Goal: Task Accomplishment & Management: Manage account settings

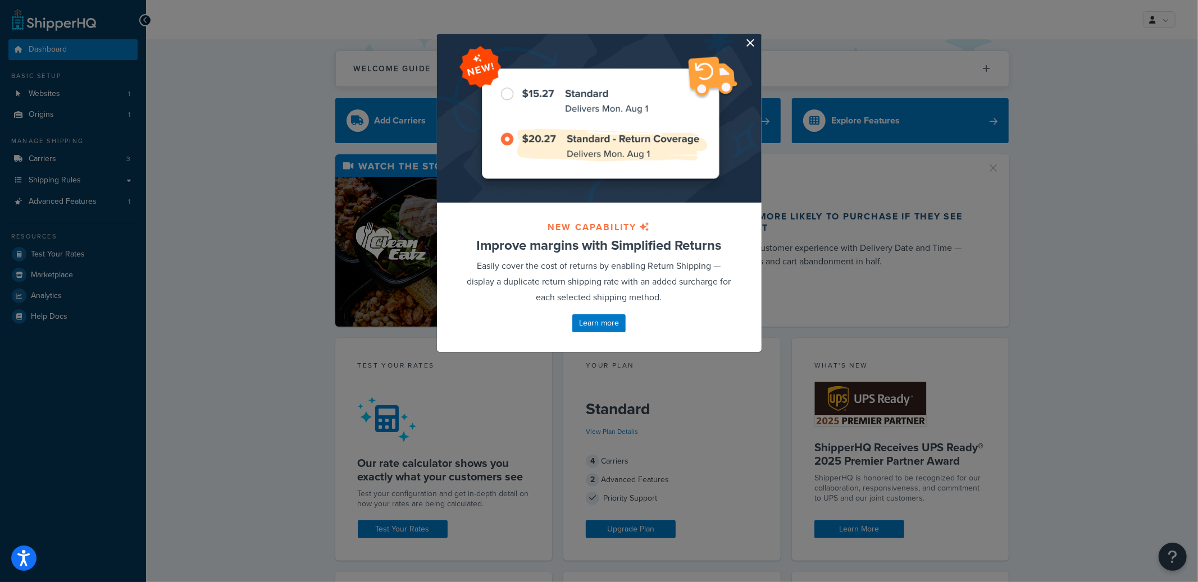
click at [759, 37] on button "button" at bounding box center [760, 35] width 3 height 3
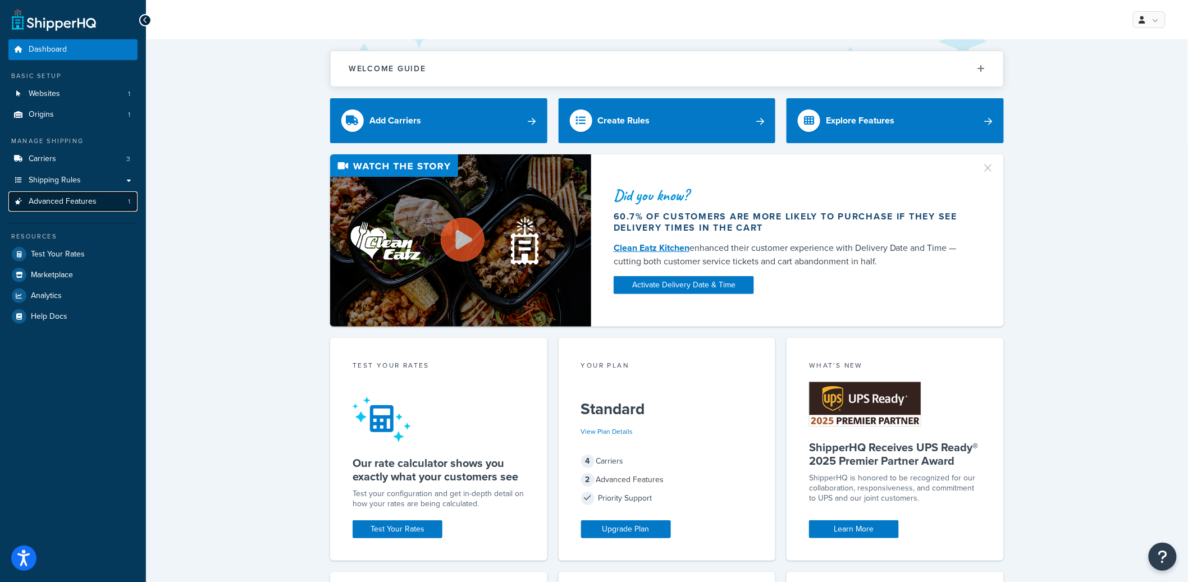
click at [80, 209] on link "Advanced Features 1" at bounding box center [72, 202] width 129 height 21
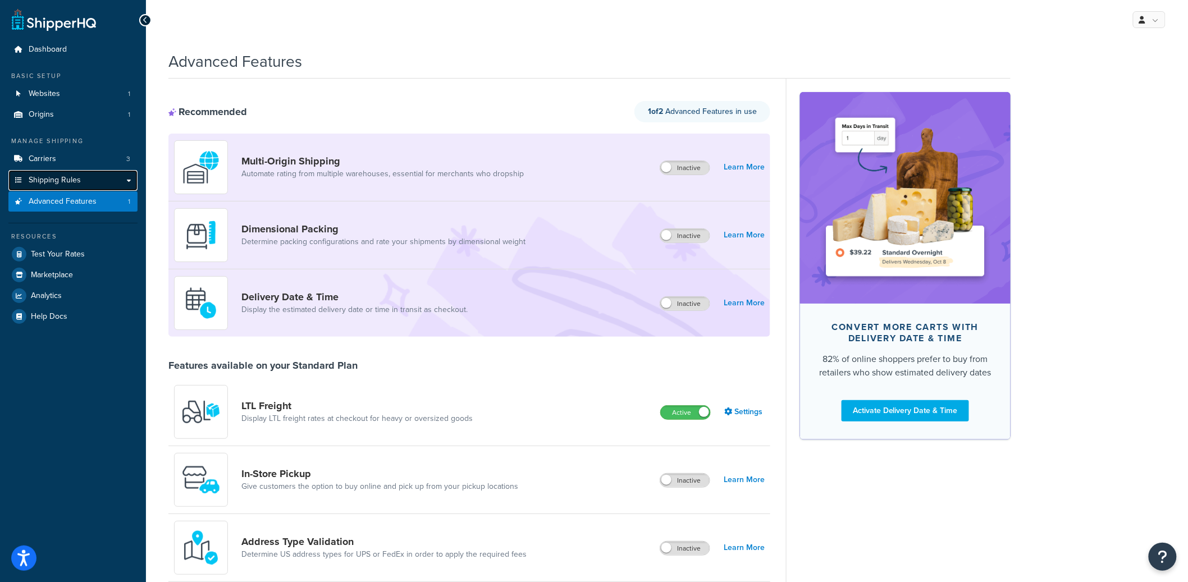
click at [91, 174] on link "Shipping Rules" at bounding box center [72, 180] width 129 height 21
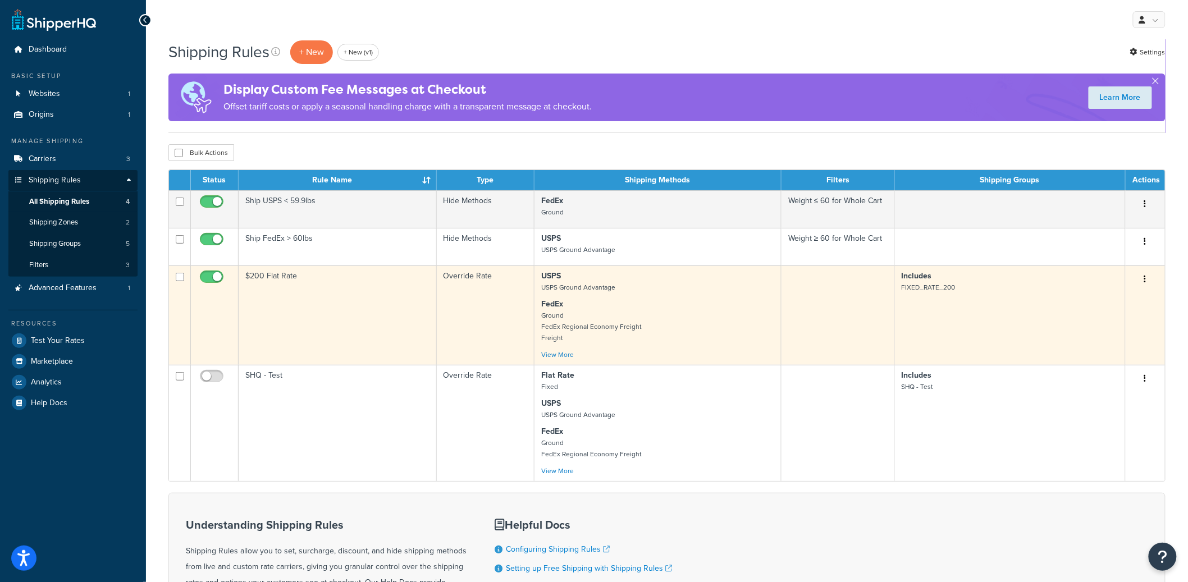
click at [359, 350] on td "$200 Flat Rate" at bounding box center [338, 315] width 198 height 99
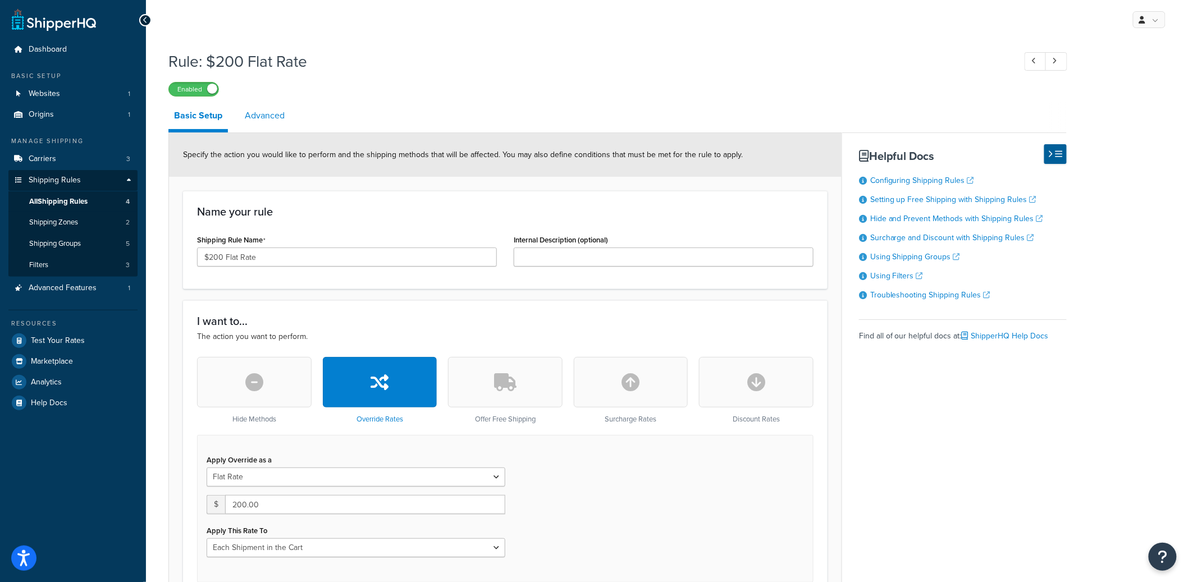
click at [264, 113] on link "Advanced" at bounding box center [264, 115] width 51 height 27
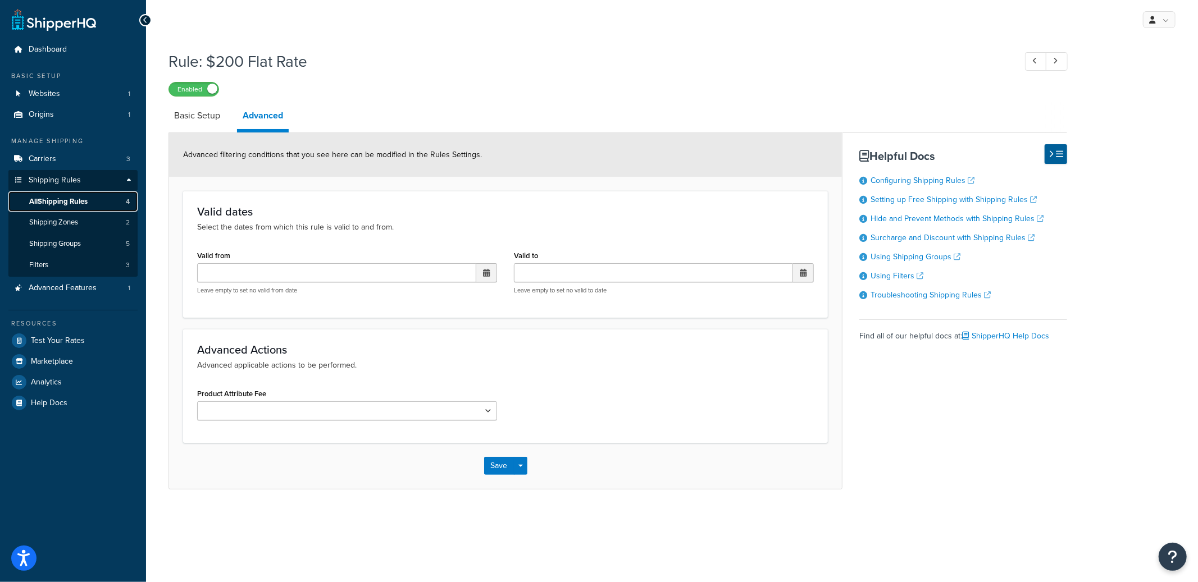
click at [104, 202] on link "All Shipping Rules 4" at bounding box center [72, 202] width 129 height 21
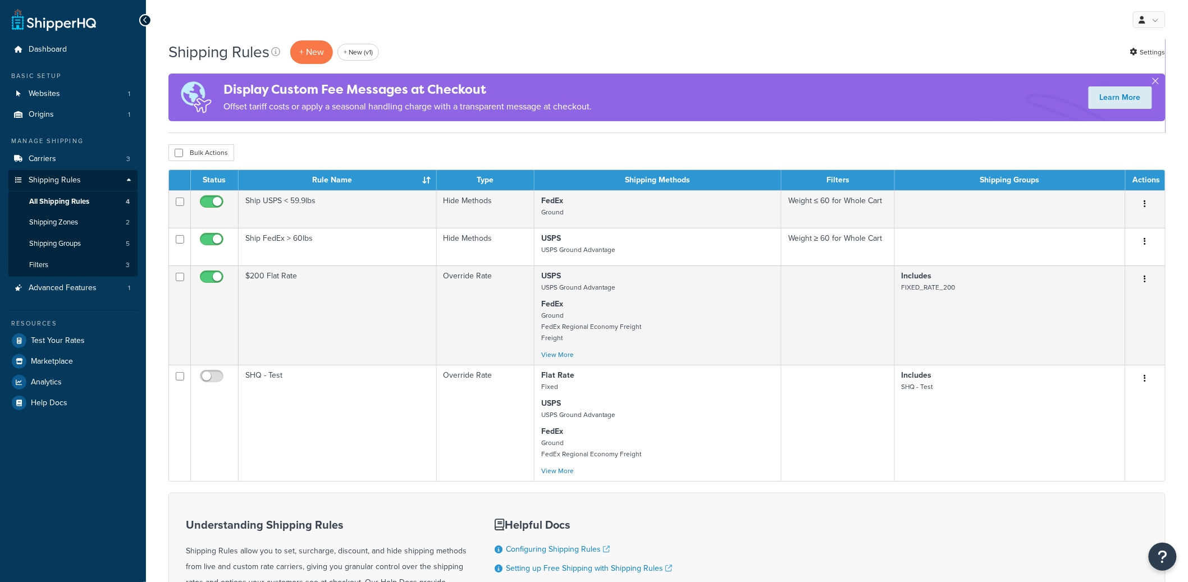
click at [1179, 51] on div "Shipping Rules + New + New (v1) Settings Display Custom Fee Messages at Checkou…" at bounding box center [667, 386] width 1042 height 695
click at [1147, 53] on link "Settings" at bounding box center [1148, 52] width 35 height 16
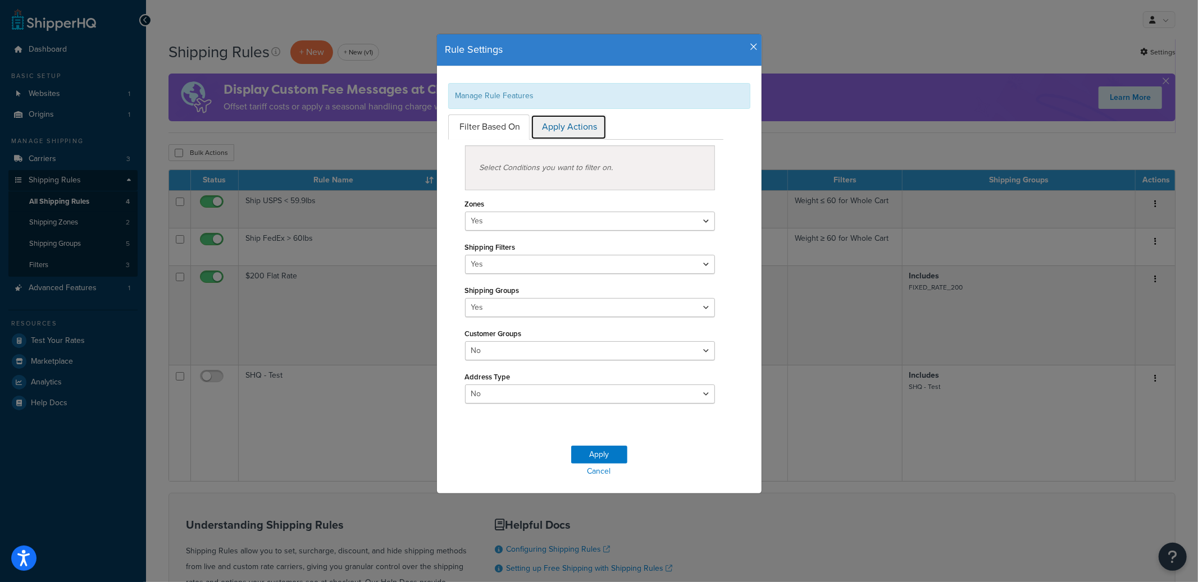
click at [575, 129] on link "Apply Actions" at bounding box center [569, 127] width 76 height 25
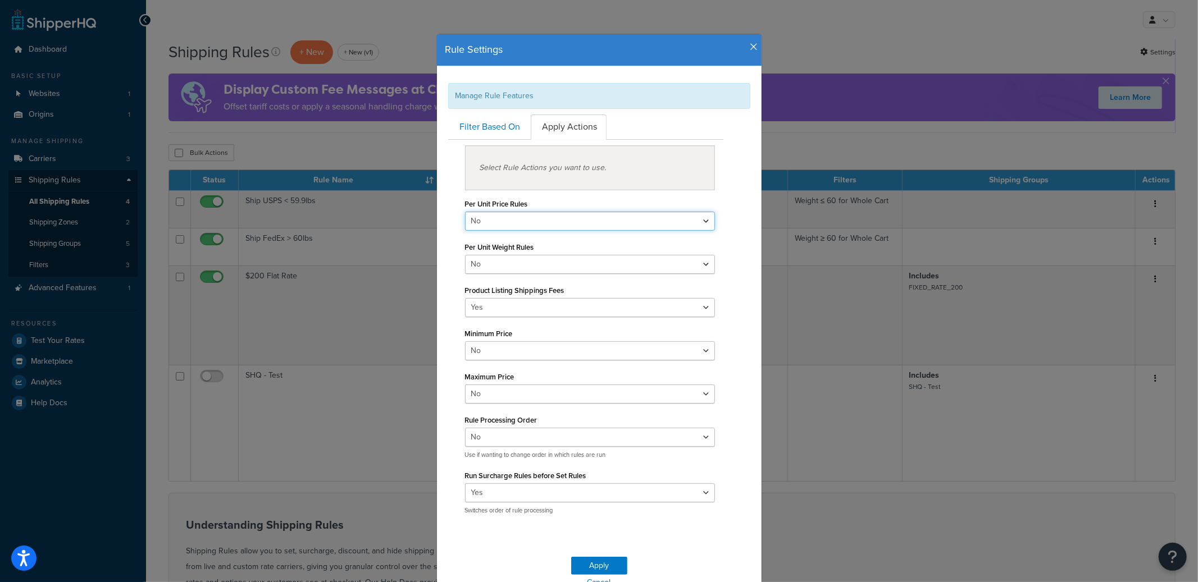
click at [546, 226] on select "Yes No" at bounding box center [590, 221] width 250 height 19
click at [465, 212] on select "Yes No" at bounding box center [590, 221] width 250 height 19
click at [532, 221] on select "Yes No" at bounding box center [590, 221] width 250 height 19
select select "true"
click at [465, 212] on select "Yes No" at bounding box center [590, 221] width 250 height 19
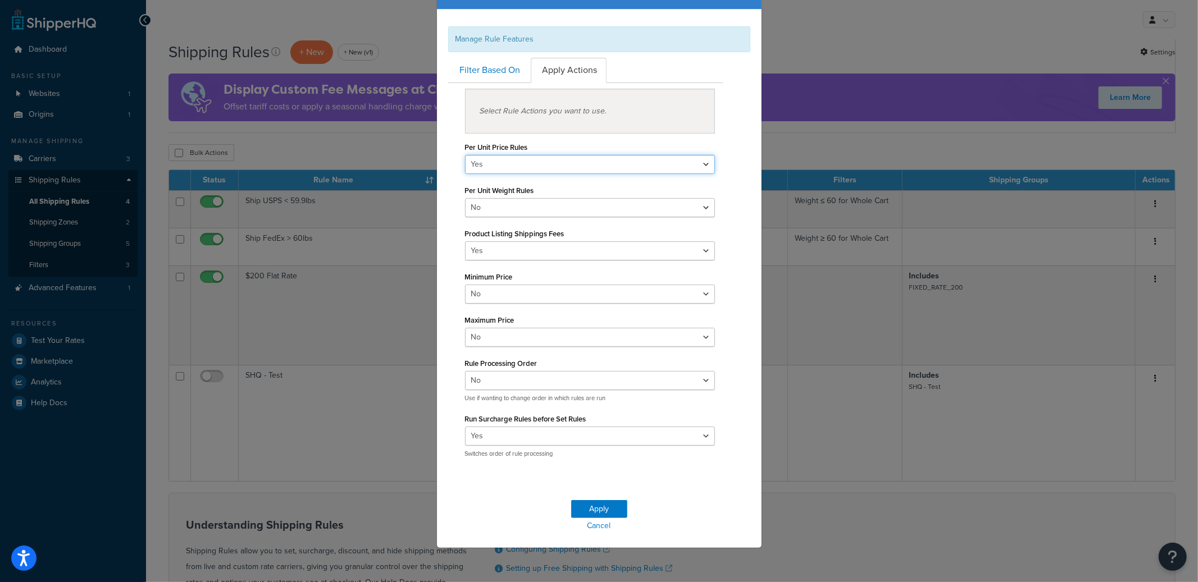
scroll to position [57, 0]
click at [586, 511] on button "Apply" at bounding box center [599, 509] width 56 height 18
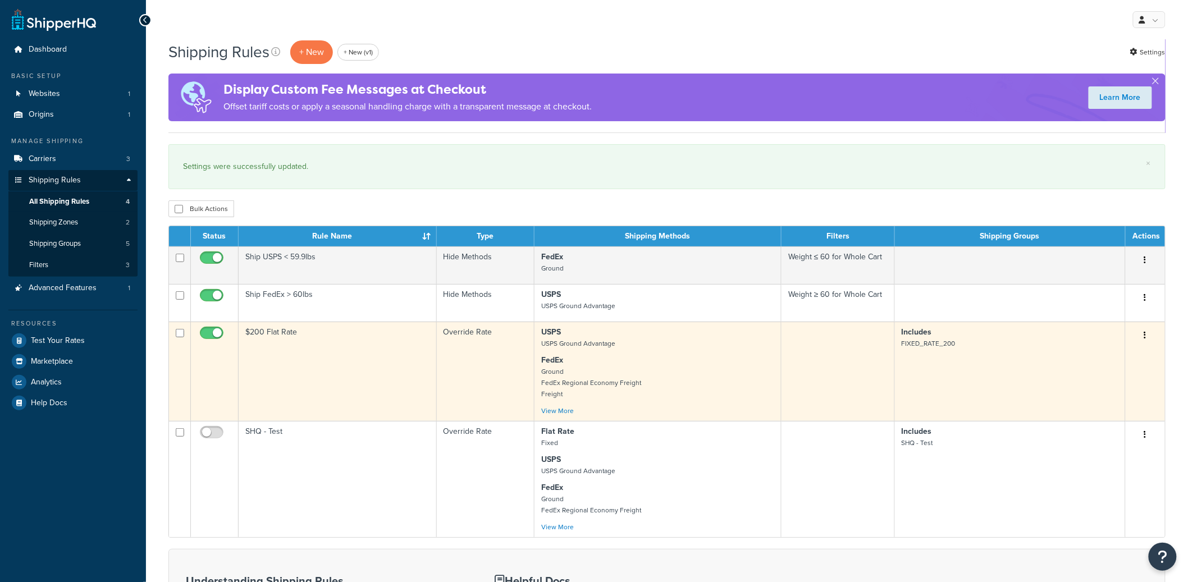
click at [388, 377] on td "$200 Flat Rate" at bounding box center [338, 371] width 198 height 99
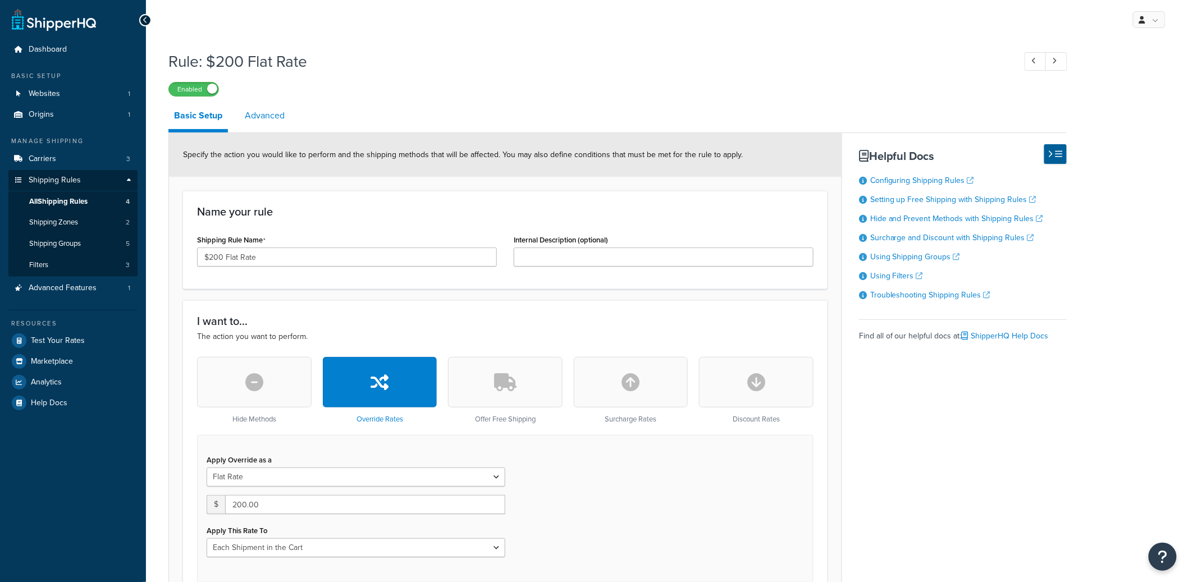
click at [276, 119] on link "Advanced" at bounding box center [264, 115] width 51 height 27
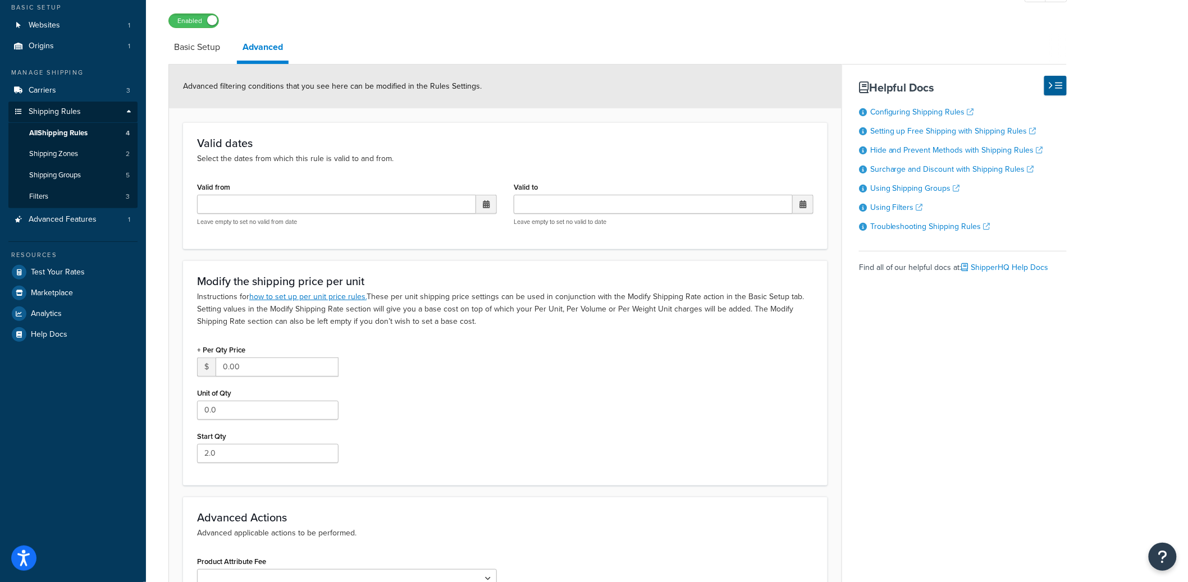
scroll to position [127, 0]
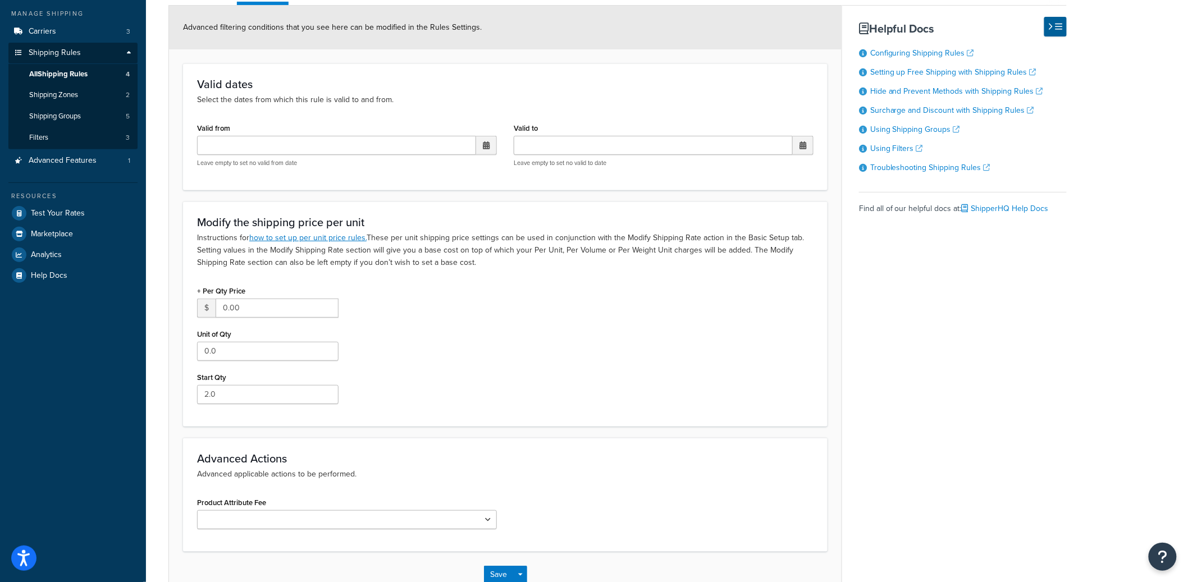
drag, startPoint x: 385, startPoint y: 238, endPoint x: 436, endPoint y: 239, distance: 50.6
click at [436, 239] on p "Instructions for how to set up per unit price rules. These per unit shipping pr…" at bounding box center [505, 250] width 617 height 37
drag, startPoint x: 436, startPoint y: 240, endPoint x: 802, endPoint y: 235, distance: 366.2
click at [802, 235] on p "Instructions for how to set up per unit price rules. These per unit shipping pr…" at bounding box center [505, 250] width 617 height 37
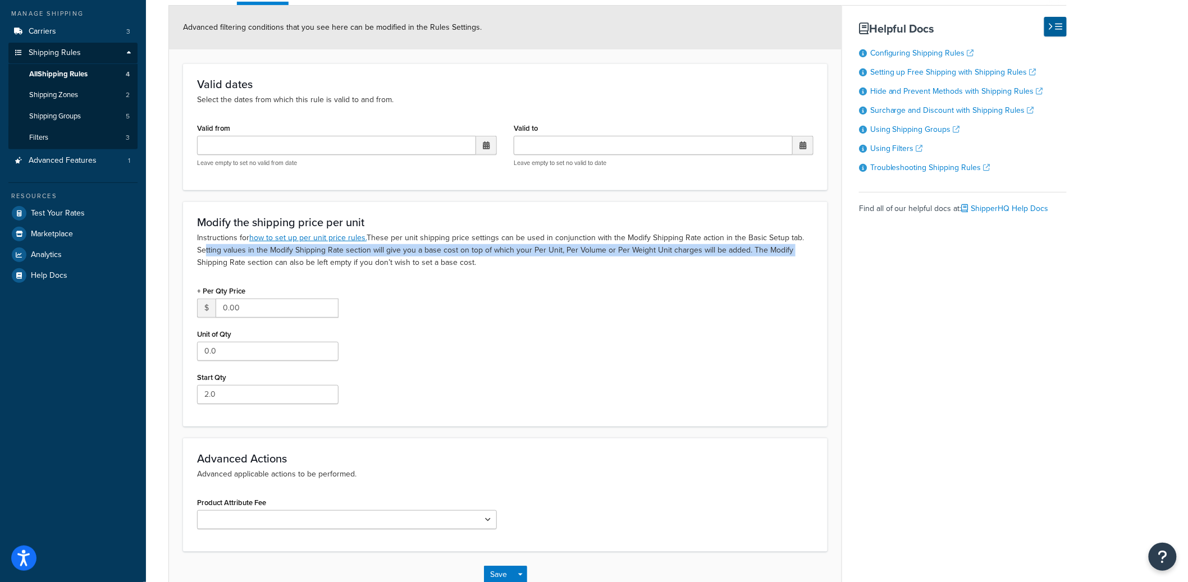
drag, startPoint x: 200, startPoint y: 249, endPoint x: 799, endPoint y: 249, distance: 599.3
click at [799, 249] on p "Instructions for how to set up per unit price rules. These per unit shipping pr…" at bounding box center [505, 250] width 617 height 37
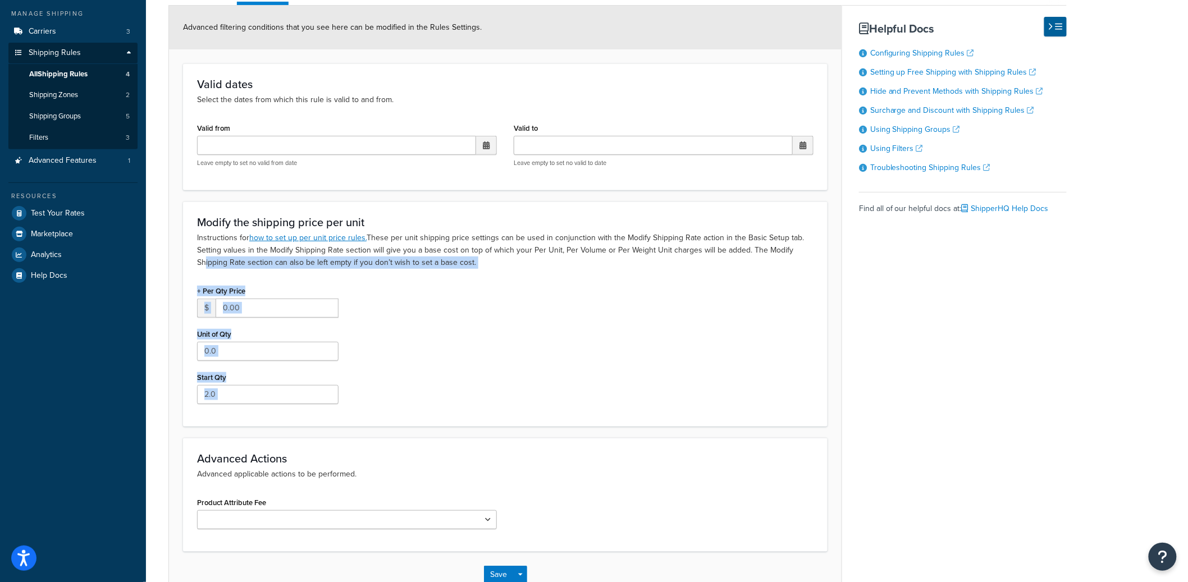
drag, startPoint x: 564, startPoint y: 268, endPoint x: 199, endPoint y: 258, distance: 364.7
click at [199, 258] on div "Modify the shipping price per unit Instructions for how to set up per unit pric…" at bounding box center [505, 314] width 645 height 225
click at [199, 258] on p "Instructions for how to set up per unit price rules. These per unit shipping pr…" at bounding box center [505, 250] width 617 height 37
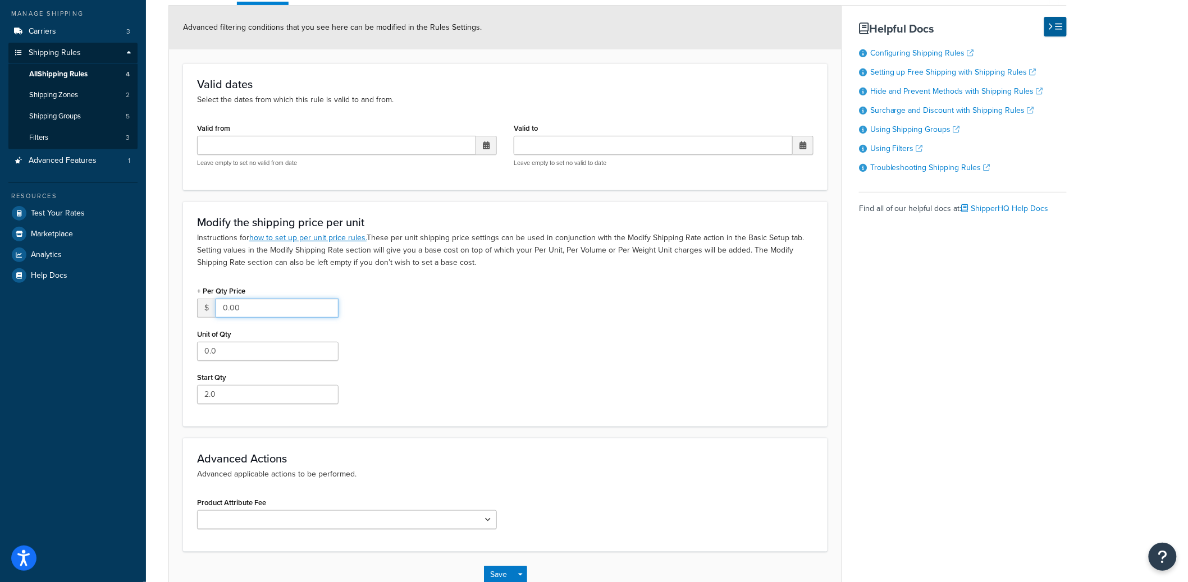
click at [262, 308] on input "0.00" at bounding box center [277, 308] width 123 height 19
drag, startPoint x: 262, startPoint y: 308, endPoint x: 197, endPoint y: 304, distance: 65.9
click at [197, 304] on div "$ 0.00" at bounding box center [268, 308] width 142 height 19
type input "200"
click at [166, 340] on div "Rule: $200 Flat Rate Enabled Basic Setup Advanced Advanced filtering conditions…" at bounding box center [667, 271] width 1042 height 709
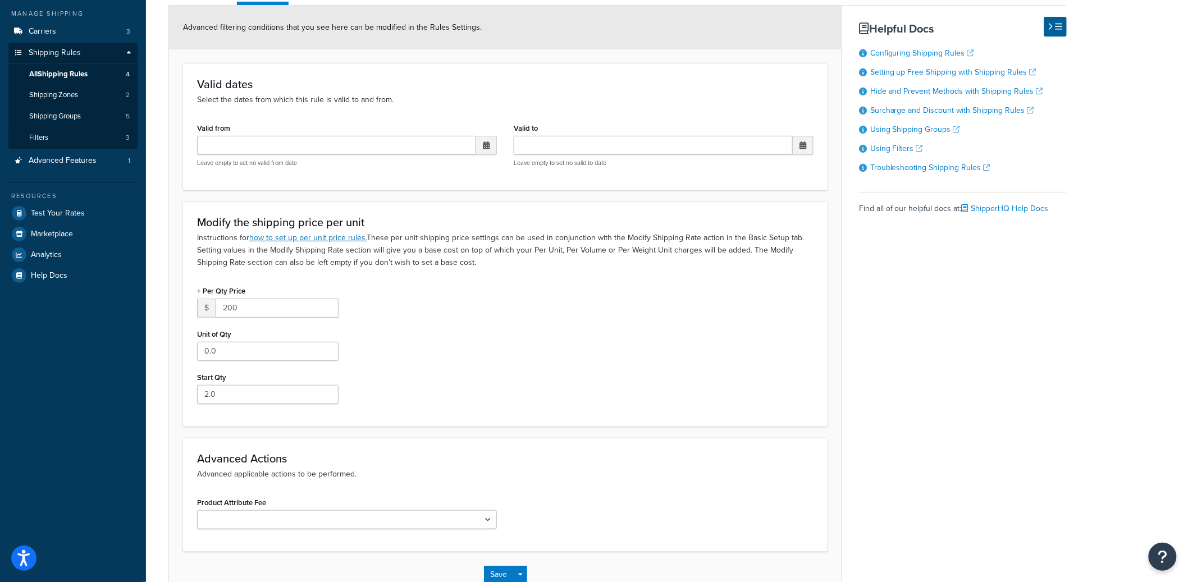
click at [160, 339] on div "Rule: $200 Flat Rate Enabled Basic Setup Advanced Advanced filtering conditions…" at bounding box center [667, 271] width 1042 height 709
drag, startPoint x: 269, startPoint y: 398, endPoint x: 152, endPoint y: 390, distance: 117.1
click at [152, 390] on div "Rule: $200 Flat Rate Enabled Basic Setup Advanced Advanced filtering conditions…" at bounding box center [667, 271] width 1042 height 709
click at [157, 374] on div "Rule: $200 Flat Rate Enabled Basic Setup Advanced Advanced filtering conditions…" at bounding box center [667, 271] width 1042 height 709
drag, startPoint x: 222, startPoint y: 354, endPoint x: 193, endPoint y: 352, distance: 29.3
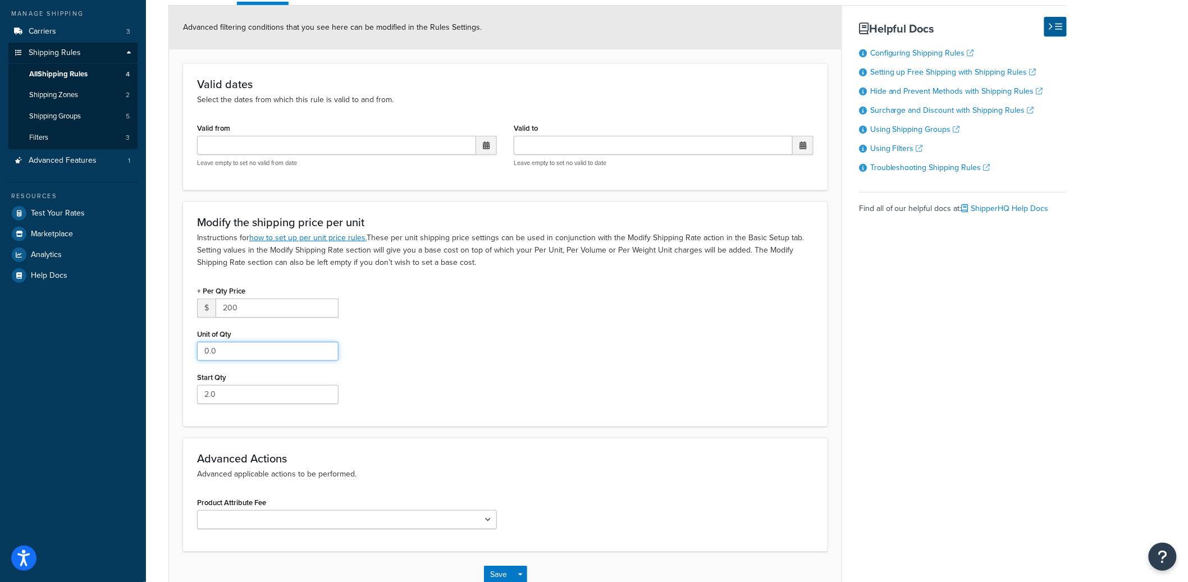
click at [193, 352] on div "+ Per Qty Price $ 200 Unit of Qty 0.0 Start Qty 2.0" at bounding box center [268, 348] width 158 height 130
type input "1"
click at [519, 383] on div "+ Per Qty Price $ 200 Unit of Qty 1 Start Qty 2.0" at bounding box center [506, 348] width 634 height 130
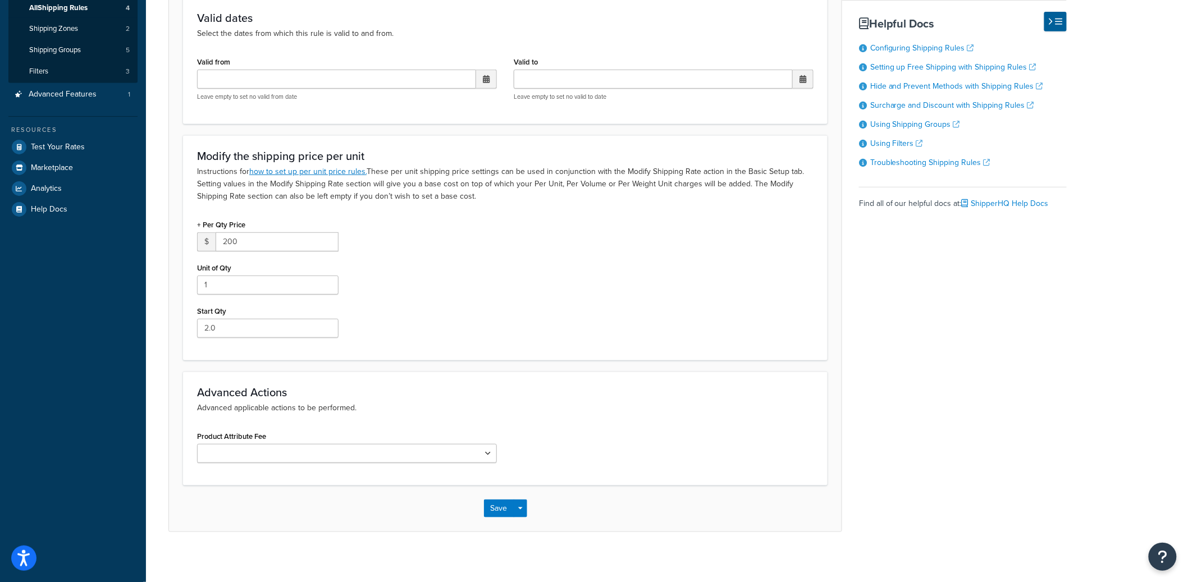
scroll to position [199, 0]
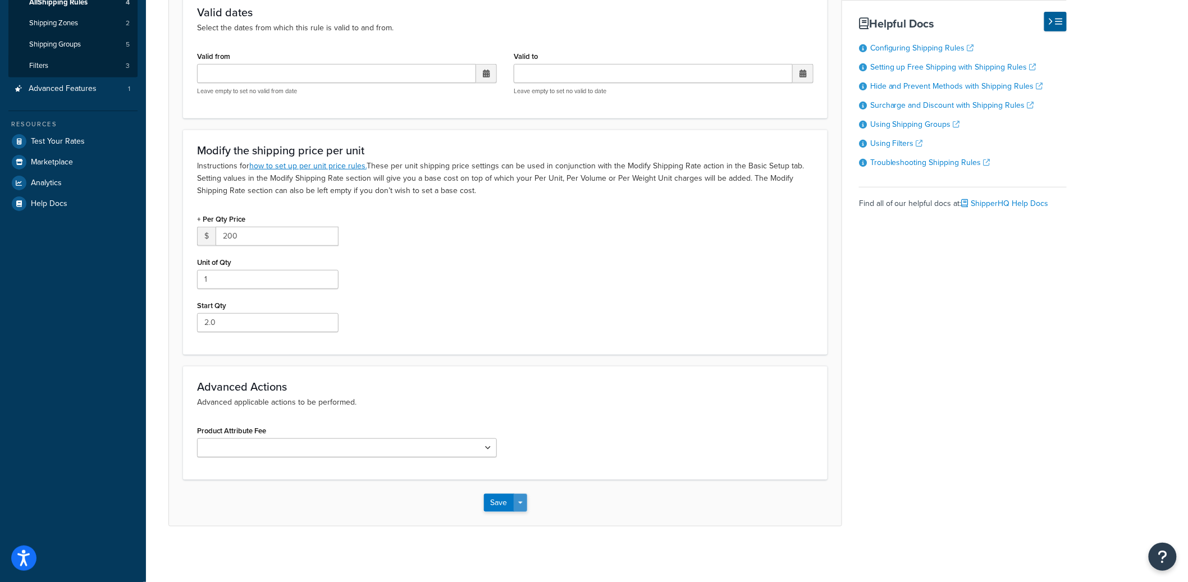
click at [522, 499] on button "Save Dropdown" at bounding box center [520, 503] width 13 height 18
click at [523, 523] on button "Save and Edit" at bounding box center [538, 524] width 108 height 24
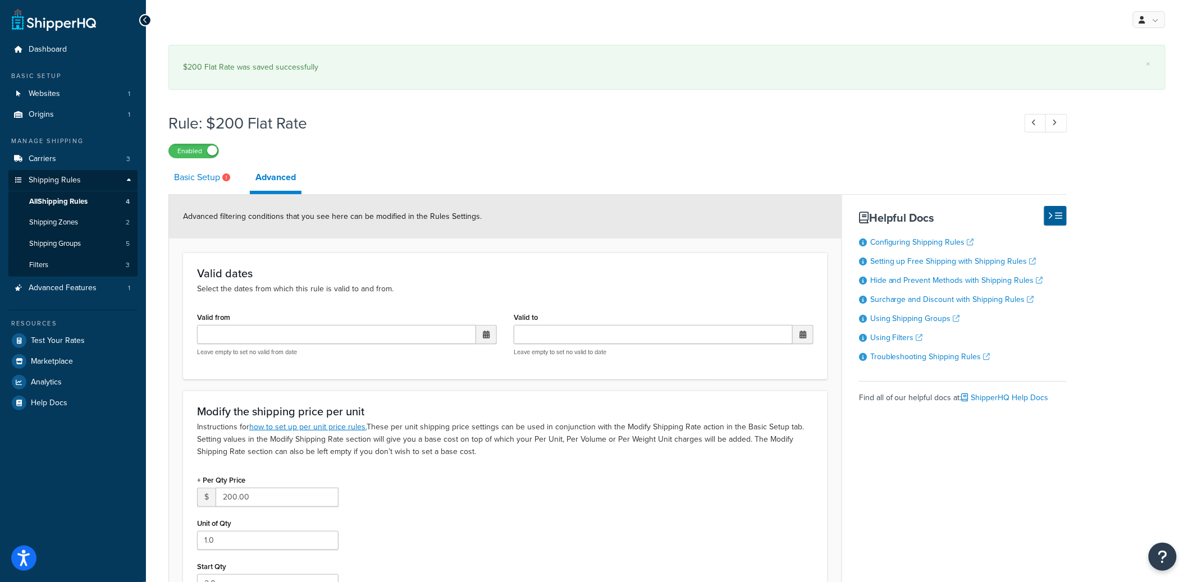
click at [202, 184] on link "Basic Setup" at bounding box center [203, 177] width 70 height 27
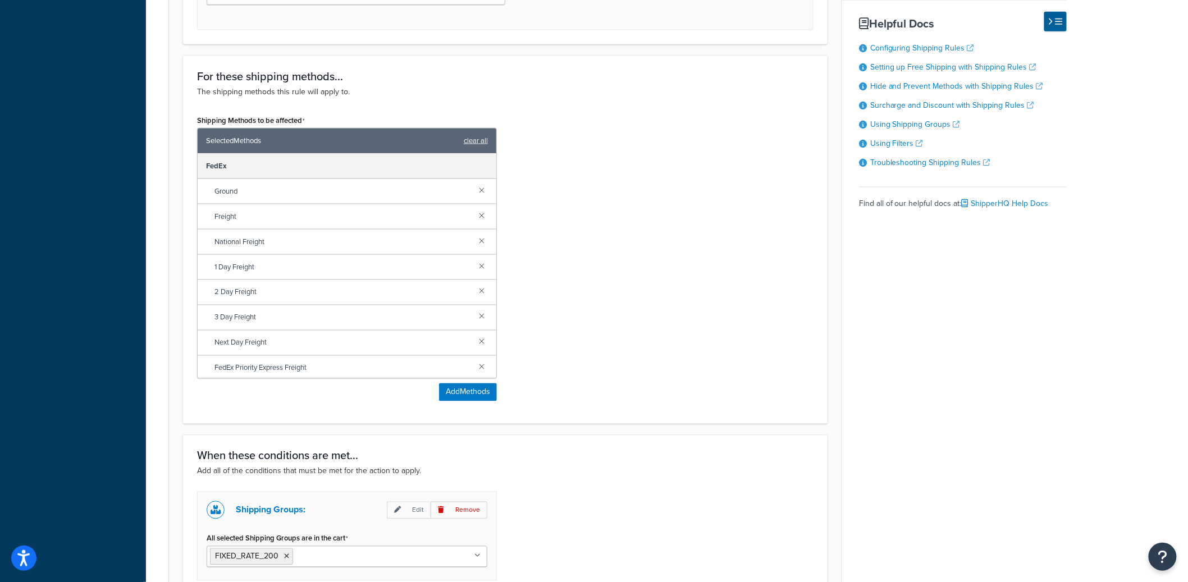
scroll to position [728, 0]
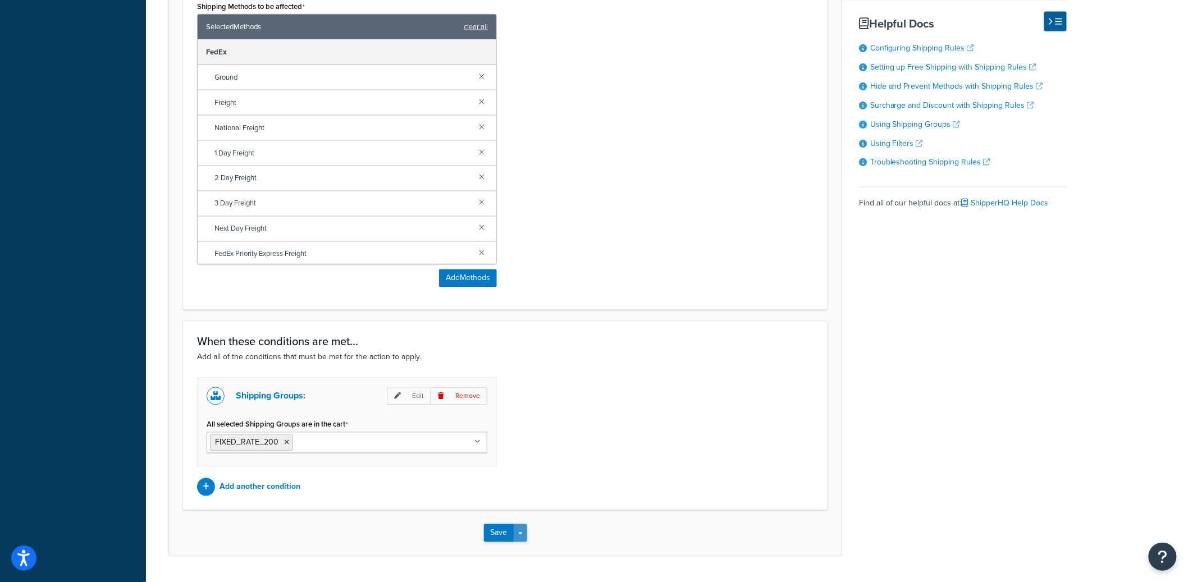
click at [521, 535] on span "button" at bounding box center [520, 534] width 4 height 2
click at [523, 548] on button "Save and Edit" at bounding box center [538, 555] width 108 height 24
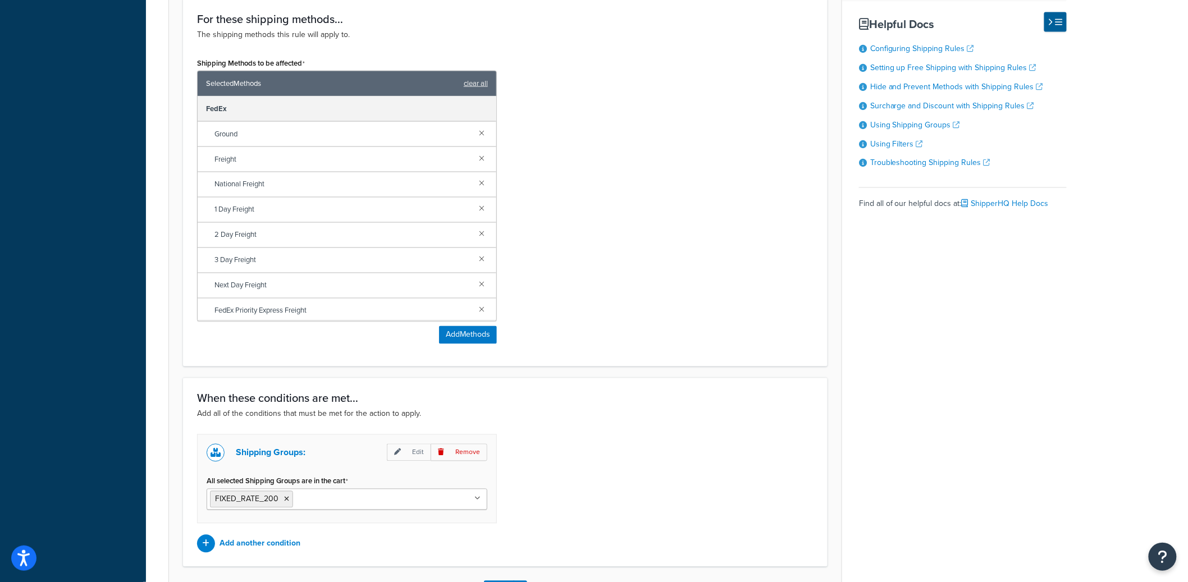
scroll to position [0, 0]
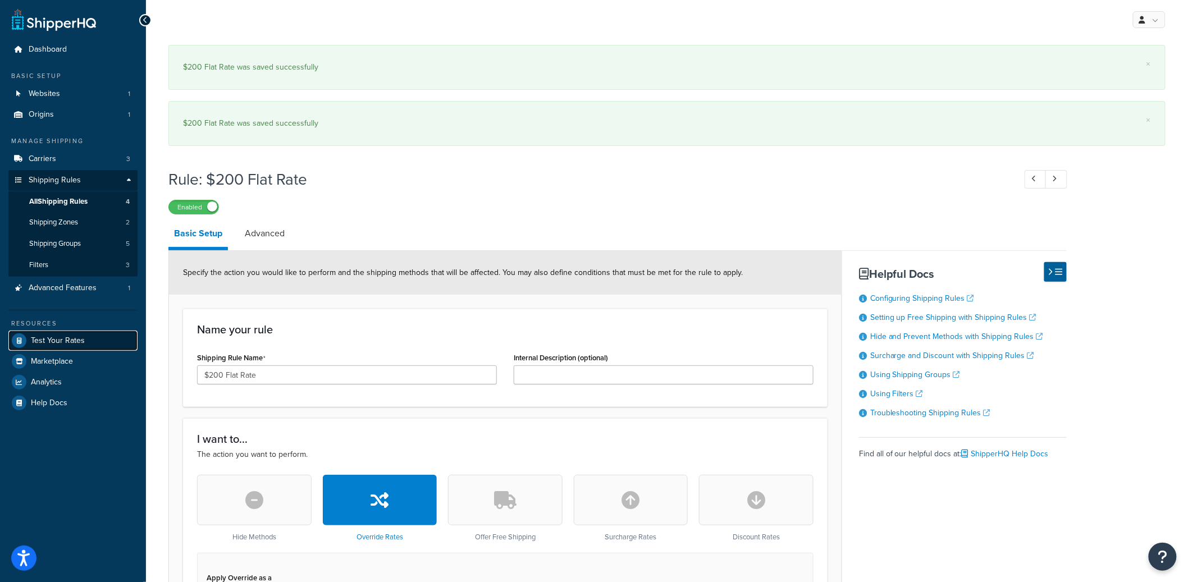
click at [49, 336] on span "Test Your Rates" at bounding box center [58, 341] width 54 height 10
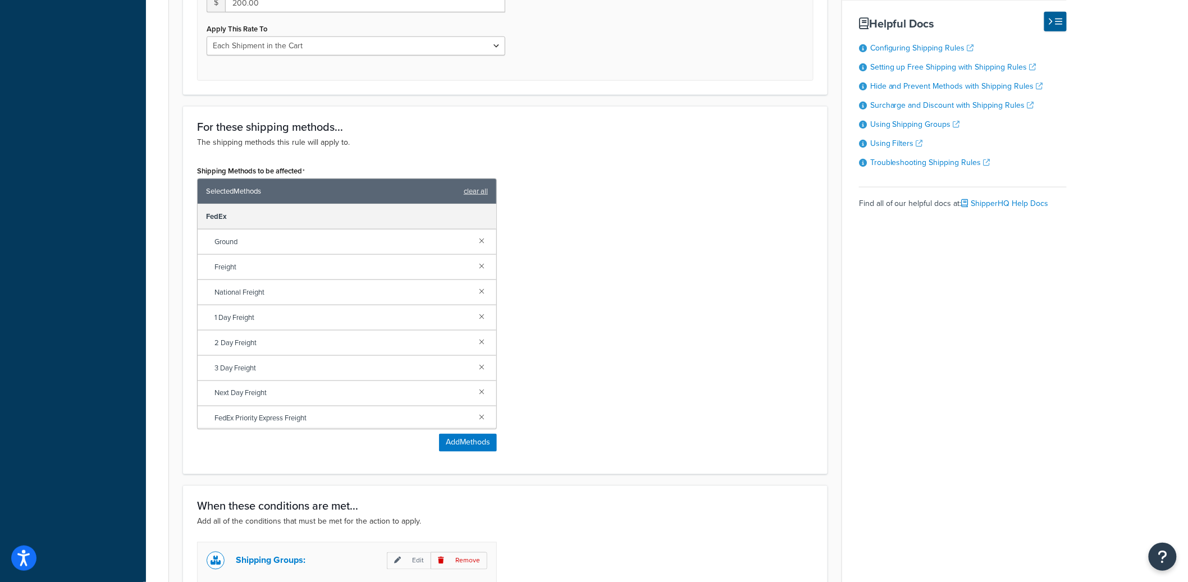
scroll to position [285, 0]
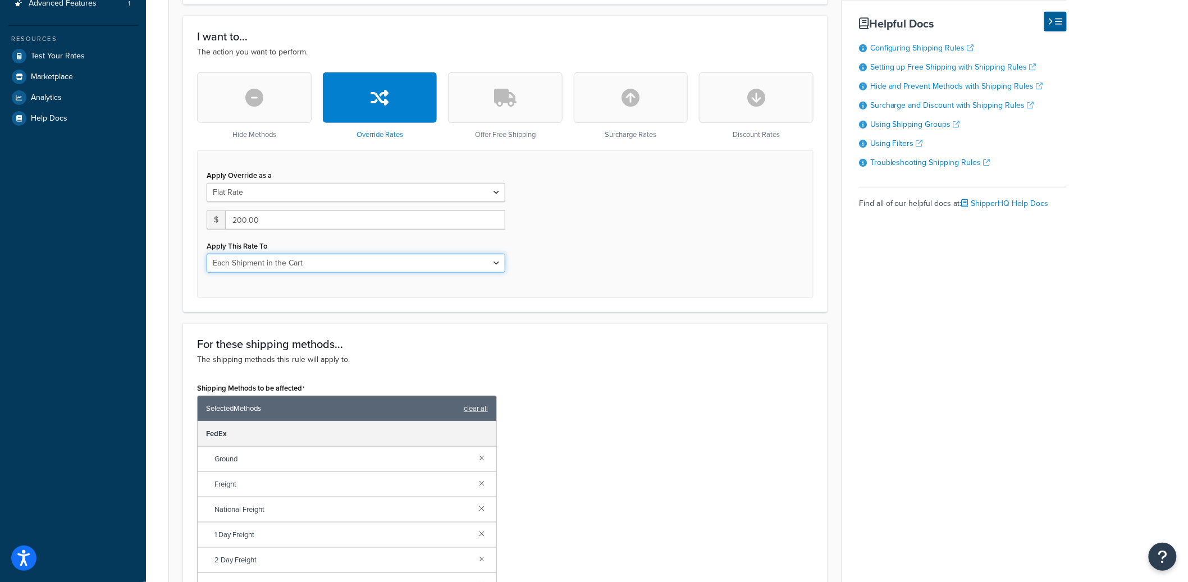
click at [406, 254] on select "Each Shipment in the Cart Each Shipping Group in the Cart Each Item within a Sh…" at bounding box center [356, 263] width 299 height 19
select select "SHIPPING_GROUP"
click at [207, 254] on select "Each Shipment in the Cart Each Shipping Group in the Cart Each Item within a Sh…" at bounding box center [356, 263] width 299 height 19
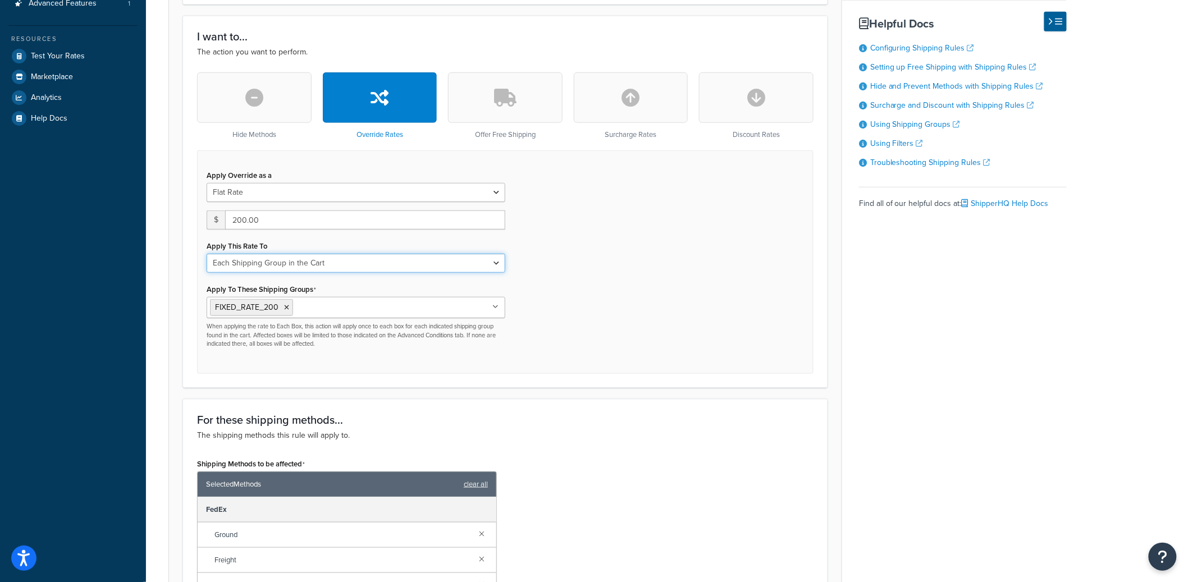
click at [422, 259] on select "Each Shipment in the Cart Each Shipping Group in the Cart Each Item within a Sh…" at bounding box center [356, 263] width 299 height 19
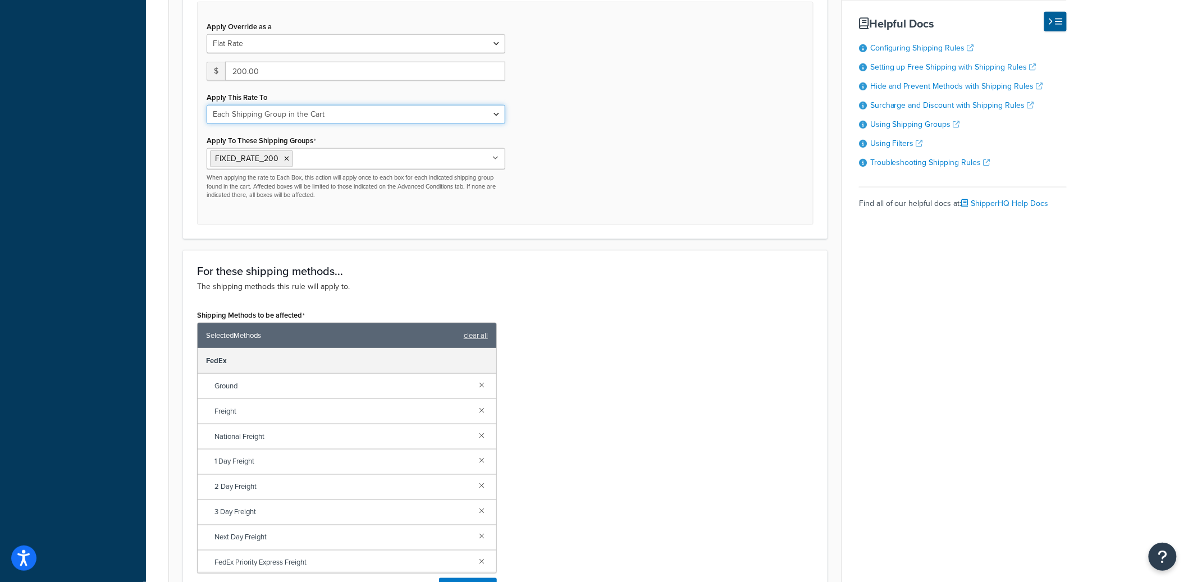
scroll to position [774, 0]
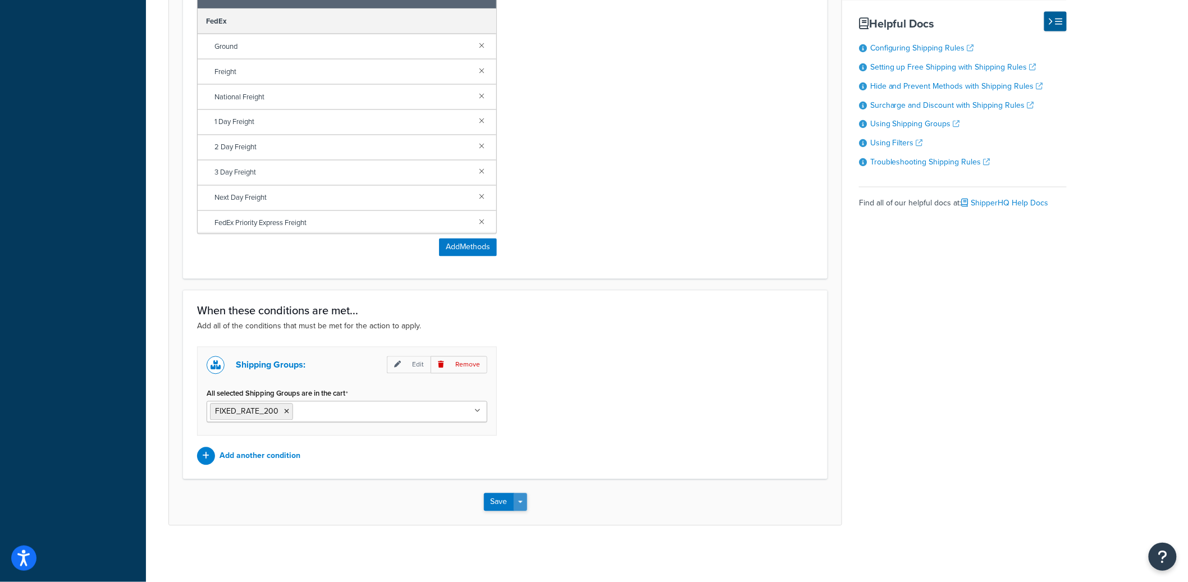
click at [519, 509] on button "Save Dropdown" at bounding box center [520, 503] width 13 height 18
click at [522, 519] on button "Save and Edit" at bounding box center [538, 524] width 108 height 24
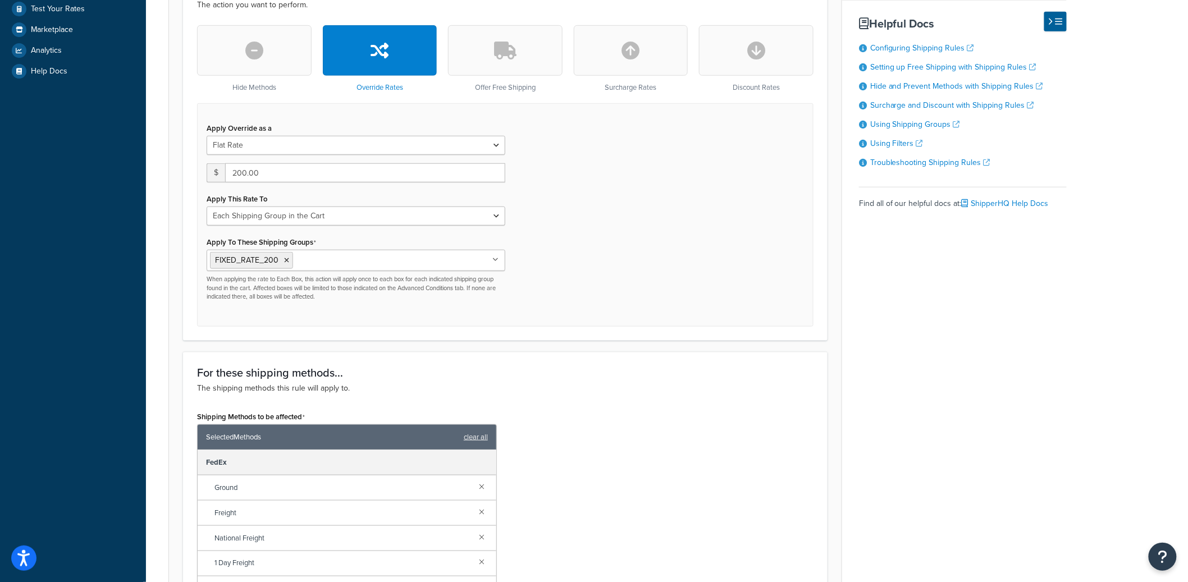
scroll to position [330, 0]
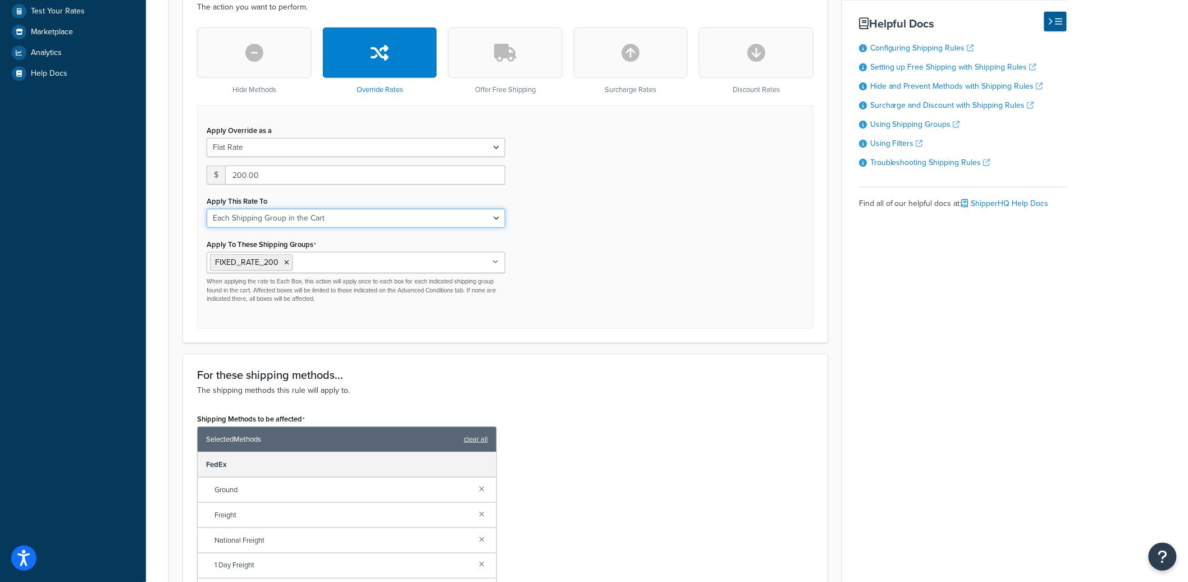
click at [356, 224] on select "Each Shipment in the Cart Each Shipping Group in the Cart Each Item within a Sh…" at bounding box center [356, 218] width 299 height 19
select select "CART"
click at [207, 209] on select "Each Shipment in the Cart Each Shipping Group in the Cart Each Item within a Sh…" at bounding box center [356, 218] width 299 height 19
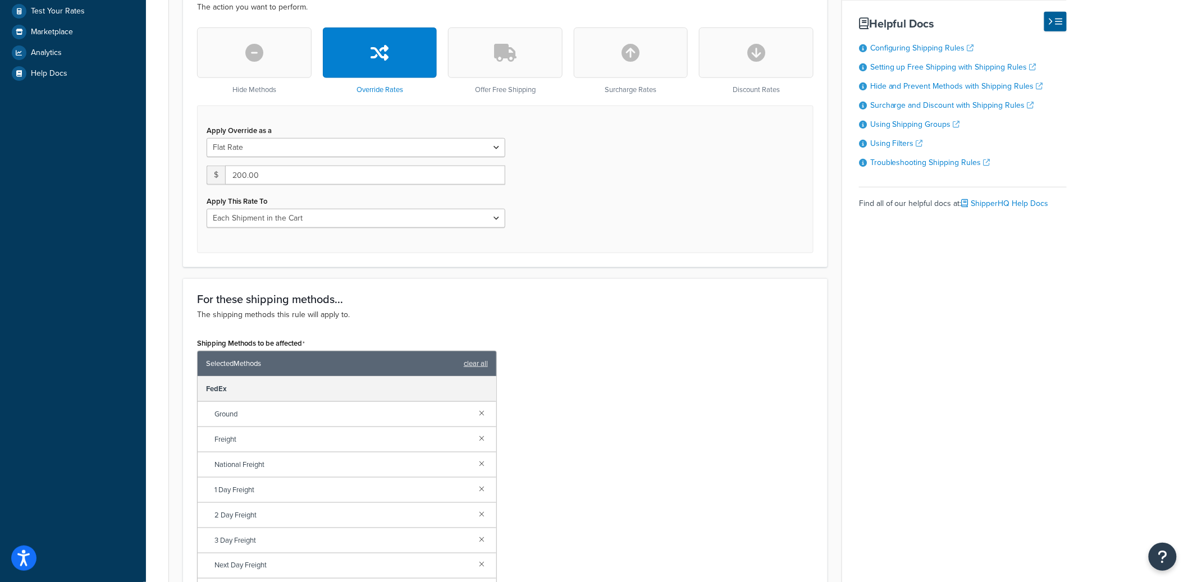
click at [603, 231] on div "Apply Override as a Flat Rate Percentage Flat Rate & Percentage $ 200.00 Apply …" at bounding box center [505, 180] width 617 height 148
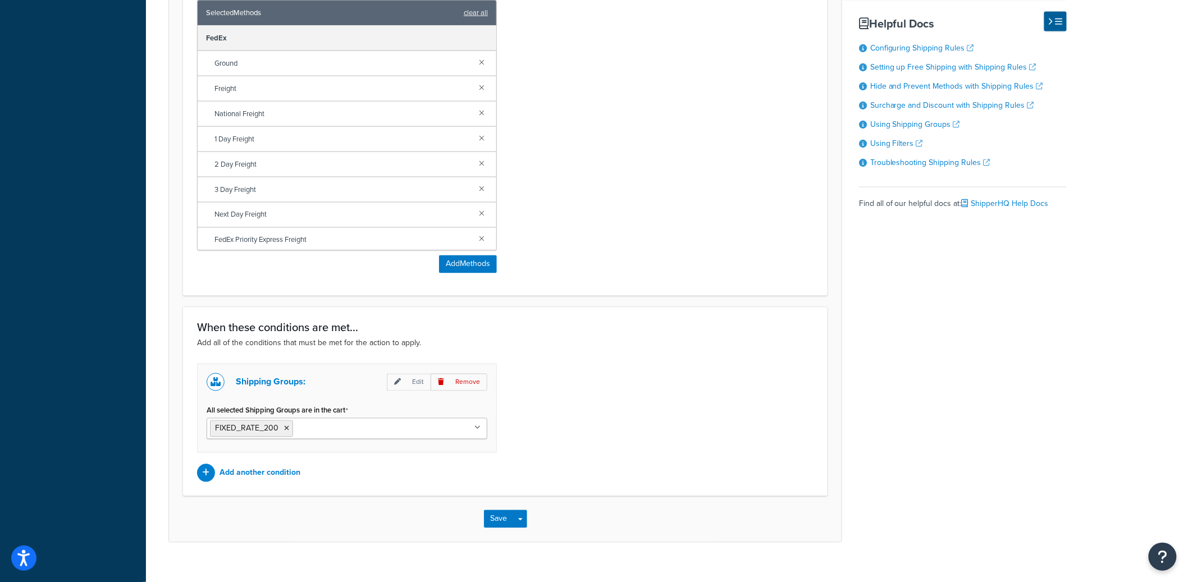
scroll to position [699, 0]
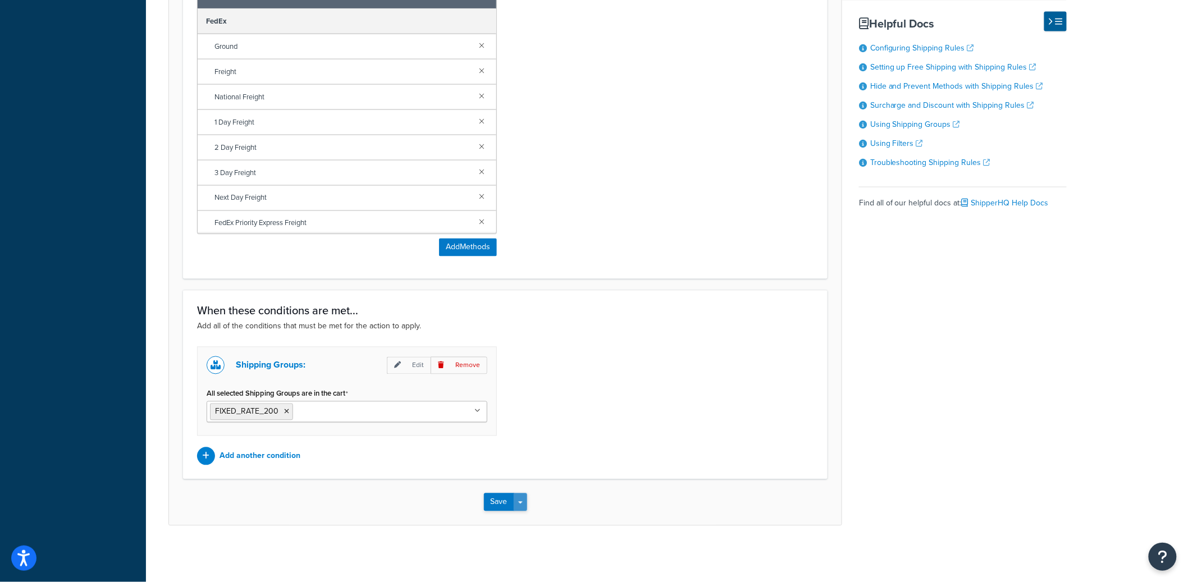
click at [521, 507] on button "Save Dropdown" at bounding box center [520, 503] width 13 height 18
click at [524, 523] on button "Save and Edit" at bounding box center [538, 524] width 108 height 24
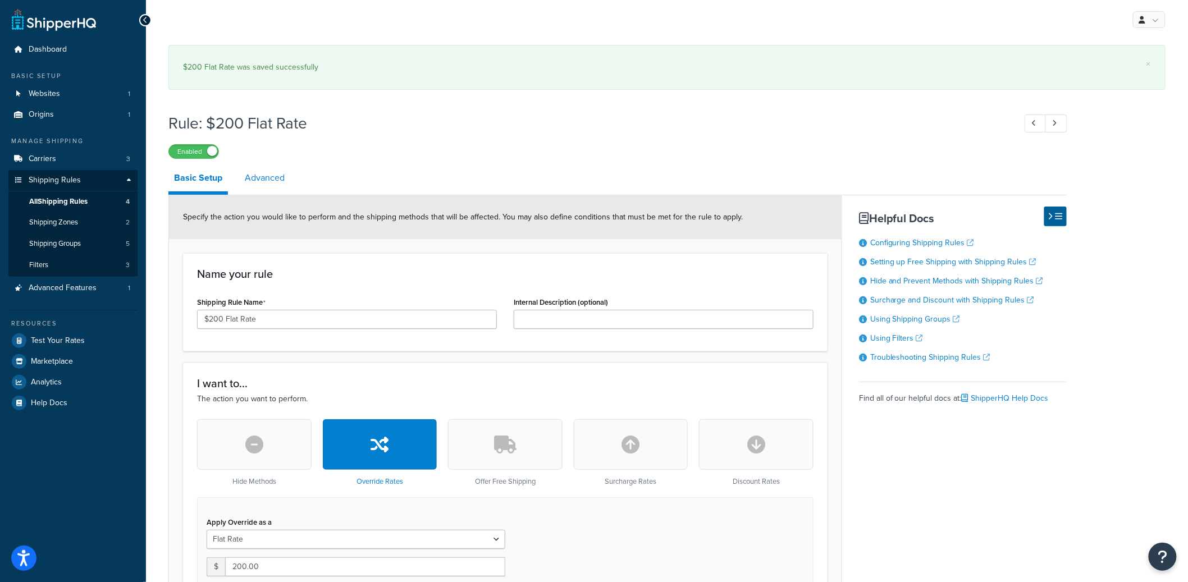
click at [274, 168] on link "Advanced" at bounding box center [264, 178] width 51 height 27
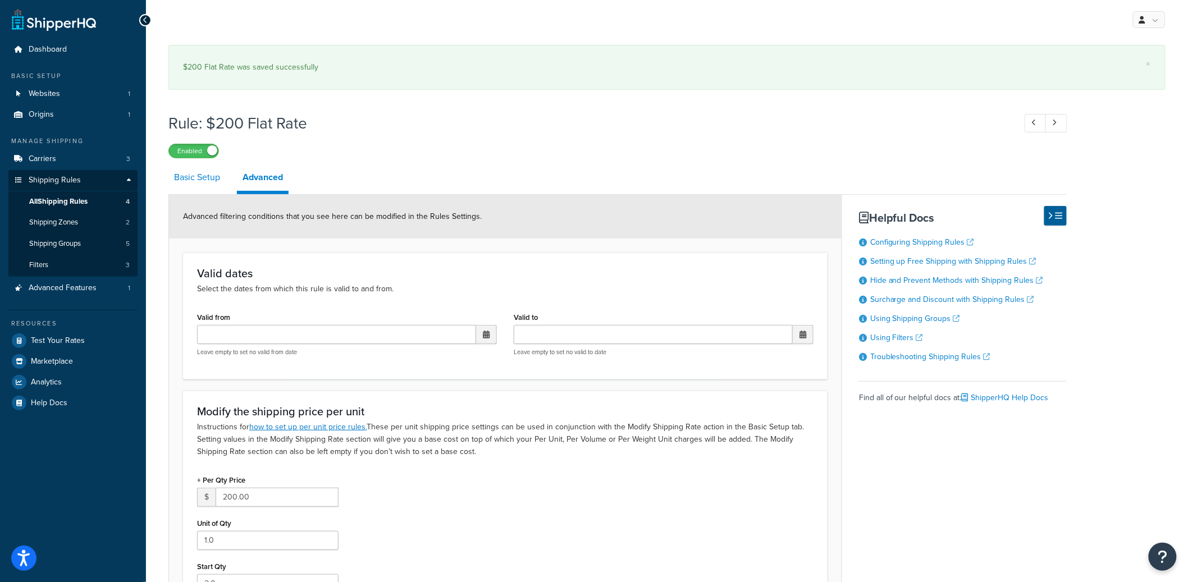
drag, startPoint x: 216, startPoint y: 182, endPoint x: 215, endPoint y: 190, distance: 7.9
click at [215, 182] on link "Basic Setup" at bounding box center [196, 177] width 57 height 27
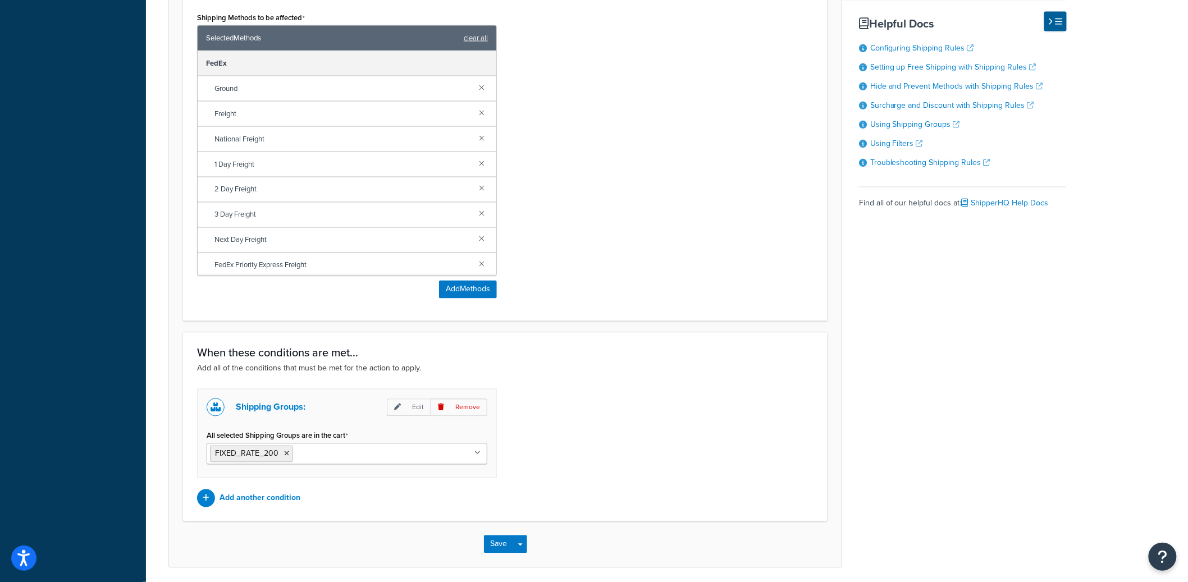
scroll to position [760, 0]
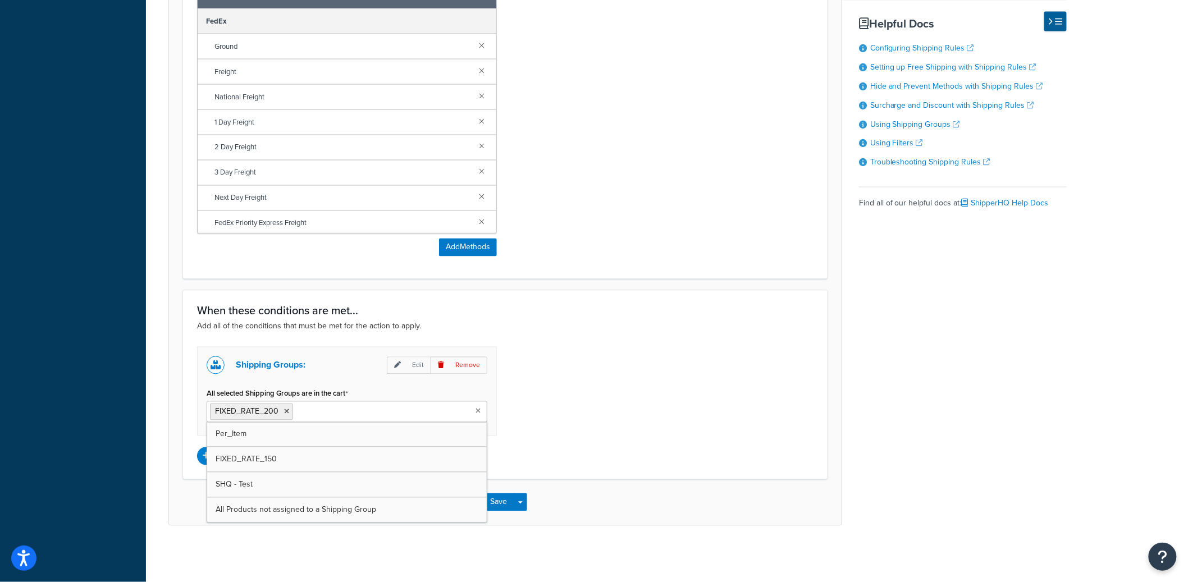
click at [326, 422] on ul "FIXED_RATE_200" at bounding box center [347, 412] width 281 height 21
click at [710, 418] on div "Shipping Groups: Edit Remove All selected Shipping Groups are in the cart FIXED…" at bounding box center [506, 406] width 634 height 119
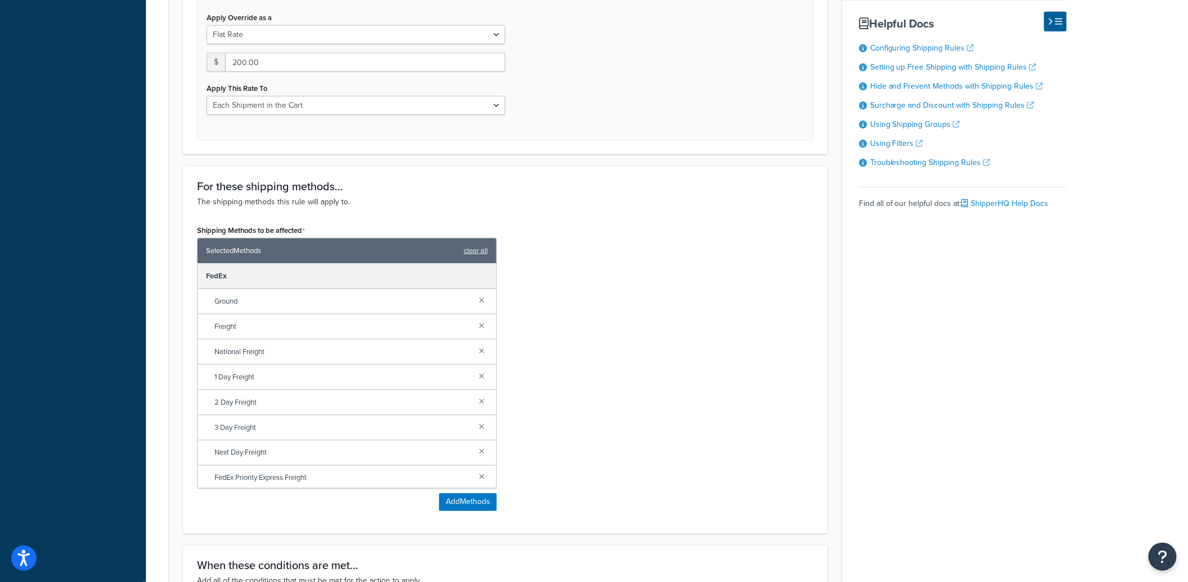
scroll to position [260, 0]
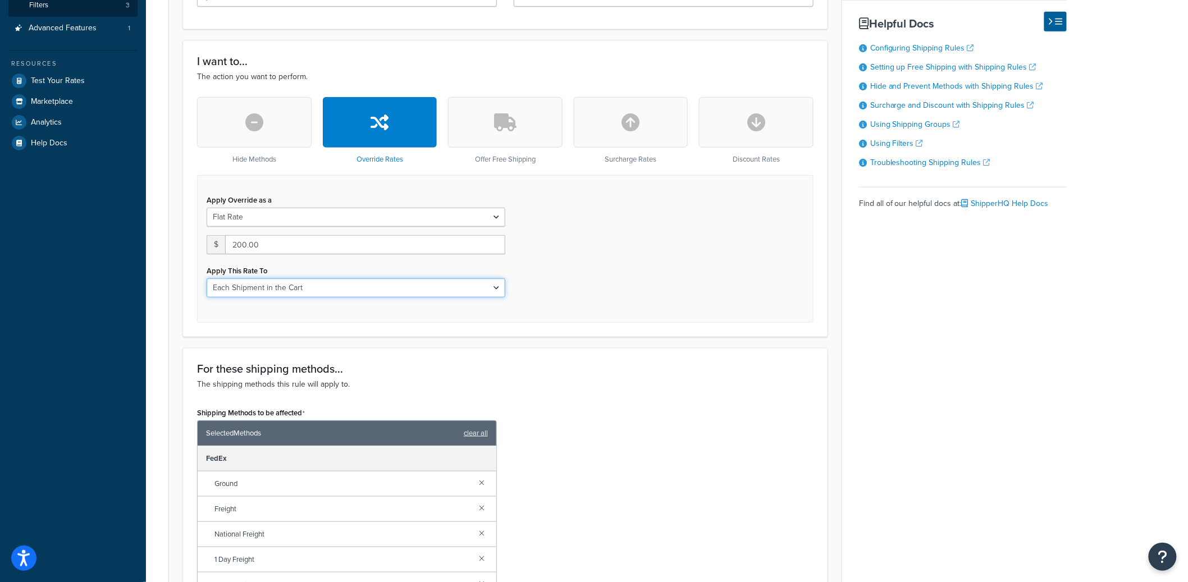
click at [393, 285] on select "Each Shipment in the Cart Each Shipping Group in the Cart Each Item within a Sh…" at bounding box center [356, 288] width 299 height 19
select select "ITEM"
click at [207, 279] on select "Each Shipment in the Cart Each Shipping Group in the Cart Each Item within a Sh…" at bounding box center [356, 288] width 299 height 19
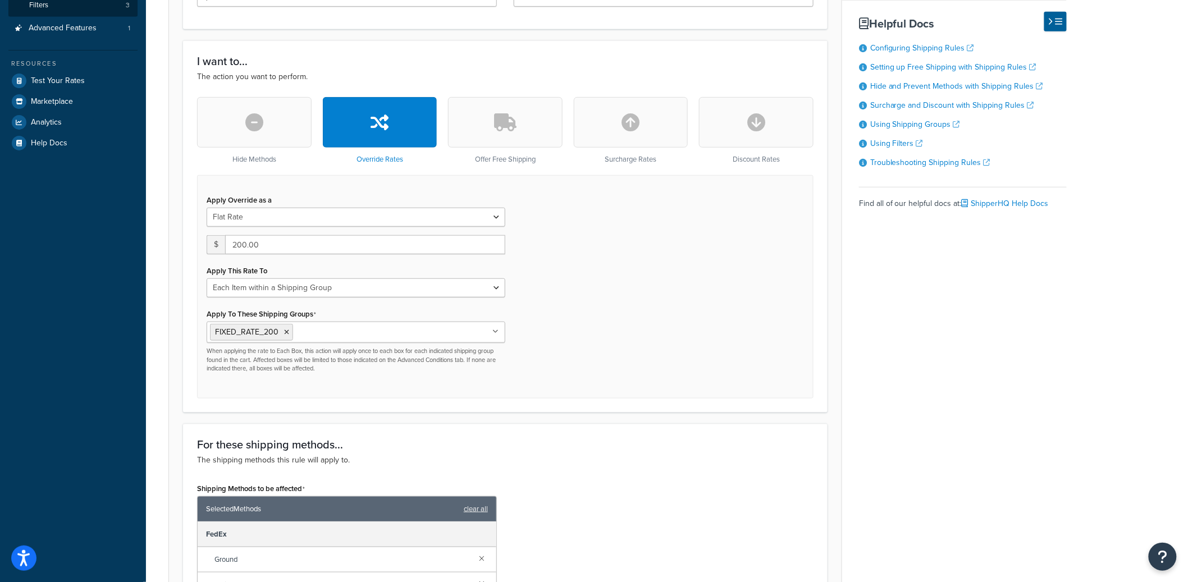
click at [624, 294] on div "Apply Override as a Flat Rate Percentage Flat Rate & Percentage $ 200.00 Apply …" at bounding box center [505, 286] width 617 height 223
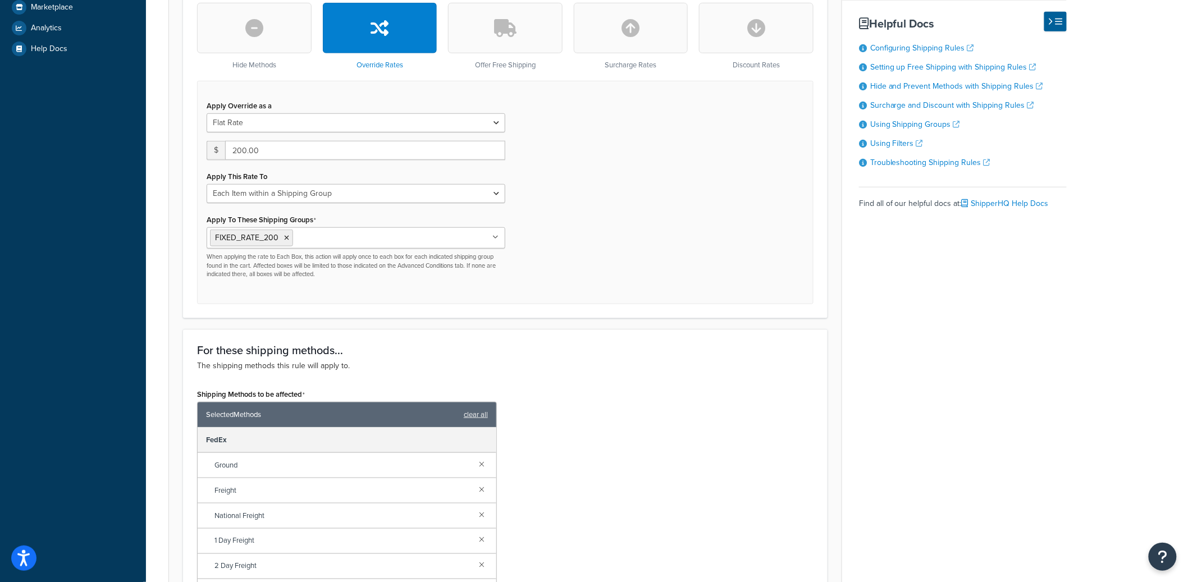
scroll to position [289, 0]
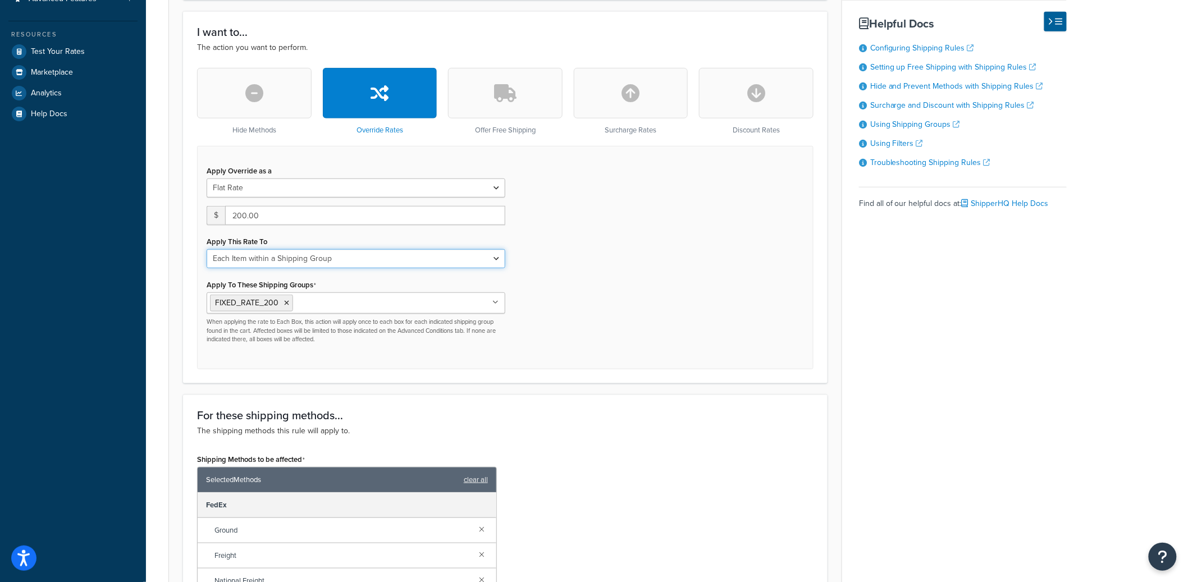
click at [327, 265] on select "Each Shipment in the Cart Each Shipping Group in the Cart Each Item within a Sh…" at bounding box center [356, 258] width 299 height 19
click at [207, 249] on select "Each Shipment in the Cart Each Shipping Group in the Cart Each Item within a Sh…" at bounding box center [356, 258] width 299 height 19
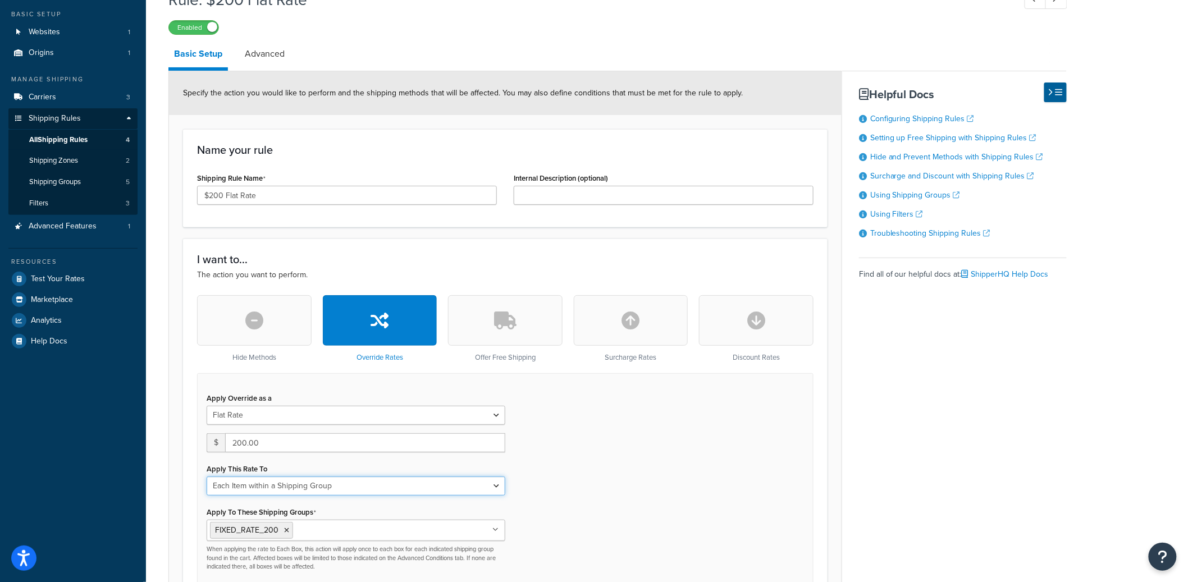
scroll to position [0, 0]
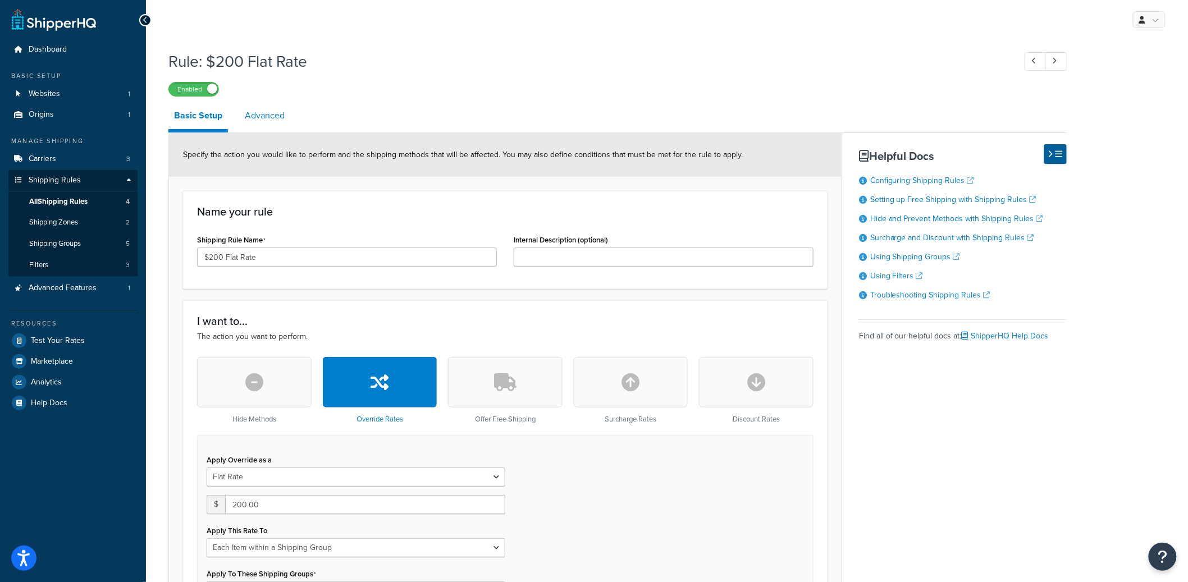
click at [252, 125] on link "Advanced" at bounding box center [264, 115] width 51 height 27
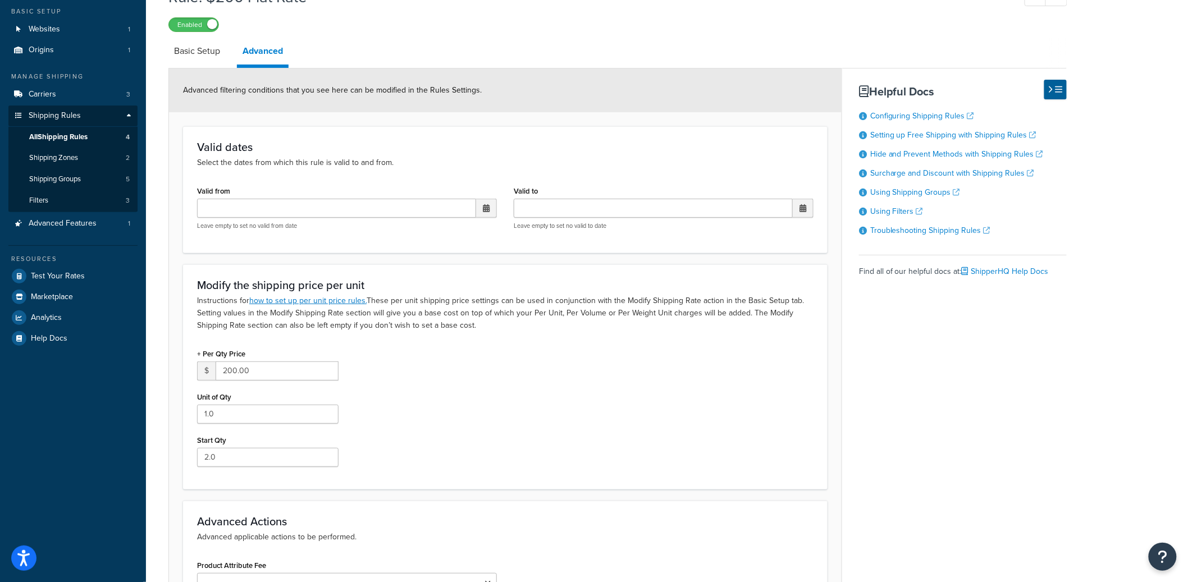
scroll to position [199, 0]
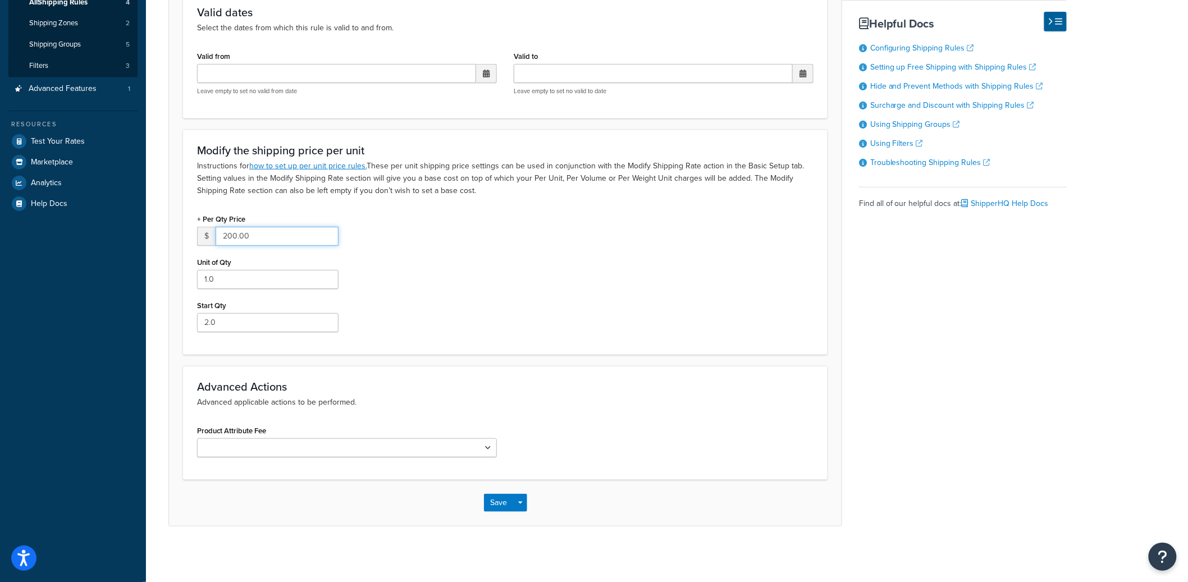
drag, startPoint x: 268, startPoint y: 240, endPoint x: 227, endPoint y: 238, distance: 41.1
click at [227, 237] on input "200.00" at bounding box center [277, 236] width 123 height 19
drag, startPoint x: 275, startPoint y: 241, endPoint x: 198, endPoint y: 234, distance: 77.3
click at [198, 234] on div "$ 200.00" at bounding box center [268, 236] width 142 height 19
drag, startPoint x: 234, startPoint y: 275, endPoint x: 195, endPoint y: 276, distance: 38.8
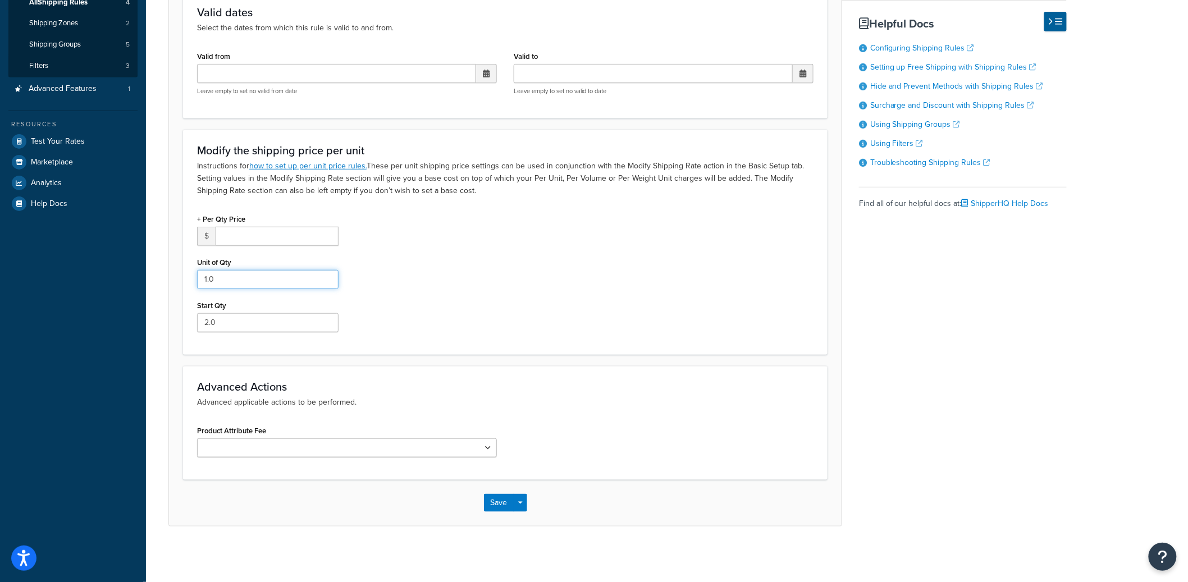
click at [195, 276] on div "+ Per Qty Price $ Unit of Qty 1.0 Start Qty 2.0" at bounding box center [268, 276] width 158 height 130
type input "0"
drag, startPoint x: 481, startPoint y: 224, endPoint x: 519, endPoint y: 311, distance: 95.4
click at [481, 225] on div "+ Per Qty Price $ Unit of Qty 0 Start Qty 2.0" at bounding box center [506, 276] width 634 height 130
click at [521, 508] on button "Save Dropdown" at bounding box center [520, 503] width 13 height 18
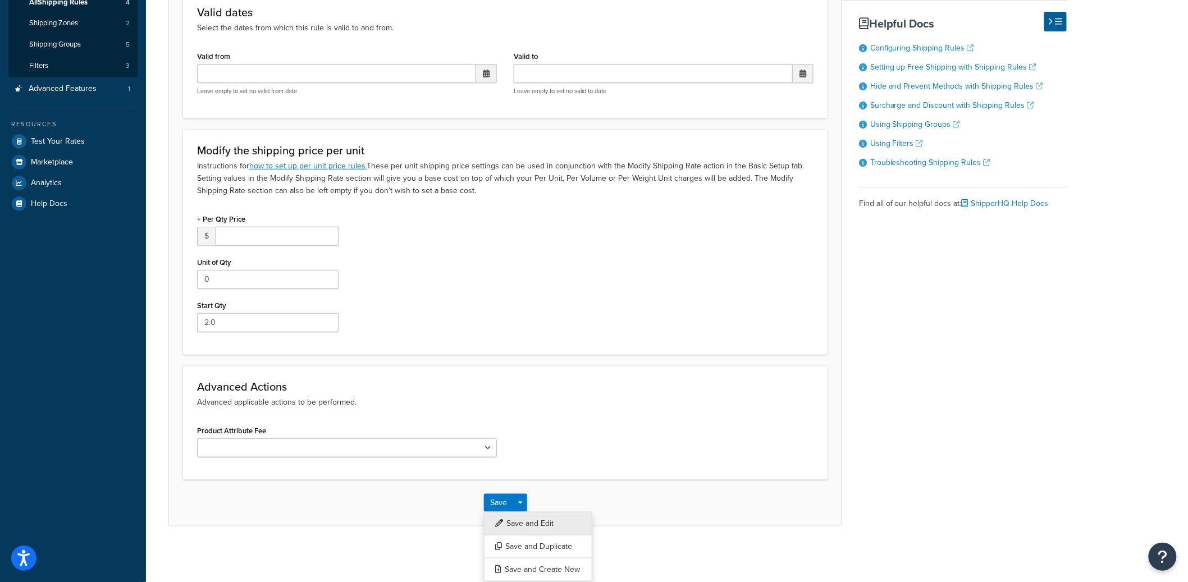
click at [521, 518] on button "Save and Edit" at bounding box center [538, 524] width 108 height 24
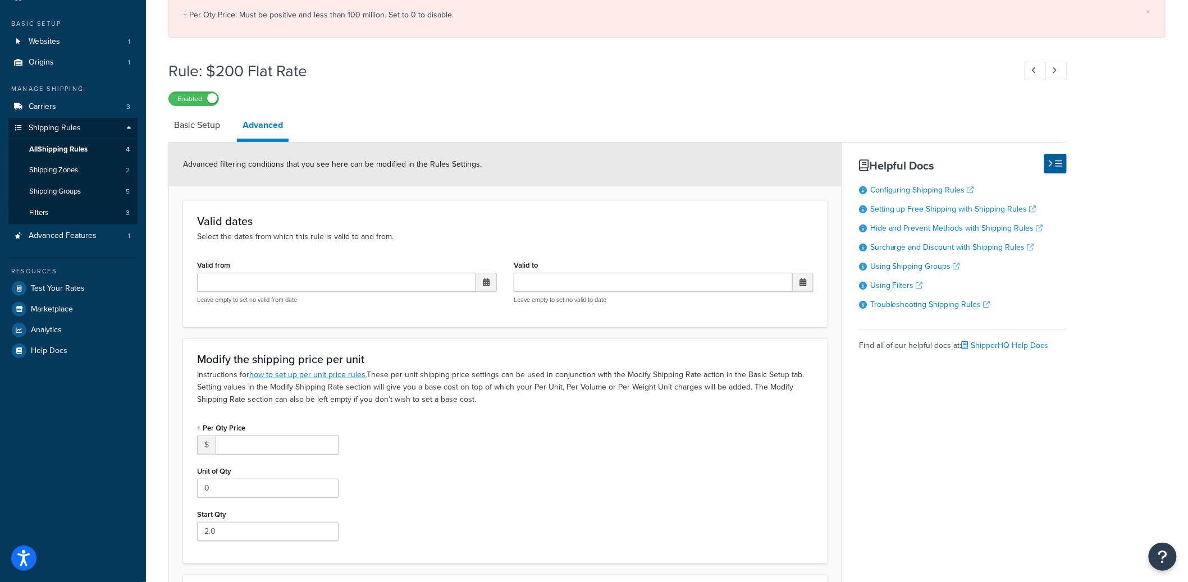
scroll to position [0, 0]
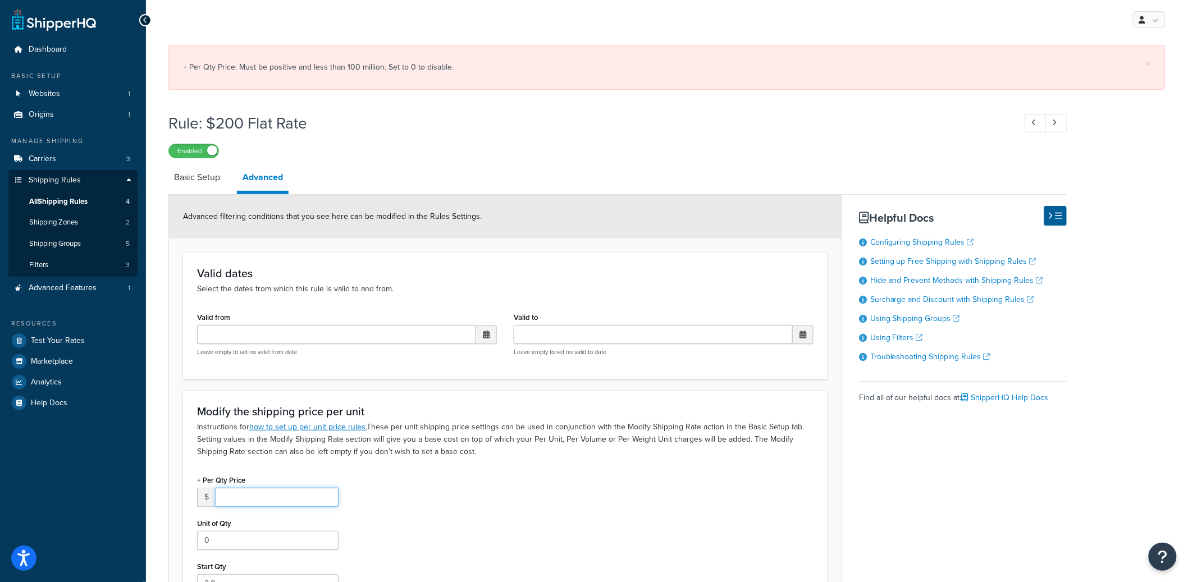
drag, startPoint x: 242, startPoint y: 501, endPoint x: 254, endPoint y: 488, distance: 17.9
click at [242, 500] on input "number" at bounding box center [277, 497] width 123 height 19
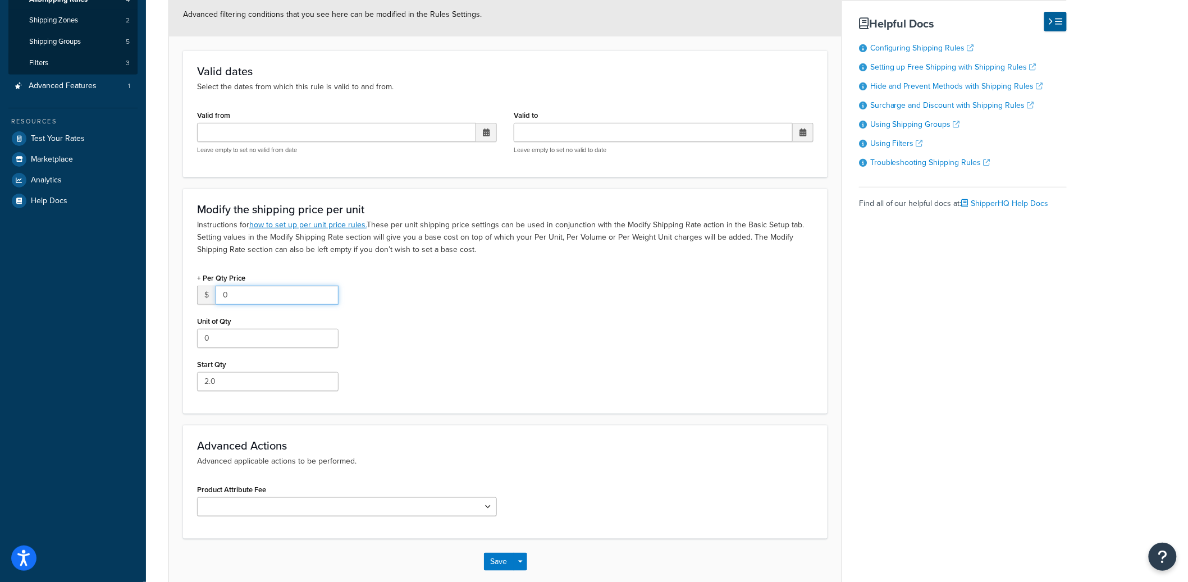
scroll to position [262, 0]
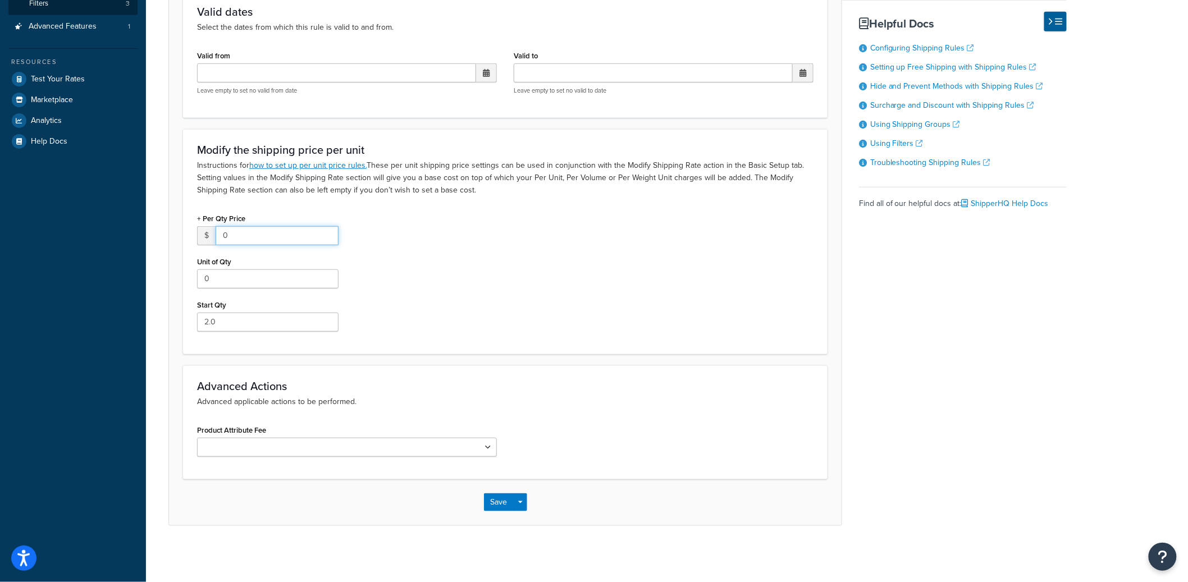
type input "0"
click at [525, 490] on div "Save Save Dropdown Save and Edit Save and Duplicate Save and Create New" at bounding box center [505, 503] width 673 height 46
click at [521, 508] on button "Save Dropdown" at bounding box center [520, 503] width 13 height 18
click at [519, 522] on button "Save and Edit" at bounding box center [538, 524] width 108 height 24
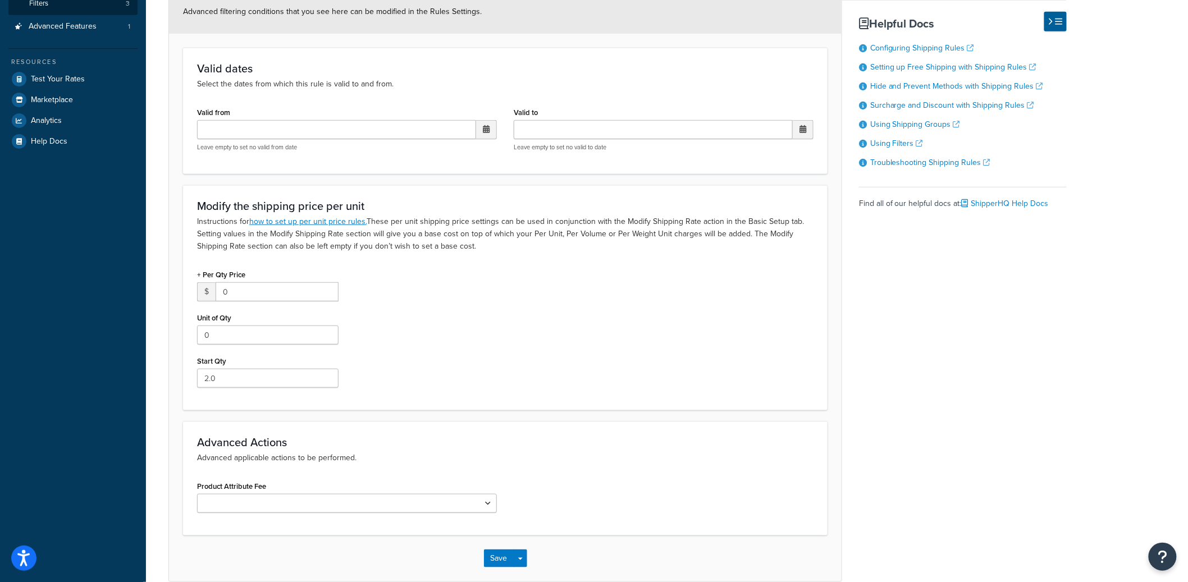
scroll to position [0, 0]
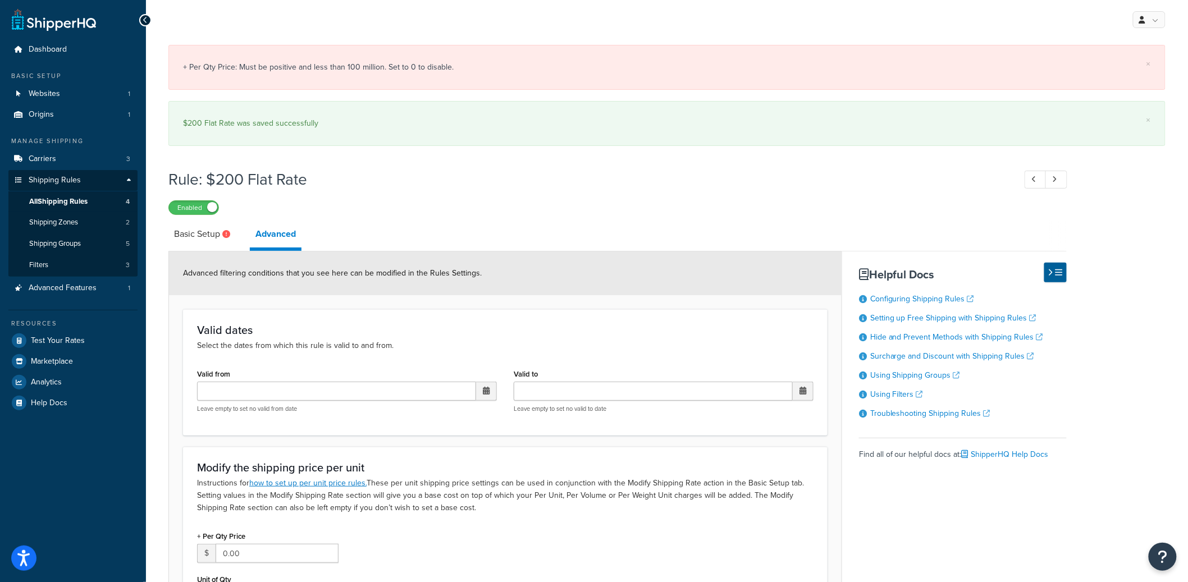
click at [207, 245] on div "Basic Setup Advanced Advanced filtering conditions that you see here can be mod…" at bounding box center [617, 532] width 899 height 623
click at [207, 241] on link "Basic Setup" at bounding box center [203, 234] width 70 height 27
select select "ITEM"
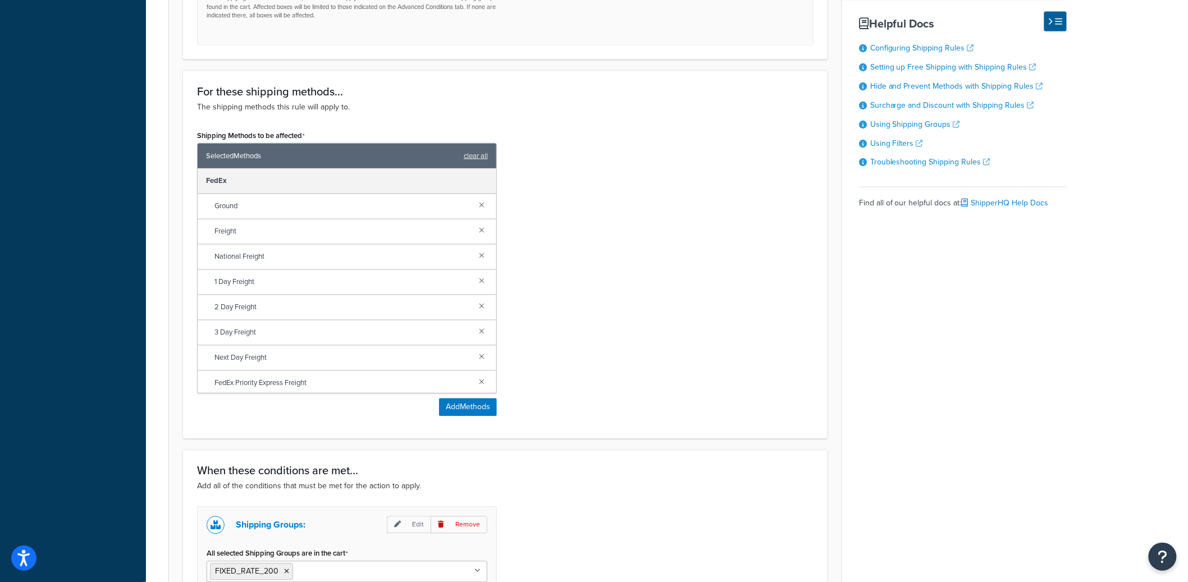
scroll to position [892, 0]
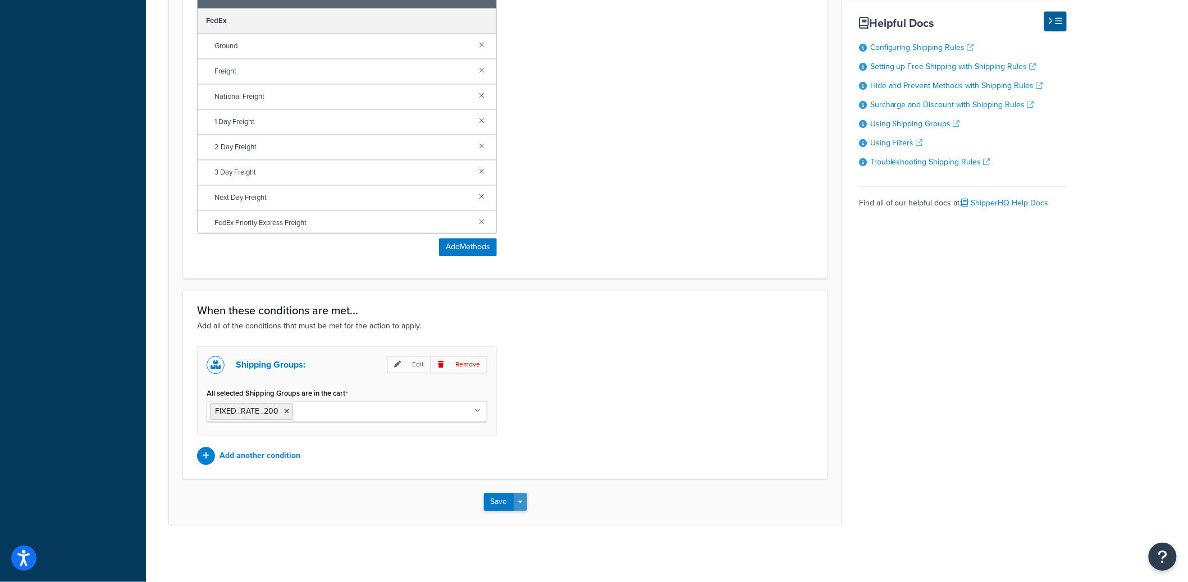
click at [517, 504] on button "Save Dropdown" at bounding box center [520, 503] width 13 height 18
click at [521, 521] on button "Save and Edit" at bounding box center [538, 524] width 108 height 24
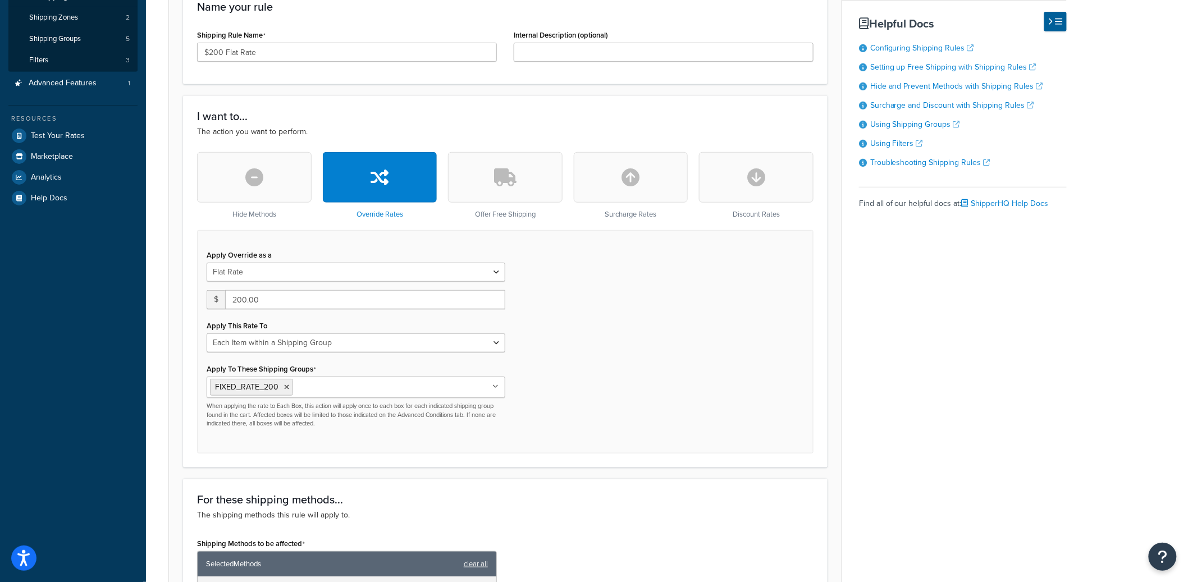
scroll to position [206, 0]
click at [284, 347] on select "Each Shipment in the Cart Each Shipping Group in the Cart Each Item within a Sh…" at bounding box center [356, 342] width 299 height 19
select select "CART"
click at [207, 333] on select "Each Shipment in the Cart Each Shipping Group in the Cart Each Item within a Sh…" at bounding box center [356, 342] width 299 height 19
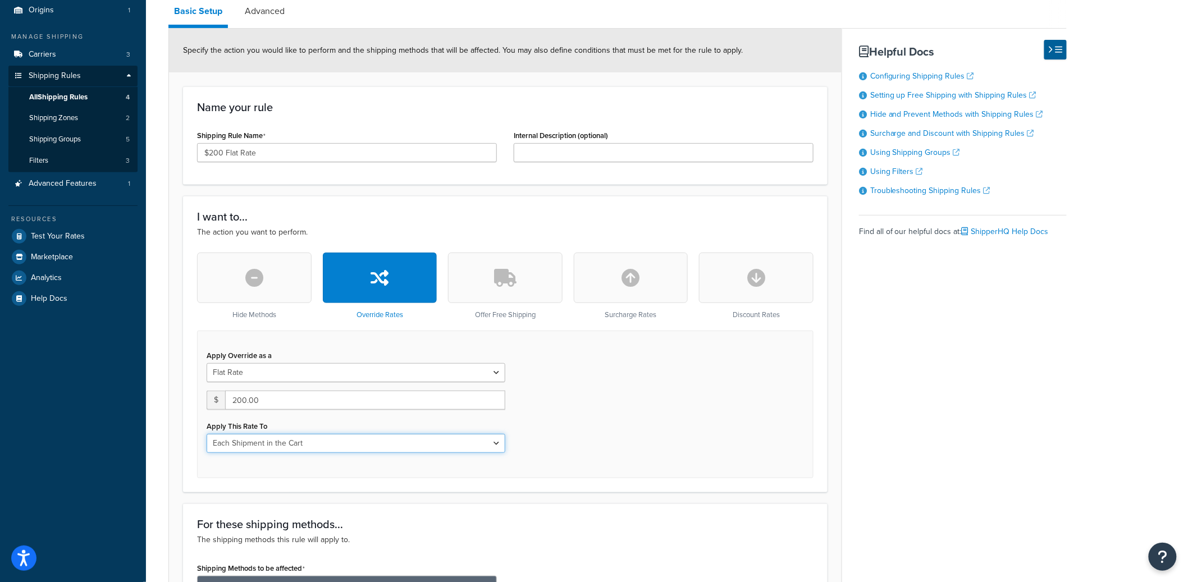
scroll to position [699, 0]
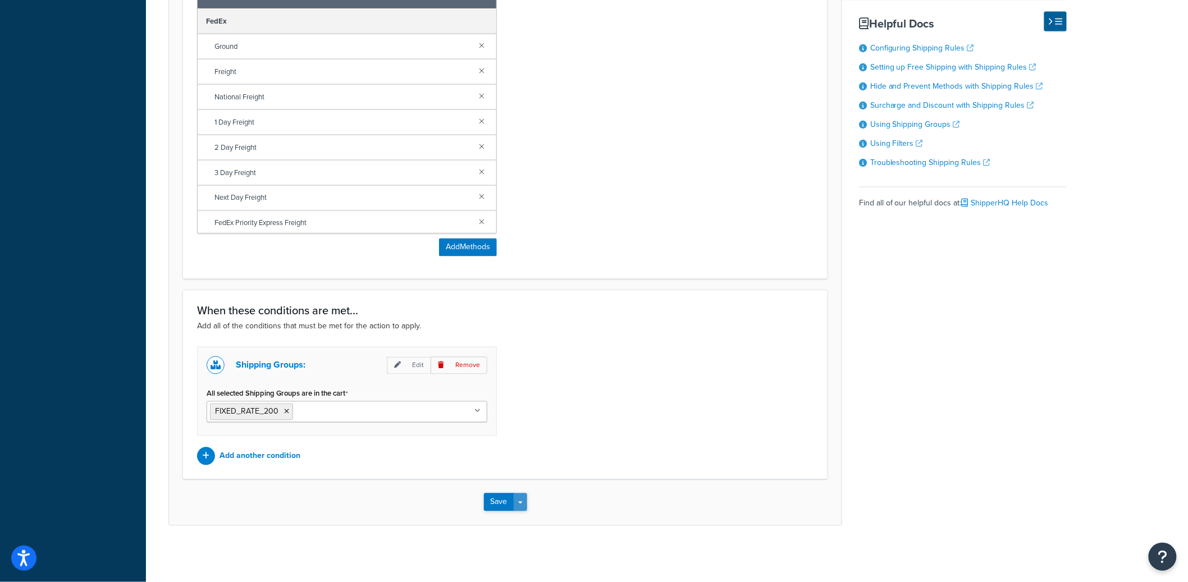
click at [521, 501] on button "Save Dropdown" at bounding box center [520, 503] width 13 height 18
click at [534, 520] on button "Save and Edit" at bounding box center [538, 524] width 108 height 24
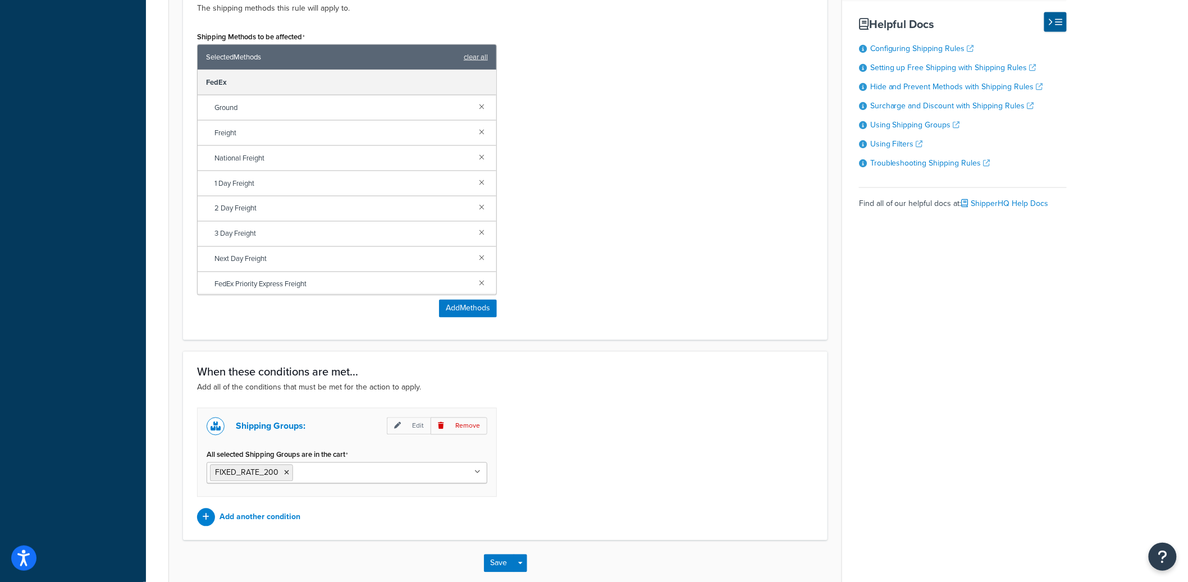
scroll to position [0, 0]
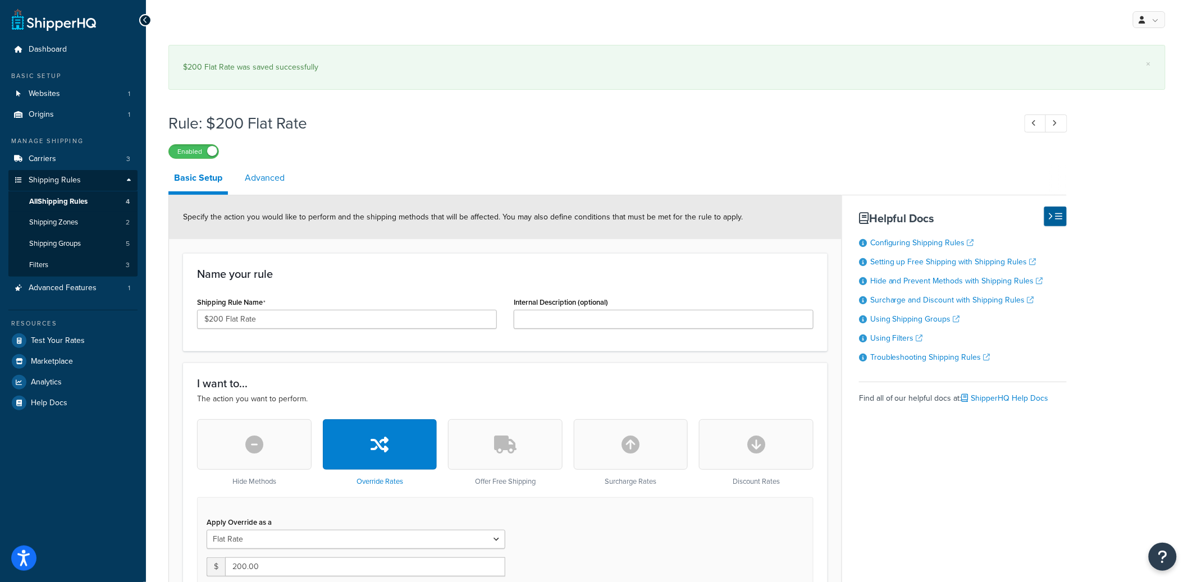
click at [259, 165] on link "Advanced" at bounding box center [264, 178] width 51 height 27
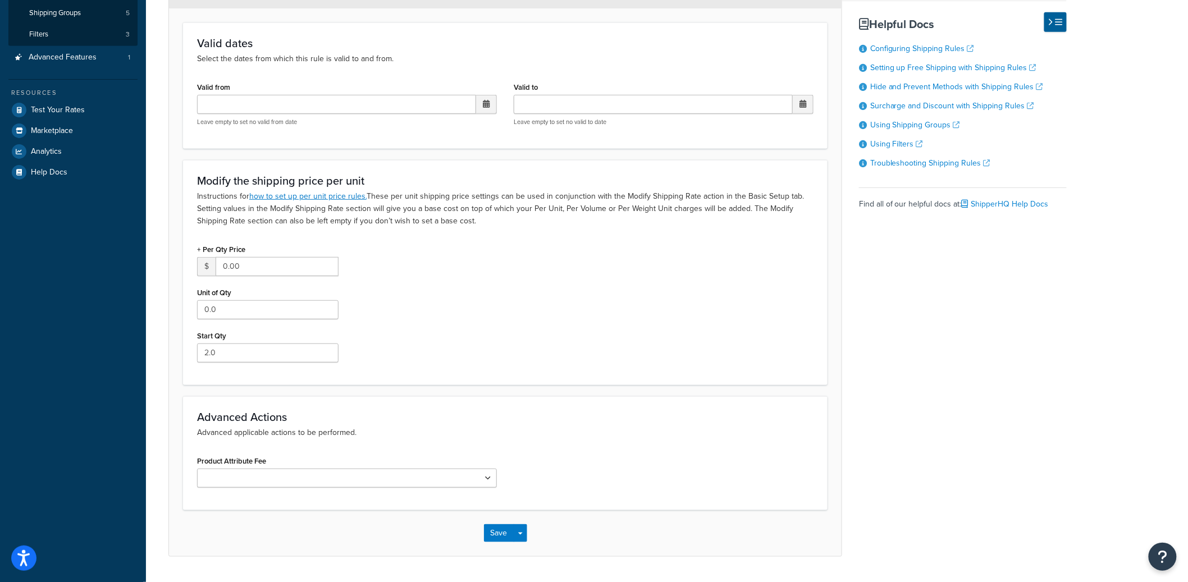
scroll to position [252, 0]
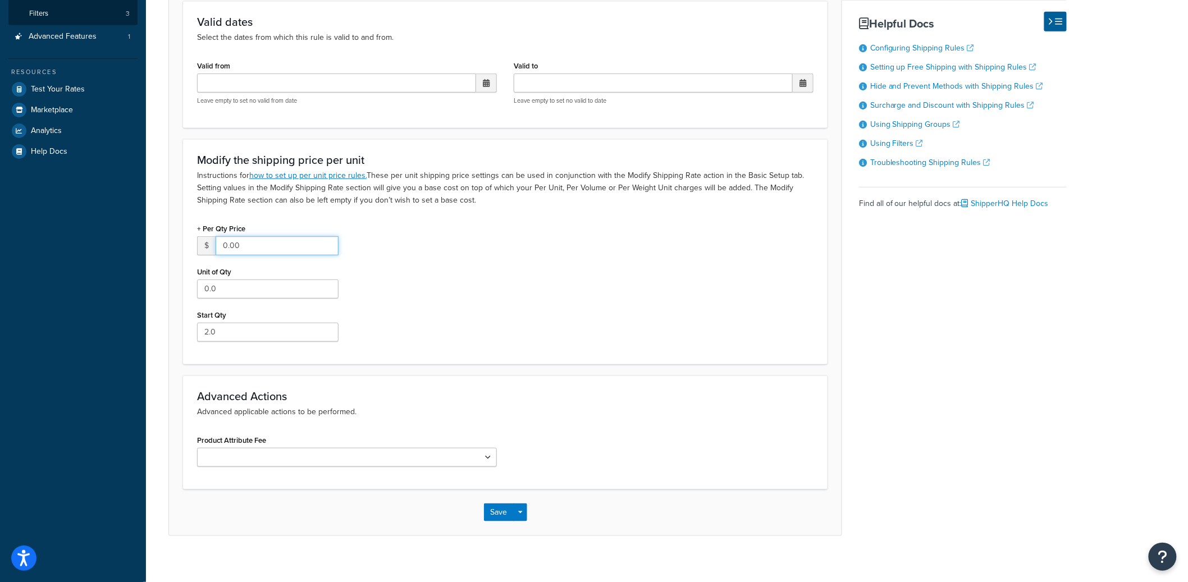
drag, startPoint x: 243, startPoint y: 246, endPoint x: 204, endPoint y: 245, distance: 38.8
click at [204, 245] on div "$ 0.00" at bounding box center [268, 245] width 142 height 19
type input "200"
click at [238, 303] on div "+ Per Qty Price $ 200 Unit of Qty 0.0 Start Qty 2.0" at bounding box center [268, 286] width 158 height 130
drag, startPoint x: 234, startPoint y: 288, endPoint x: 161, endPoint y: 279, distance: 73.1
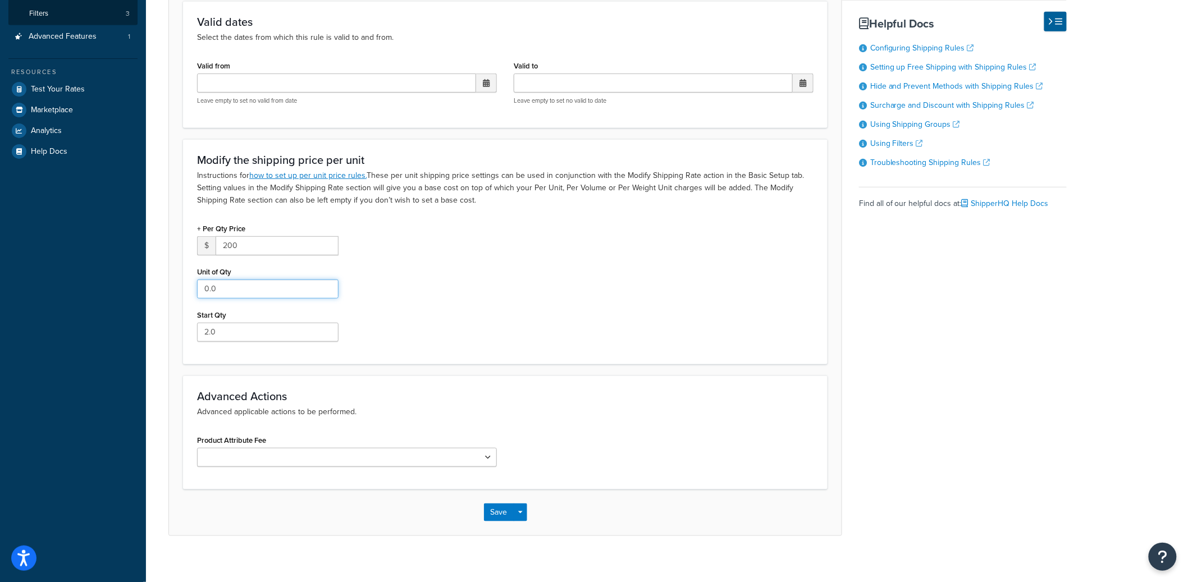
click at [161, 279] on div "× $200 Flat Rate was saved successfully Rule: $200 Flat Rate Enabled Basic Setu…" at bounding box center [667, 176] width 1042 height 777
type input "1"
drag, startPoint x: 541, startPoint y: 395, endPoint x: 525, endPoint y: 448, distance: 55.4
click at [541, 395] on h3 "Advanced Actions" at bounding box center [505, 396] width 617 height 12
click at [516, 513] on button "Save Dropdown" at bounding box center [520, 513] width 13 height 18
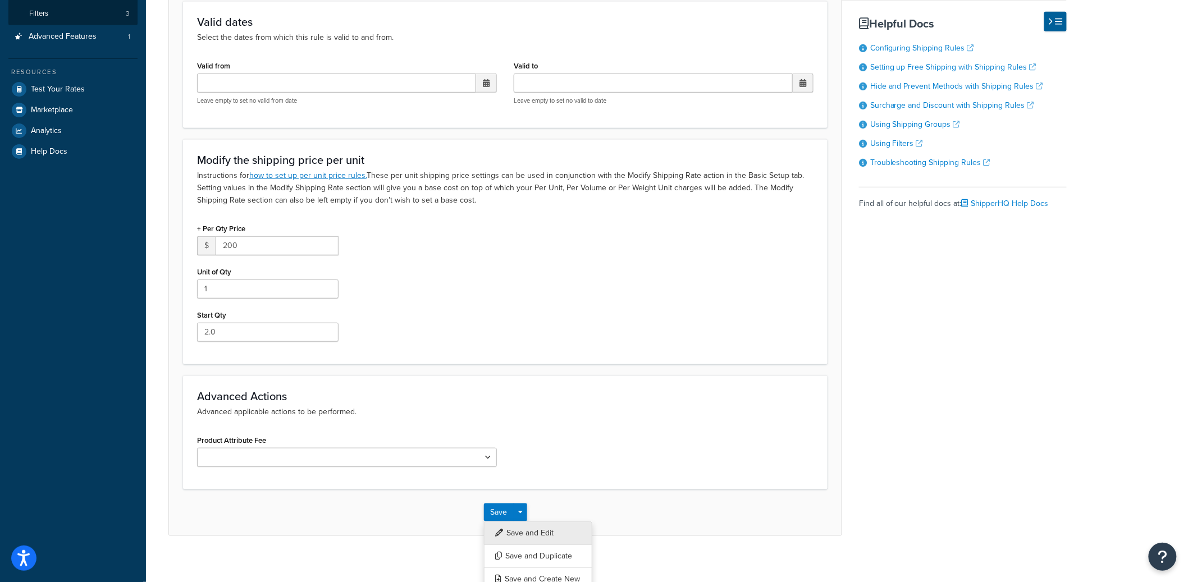
click at [529, 529] on button "Save and Edit" at bounding box center [538, 534] width 108 height 24
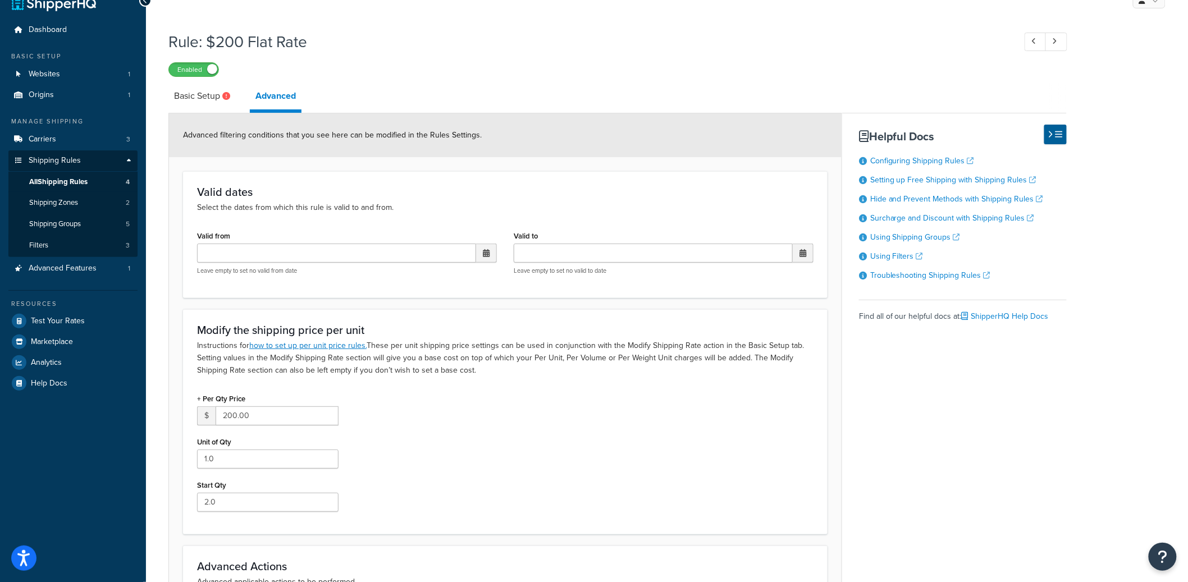
scroll to position [29, 0]
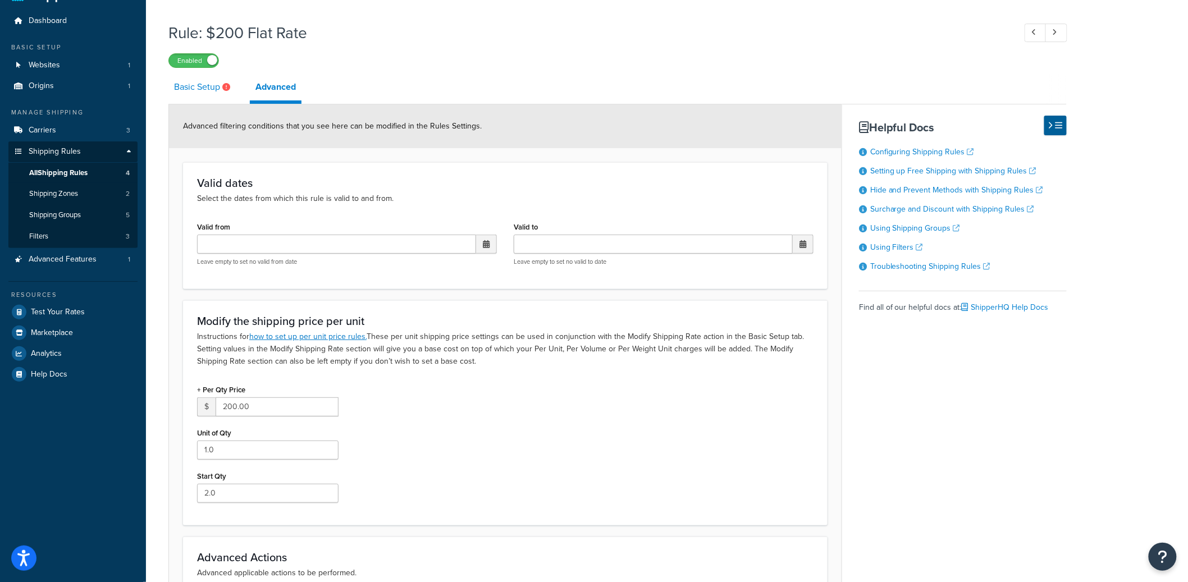
click at [225, 79] on link "Basic Setup" at bounding box center [203, 87] width 70 height 27
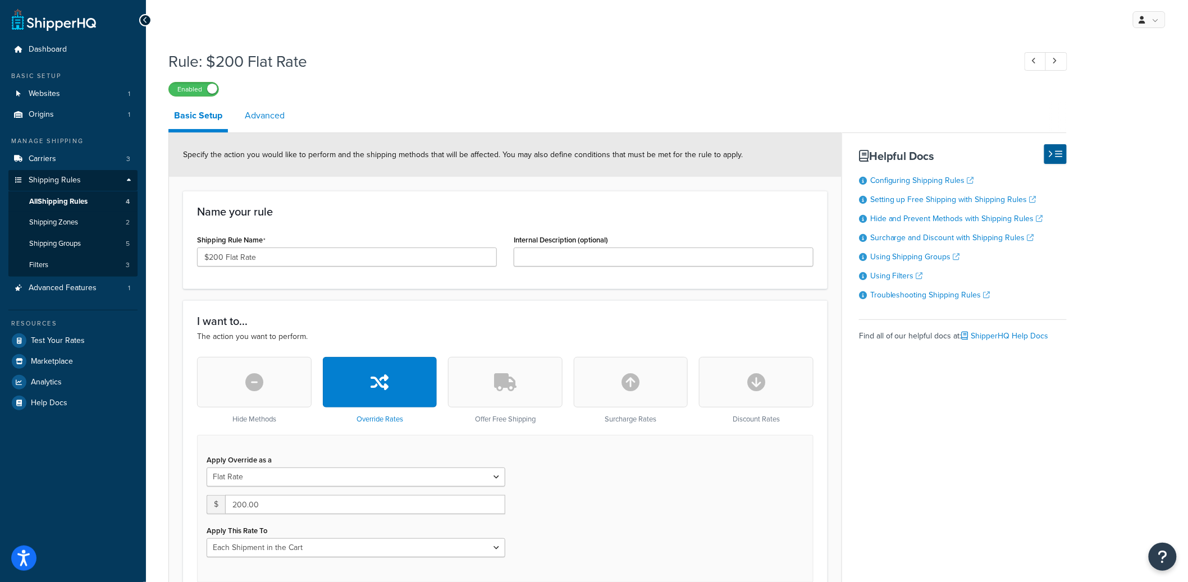
click at [283, 106] on link "Advanced" at bounding box center [264, 115] width 51 height 27
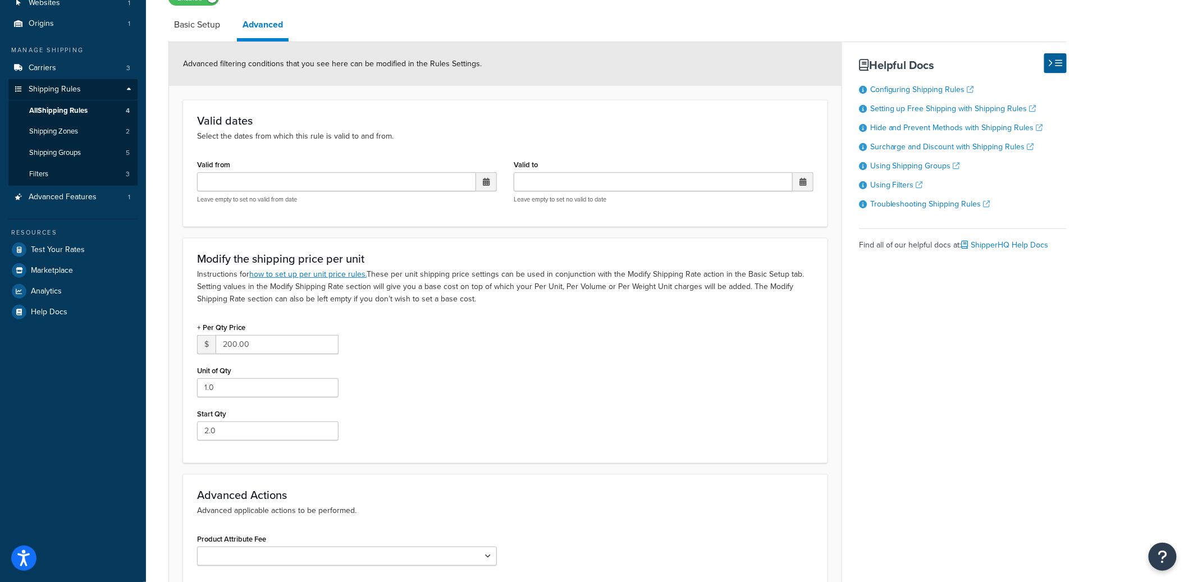
scroll to position [147, 0]
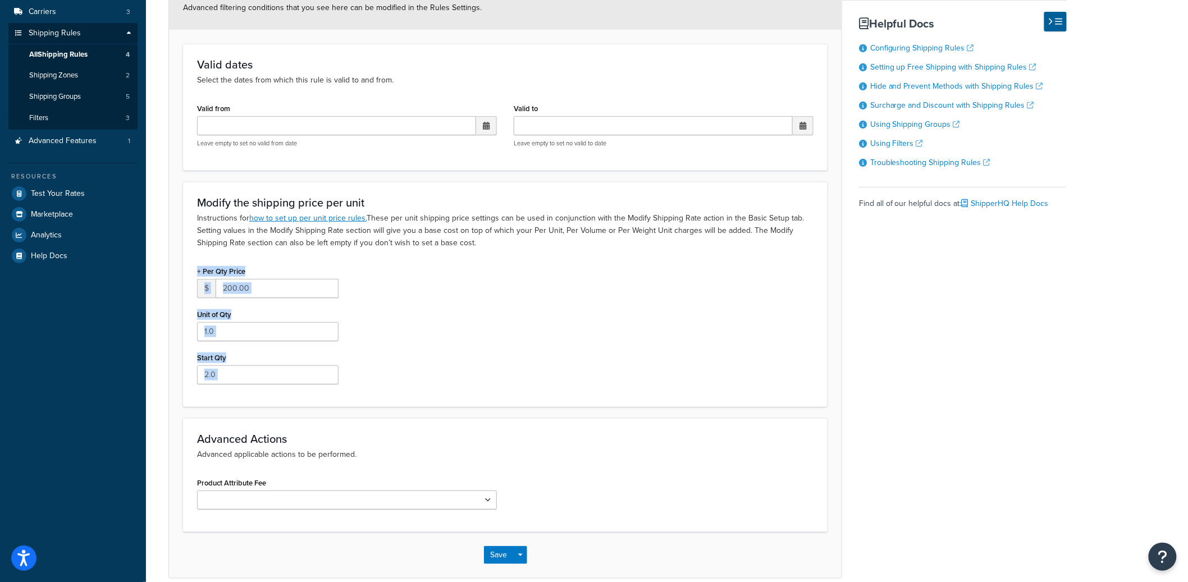
drag, startPoint x: 203, startPoint y: 253, endPoint x: 375, endPoint y: 417, distance: 237.2
click at [357, 423] on form "Advanced filtering conditions that you see here can be modified in the Rules Se…" at bounding box center [505, 282] width 673 height 592
click at [407, 407] on form "Advanced filtering conditions that you see here can be modified in the Rules Se…" at bounding box center [505, 282] width 673 height 592
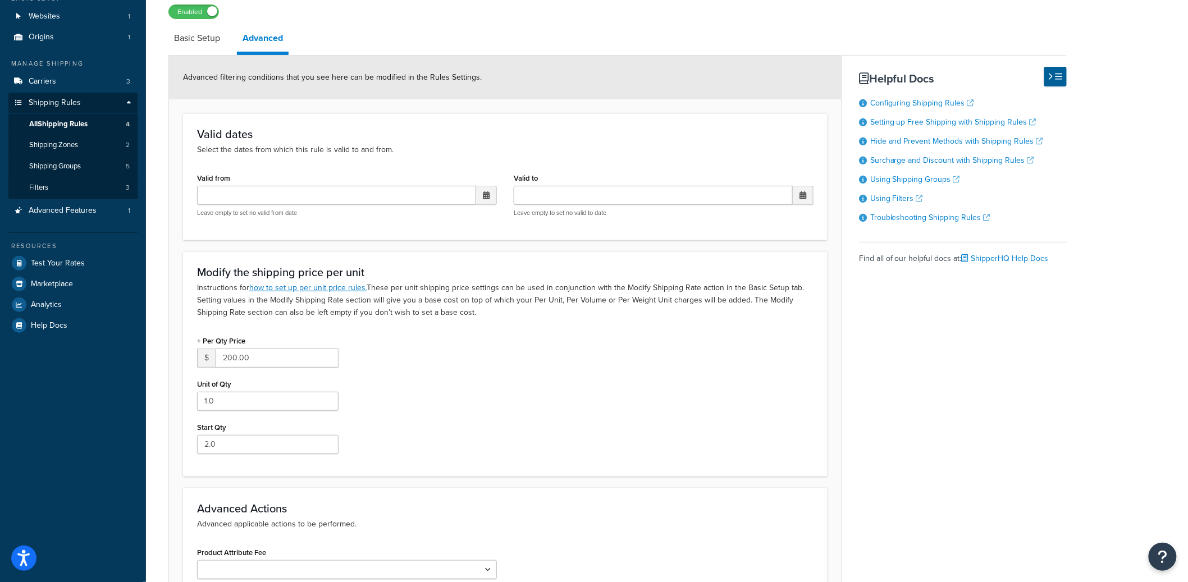
scroll to position [30, 0]
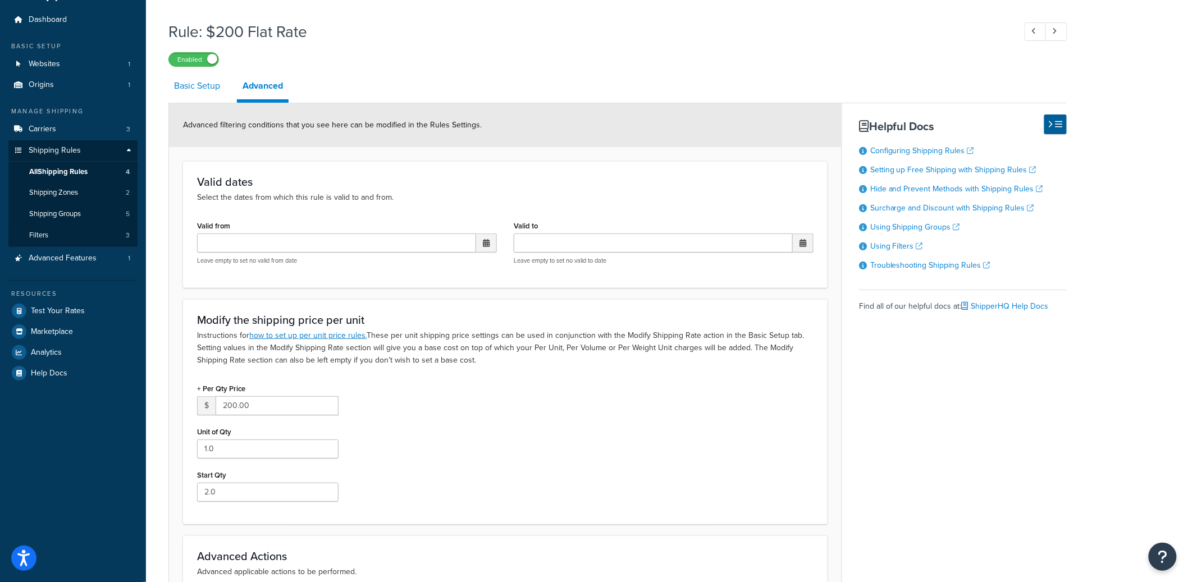
click at [183, 99] on link "Basic Setup" at bounding box center [196, 85] width 57 height 27
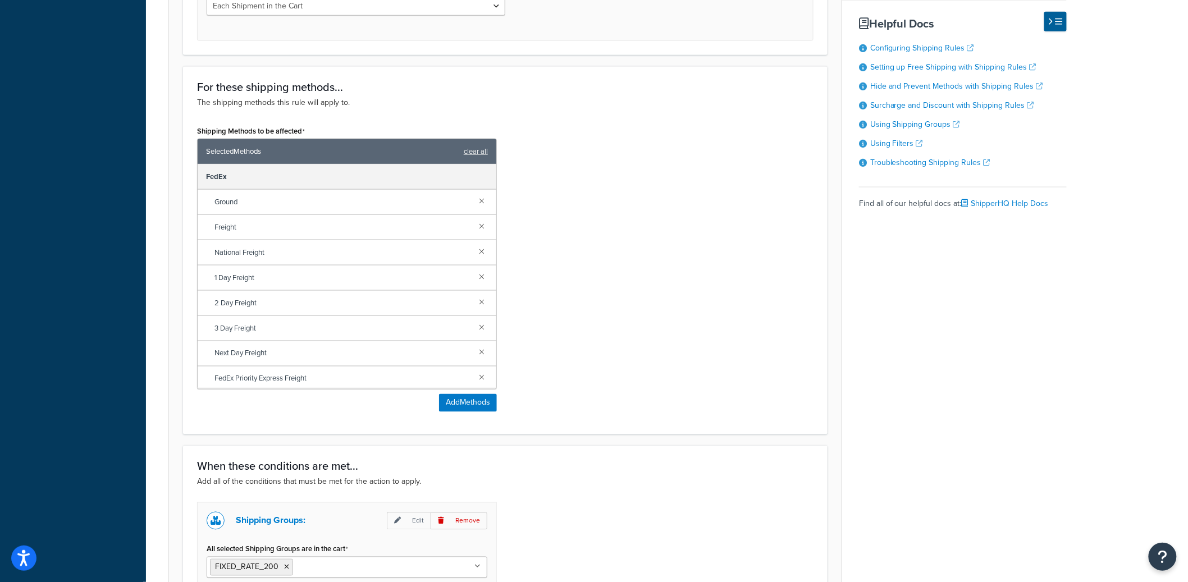
scroll to position [699, 0]
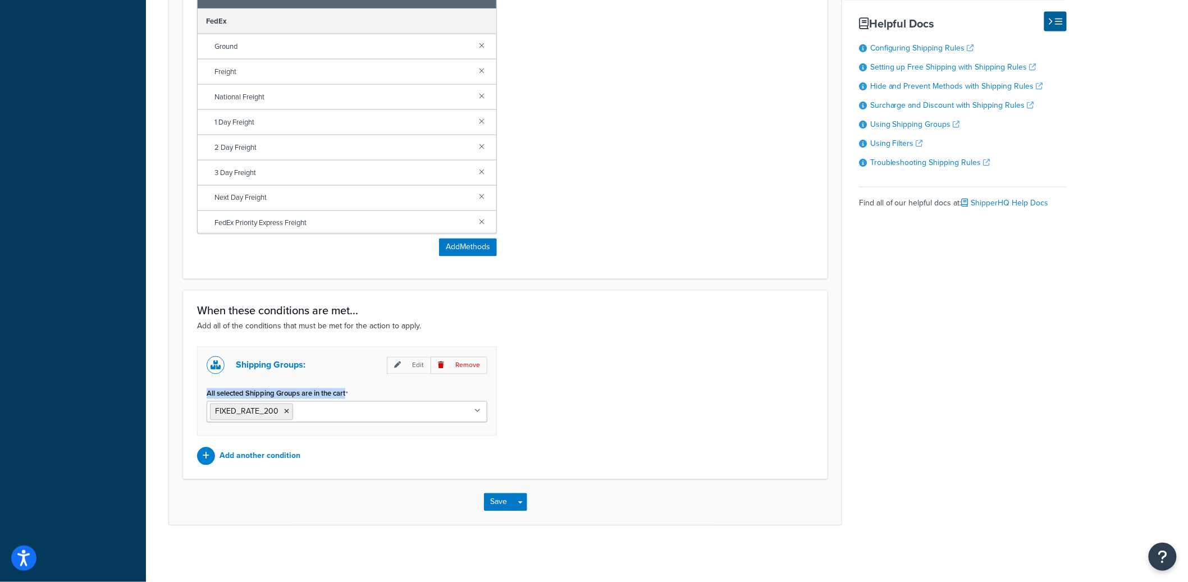
drag, startPoint x: 208, startPoint y: 396, endPoint x: 401, endPoint y: 394, distance: 192.7
click at [401, 394] on div "All selected Shipping Groups are in the cart FIXED_RATE_200 Per_Item FIXED_RATE…" at bounding box center [347, 404] width 281 height 37
click at [656, 376] on div "Shipping Groups: Edit Remove All selected Shipping Groups are in the cart FIXED…" at bounding box center [506, 406] width 634 height 119
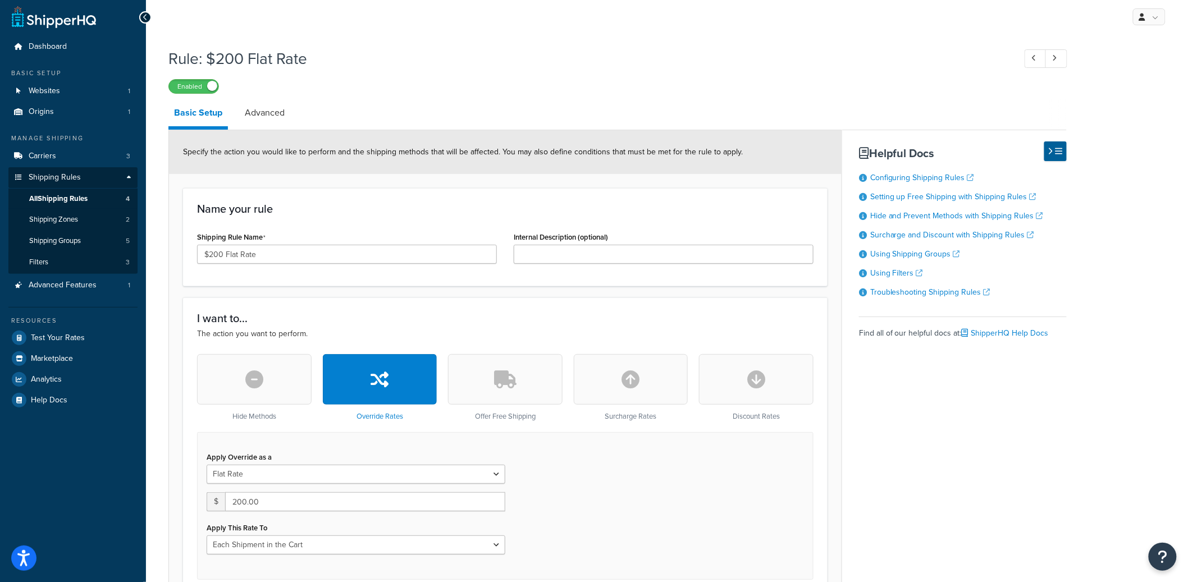
scroll to position [0, 0]
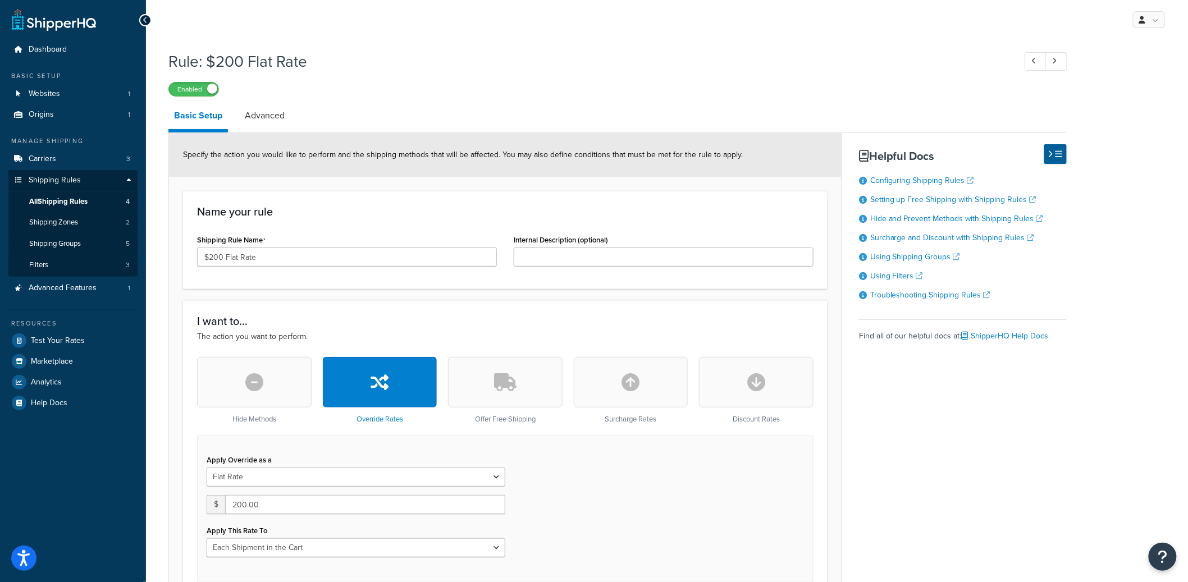
drag, startPoint x: 259, startPoint y: 121, endPoint x: 234, endPoint y: 122, distance: 25.3
click at [258, 121] on link "Advanced" at bounding box center [264, 115] width 51 height 27
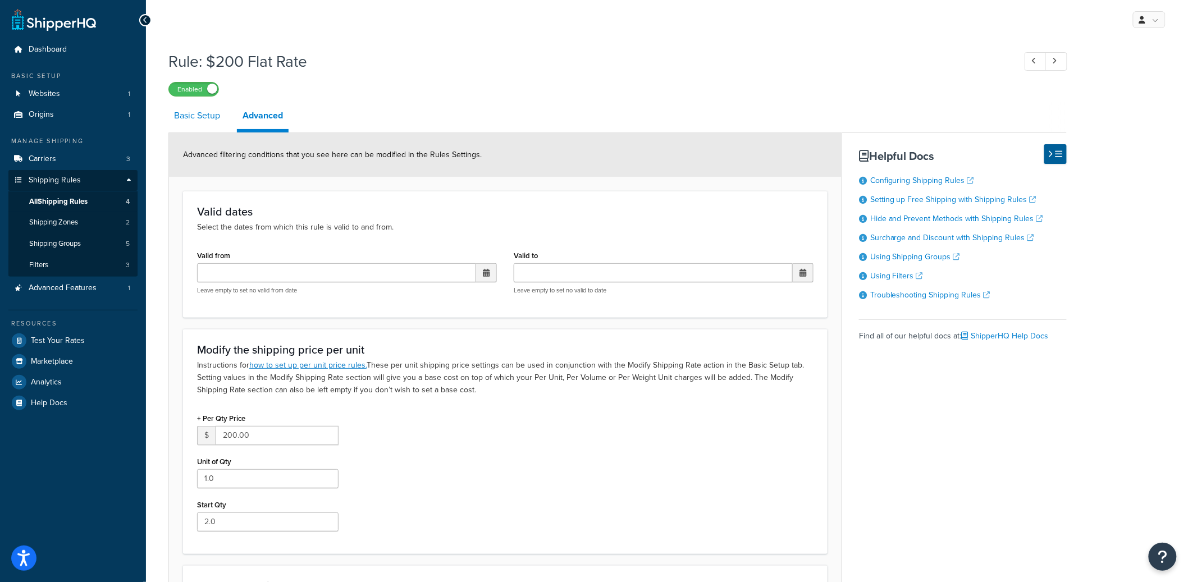
click at [196, 124] on link "Basic Setup" at bounding box center [196, 115] width 57 height 27
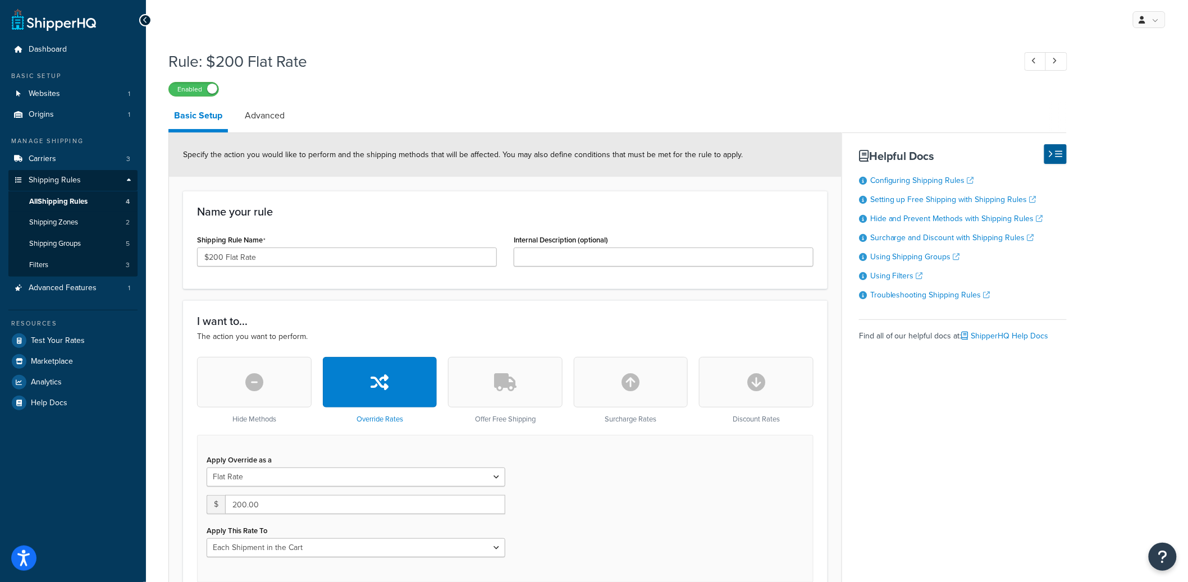
drag, startPoint x: 408, startPoint y: 208, endPoint x: 393, endPoint y: 205, distance: 16.1
click at [405, 207] on h3 "Name your rule" at bounding box center [505, 212] width 617 height 12
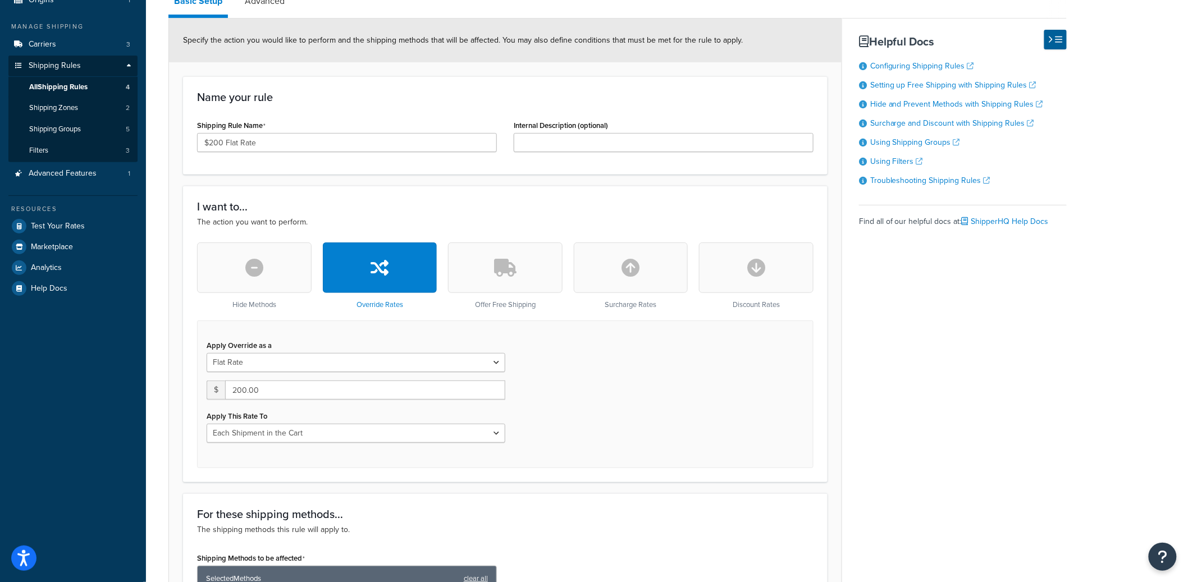
scroll to position [274, 0]
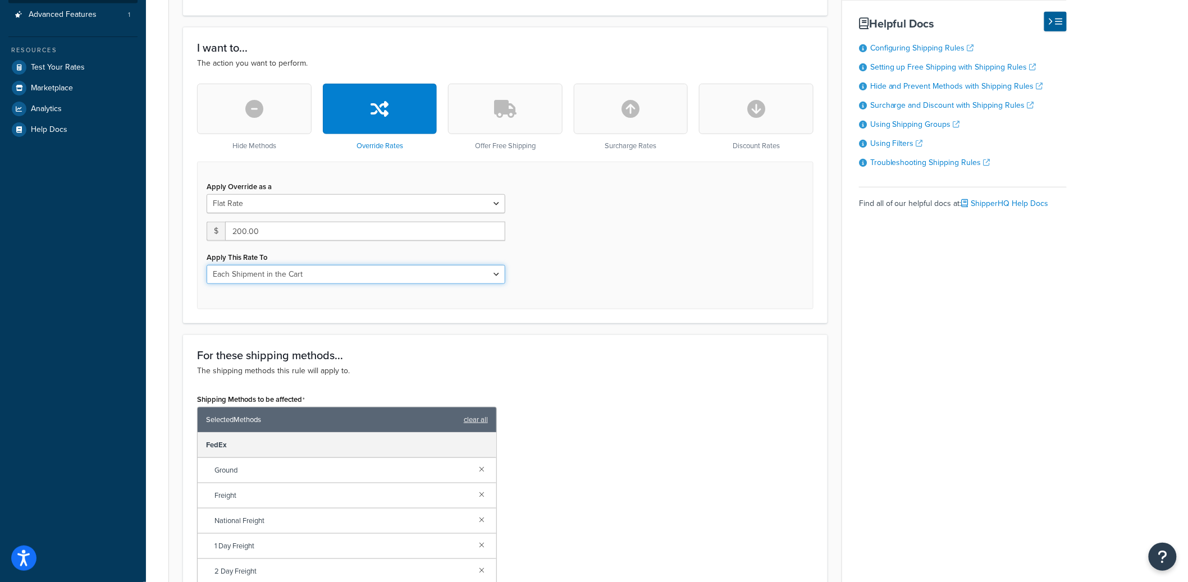
click at [250, 276] on select "Each Shipment in the Cart Each Shipping Group in the Cart Each Item within a Sh…" at bounding box center [356, 274] width 299 height 19
select select "ITEM"
click at [207, 265] on select "Each Shipment in the Cart Each Shipping Group in the Cart Each Item within a Sh…" at bounding box center [356, 274] width 299 height 19
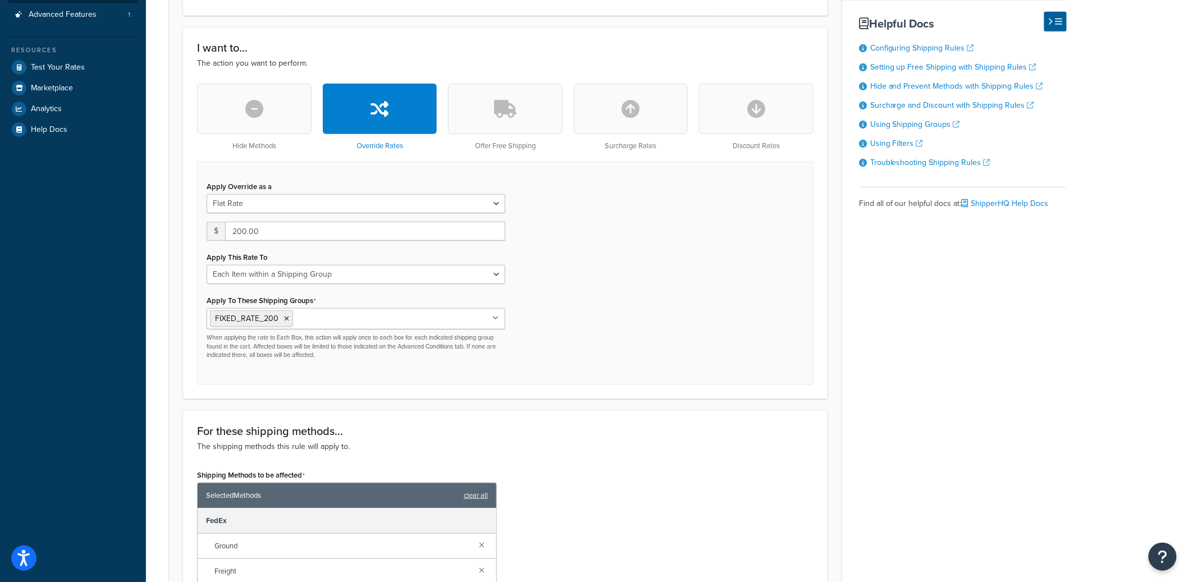
click at [164, 289] on div "Rule: $200 Flat Rate Enabled Basic Setup Advanced Specify the action you would …" at bounding box center [667, 412] width 1042 height 1283
click at [243, 206] on select "Flat Rate Percentage Flat Rate & Percentage" at bounding box center [356, 203] width 299 height 19
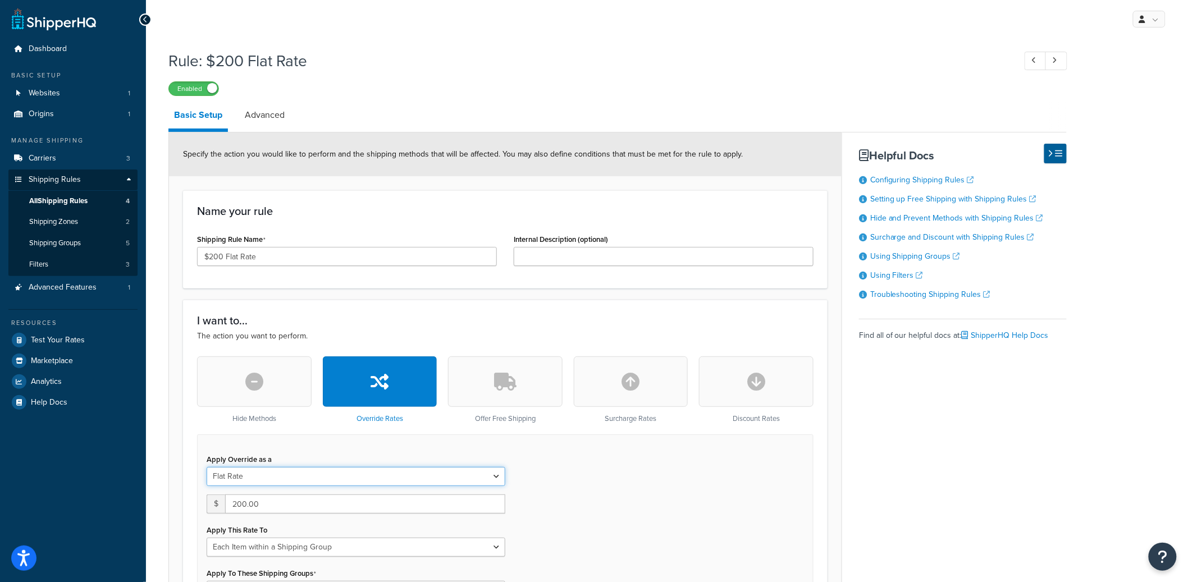
scroll to position [0, 0]
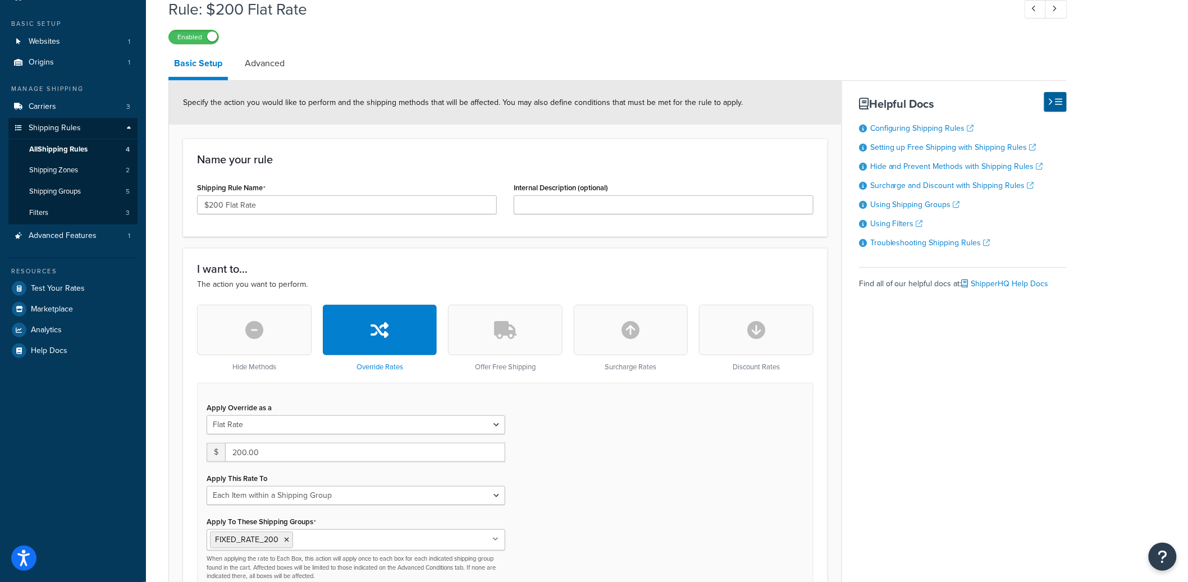
scroll to position [75, 0]
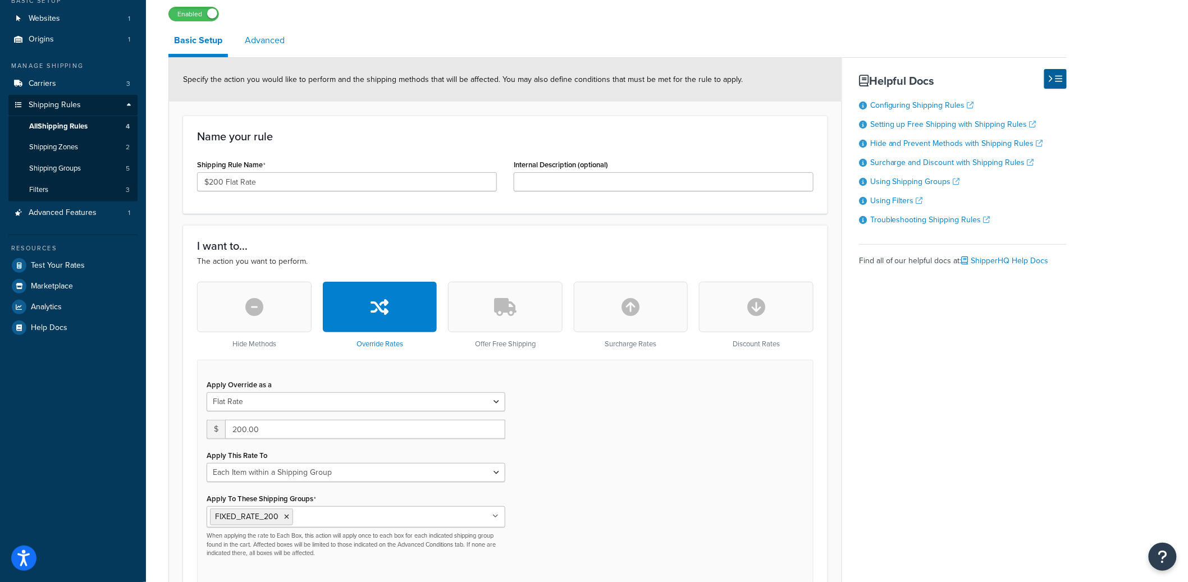
click at [258, 38] on link "Advanced" at bounding box center [264, 40] width 51 height 27
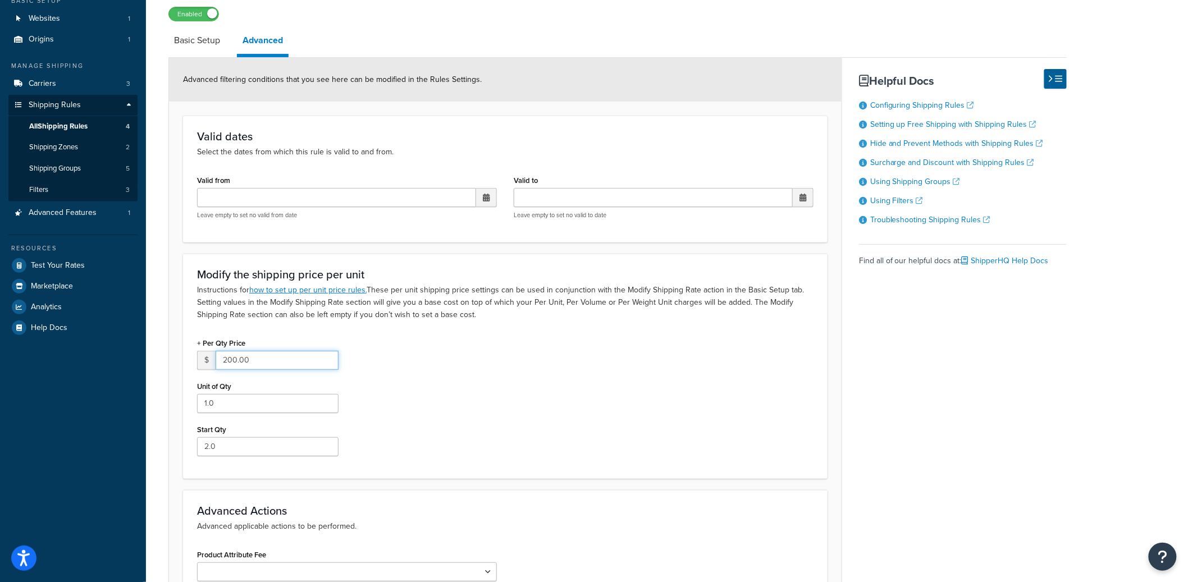
drag, startPoint x: 261, startPoint y: 367, endPoint x: 181, endPoint y: 354, distance: 80.7
click at [181, 356] on form "Advanced filtering conditions that you see here can be modified in the Rules Se…" at bounding box center [505, 354] width 673 height 592
type input "0"
click at [448, 409] on div "+ Per Qty Price $ 0 Unit of Qty 1.0 Start Qty 2.0" at bounding box center [506, 400] width 634 height 130
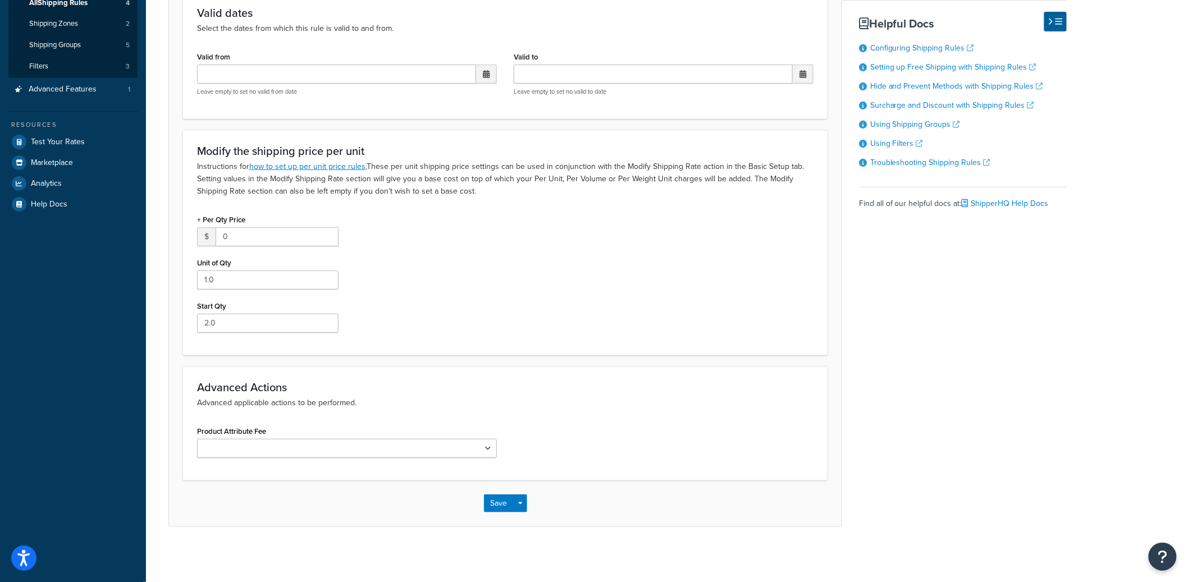
scroll to position [199, 0]
click at [522, 505] on button "Save Dropdown" at bounding box center [520, 503] width 13 height 18
click at [522, 524] on button "Save and Edit" at bounding box center [538, 524] width 108 height 24
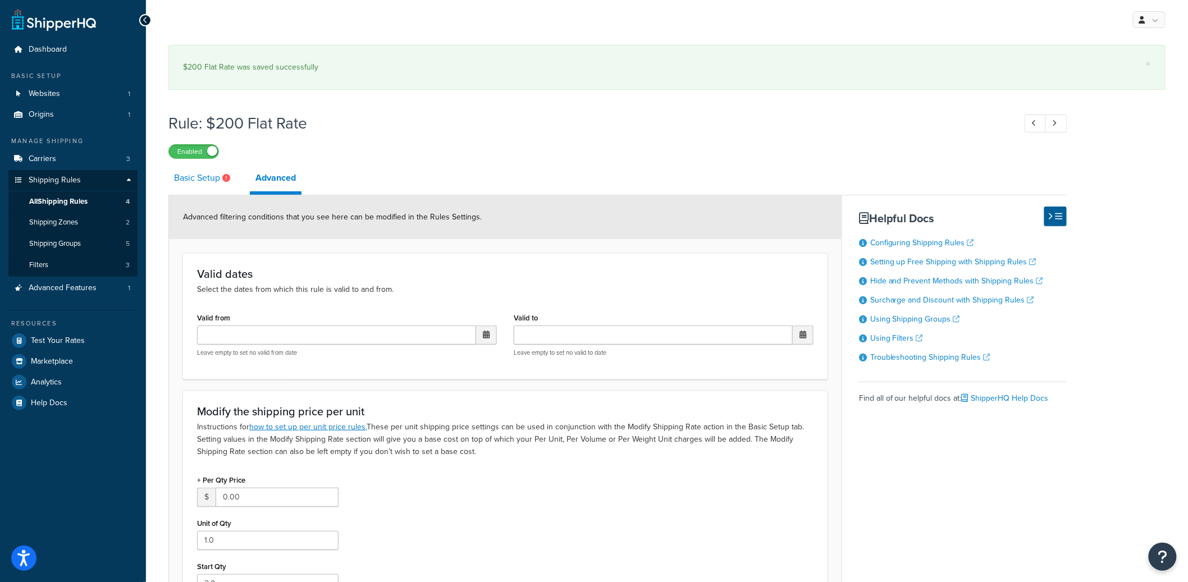
click at [206, 171] on link "Basic Setup" at bounding box center [203, 178] width 70 height 27
select select "ITEM"
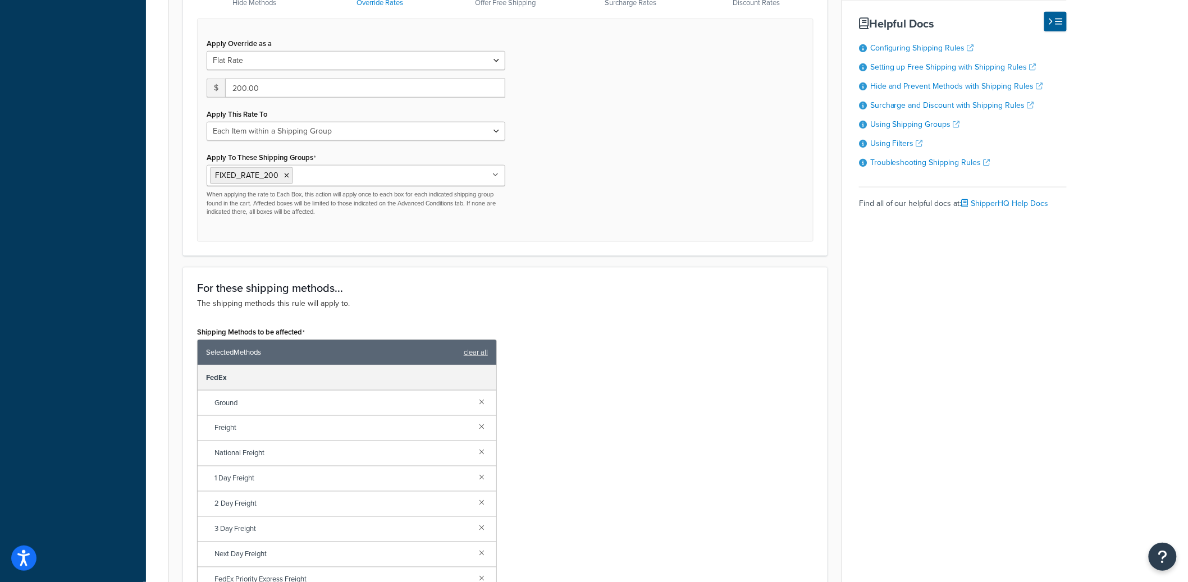
scroll to position [836, 0]
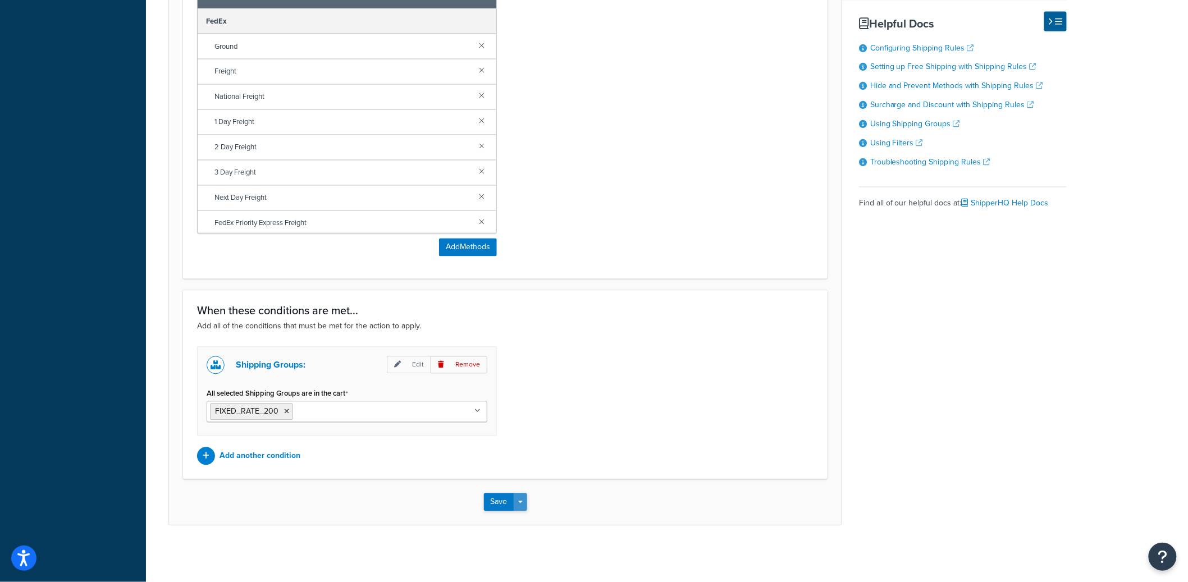
click at [514, 505] on button "Save Dropdown" at bounding box center [520, 503] width 13 height 18
click at [525, 517] on button "Save and Edit" at bounding box center [538, 524] width 108 height 24
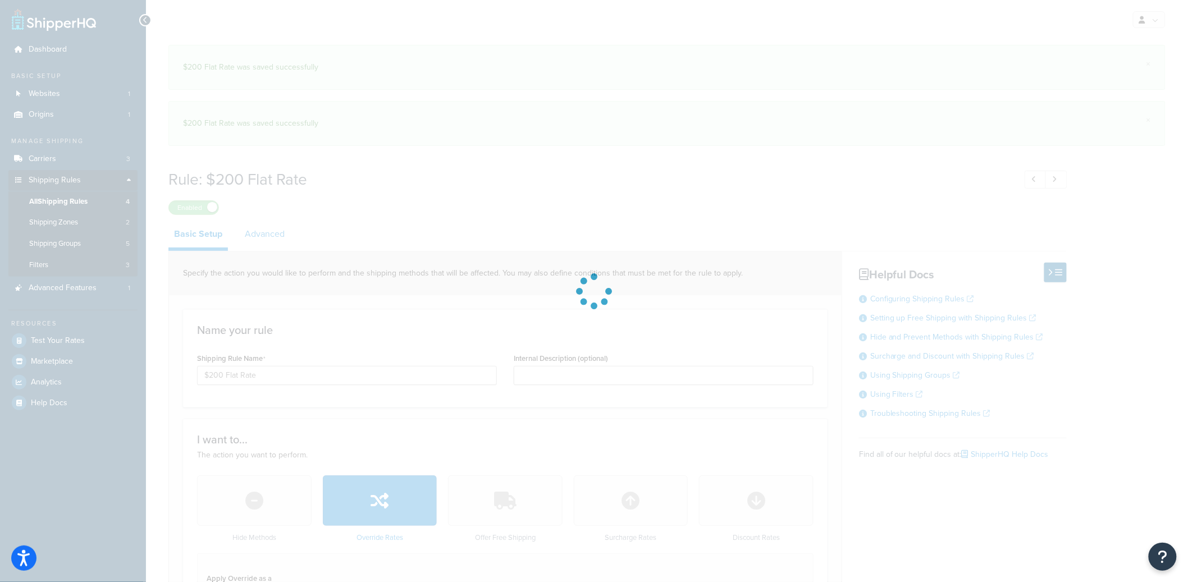
select select "ITEM"
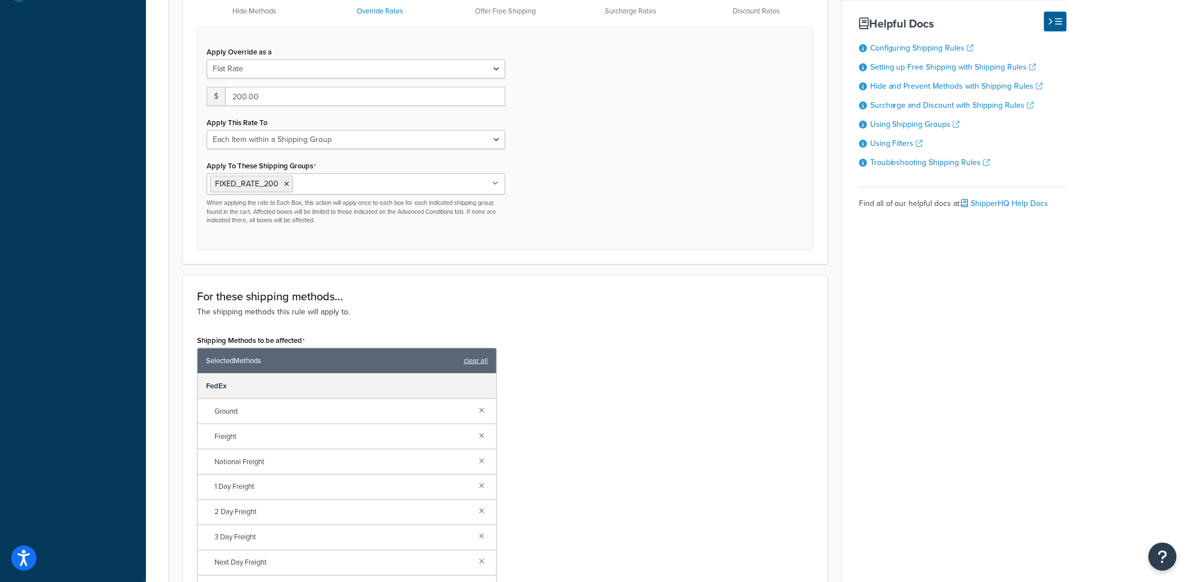
scroll to position [774, 0]
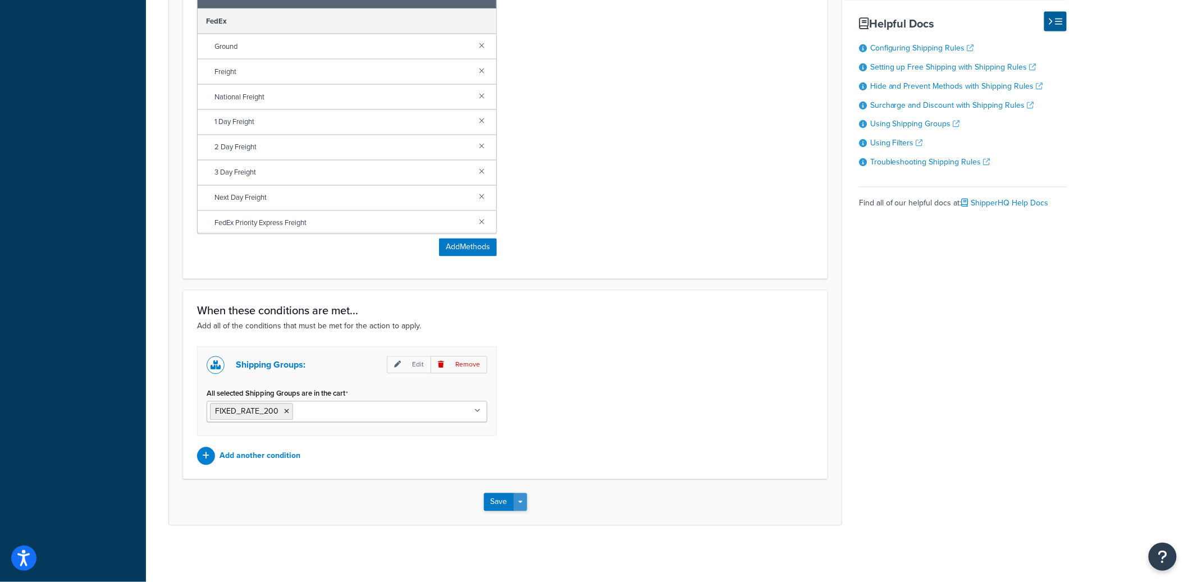
click at [525, 502] on button "Save Dropdown" at bounding box center [520, 503] width 13 height 18
click at [524, 517] on button "Save and Edit" at bounding box center [538, 524] width 108 height 24
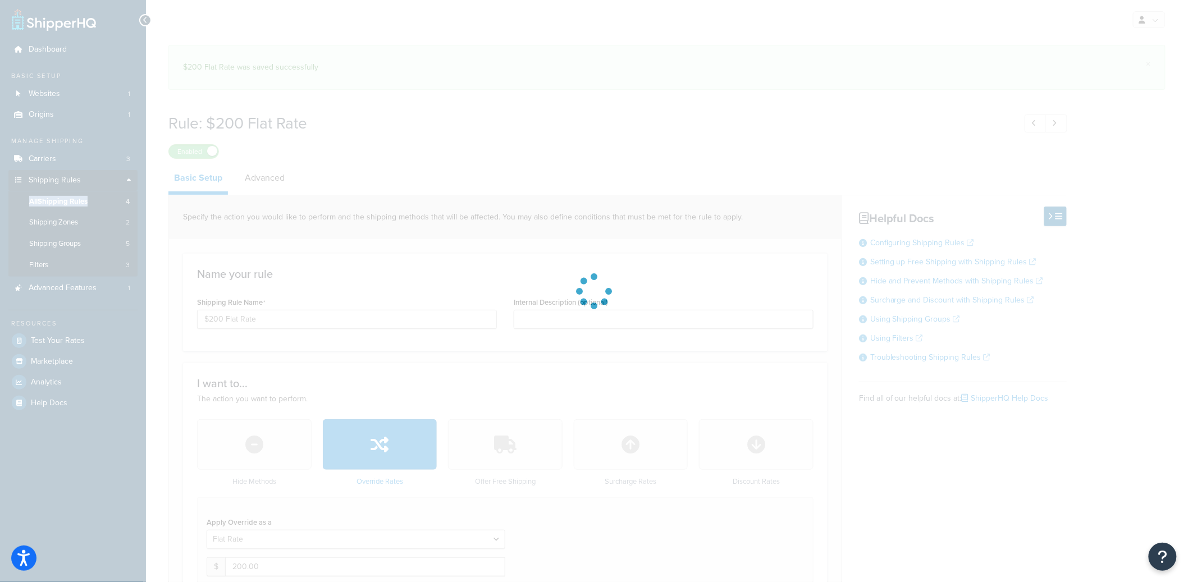
select select "ITEM"
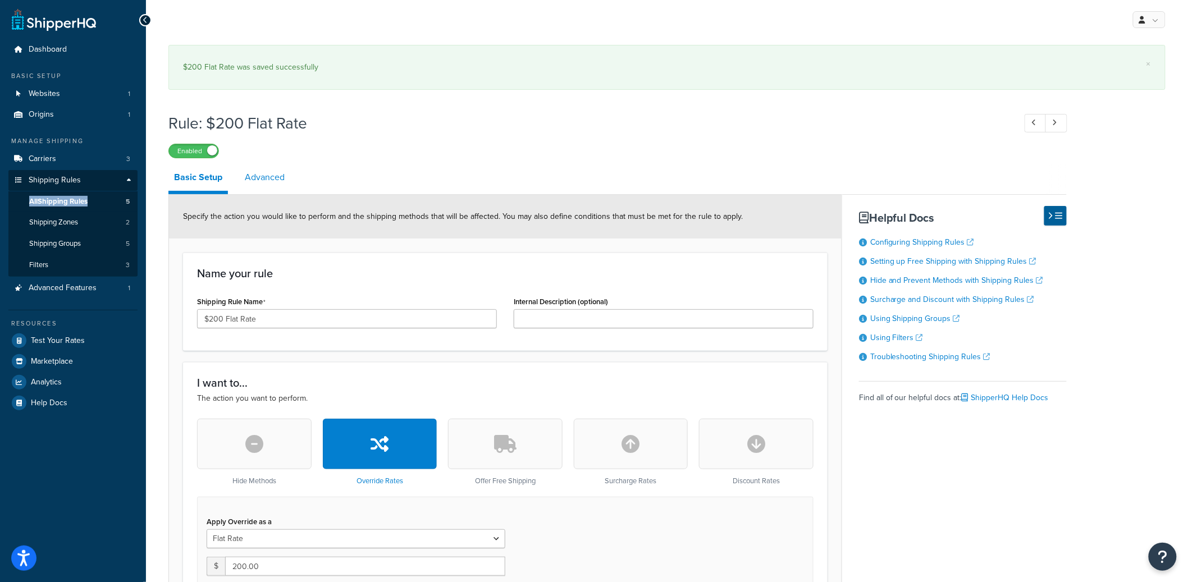
click at [240, 189] on link "Advanced" at bounding box center [264, 177] width 51 height 27
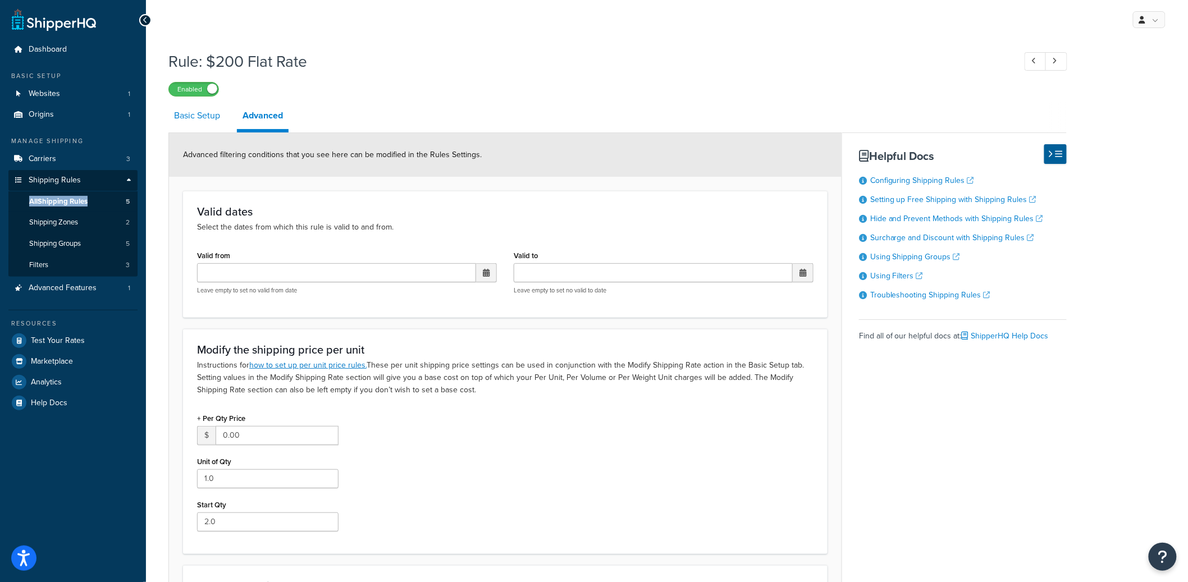
drag, startPoint x: 201, startPoint y: 124, endPoint x: 218, endPoint y: 129, distance: 18.5
click at [201, 124] on link "Basic Setup" at bounding box center [196, 115] width 57 height 27
select select "ITEM"
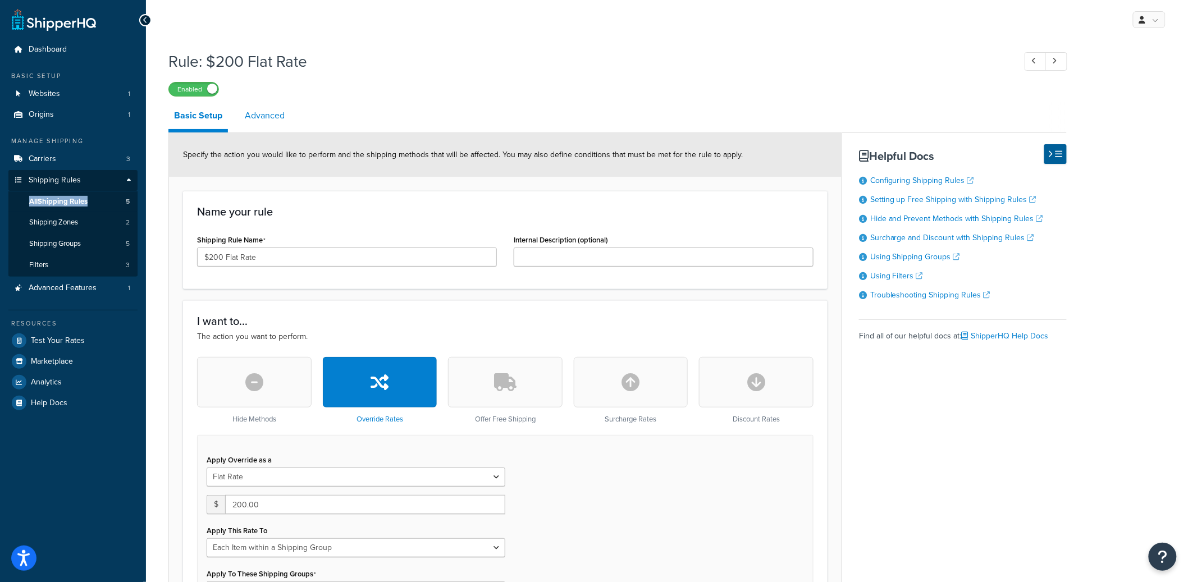
click at [267, 115] on link "Advanced" at bounding box center [264, 115] width 51 height 27
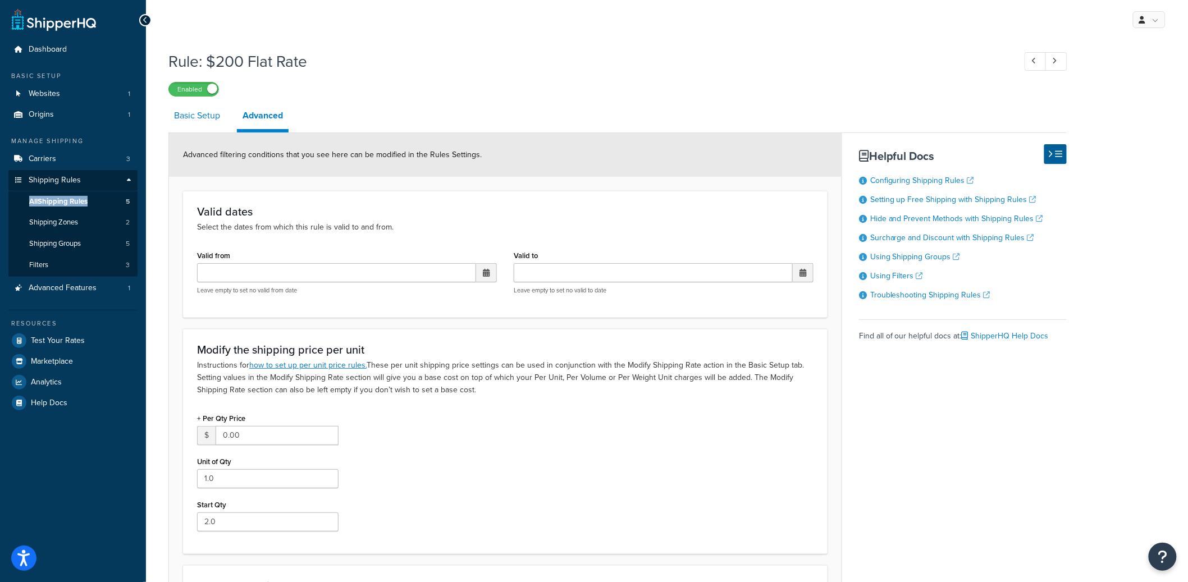
click at [210, 121] on link "Basic Setup" at bounding box center [196, 115] width 57 height 27
select select "ITEM"
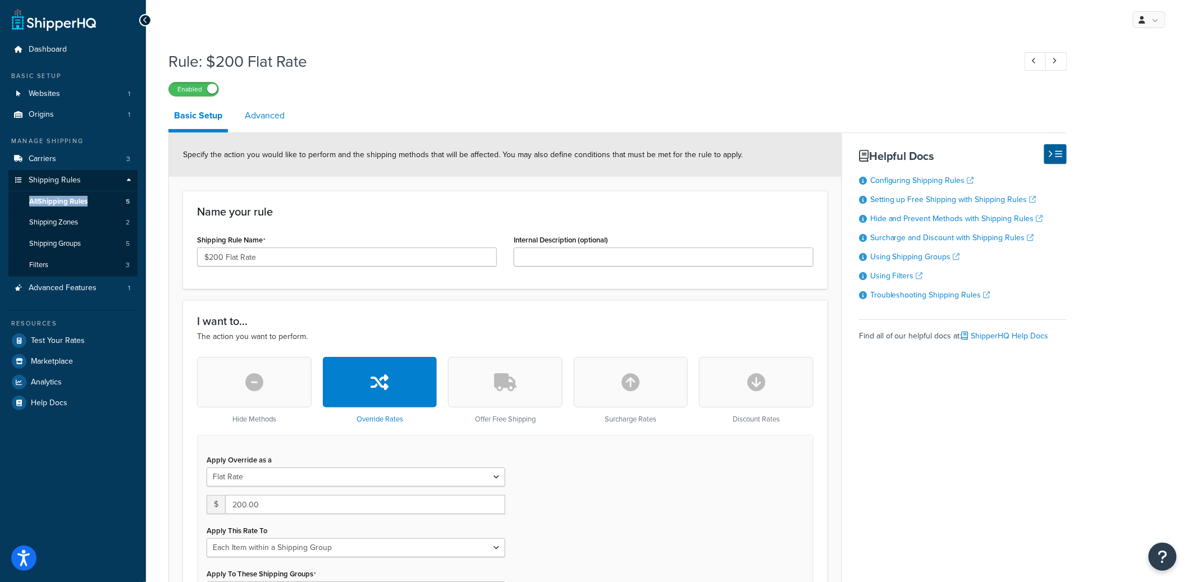
click at [267, 120] on link "Advanced" at bounding box center [264, 115] width 51 height 27
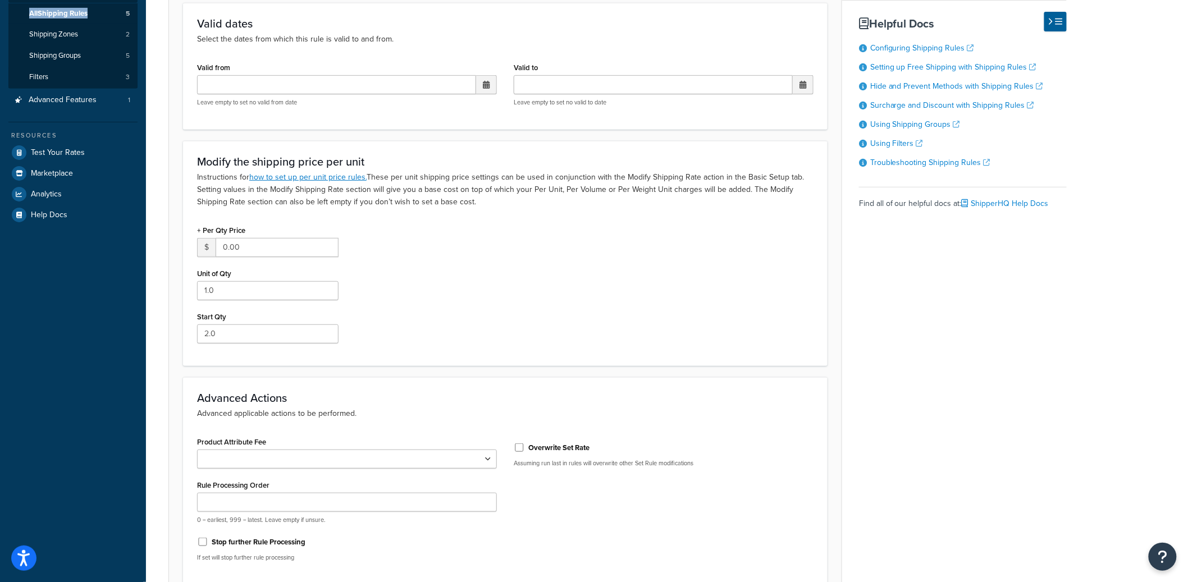
scroll to position [294, 0]
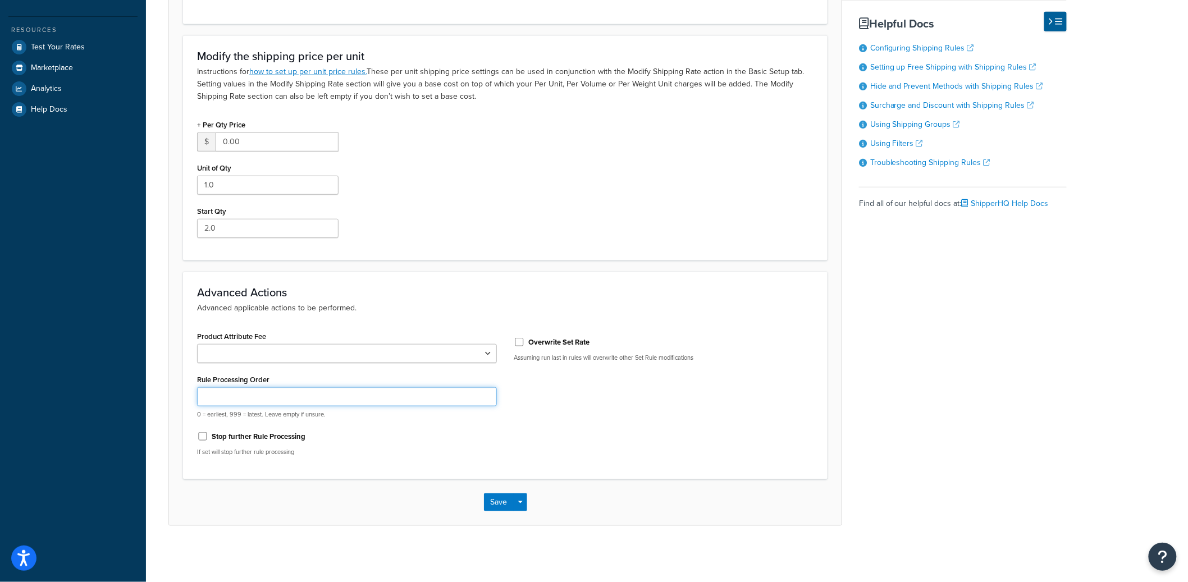
click at [287, 402] on input "Rule Processing Order" at bounding box center [347, 397] width 300 height 19
type input "5"
click at [526, 504] on button "Save Dropdown" at bounding box center [520, 503] width 13 height 18
click at [525, 518] on button "Save and Edit" at bounding box center [538, 524] width 108 height 24
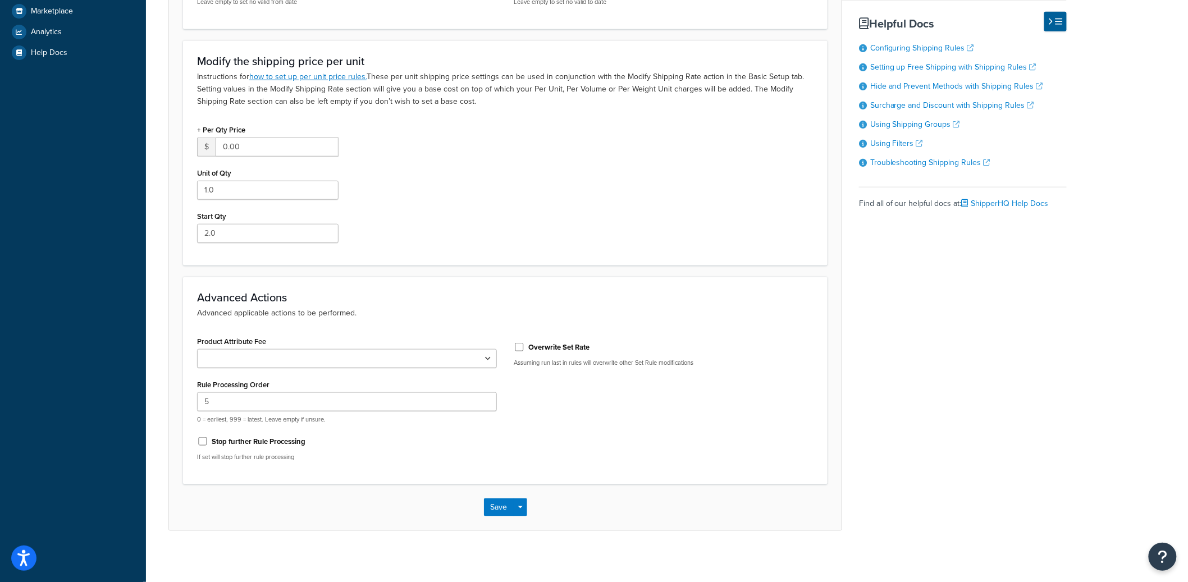
scroll to position [356, 0]
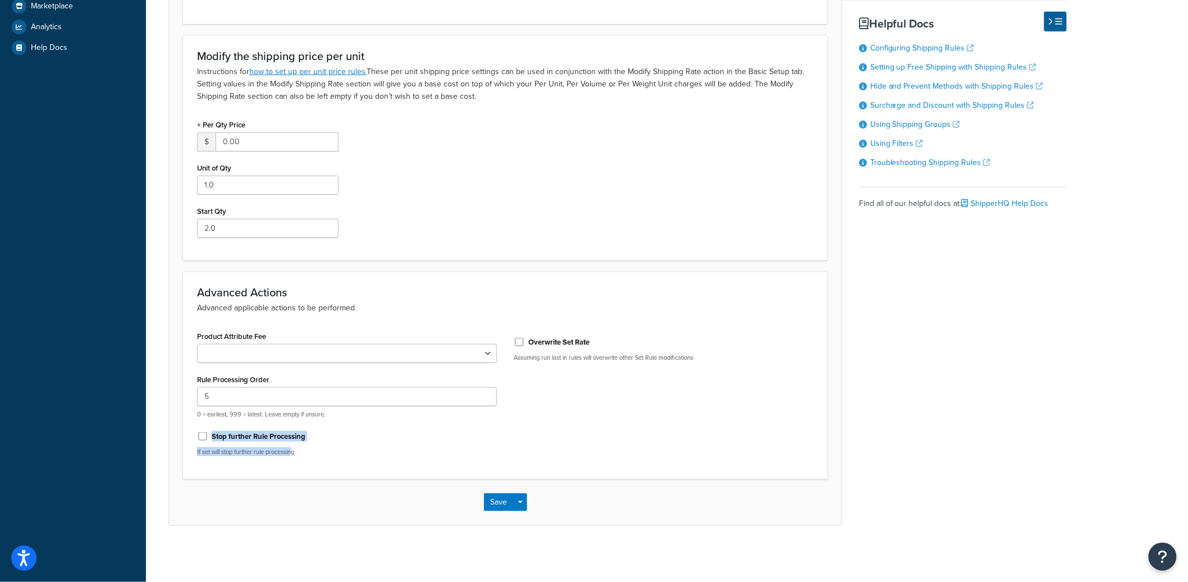
drag, startPoint x: 293, startPoint y: 456, endPoint x: 192, endPoint y: 455, distance: 101.7
click at [198, 448] on p "If set will stop further rule processing" at bounding box center [347, 452] width 300 height 8
click at [155, 482] on div "× $200 Flat Rate was saved successfully Rule: $200 Flat Rate Enabled Basic Setu…" at bounding box center [667, 119] width 1042 height 871
click at [173, 447] on form "Advanced filtering conditions that you see here can be modified in the Rules Se…" at bounding box center [505, 182] width 673 height 686
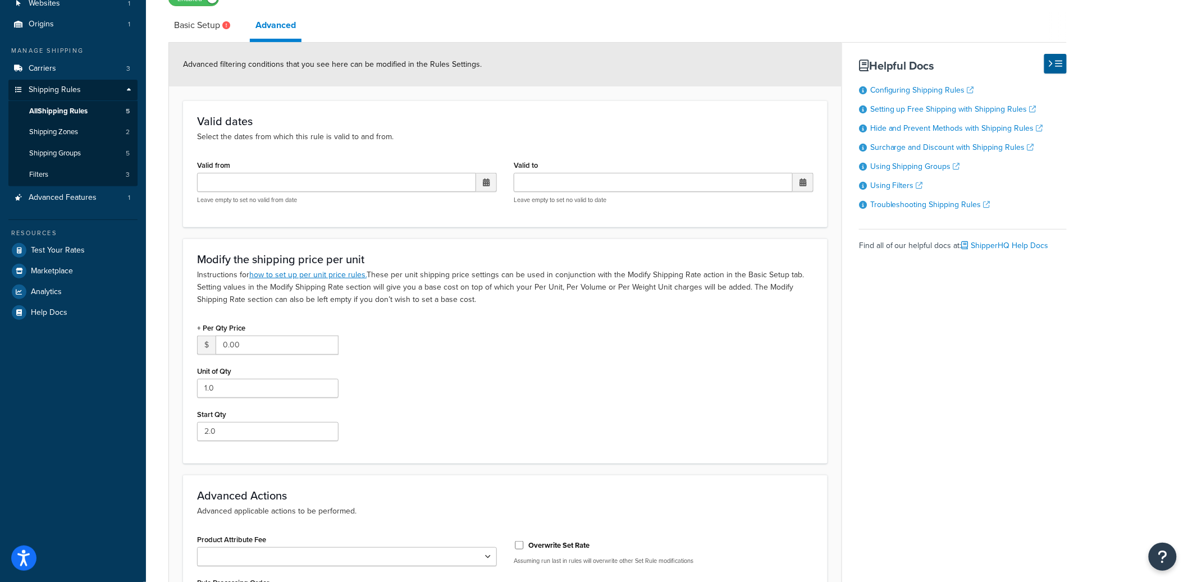
scroll to position [0, 0]
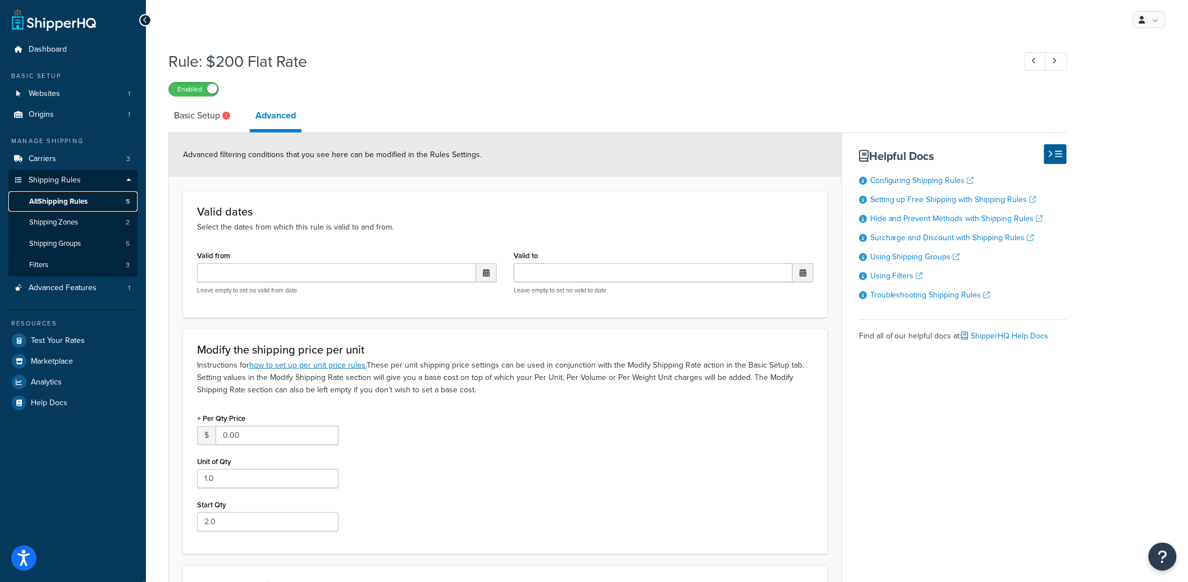
click at [54, 202] on span "All Shipping Rules" at bounding box center [58, 202] width 58 height 10
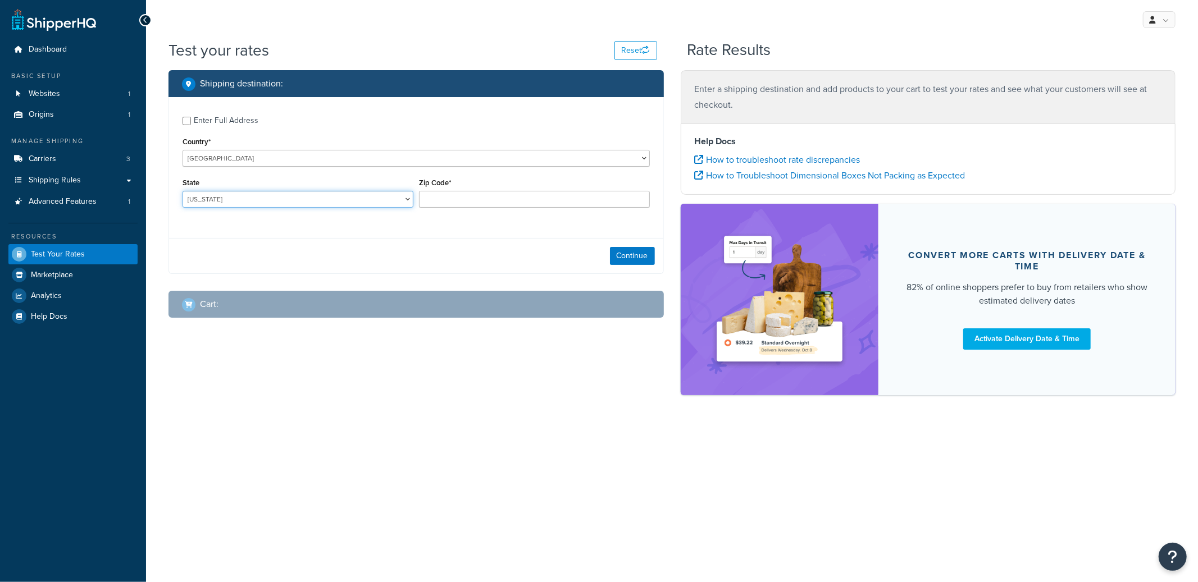
click at [320, 194] on select "[US_STATE] [US_STATE] [US_STATE] [US_STATE] [US_STATE] Armed Forces Americas Ar…" at bounding box center [298, 199] width 231 height 17
select select "[GEOGRAPHIC_DATA]"
click at [503, 185] on div "Zip Code*" at bounding box center [534, 191] width 231 height 33
click at [502, 194] on input "Zip Code*" at bounding box center [534, 199] width 231 height 17
type input "78759"
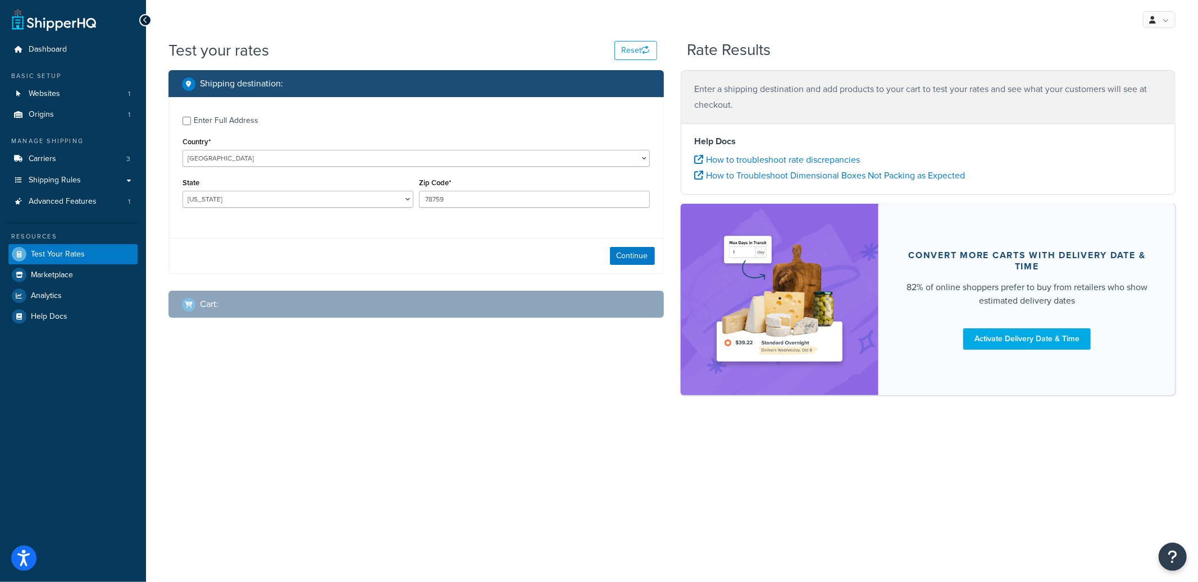
click at [242, 124] on div "Enter Full Address" at bounding box center [226, 121] width 65 height 16
click at [191, 124] on input "Enter Full Address" at bounding box center [187, 121] width 8 height 8
checkbox input "true"
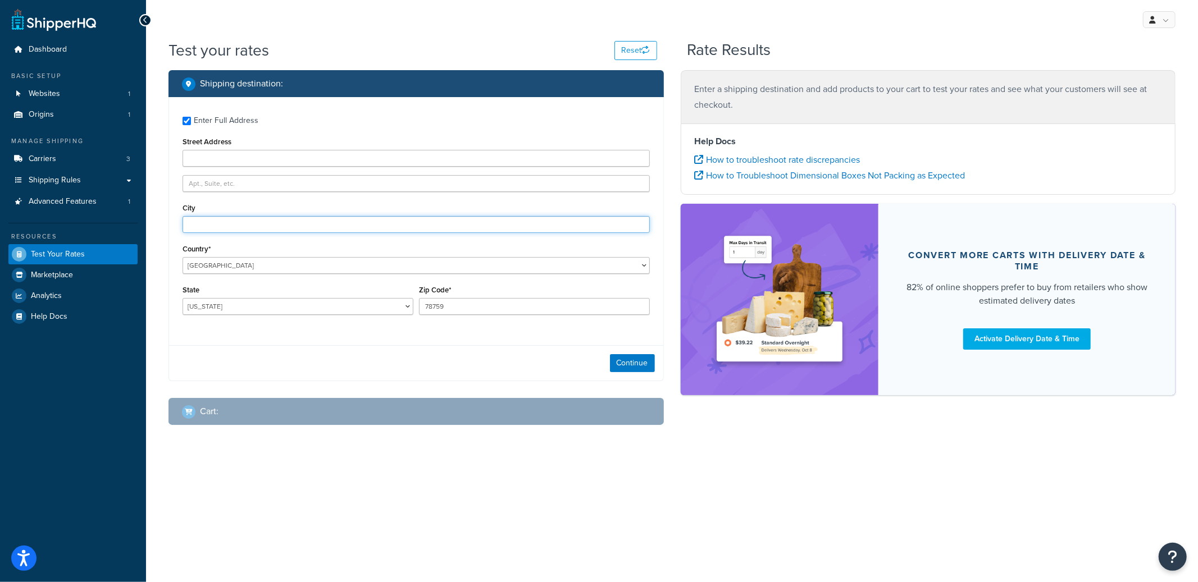
click at [230, 230] on input "City" at bounding box center [416, 224] width 467 height 17
type input "Austin"
drag, startPoint x: 667, startPoint y: 377, endPoint x: 657, endPoint y: 372, distance: 11.6
click at [665, 376] on div "Shipping destination : Enter Full Address Street Address City Austin Country* U…" at bounding box center [416, 256] width 512 height 372
click at [620, 353] on div "Continue" at bounding box center [416, 362] width 494 height 35
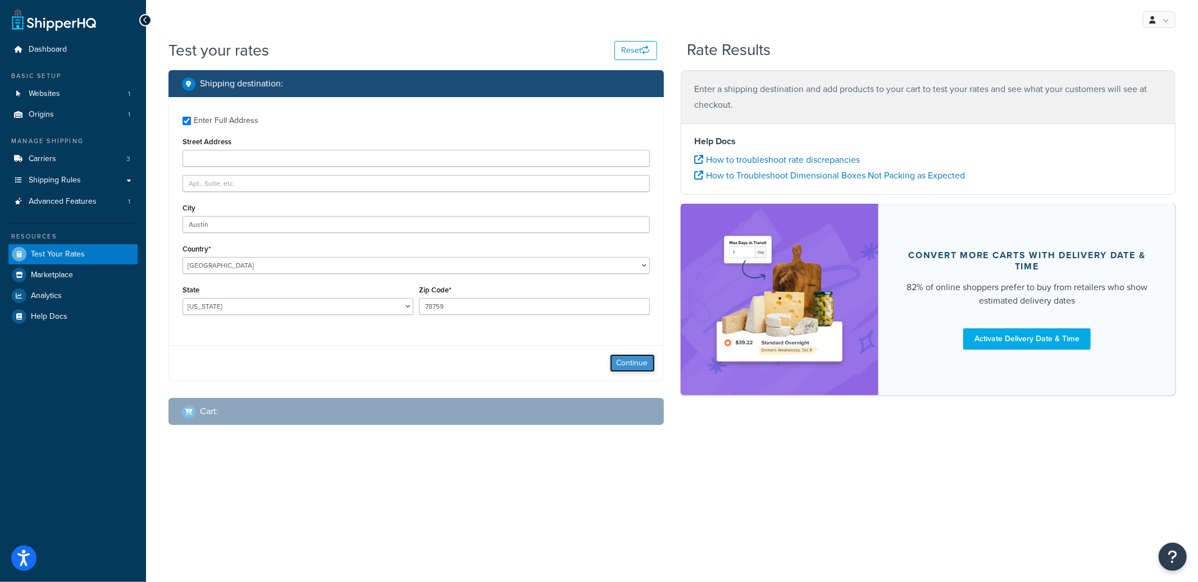
click at [624, 358] on button "Continue" at bounding box center [632, 363] width 45 height 18
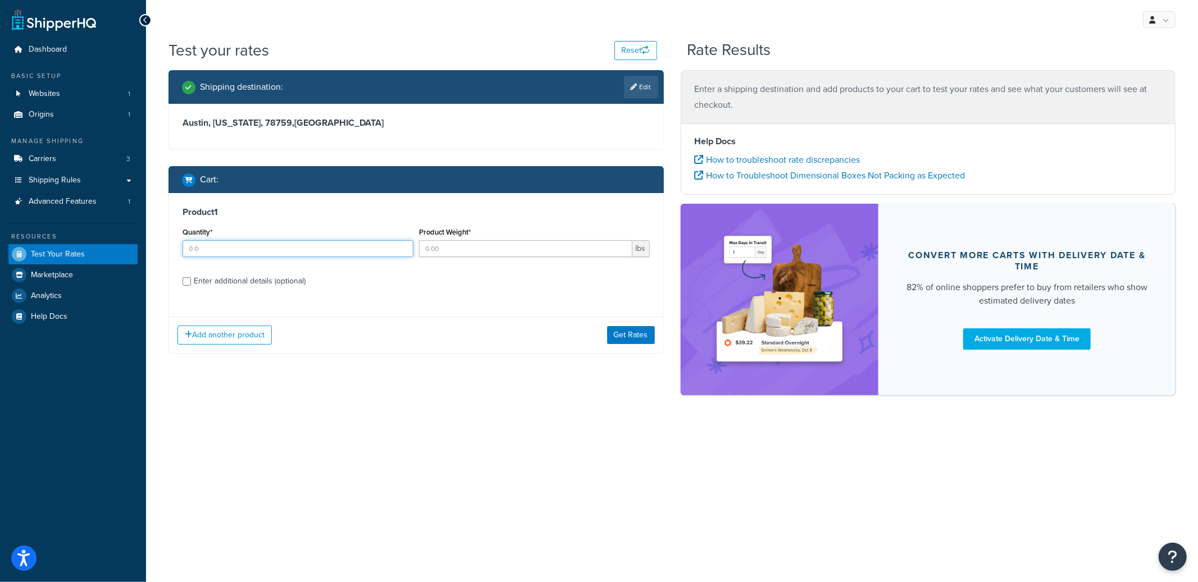
click at [280, 244] on input "Quantity*" at bounding box center [298, 248] width 231 height 17
type input "1"
click at [523, 248] on input "Product Weight*" at bounding box center [525, 248] width 213 height 17
type input "155"
drag, startPoint x: 209, startPoint y: 288, endPoint x: 215, endPoint y: 285, distance: 6.3
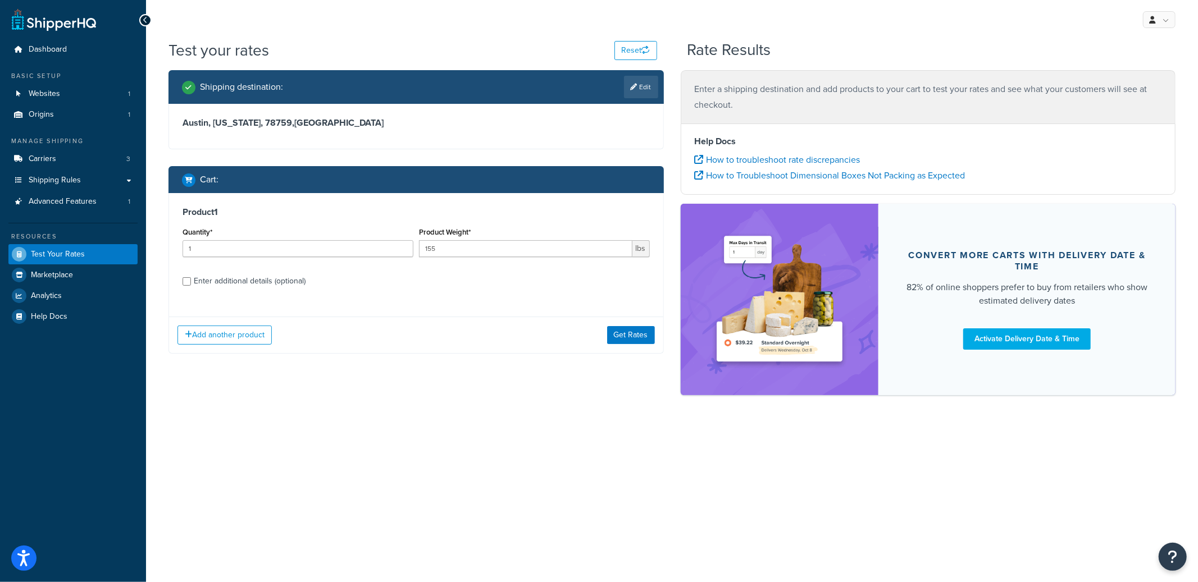
click at [209, 288] on div "Enter additional details (optional)" at bounding box center [250, 282] width 112 height 16
click at [191, 286] on input "Enter additional details (optional)" at bounding box center [187, 281] width 8 height 8
checkbox input "true"
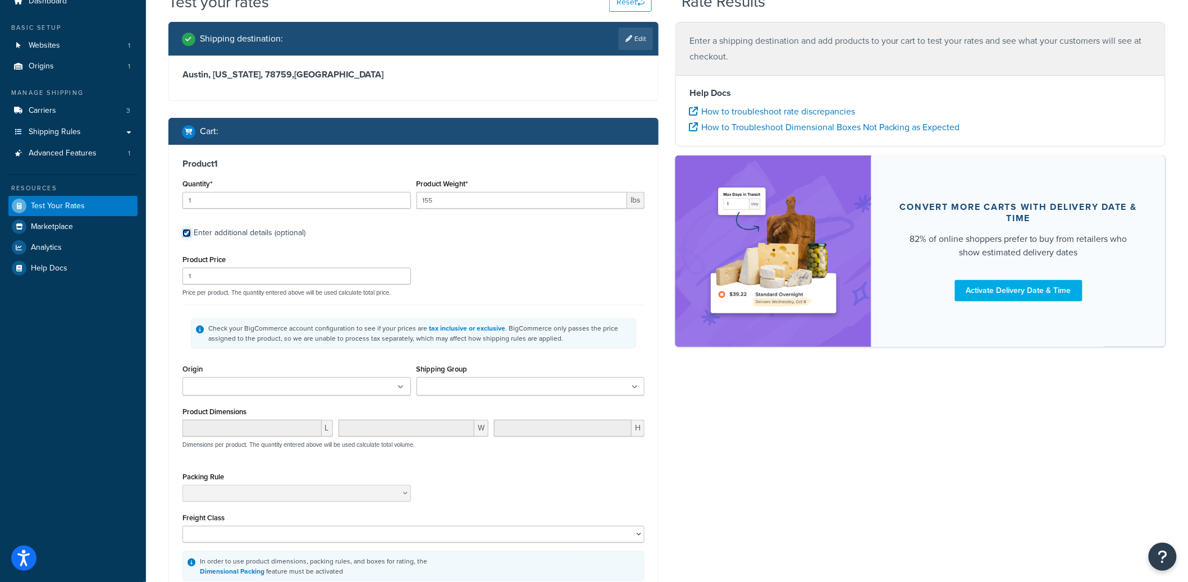
scroll to position [53, 0]
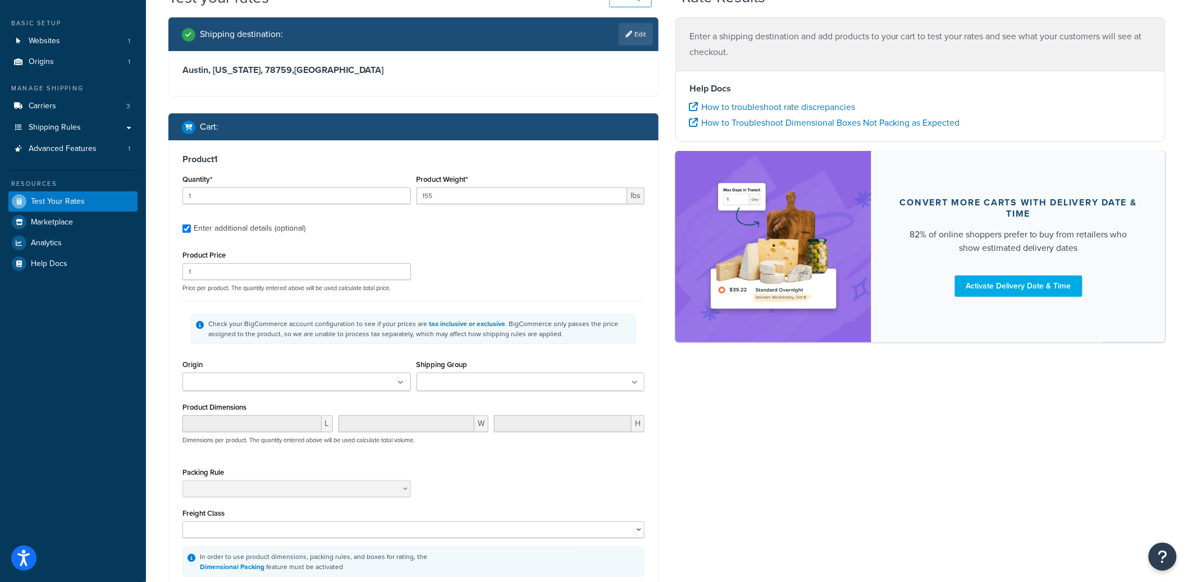
click at [485, 395] on div "Shipping Group FIXED_RATE_150 FIXED_RATE_200 Per_Item SHQ - Test" at bounding box center [531, 378] width 234 height 43
drag, startPoint x: 493, startPoint y: 374, endPoint x: 498, endPoint y: 375, distance: 5.6
click at [493, 375] on ul at bounding box center [531, 382] width 229 height 19
click at [617, 304] on div "Check your BigCommerce account configuration to see if your prices are tax incl…" at bounding box center [414, 328] width 462 height 57
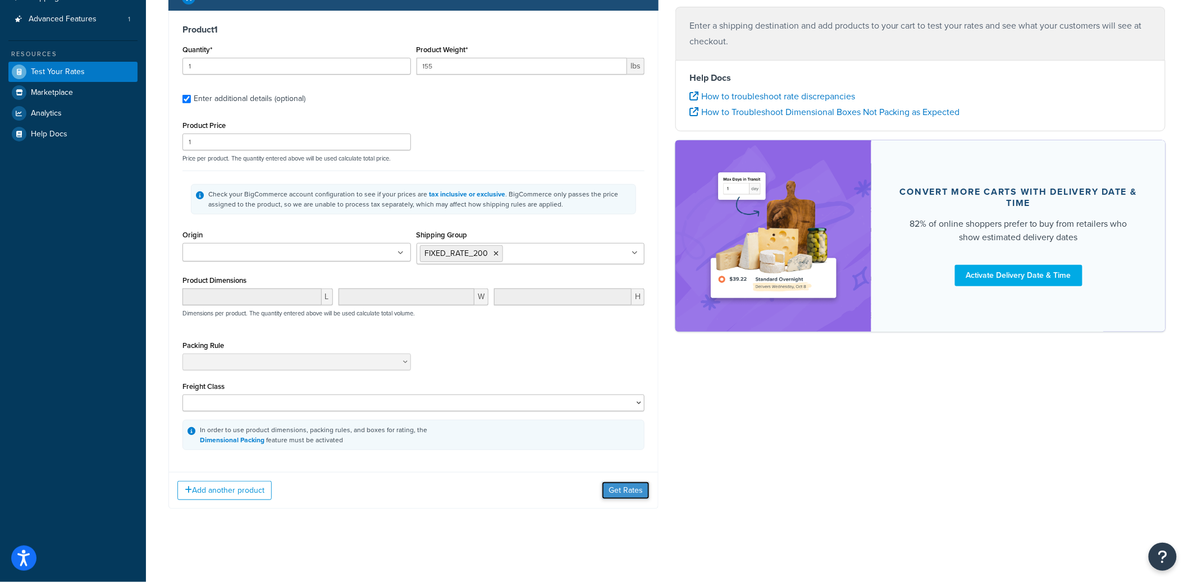
click at [630, 490] on button "Get Rates" at bounding box center [626, 491] width 48 height 18
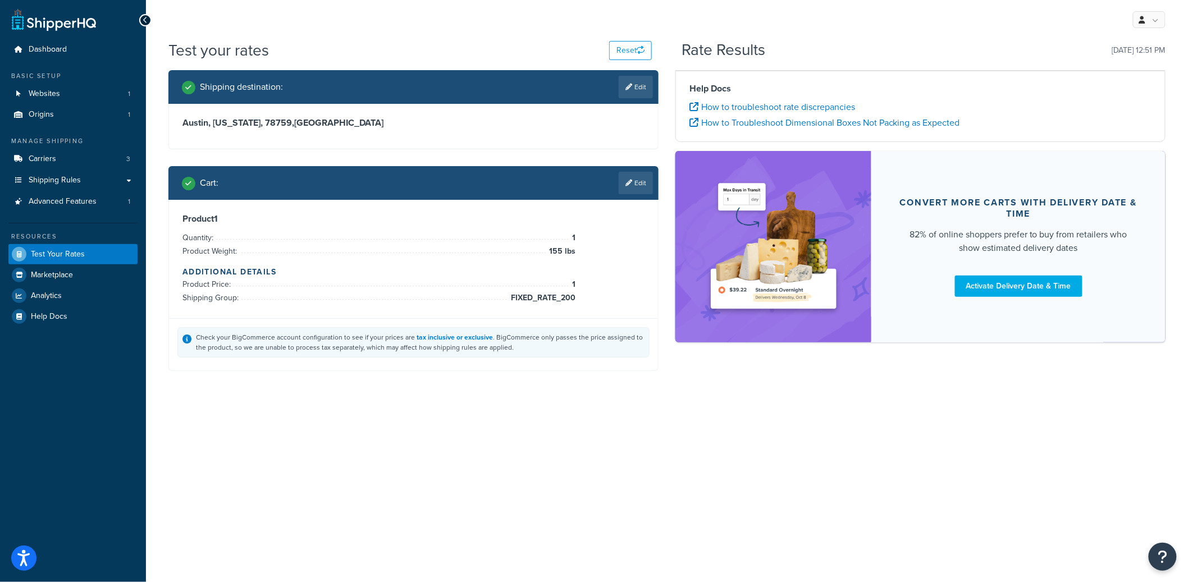
scroll to position [0, 0]
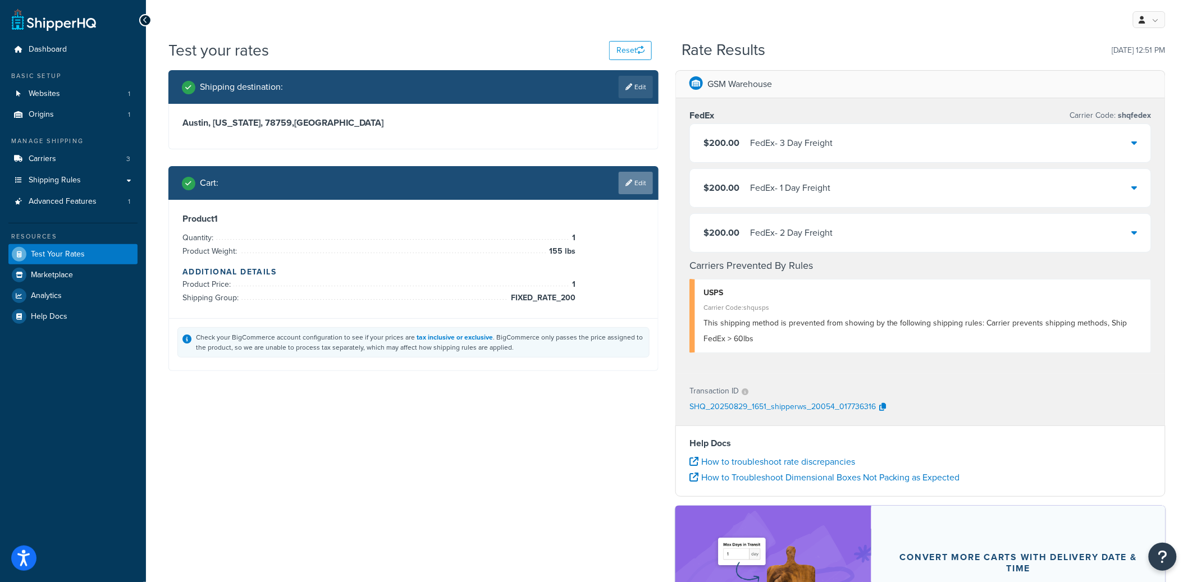
click at [640, 186] on link "Edit" at bounding box center [636, 183] width 34 height 22
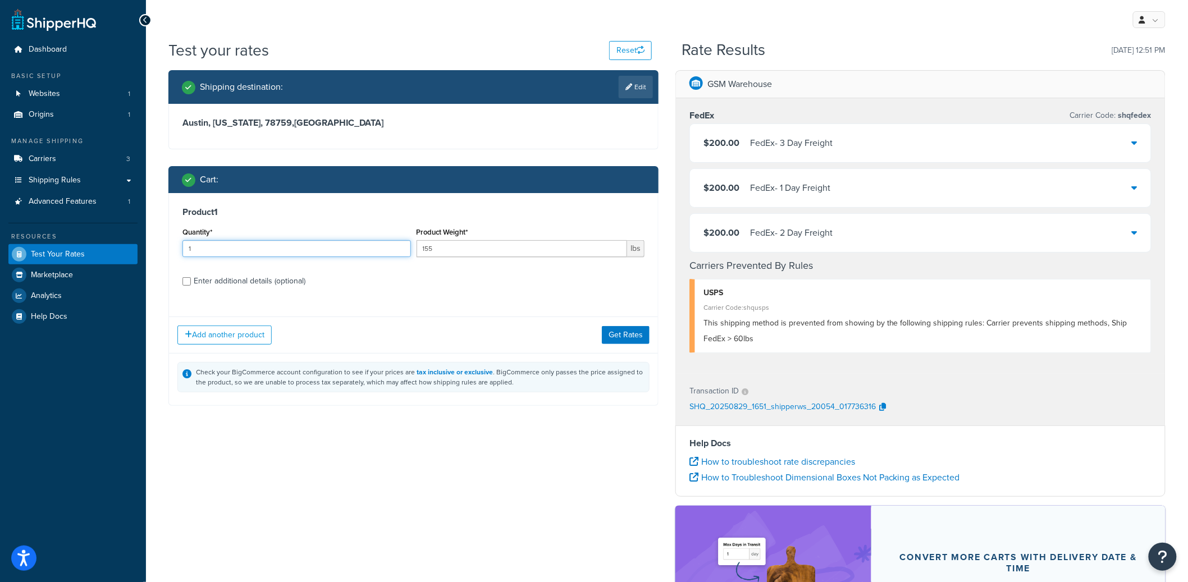
drag, startPoint x: 226, startPoint y: 257, endPoint x: 165, endPoint y: 254, distance: 61.3
click at [165, 254] on div "Shipping destination : Edit Austin, Texas, 78759 , United States Cart : Product…" at bounding box center [413, 246] width 507 height 353
drag, startPoint x: 263, startPoint y: 244, endPoint x: 190, endPoint y: 248, distance: 73.1
click at [170, 248] on div "Product 1 Quantity* 12 Product Weight* 155 lbs Enter additional details (option…" at bounding box center [413, 250] width 489 height 115
drag, startPoint x: 190, startPoint y: 248, endPoint x: 224, endPoint y: 248, distance: 33.1
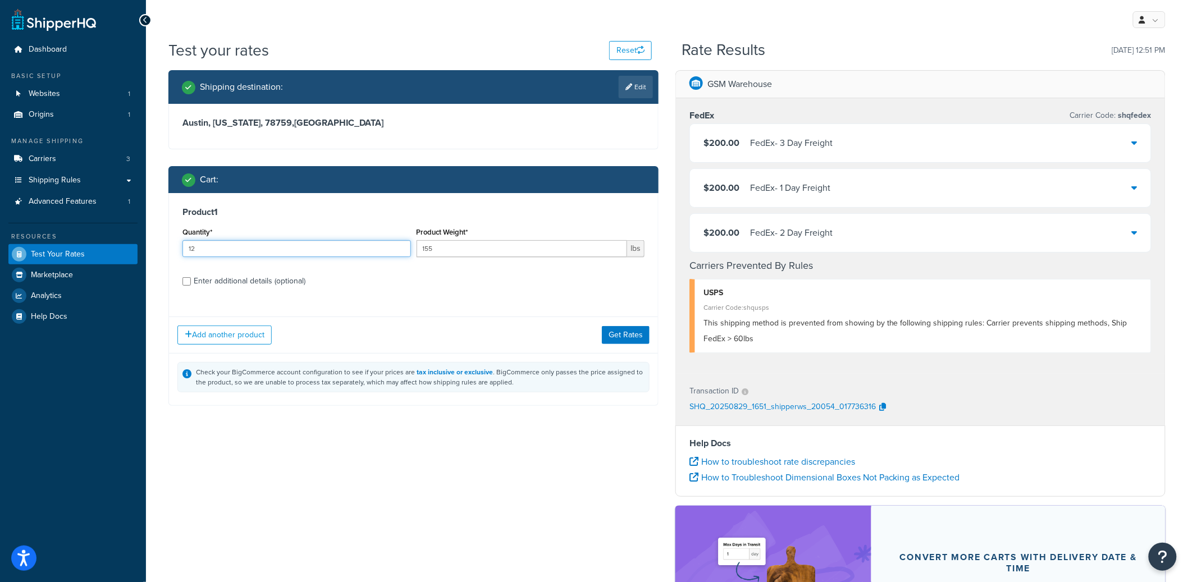
click at [222, 248] on input "12" at bounding box center [297, 248] width 229 height 17
drag, startPoint x: 225, startPoint y: 248, endPoint x: 162, endPoint y: 246, distance: 62.4
click at [162, 246] on div "Shipping destination : Edit Austin, Texas, 78759 , United States Cart : Product…" at bounding box center [413, 246] width 507 height 353
type input "2"
click at [634, 331] on button "Get Rates" at bounding box center [626, 335] width 48 height 18
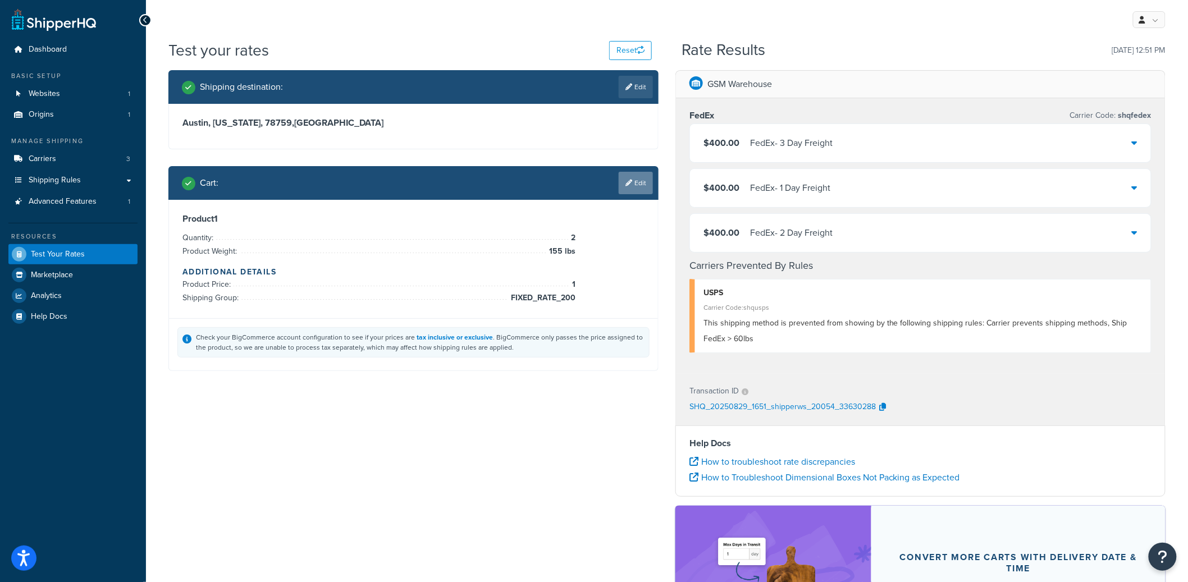
click at [640, 185] on link "Edit" at bounding box center [636, 183] width 34 height 22
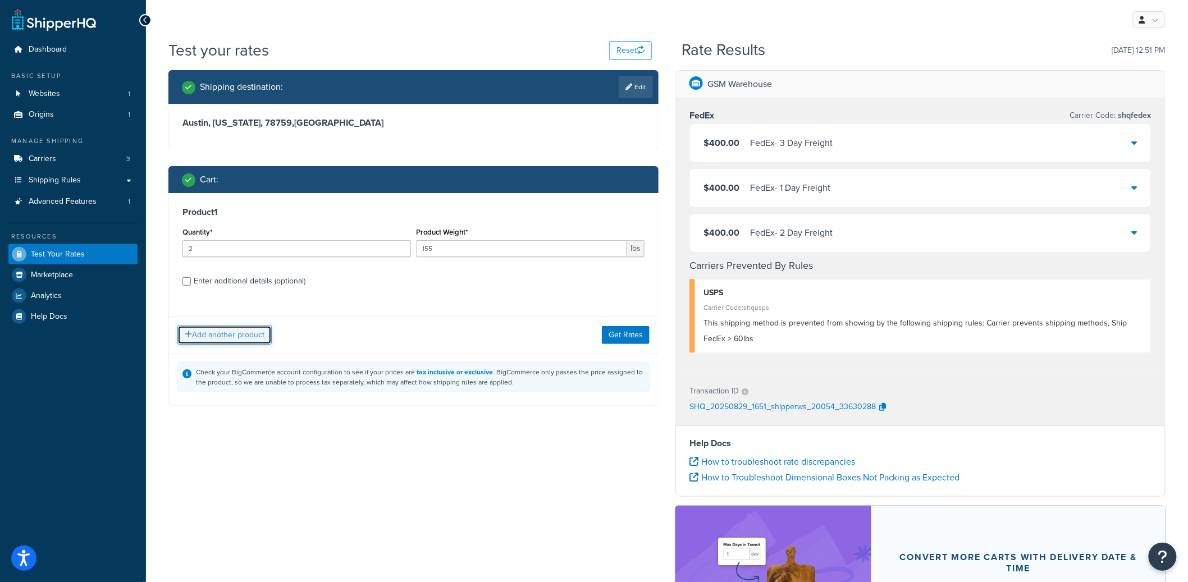
click at [226, 339] on button "Add another product" at bounding box center [224, 335] width 94 height 19
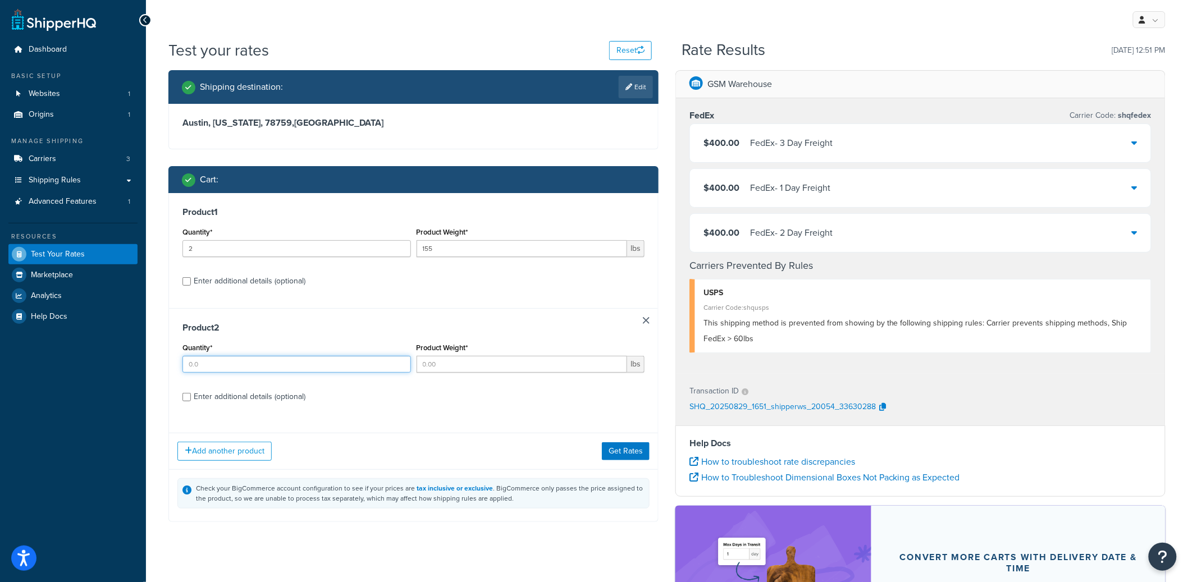
click at [242, 367] on input "Quantity*" at bounding box center [297, 364] width 229 height 17
type input "1"
click at [482, 367] on input "Product Weight*" at bounding box center [522, 364] width 211 height 17
type input "1"
click at [621, 456] on button "Get Rates" at bounding box center [626, 451] width 48 height 18
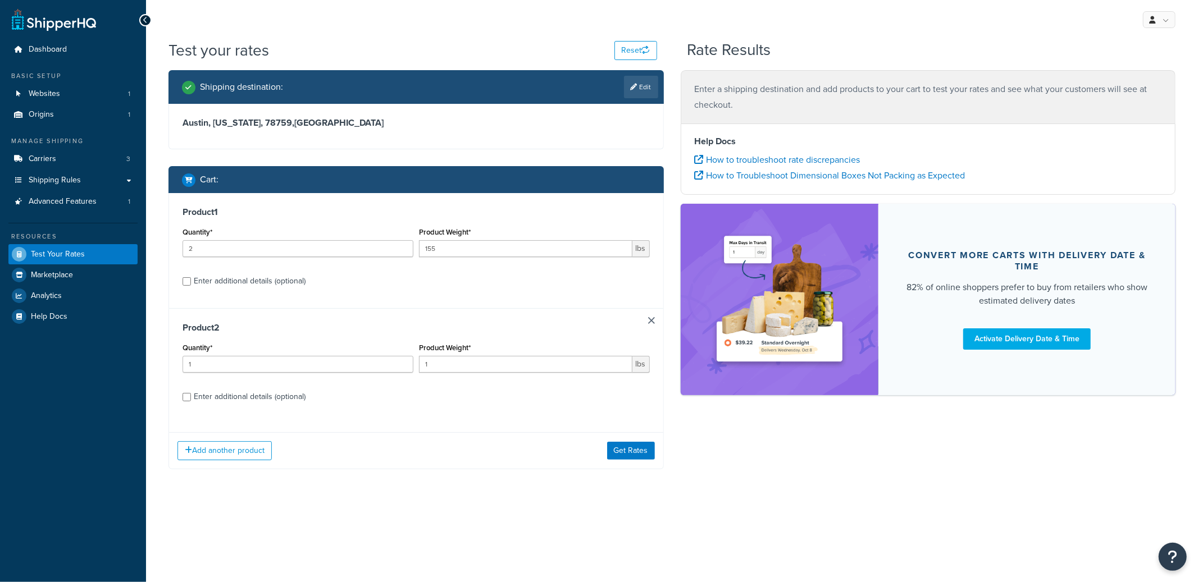
click at [634, 464] on div "Add another product Get Rates" at bounding box center [416, 450] width 494 height 37
click at [637, 452] on button "Get Rates" at bounding box center [631, 451] width 48 height 18
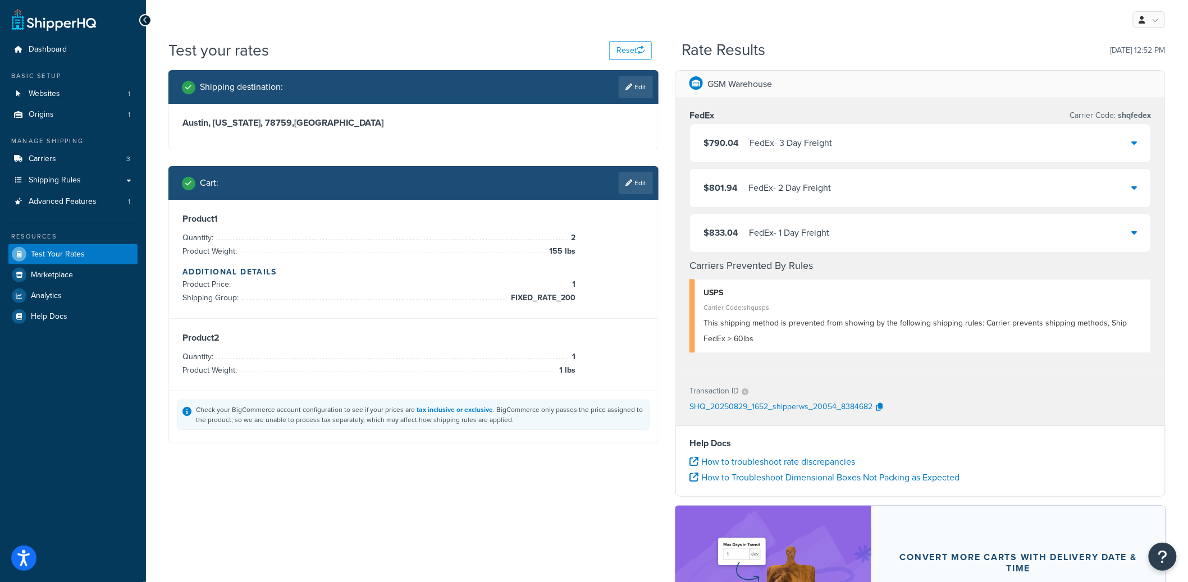
click at [809, 128] on div "$790.04 FedEx - 3 Day Freight" at bounding box center [920, 143] width 461 height 38
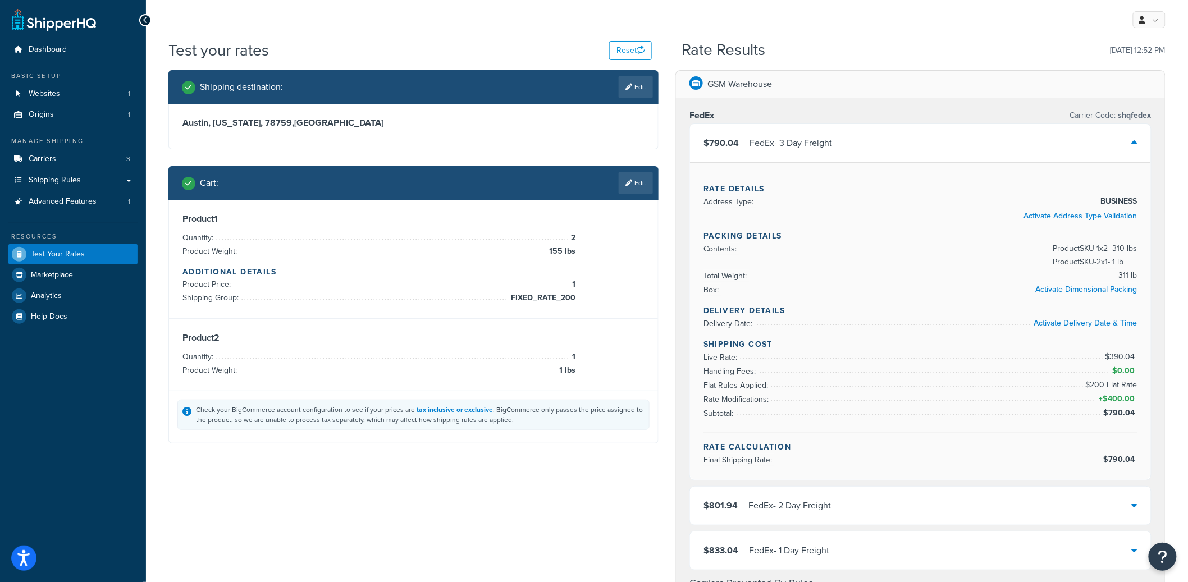
click at [814, 137] on div "FedEx - 3 Day Freight" at bounding box center [791, 143] width 83 height 16
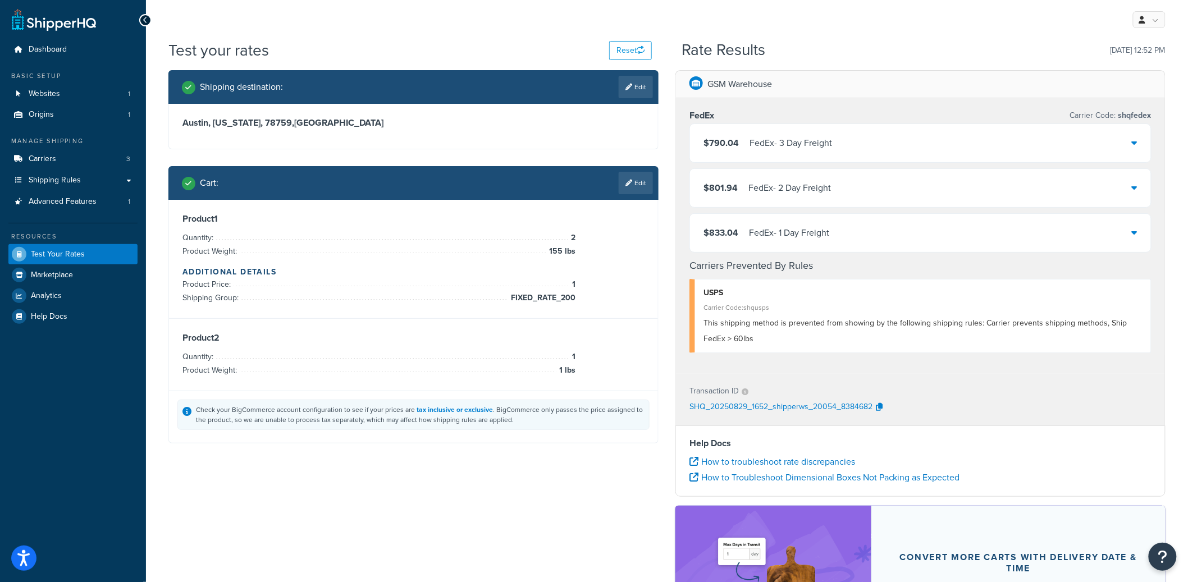
click at [791, 204] on div "$801.94 FedEx - 2 Day Freight" at bounding box center [920, 188] width 461 height 38
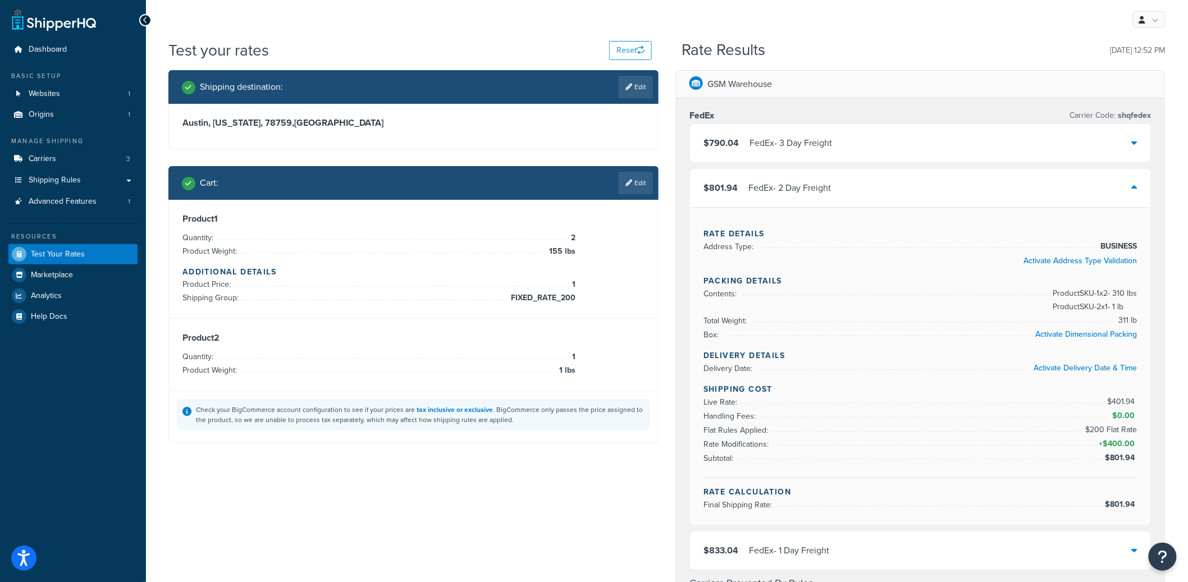
click at [790, 203] on div "$801.94 FedEx - 2 Day Freight" at bounding box center [920, 188] width 461 height 38
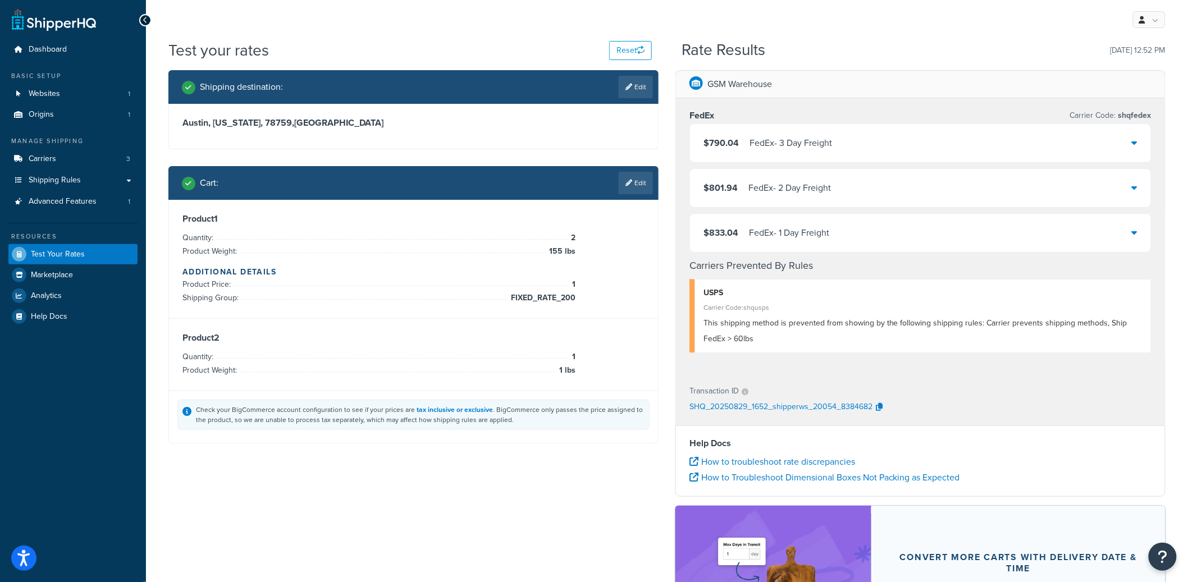
click at [775, 238] on div "FedEx - 1 Day Freight" at bounding box center [789, 233] width 80 height 16
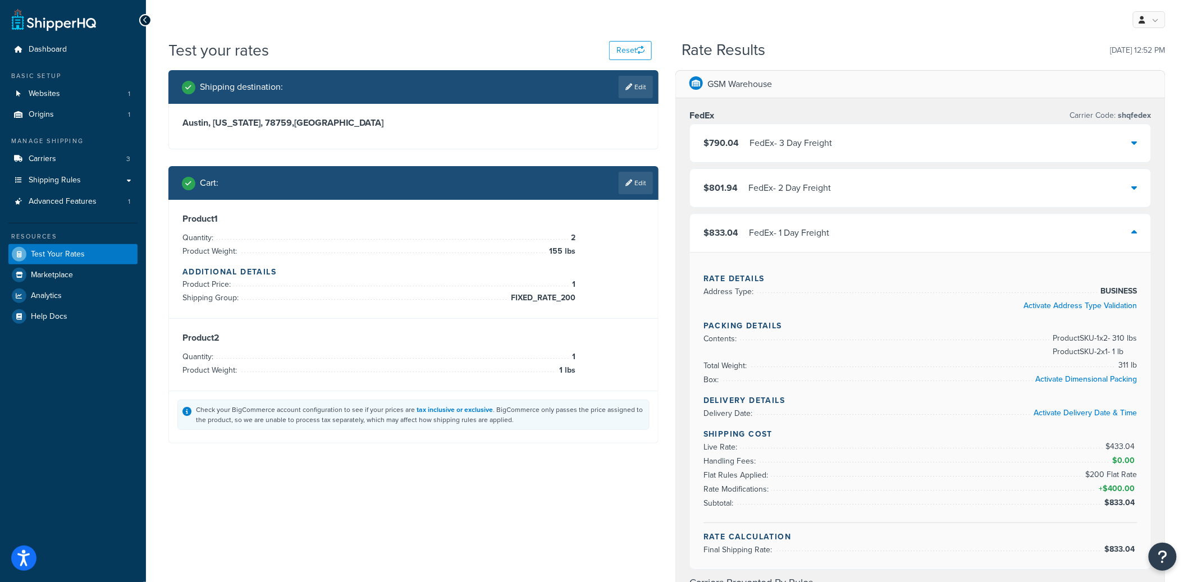
click at [776, 234] on div "FedEx - 1 Day Freight" at bounding box center [789, 233] width 80 height 16
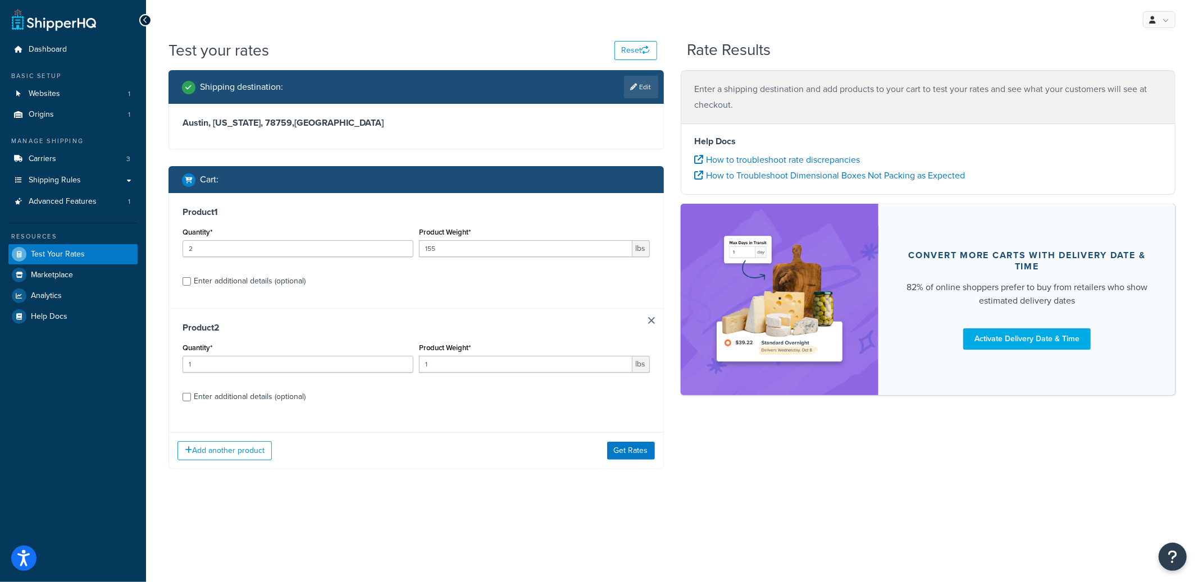
click at [630, 462] on div "Add another product Get Rates" at bounding box center [416, 450] width 494 height 37
click at [630, 460] on button "Get Rates" at bounding box center [631, 451] width 48 height 18
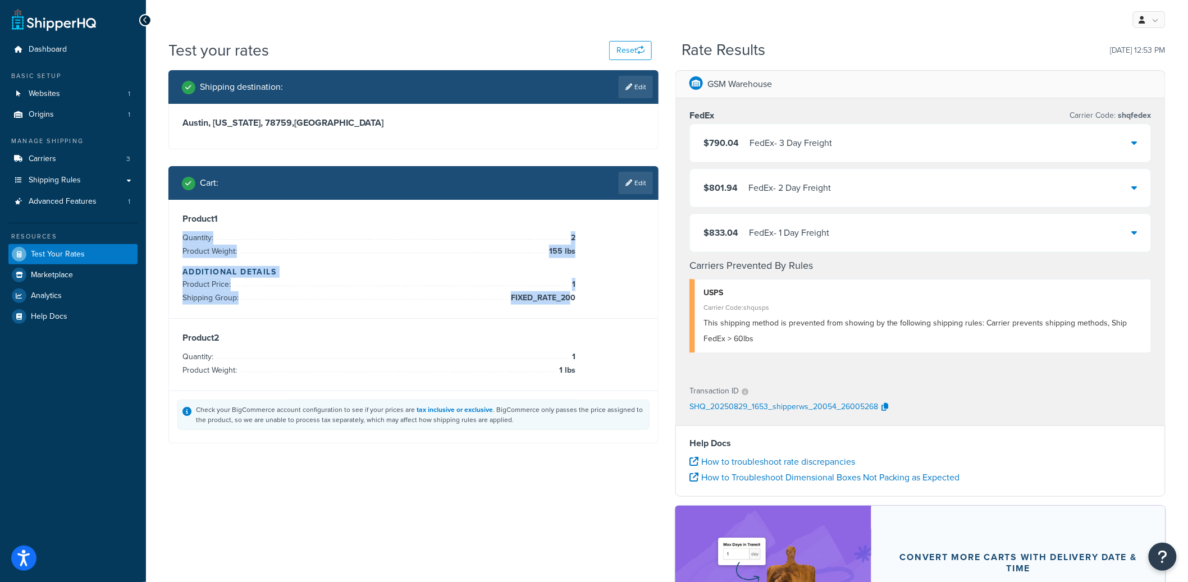
drag, startPoint x: 558, startPoint y: 238, endPoint x: 723, endPoint y: 184, distance: 173.5
click at [573, 304] on div "Product 1 Quantity: 2 Product Weight: 155 lbs Additional Details Product Price:…" at bounding box center [414, 259] width 462 height 92
click at [776, 152] on div "$790.04 FedEx - 3 Day Freight" at bounding box center [920, 143] width 461 height 38
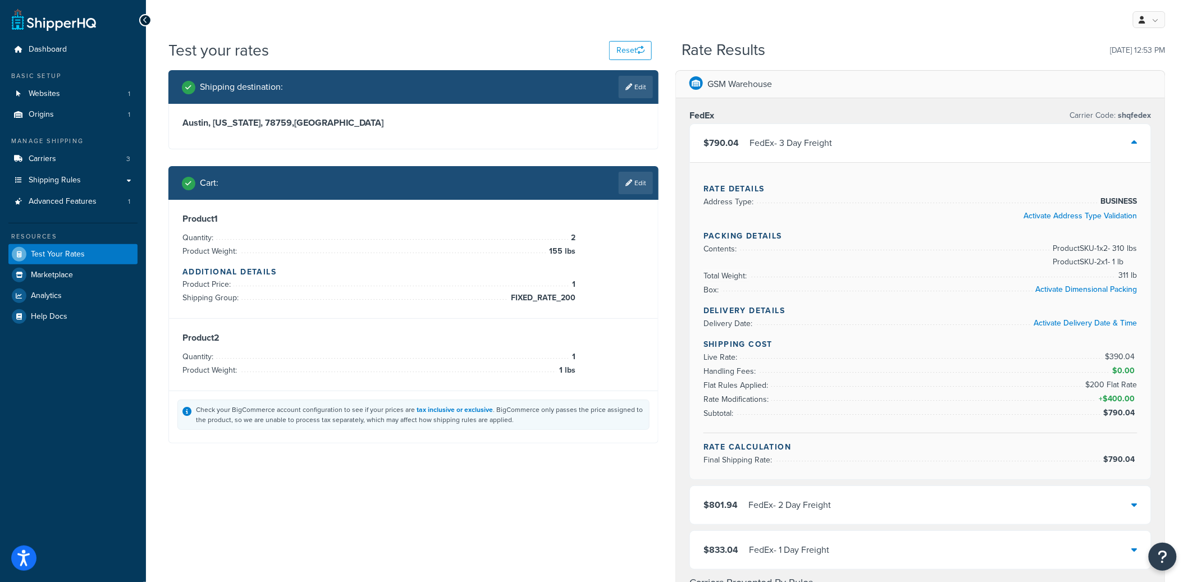
click at [1132, 408] on span "$790.04" at bounding box center [1121, 413] width 34 height 12
drag, startPoint x: 518, startPoint y: 349, endPoint x: 577, endPoint y: 373, distance: 63.7
click at [576, 372] on div "Product 2 Quantity: 1 Product Weight: 1 lbs" at bounding box center [414, 355] width 462 height 45
drag, startPoint x: 1112, startPoint y: 356, endPoint x: 1153, endPoint y: 400, distance: 60.0
click at [1153, 400] on div "FedEx Carrier Code: shqfedex $790.04 FedEx - 3 Day Freight Rate Details Address…" at bounding box center [920, 394] width 489 height 593
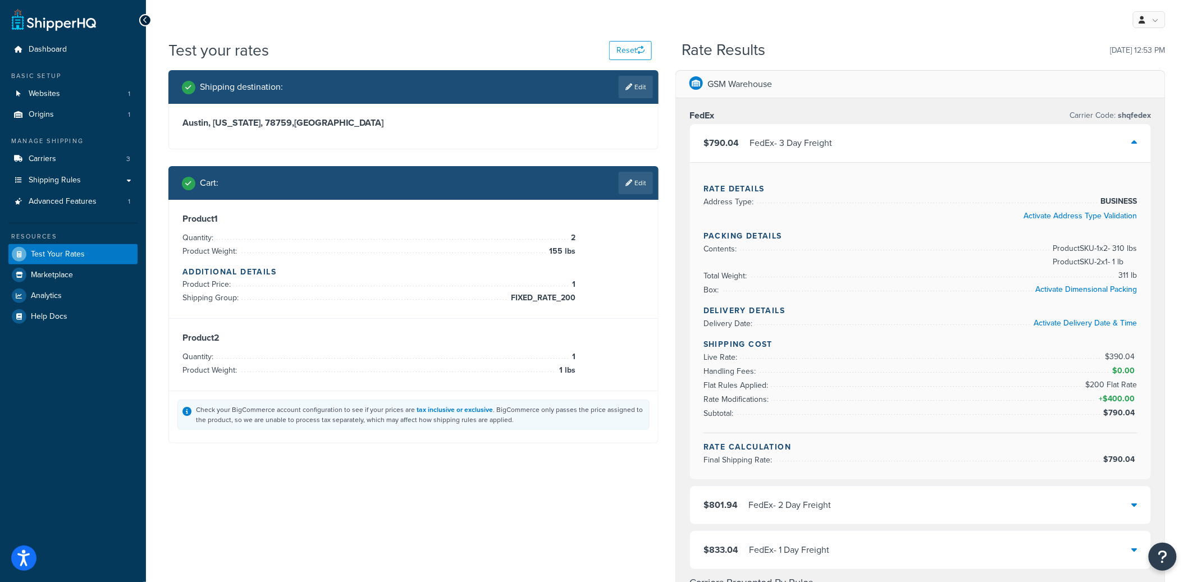
click at [1152, 400] on div "FedEx Carrier Code: shqfedex $790.04 FedEx - 3 Day Freight Rate Details Address…" at bounding box center [920, 394] width 489 height 593
drag, startPoint x: 1147, startPoint y: 403, endPoint x: 1127, endPoint y: 357, distance: 51.0
click at [1127, 352] on div "Rate Details Address Type: BUSINESS Activate Address Type Validation Packing De…" at bounding box center [920, 320] width 461 height 317
drag, startPoint x: 1135, startPoint y: 413, endPoint x: 1102, endPoint y: 362, distance: 61.1
click at [1113, 343] on div "Shipping Cost Live Rate: $390.04 Handling Fees: $0.00 Flat Rules Applied: $200 …" at bounding box center [921, 386] width 434 height 95
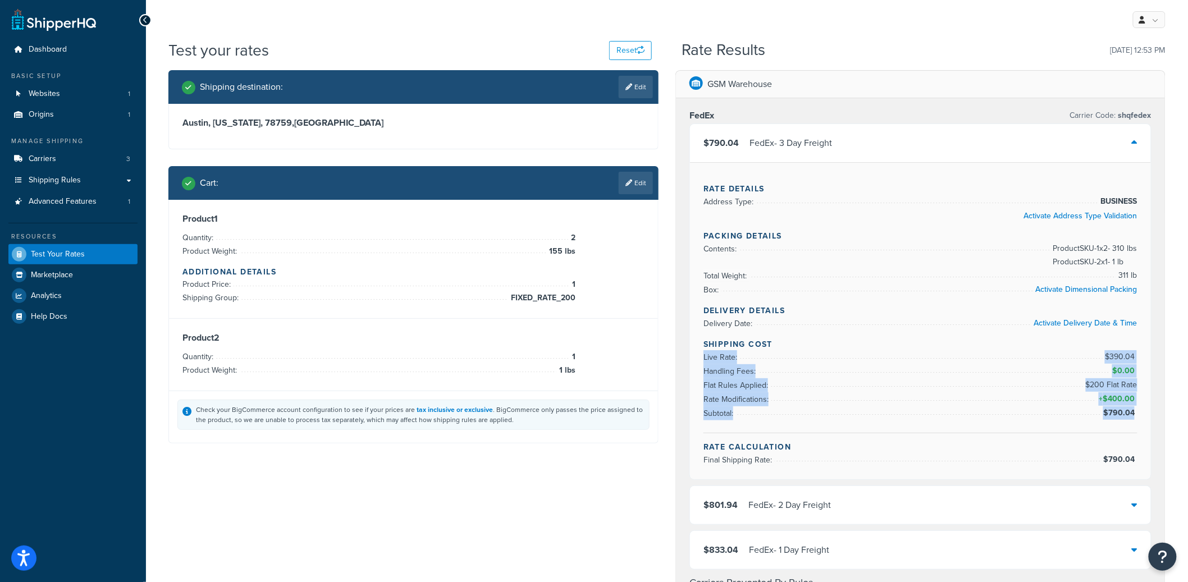
click at [745, 363] on li "Live Rate: $390.04" at bounding box center [921, 357] width 434 height 14
drag, startPoint x: 769, startPoint y: 390, endPoint x: 700, endPoint y: 339, distance: 86.1
click at [700, 339] on div "Rate Details Address Type: BUSINESS Activate Address Type Validation Packing De…" at bounding box center [920, 320] width 461 height 317
drag, startPoint x: 758, startPoint y: 381, endPoint x: 1026, endPoint y: 425, distance: 271.5
click at [1006, 427] on div "Shipping Cost Live Rate: $390.04 Handling Fees: $0.00 Flat Rules Applied: $200 …" at bounding box center [921, 386] width 434 height 95
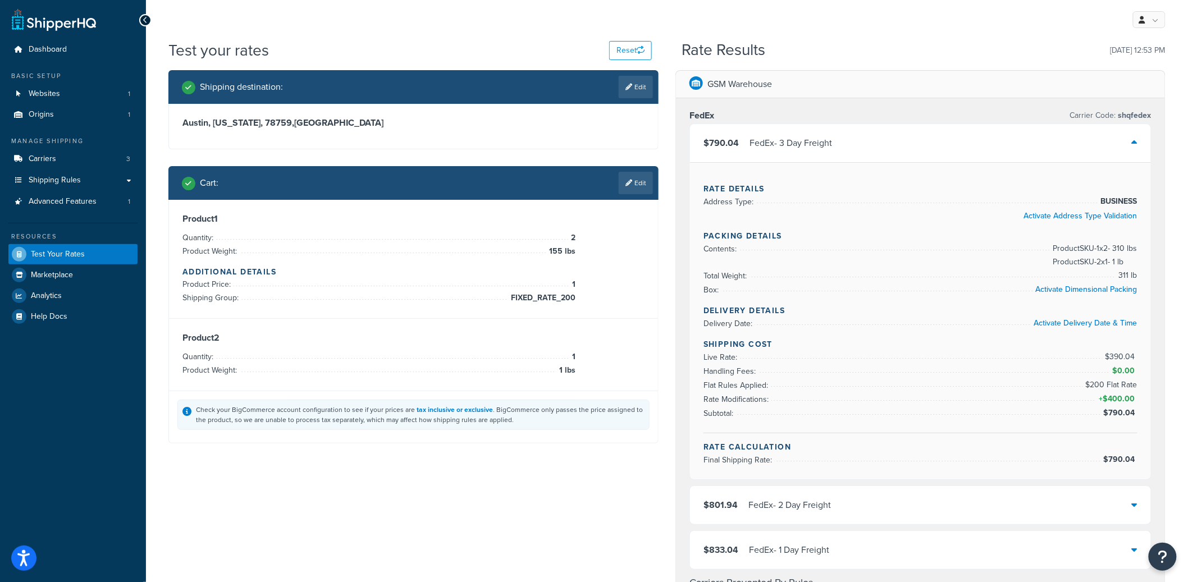
click at [667, 177] on div "GSM Warehouse FedEx Carrier Code: shqfedex $790.04 FedEx - 3 Day Freight Rate D…" at bounding box center [920, 548] width 507 height 956
click at [637, 187] on link "Edit" at bounding box center [636, 183] width 34 height 22
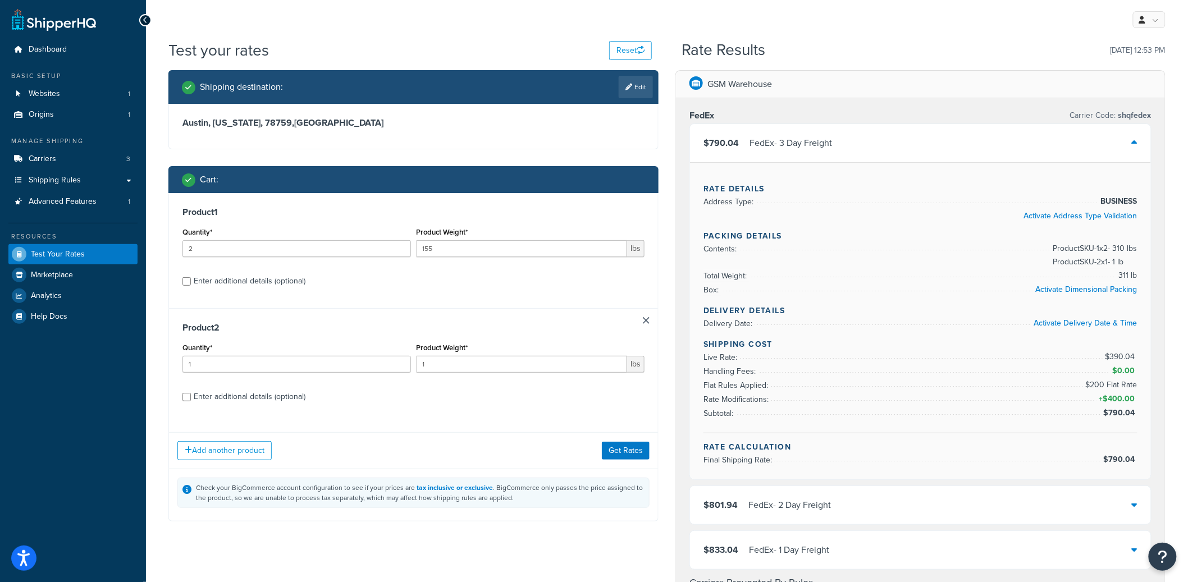
click at [643, 316] on div "Product 2 Quantity* 1 Product Weight* 1 lbs Enter additional details (optional)" at bounding box center [413, 366] width 489 height 116
drag, startPoint x: 648, startPoint y: 320, endPoint x: 649, endPoint y: 330, distance: 9.6
click at [647, 320] on link at bounding box center [646, 320] width 7 height 7
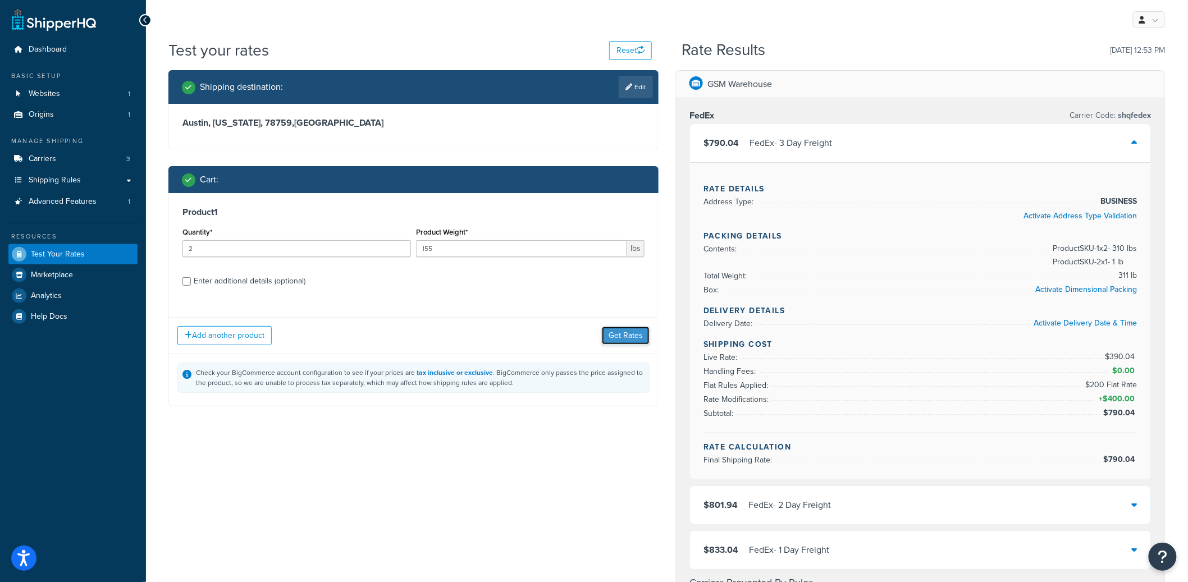
click at [640, 331] on button "Get Rates" at bounding box center [626, 336] width 48 height 18
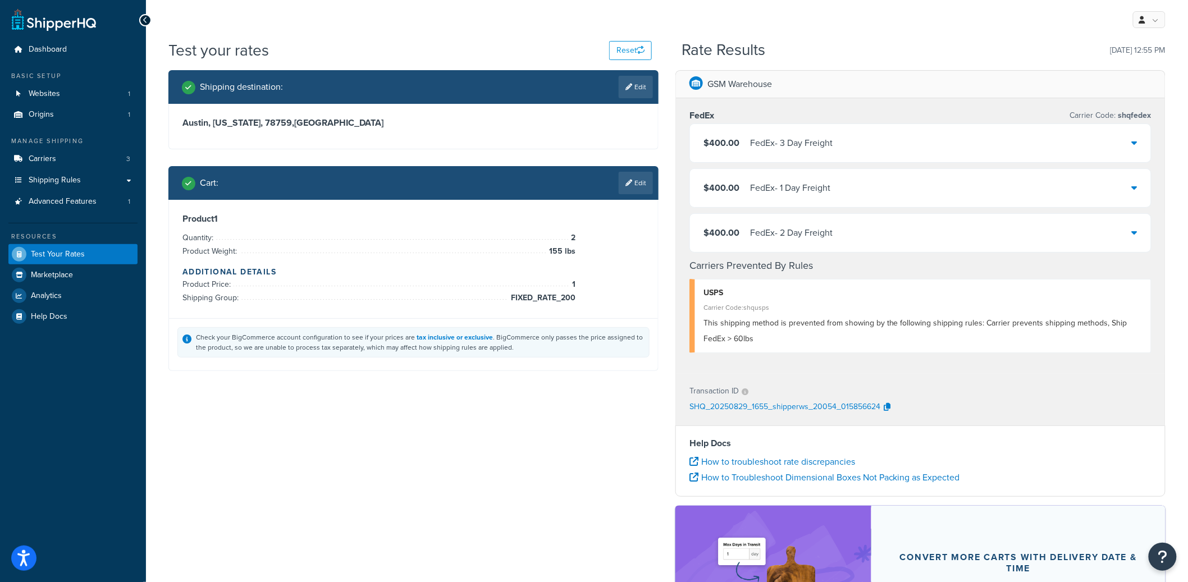
click at [850, 158] on div "$400.00 FedEx - 3 Day Freight" at bounding box center [920, 143] width 461 height 38
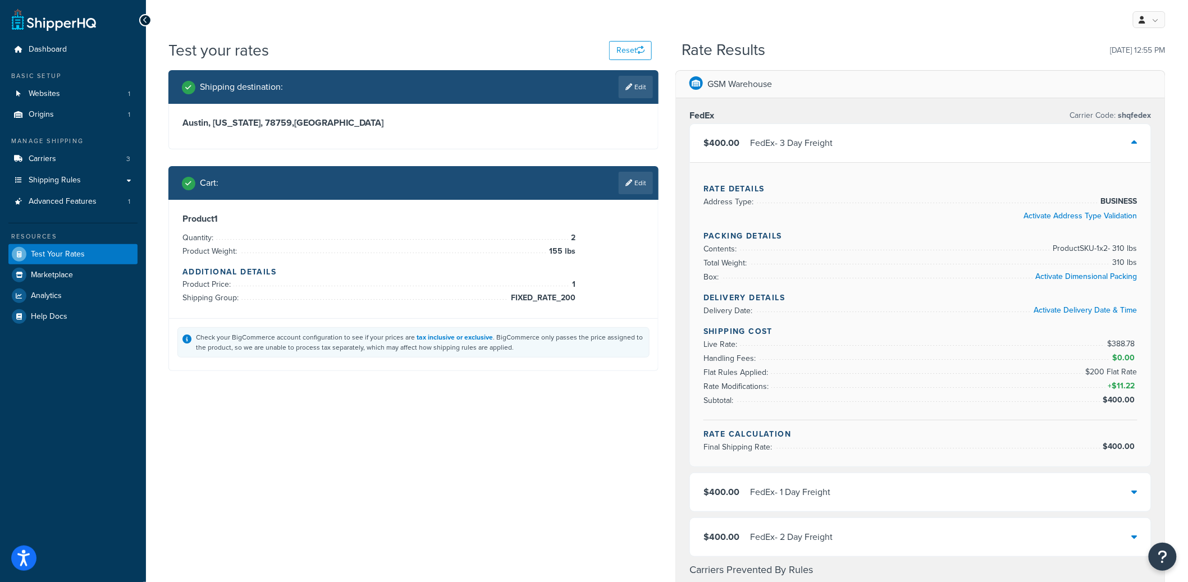
click at [647, 183] on link "Edit" at bounding box center [636, 183] width 34 height 22
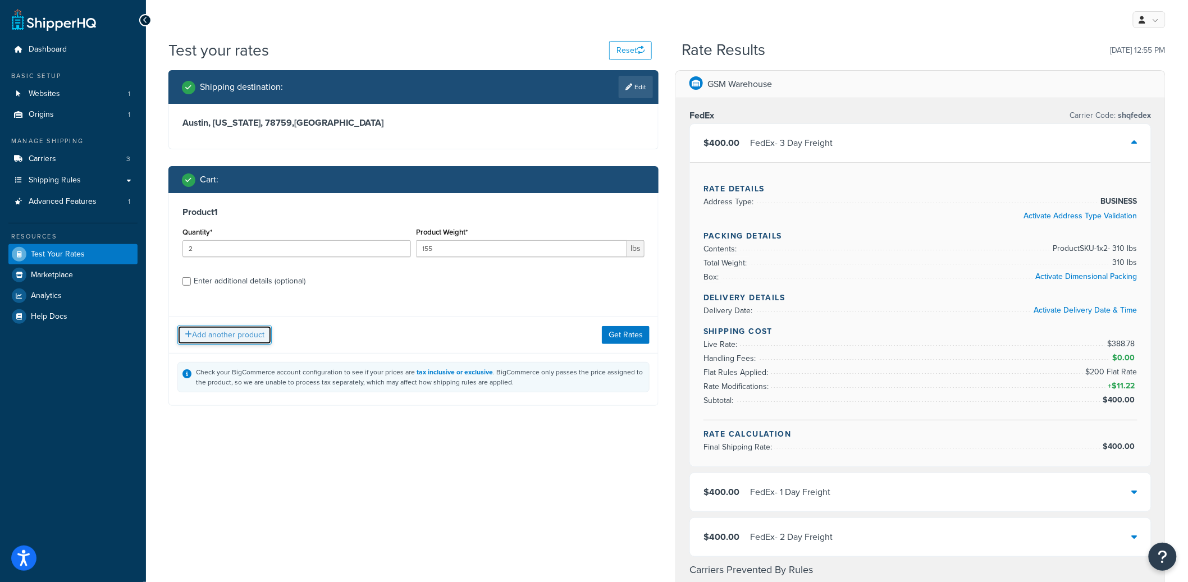
click at [221, 333] on button "Add another product" at bounding box center [224, 335] width 94 height 19
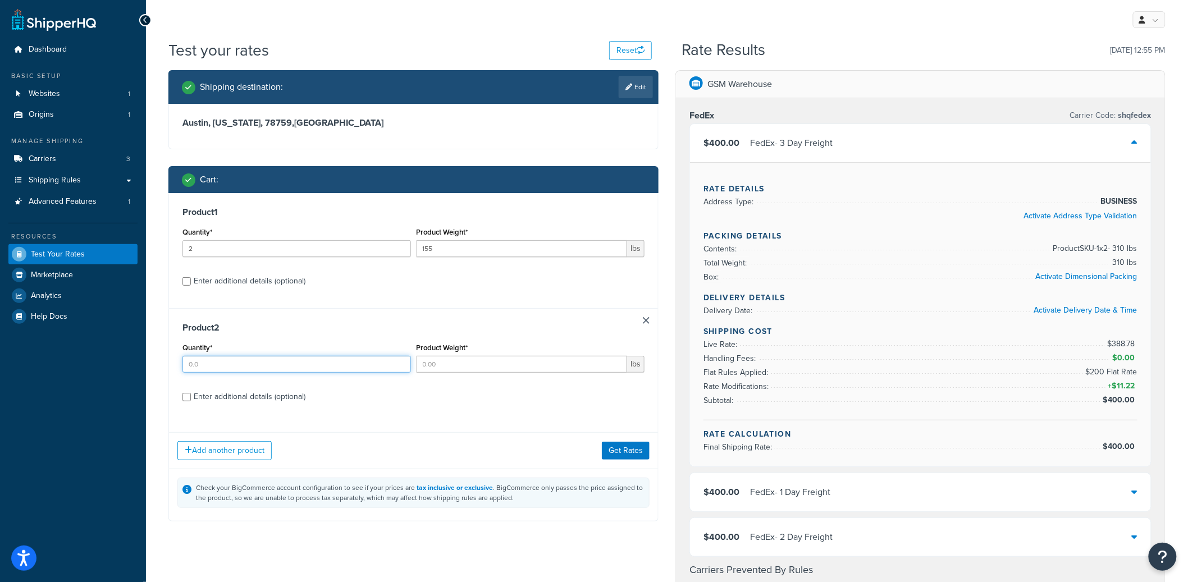
click at [213, 362] on input "Quantity*" at bounding box center [297, 364] width 229 height 17
type input "1"
click at [476, 373] on input "Product Weight*" at bounding box center [522, 364] width 211 height 17
drag, startPoint x: 478, startPoint y: 371, endPoint x: 491, endPoint y: 377, distance: 14.6
click at [478, 371] on input "Product Weight*" at bounding box center [522, 364] width 211 height 17
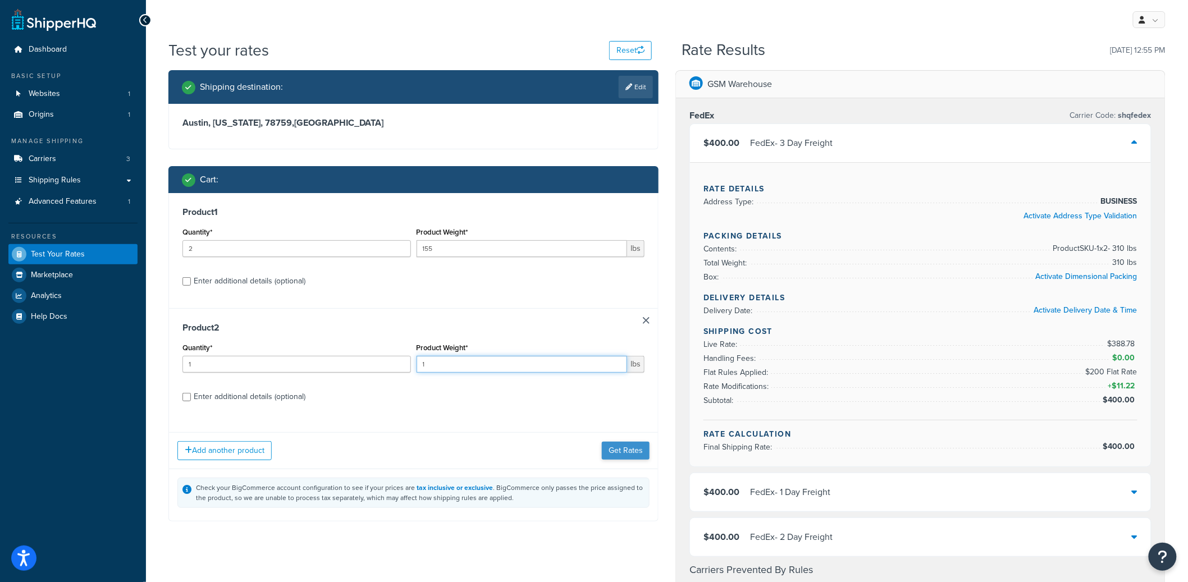
type input "1"
click at [630, 449] on button "Get Rates" at bounding box center [626, 451] width 48 height 18
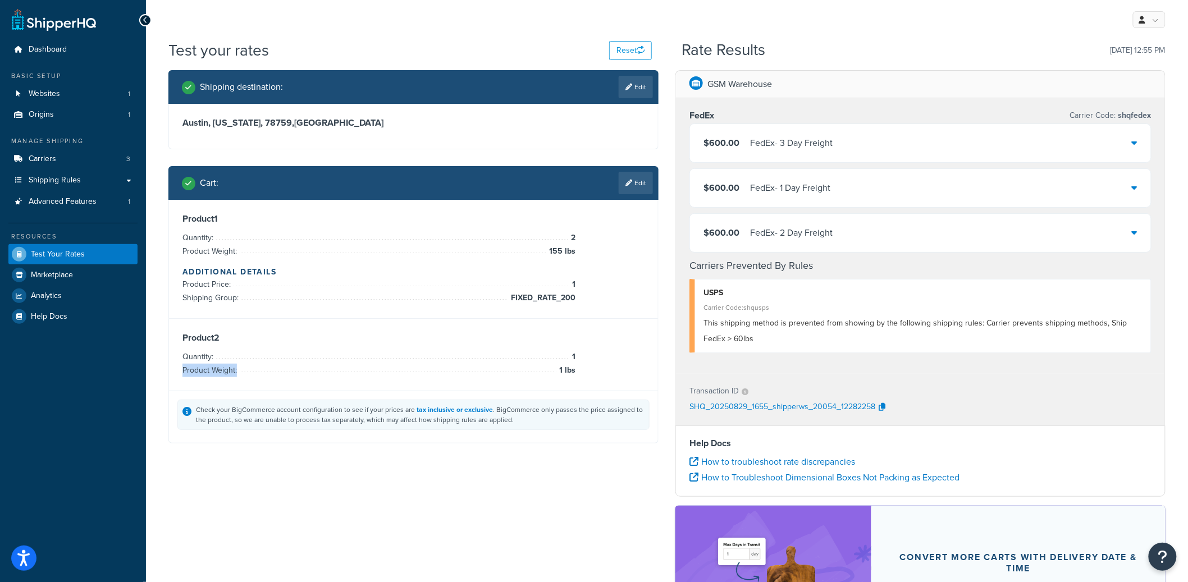
drag, startPoint x: 456, startPoint y: 370, endPoint x: 623, endPoint y: 359, distance: 167.7
click at [617, 372] on div "Product 2 Quantity: 1 Product Weight: 1 lbs" at bounding box center [414, 355] width 462 height 45
click at [819, 136] on div "FedEx - 3 Day Freight" at bounding box center [791, 143] width 83 height 16
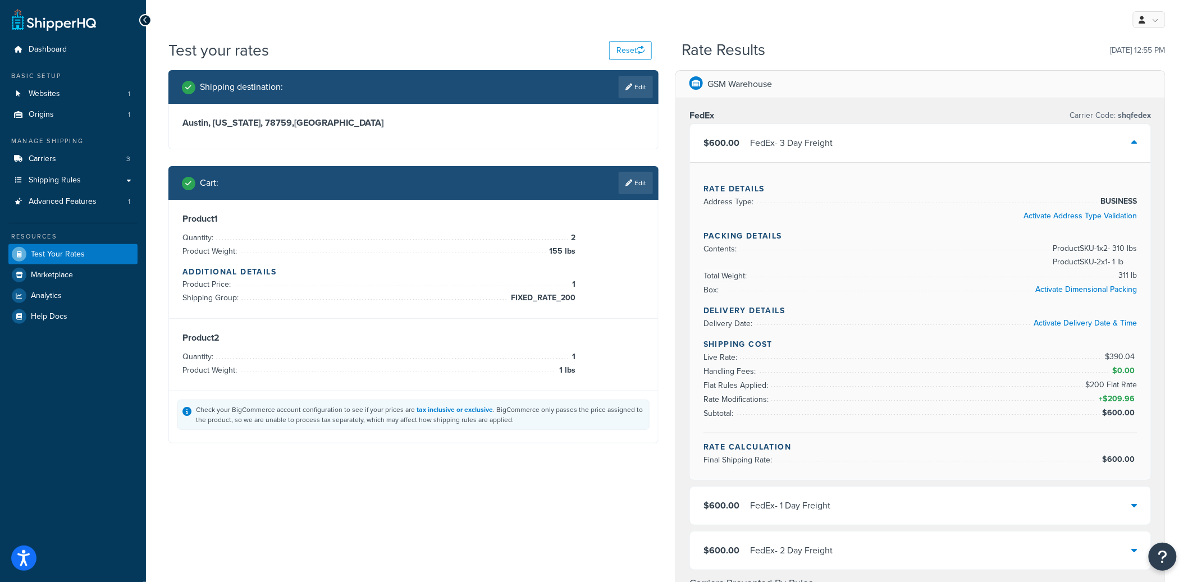
drag, startPoint x: 814, startPoint y: 146, endPoint x: 828, endPoint y: 95, distance: 52.5
click at [814, 145] on div "FedEx - 3 Day Freight" at bounding box center [791, 143] width 83 height 16
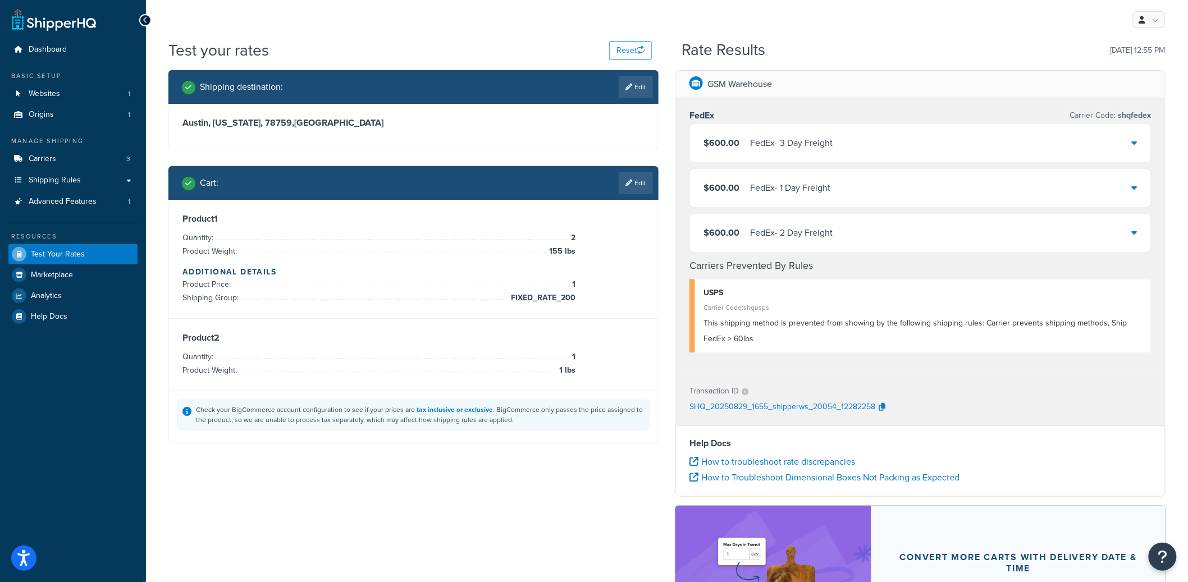
click at [781, 157] on div "$600.00 FedEx - 3 Day Freight" at bounding box center [920, 143] width 461 height 38
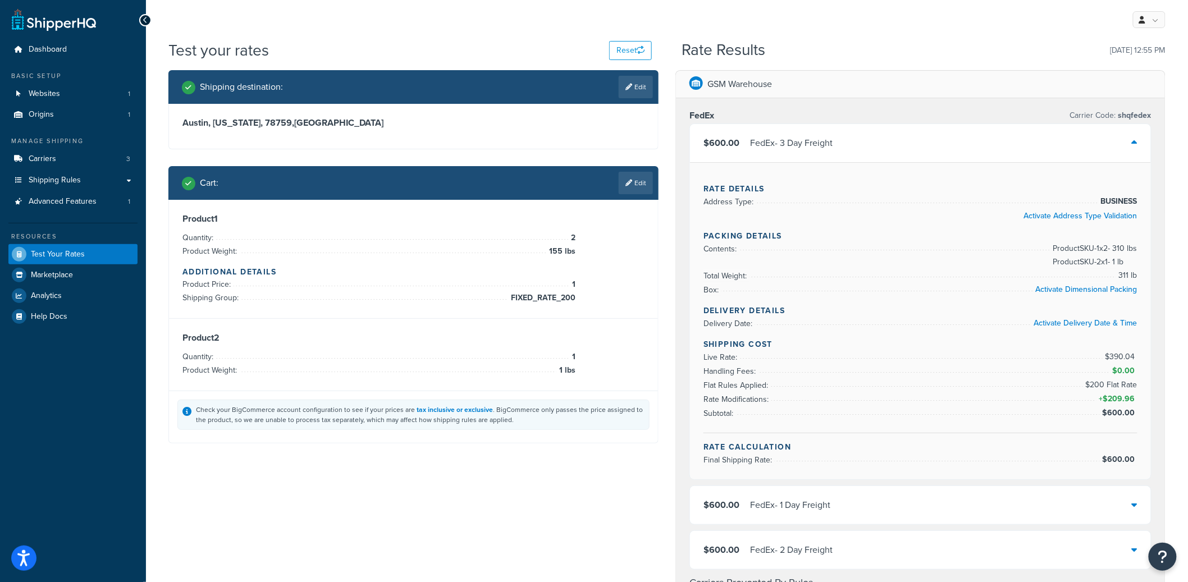
drag, startPoint x: 524, startPoint y: 227, endPoint x: 562, endPoint y: 323, distance: 103.2
click at [562, 323] on div "Product 1 Quantity: 2 Product Weight: 155 lbs Additional Details Product Price:…" at bounding box center [413, 295] width 489 height 191
drag, startPoint x: 171, startPoint y: 341, endPoint x: 357, endPoint y: 349, distance: 185.5
click at [574, 372] on div "Product 2 Quantity: 1 Product Weight: 1 lbs" at bounding box center [413, 355] width 489 height 72
click at [231, 331] on div "Product 2 Quantity: 1 Product Weight: 1 lbs" at bounding box center [413, 355] width 489 height 72
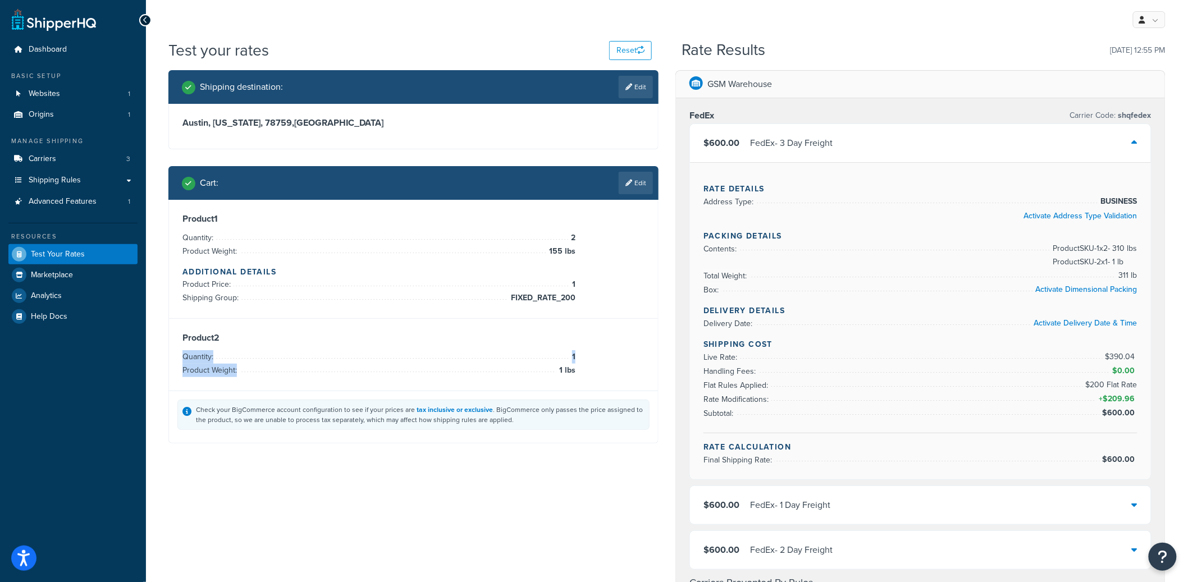
drag, startPoint x: 207, startPoint y: 349, endPoint x: 577, endPoint y: 374, distance: 371.5
click at [577, 374] on div "Product 2 Quantity: 1 Product Weight: 1 lbs" at bounding box center [414, 355] width 462 height 45
click at [576, 382] on div "Product 2 Quantity: 1 Product Weight: 1 lbs" at bounding box center [413, 355] width 489 height 72
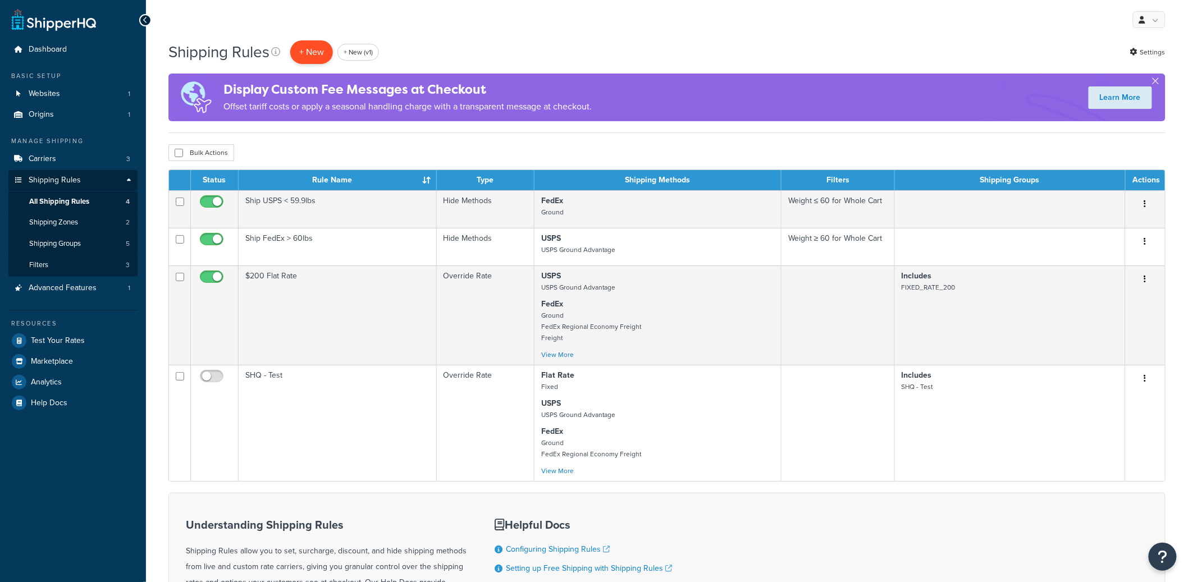
click at [304, 54] on p "+ New" at bounding box center [311, 51] width 43 height 23
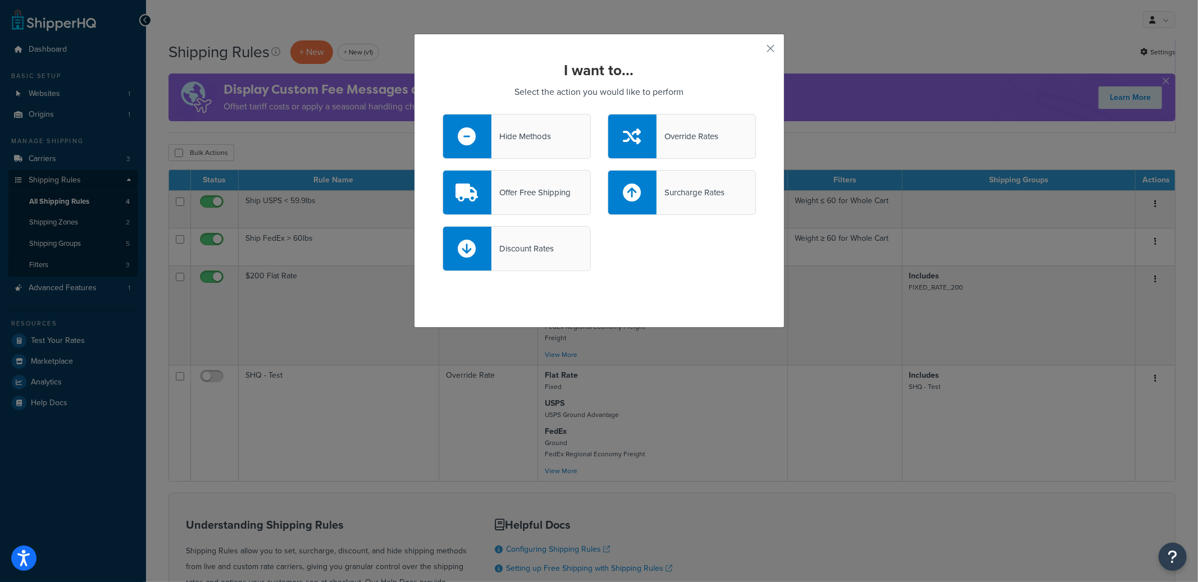
click at [522, 193] on div "Offer Free Shipping" at bounding box center [530, 193] width 79 height 16
click at [0, 0] on input "Offer Free Shipping" at bounding box center [0, 0] width 0 height 0
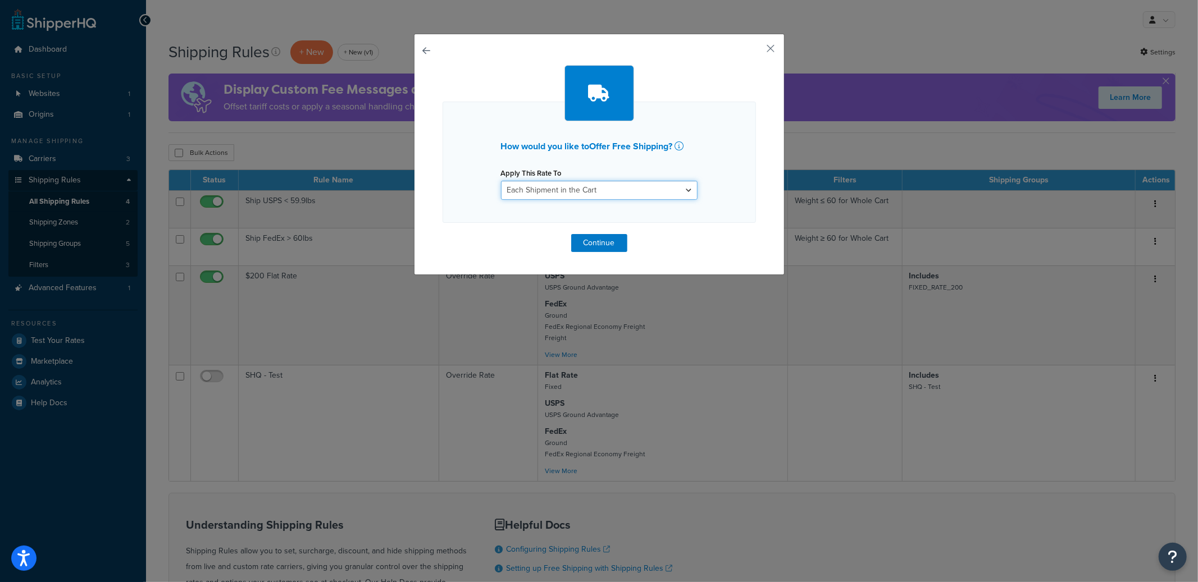
click at [523, 191] on select "Each Shipment in the Cart Each Shipping Group in the Cart Each Item within a Sh…" at bounding box center [599, 190] width 197 height 19
click at [585, 248] on button "Continue" at bounding box center [599, 243] width 56 height 18
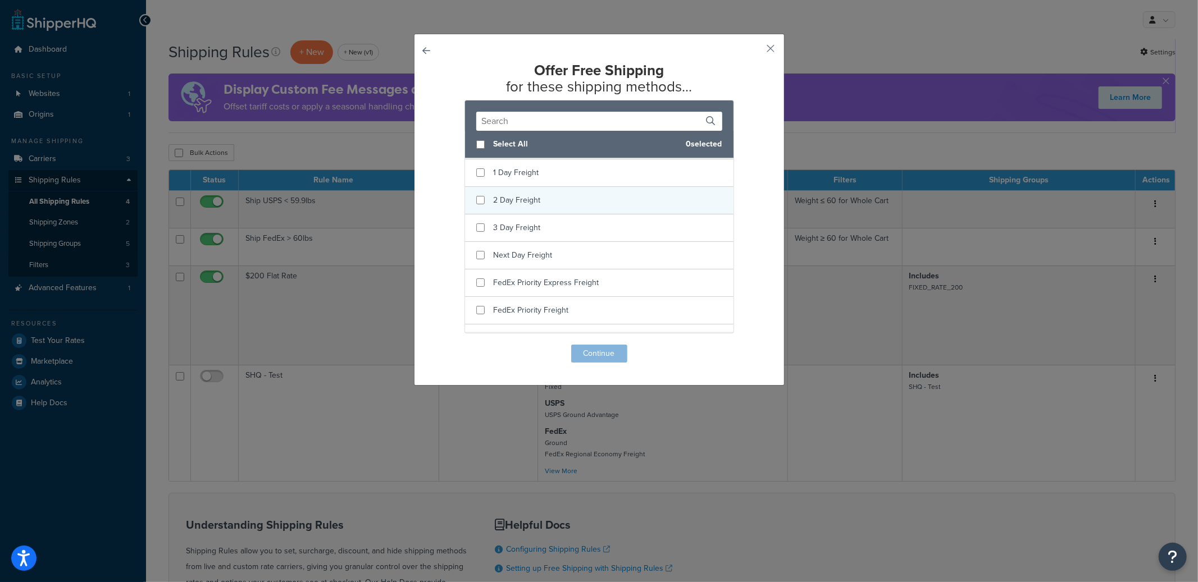
scroll to position [138, 0]
checkbox input "true"
drag, startPoint x: 512, startPoint y: 186, endPoint x: 512, endPoint y: 202, distance: 15.2
click at [512, 186] on div "1 Day Freight" at bounding box center [599, 197] width 268 height 28
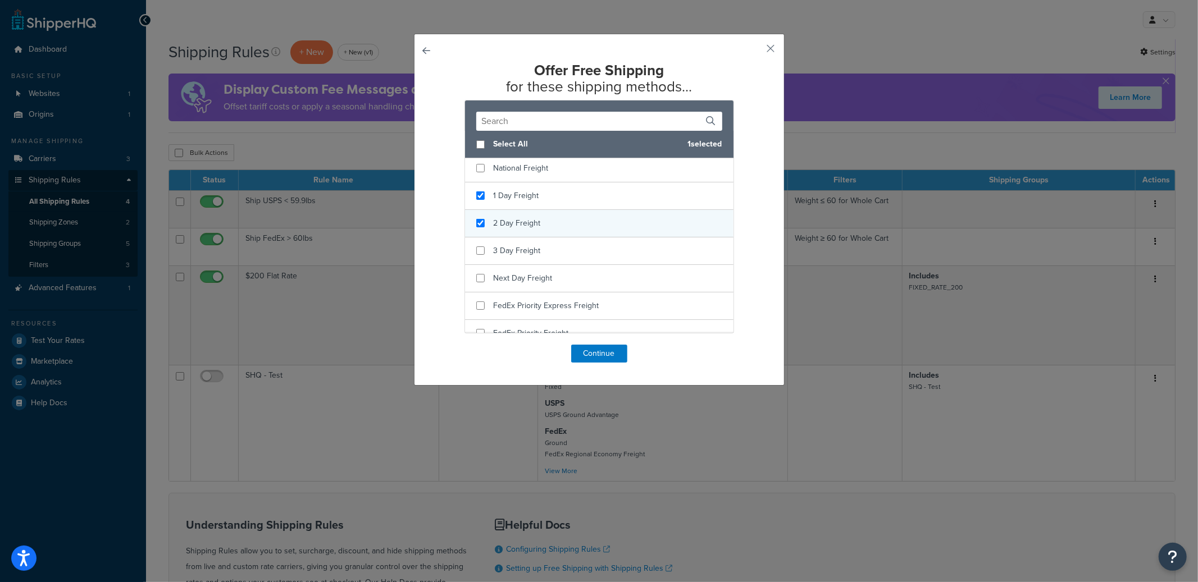
checkbox input "true"
click at [507, 216] on div "2 Day Freight" at bounding box center [599, 224] width 268 height 28
checkbox input "true"
click at [507, 249] on span "3 Day Freight" at bounding box center [517, 251] width 47 height 12
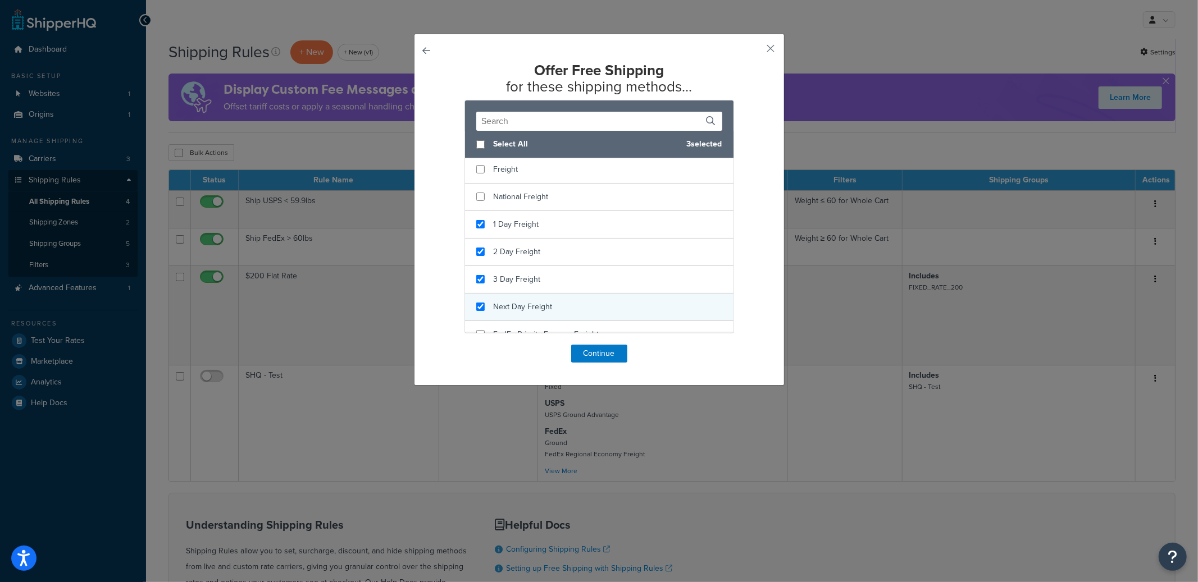
checkbox input "true"
click at [514, 308] on span "Next Day Freight" at bounding box center [523, 307] width 59 height 12
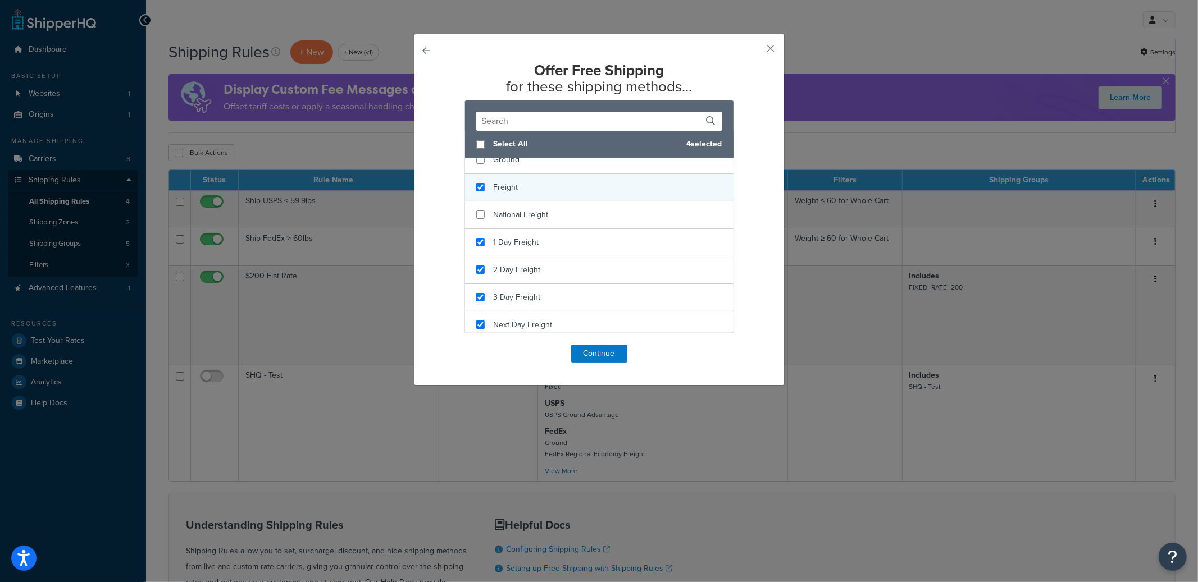
checkbox input "true"
click at [526, 195] on div "Freight" at bounding box center [599, 188] width 268 height 28
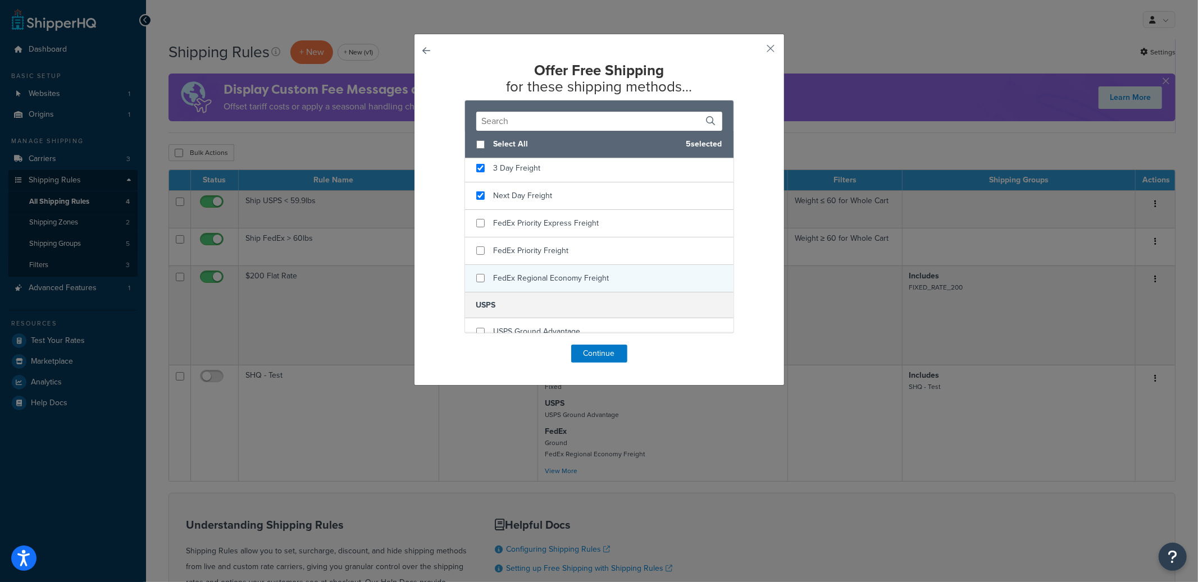
scroll to position [234, 0]
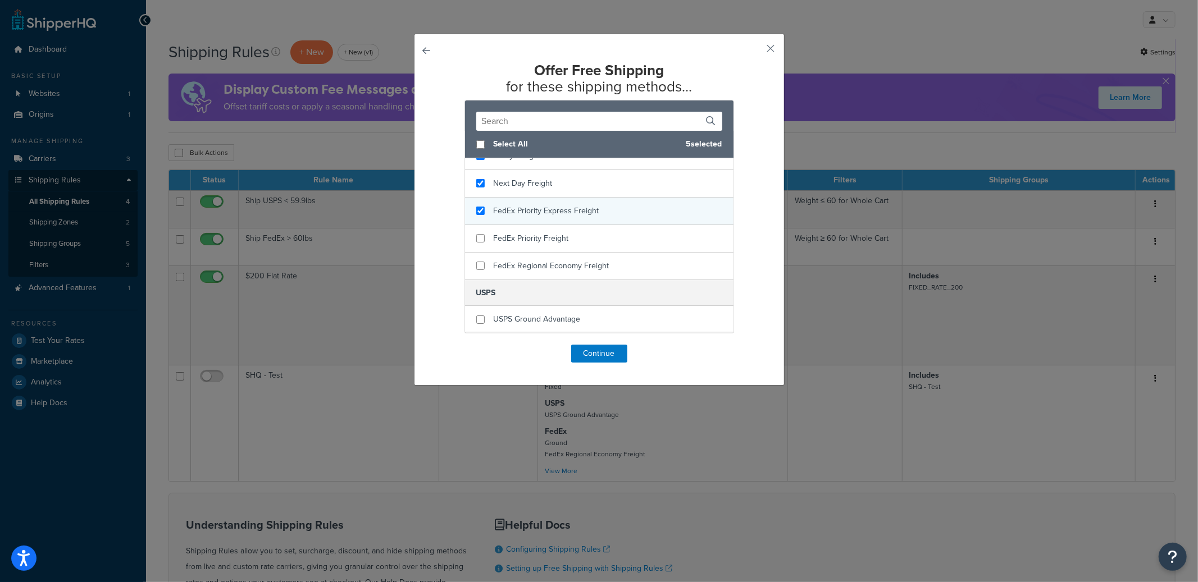
checkbox input "true"
click at [571, 213] on span "FedEx Priority Express Freight" at bounding box center [547, 211] width 106 height 12
checkbox input "true"
click at [557, 242] on span "FedEx Priority Freight" at bounding box center [531, 239] width 75 height 12
checkbox input "true"
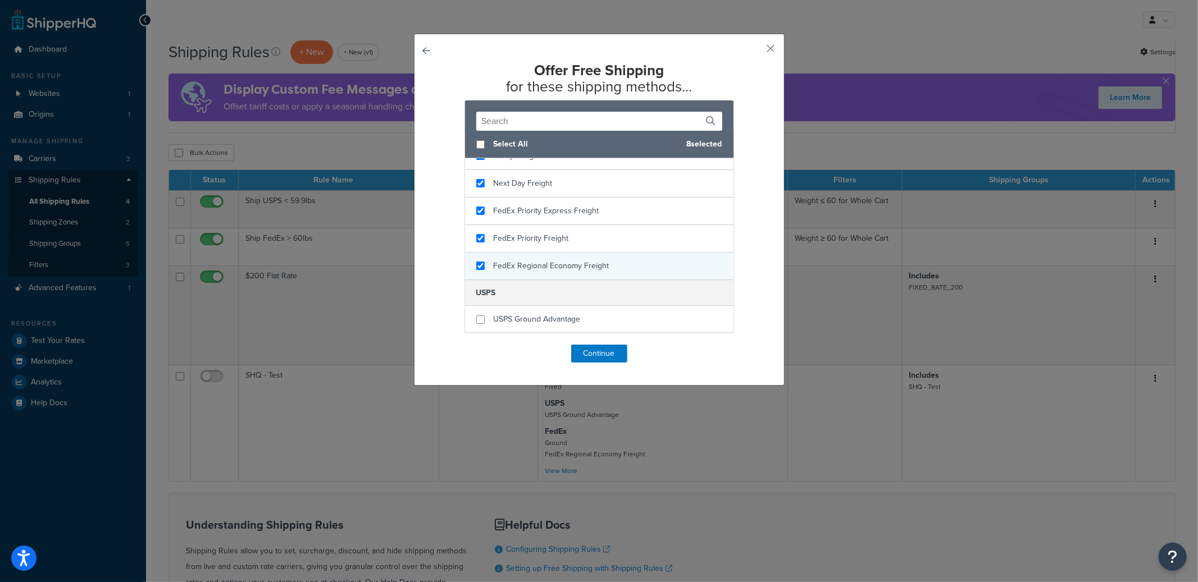
click at [568, 268] on span "FedEx Regional Economy Freight" at bounding box center [552, 266] width 116 height 12
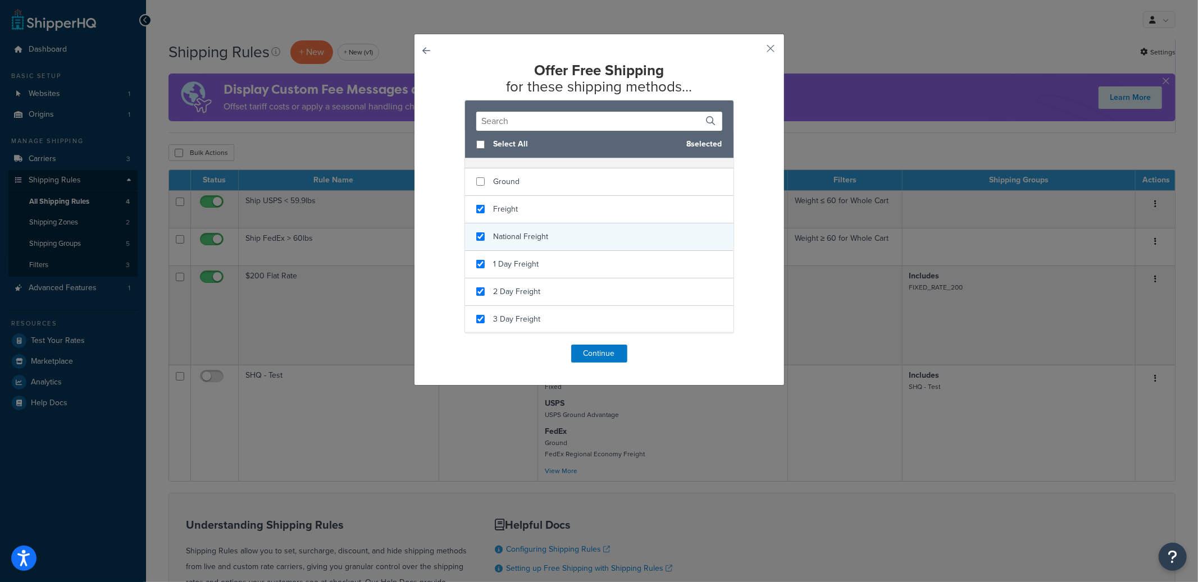
checkbox input "true"
click at [584, 243] on div "National Freight" at bounding box center [599, 238] width 268 height 28
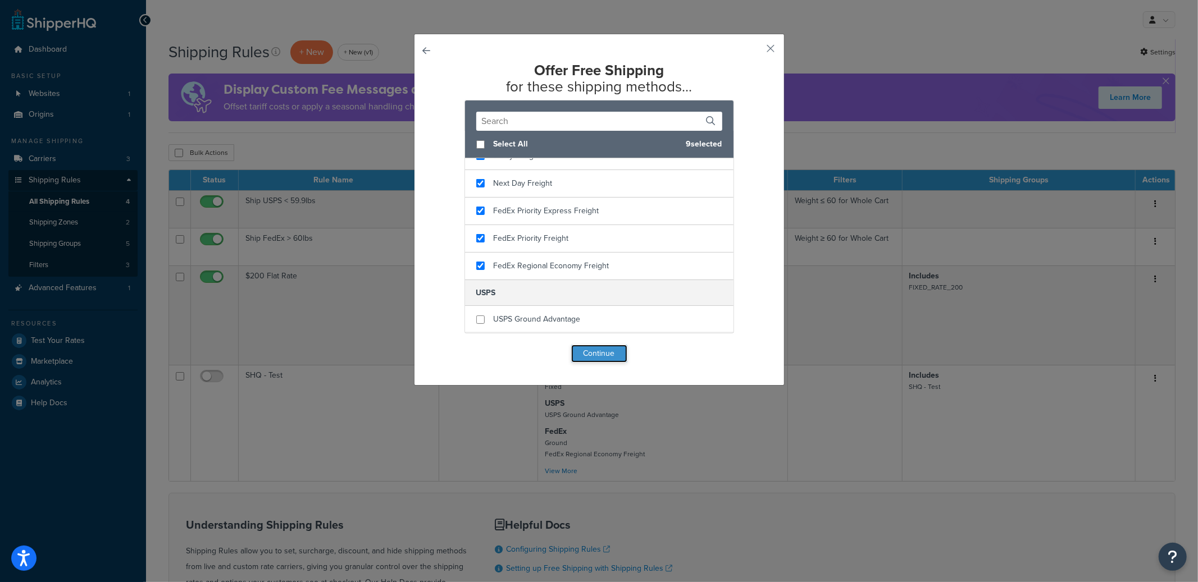
click at [607, 359] on button "Continue" at bounding box center [599, 354] width 56 height 18
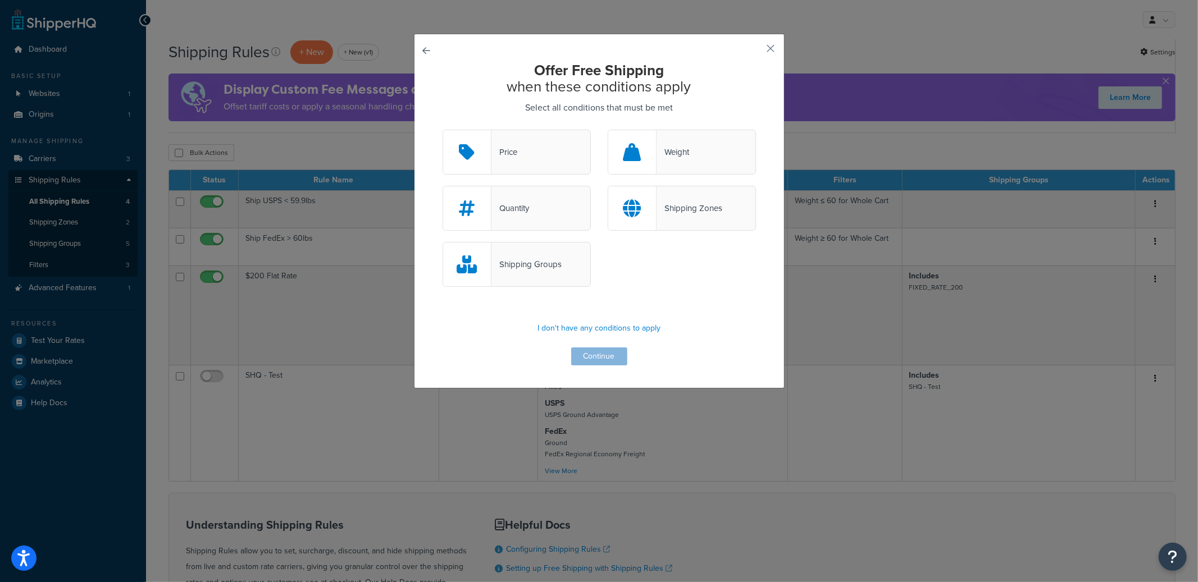
drag, startPoint x: 619, startPoint y: 262, endPoint x: 579, endPoint y: 238, distance: 46.8
click at [619, 262] on div "Shipping Groups" at bounding box center [599, 270] width 330 height 56
click at [557, 279] on div "Shipping Groups" at bounding box center [517, 264] width 148 height 45
click at [0, 0] on input "Shipping Groups" at bounding box center [0, 0] width 0 height 0
click at [610, 358] on button "Continue" at bounding box center [599, 357] width 56 height 18
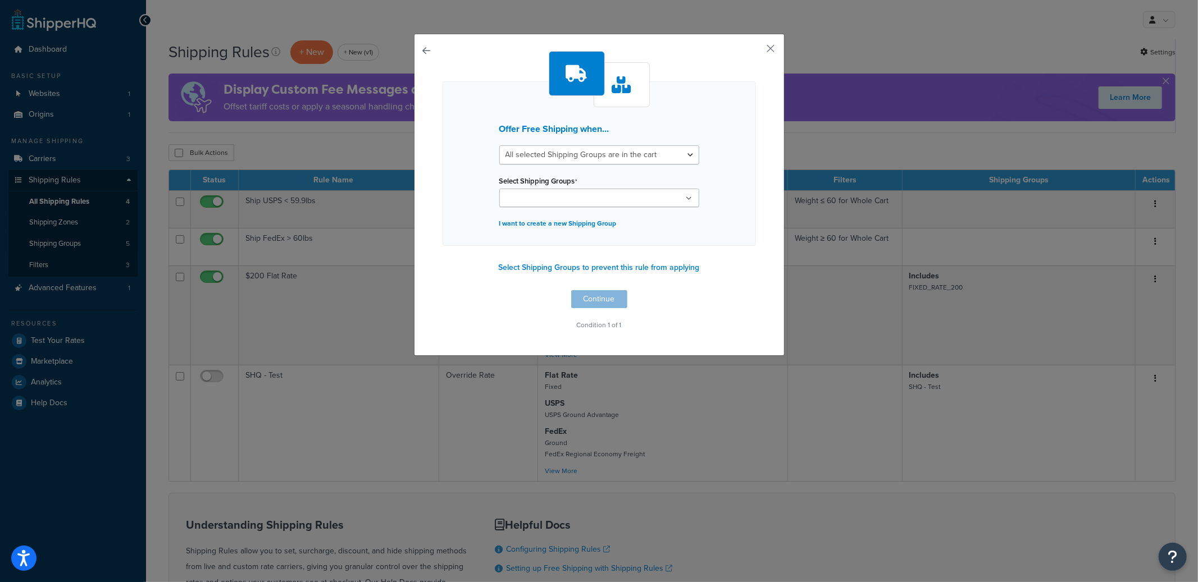
click at [570, 209] on div "Offer Free Shipping when... All selected Shipping Groups are in the cart Any se…" at bounding box center [599, 163] width 313 height 165
click at [564, 200] on input "Select Shipping Groups" at bounding box center [552, 199] width 99 height 12
click at [452, 218] on div "Offer Free Shipping when... All selected Shipping Groups are in the cart Any se…" at bounding box center [599, 163] width 313 height 165
click at [512, 198] on input "Select Shipping Groups" at bounding box center [552, 199] width 99 height 12
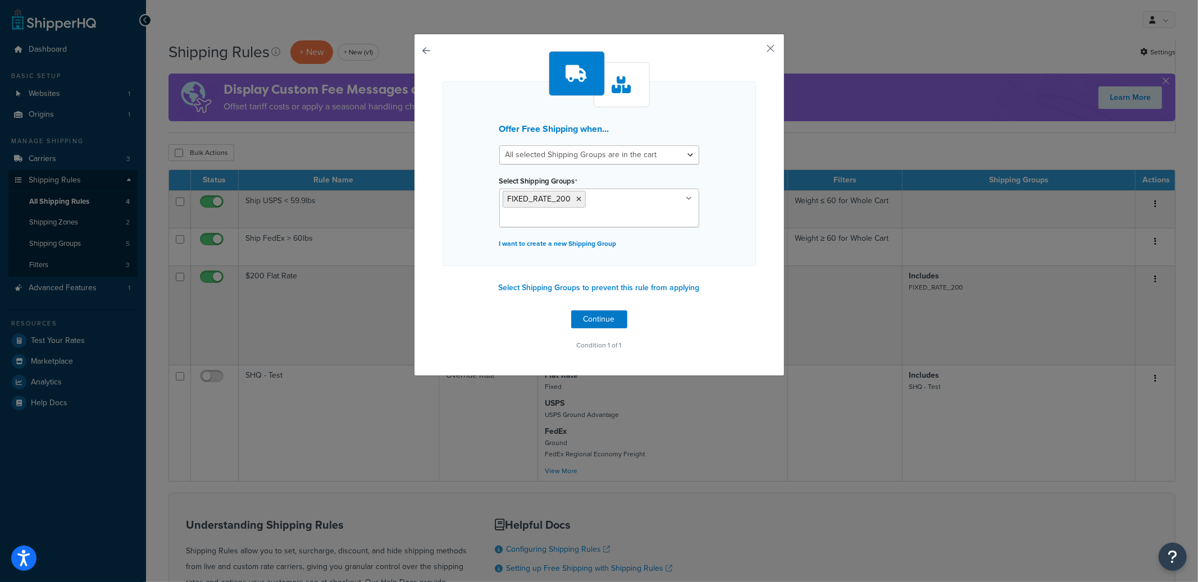
click at [467, 231] on div "Offer Free Shipping when... All selected Shipping Groups are in the cart Any se…" at bounding box center [599, 173] width 313 height 185
click at [593, 311] on button "Continue" at bounding box center [599, 320] width 56 height 18
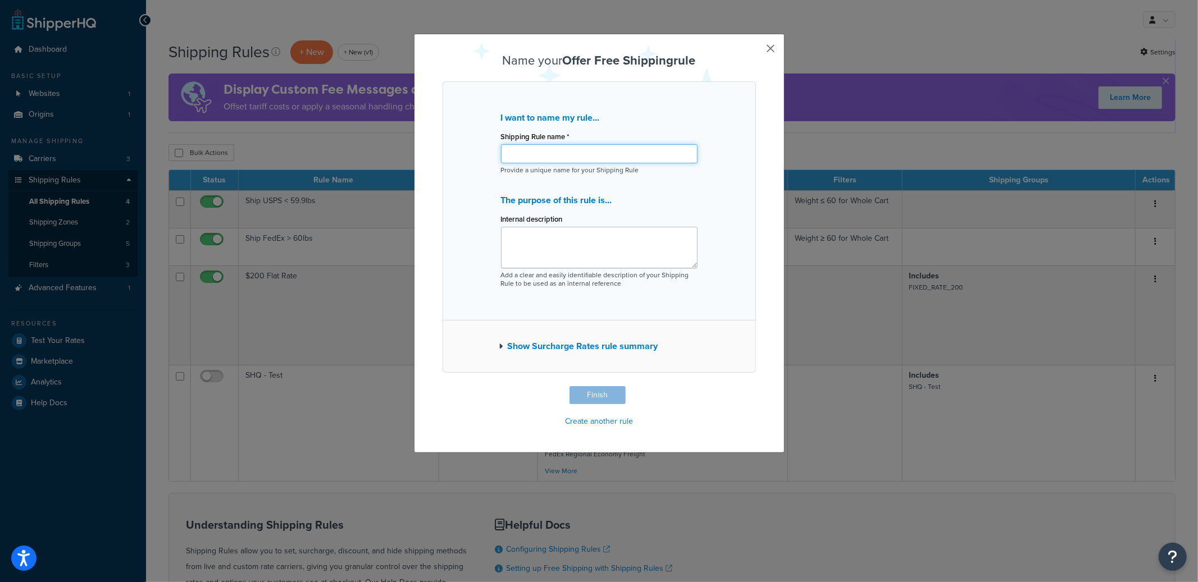
click at [537, 161] on input "Shipping Rule name *" at bounding box center [599, 153] width 197 height 19
click at [589, 398] on button "Finish" at bounding box center [598, 395] width 56 height 18
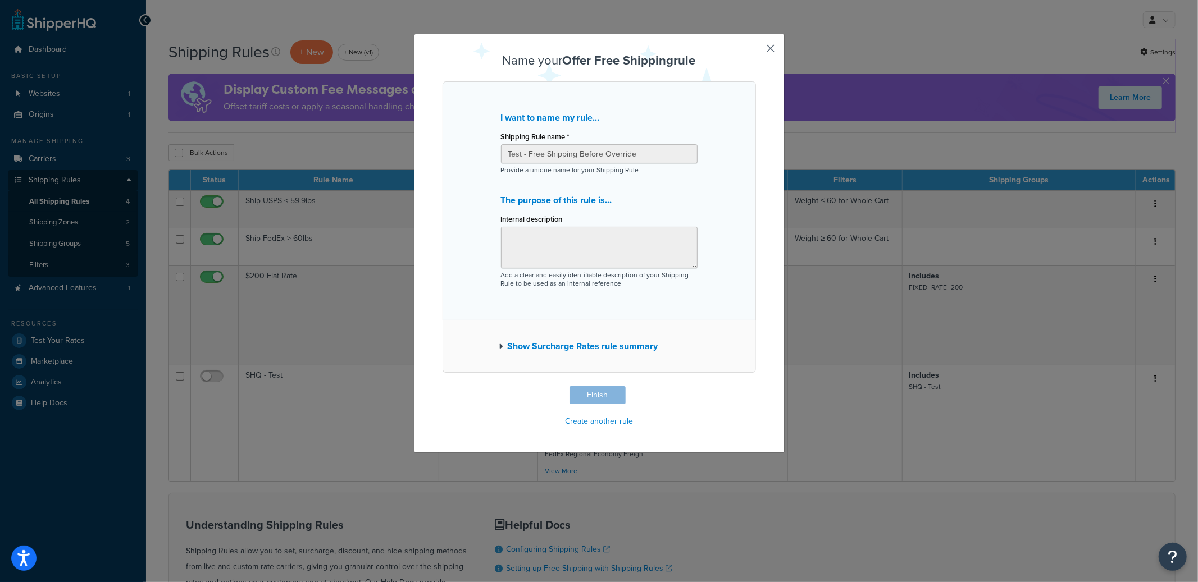
type input "Test - Free Shipping Before Override"
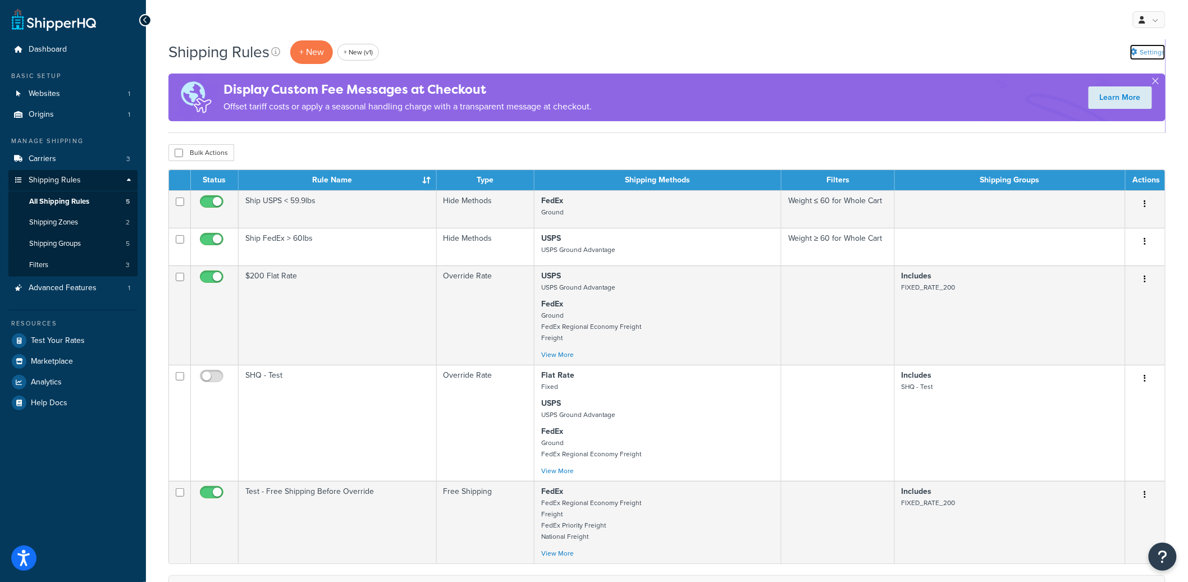
click at [1138, 57] on link "Settings" at bounding box center [1148, 52] width 35 height 16
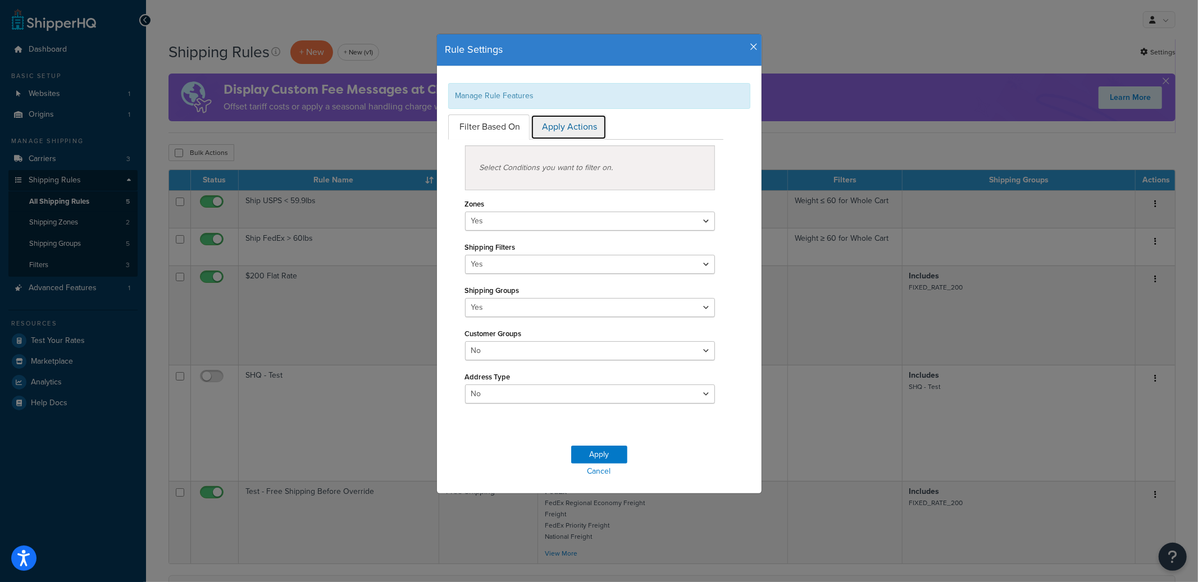
click at [553, 135] on link "Apply Actions" at bounding box center [569, 127] width 76 height 25
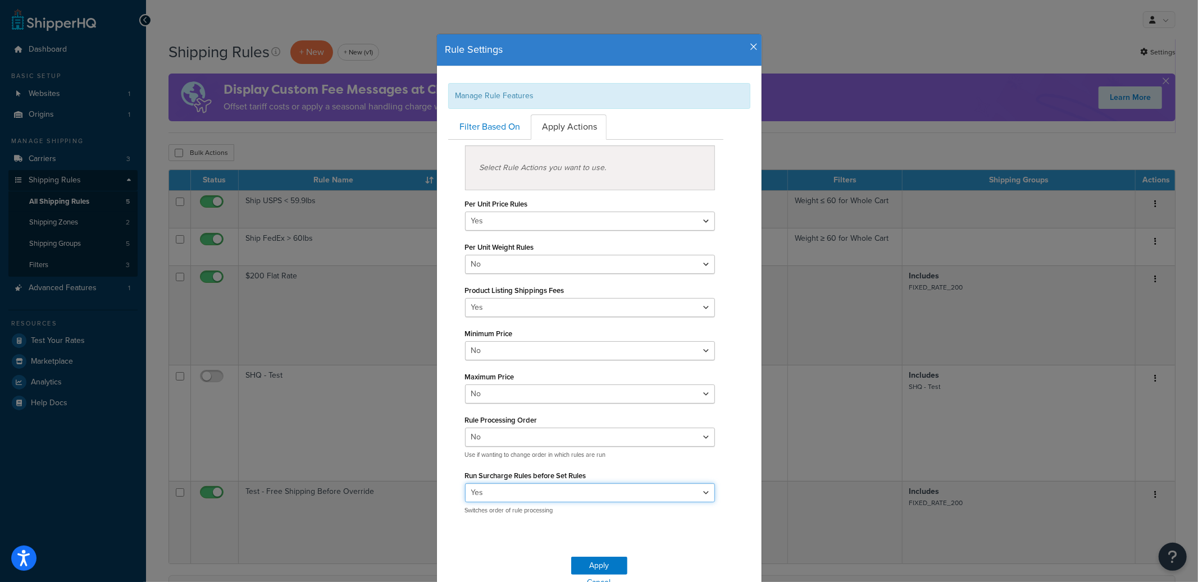
click at [498, 499] on select "Yes No" at bounding box center [590, 493] width 250 height 19
click at [509, 443] on select "Yes No" at bounding box center [590, 437] width 250 height 19
select select "true"
click at [465, 428] on select "Yes No" at bounding box center [590, 437] width 250 height 19
click at [445, 416] on div "Select Conditions you want to filter on. Zones Yes No Shipping Filters Yes No S…" at bounding box center [586, 332] width 293 height 384
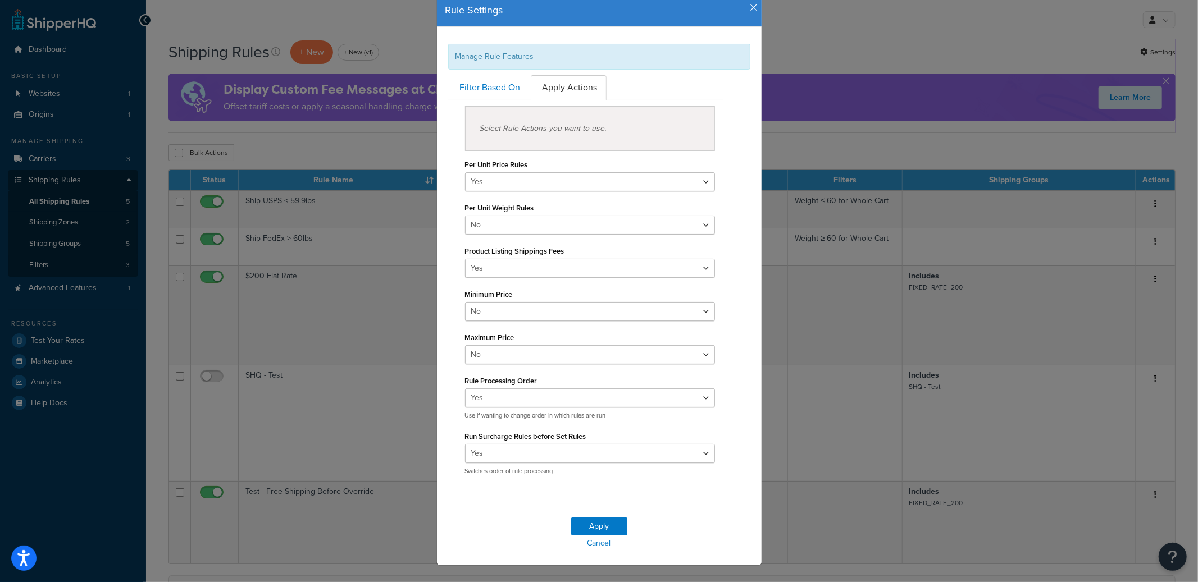
scroll to position [57, 0]
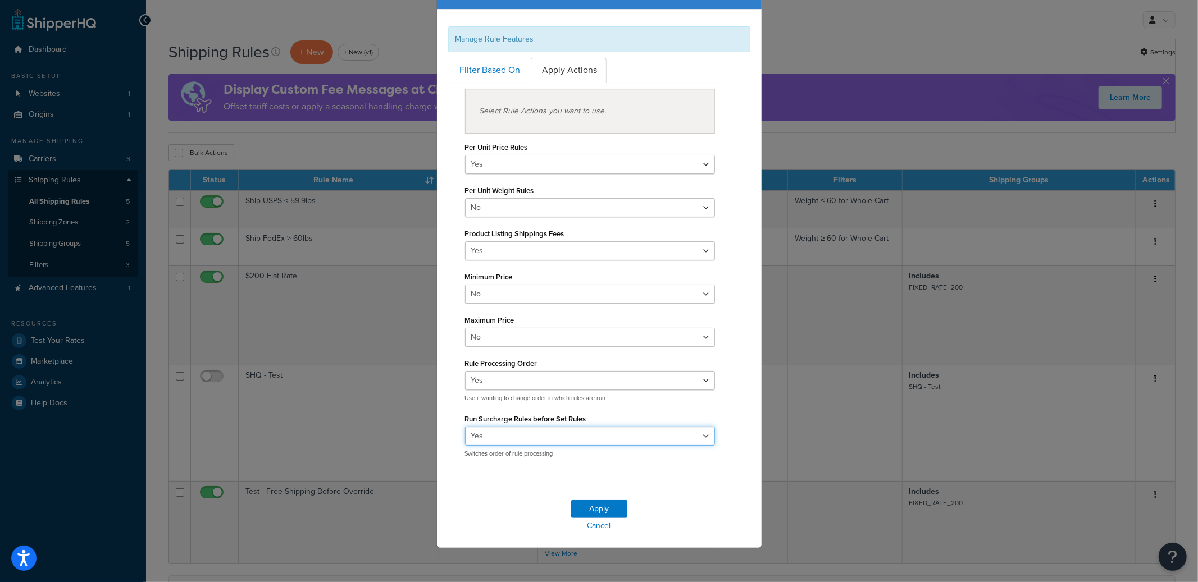
click at [557, 430] on select "Yes No" at bounding box center [590, 436] width 250 height 19
click at [581, 502] on button "Apply" at bounding box center [599, 509] width 56 height 18
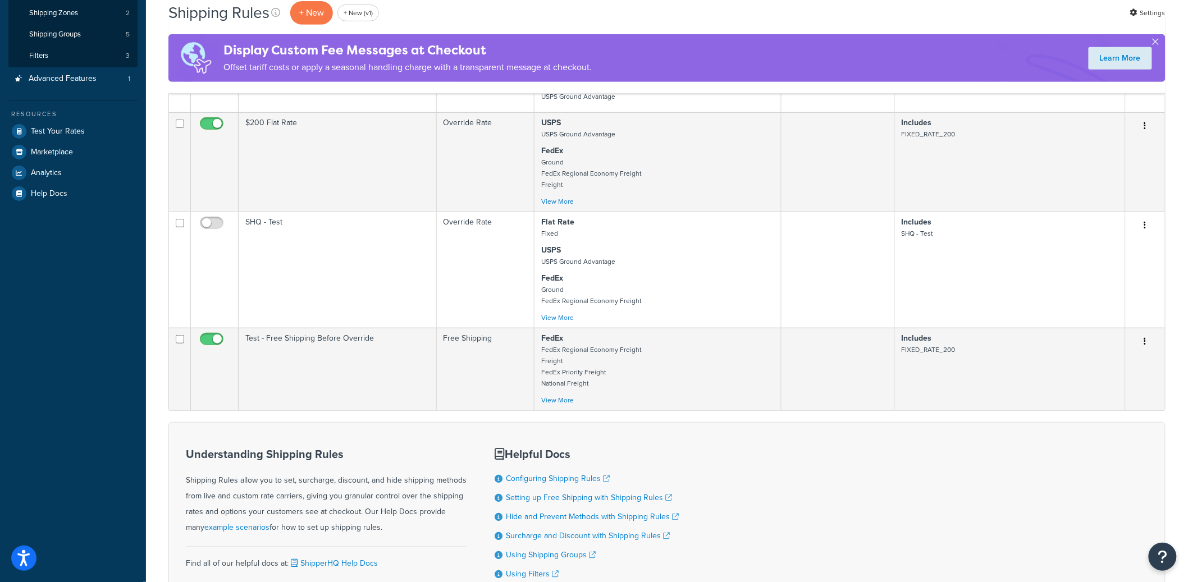
scroll to position [80, 0]
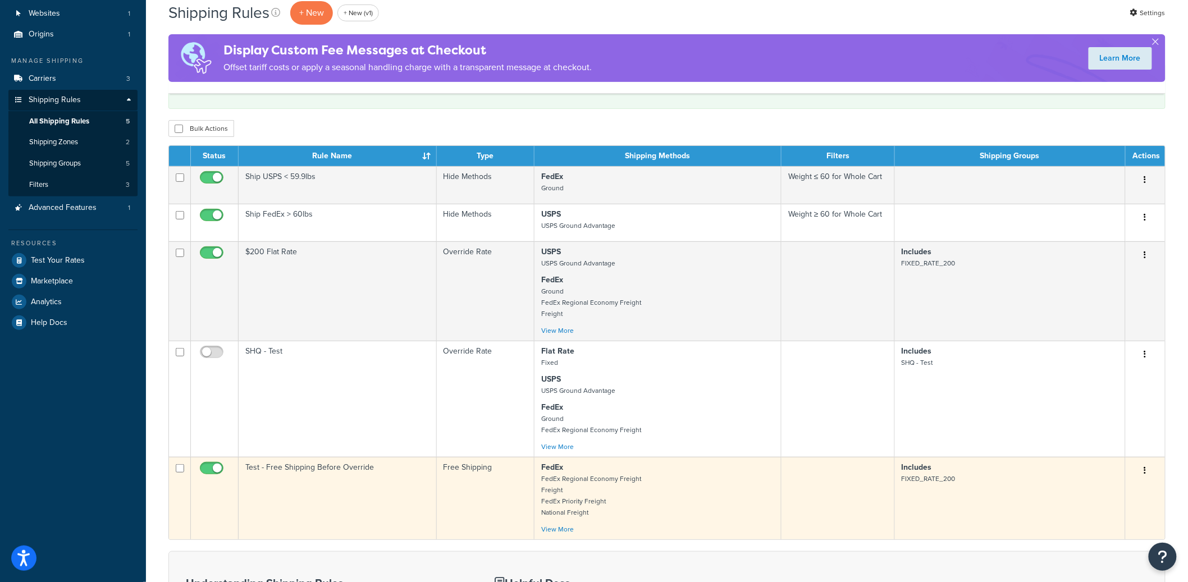
click at [404, 508] on td "Test - Free Shipping Before Override" at bounding box center [338, 498] width 198 height 83
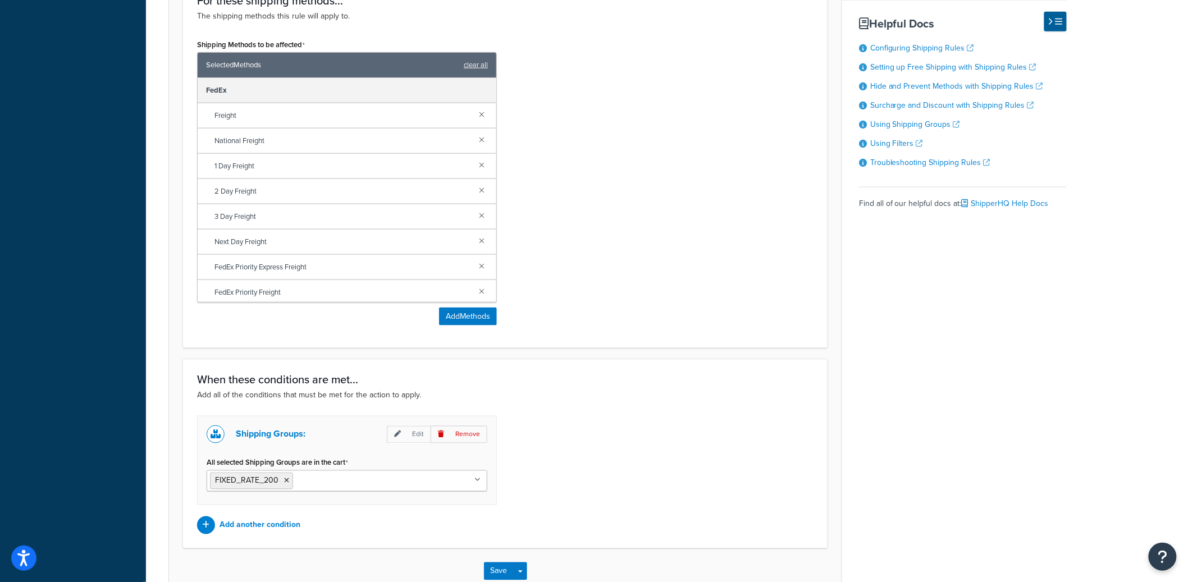
scroll to position [627, 0]
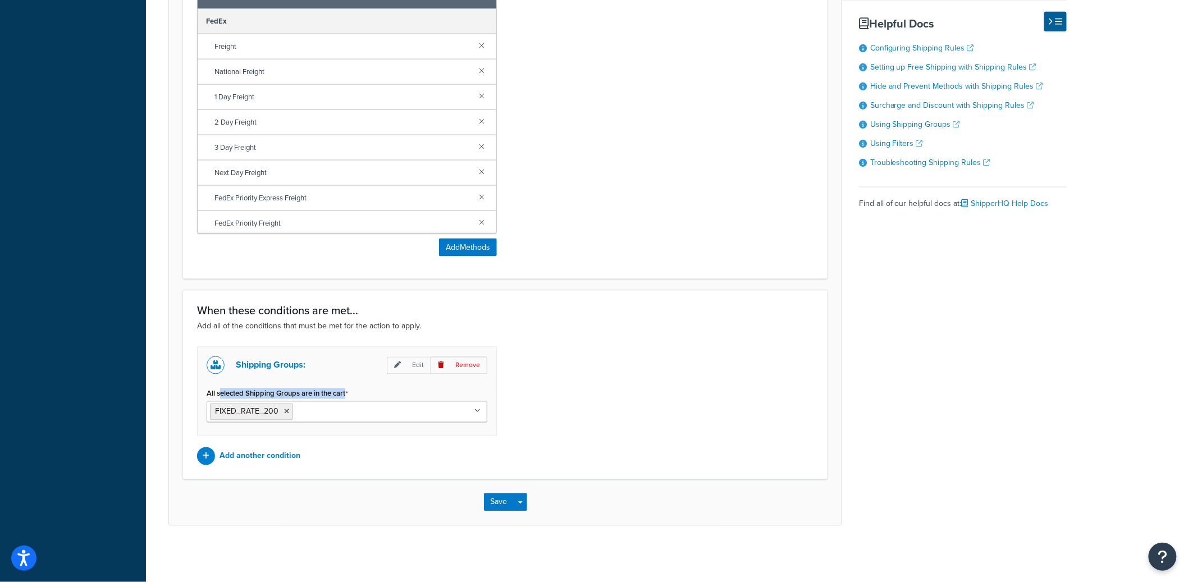
drag, startPoint x: 226, startPoint y: 398, endPoint x: 481, endPoint y: 404, distance: 255.1
click at [430, 394] on div "All selected Shipping Groups are in the cart FIXED_RATE_200 Per_Item FIXED_RATE…" at bounding box center [347, 404] width 281 height 37
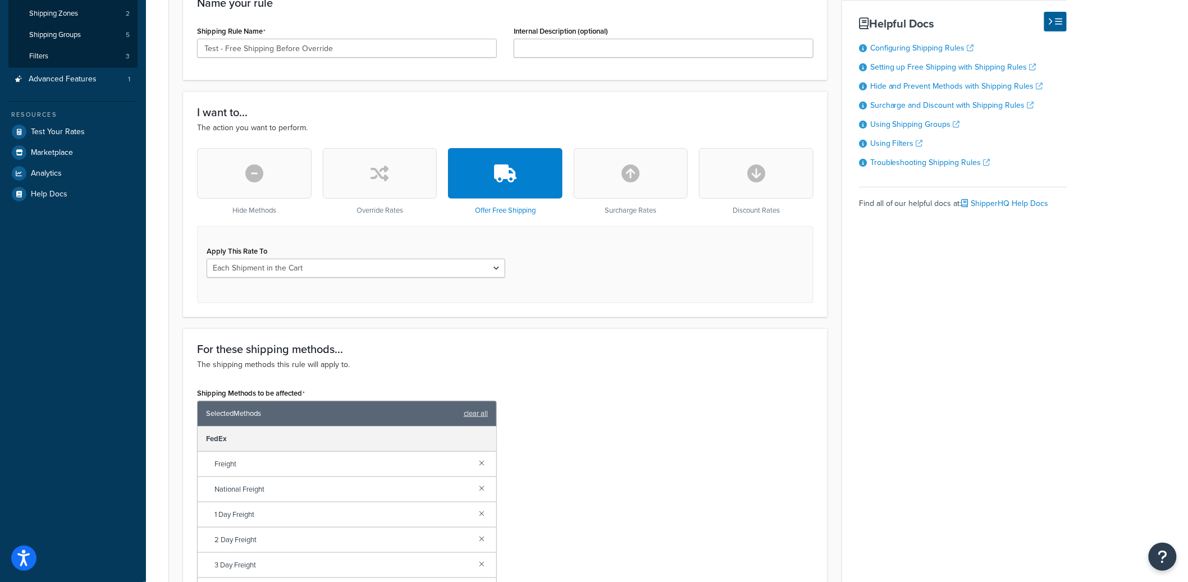
scroll to position [0, 0]
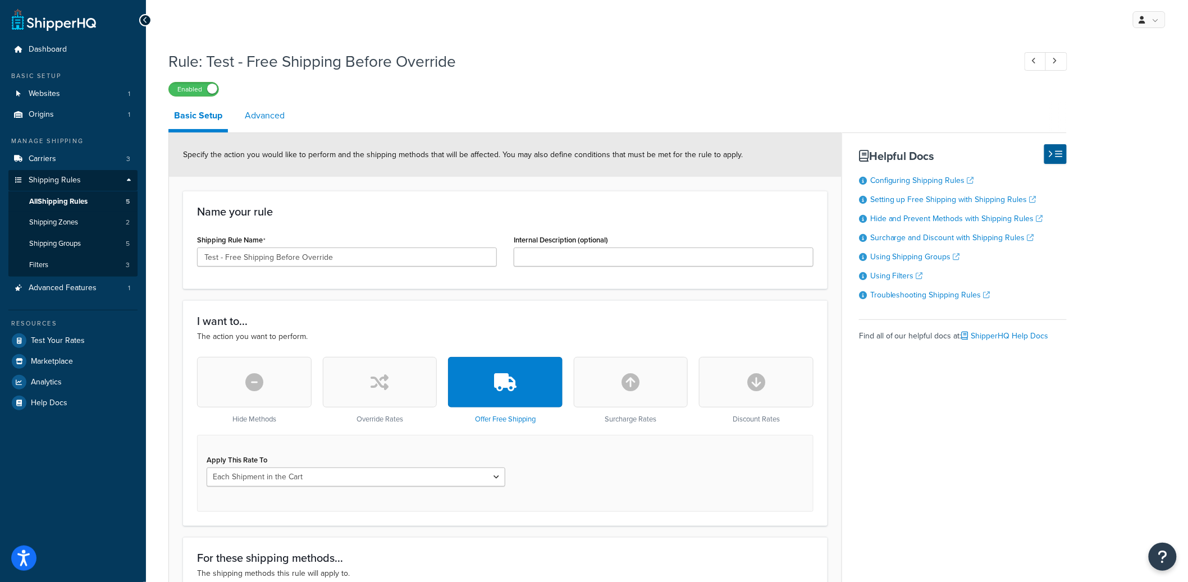
click at [252, 112] on link "Advanced" at bounding box center [264, 115] width 51 height 27
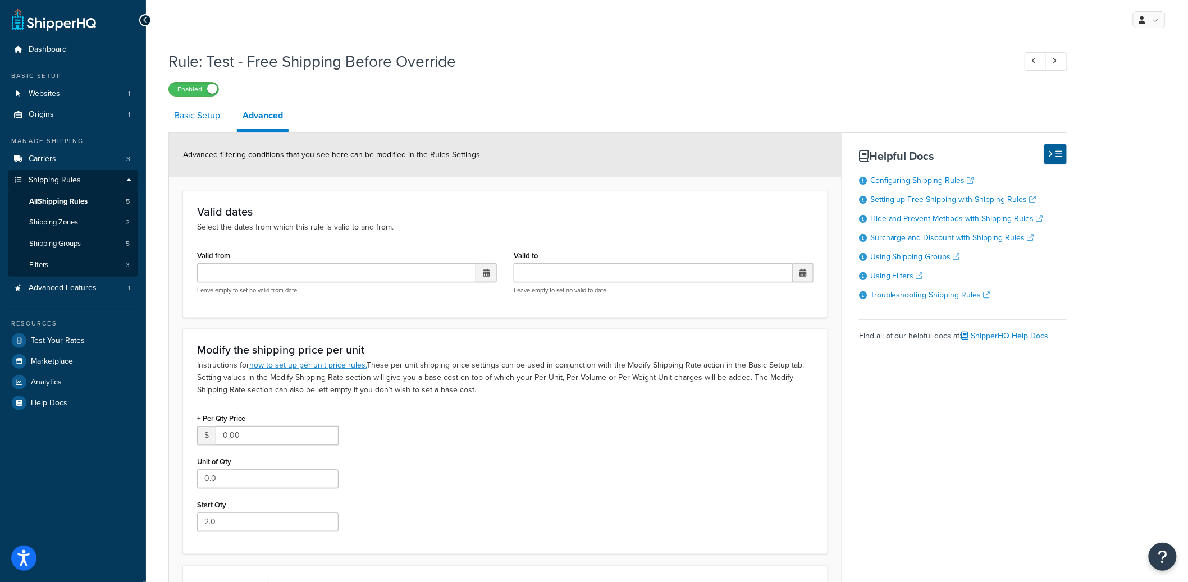
click at [192, 119] on link "Basic Setup" at bounding box center [196, 115] width 57 height 27
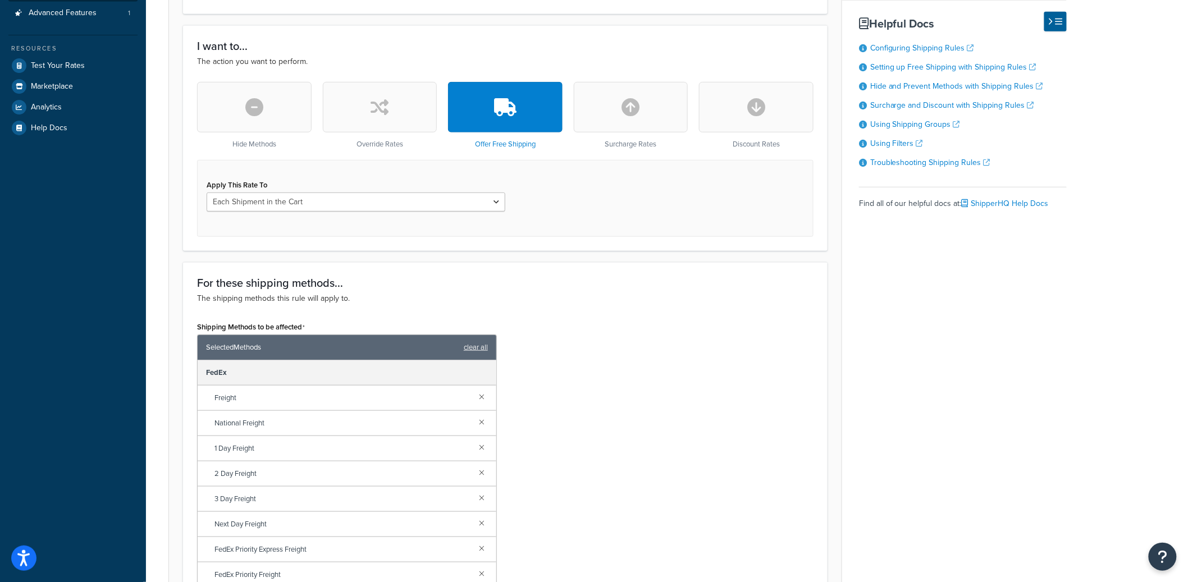
scroll to position [599, 0]
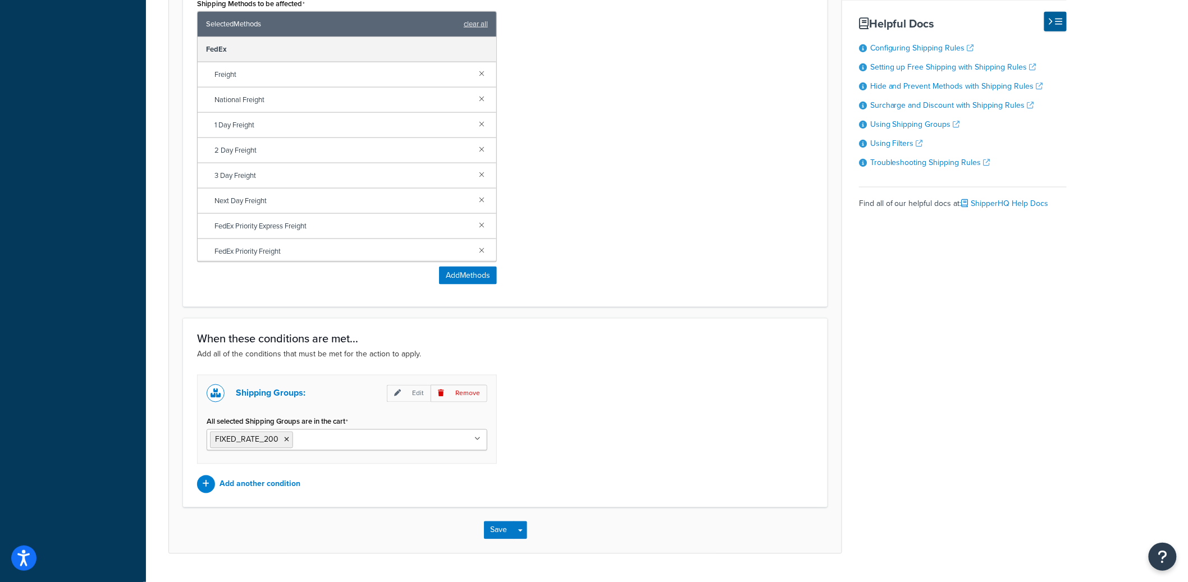
click at [527, 535] on div "Save Save Dropdown Save and Edit Save and Duplicate Save and Create New" at bounding box center [505, 531] width 673 height 46
click at [525, 534] on button "Save Dropdown" at bounding box center [520, 531] width 13 height 18
click at [525, 546] on button "Save and Edit" at bounding box center [538, 552] width 108 height 24
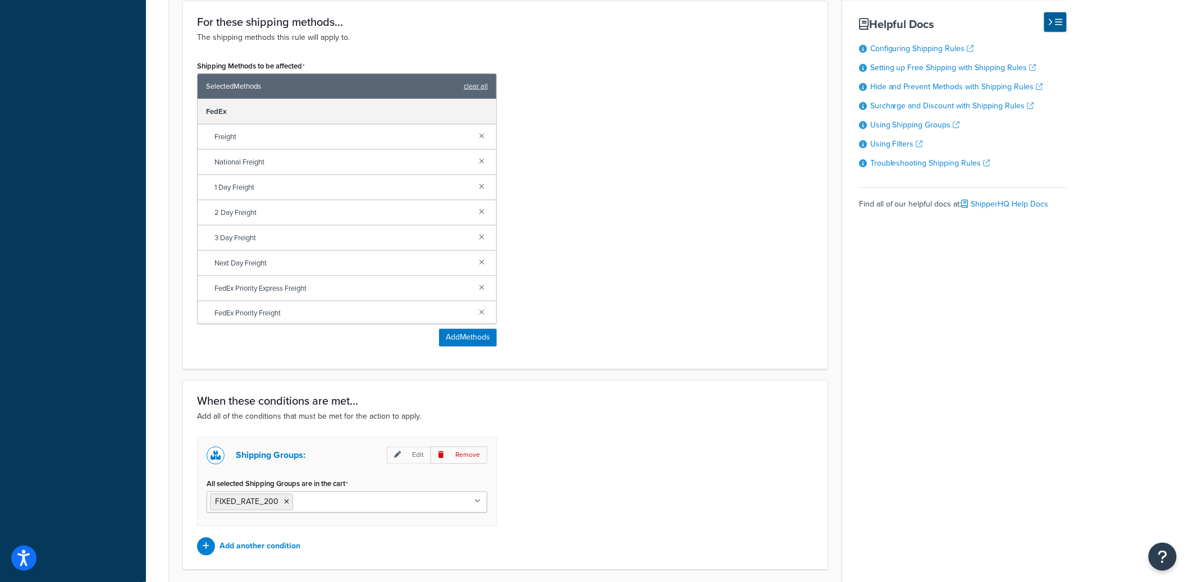
scroll to position [0, 0]
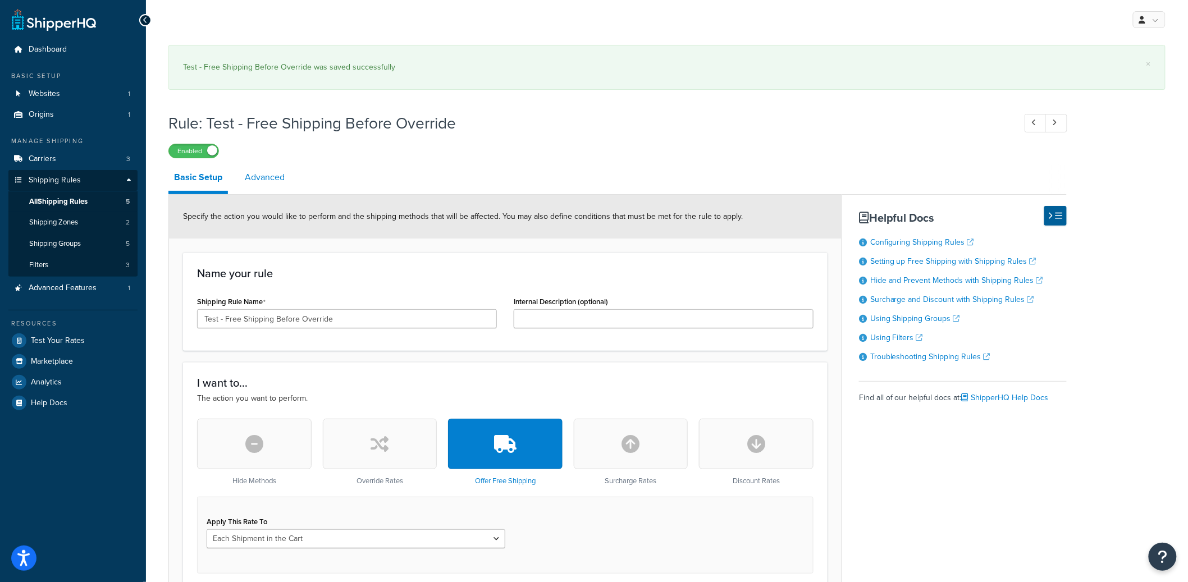
click at [260, 184] on link "Advanced" at bounding box center [264, 177] width 51 height 27
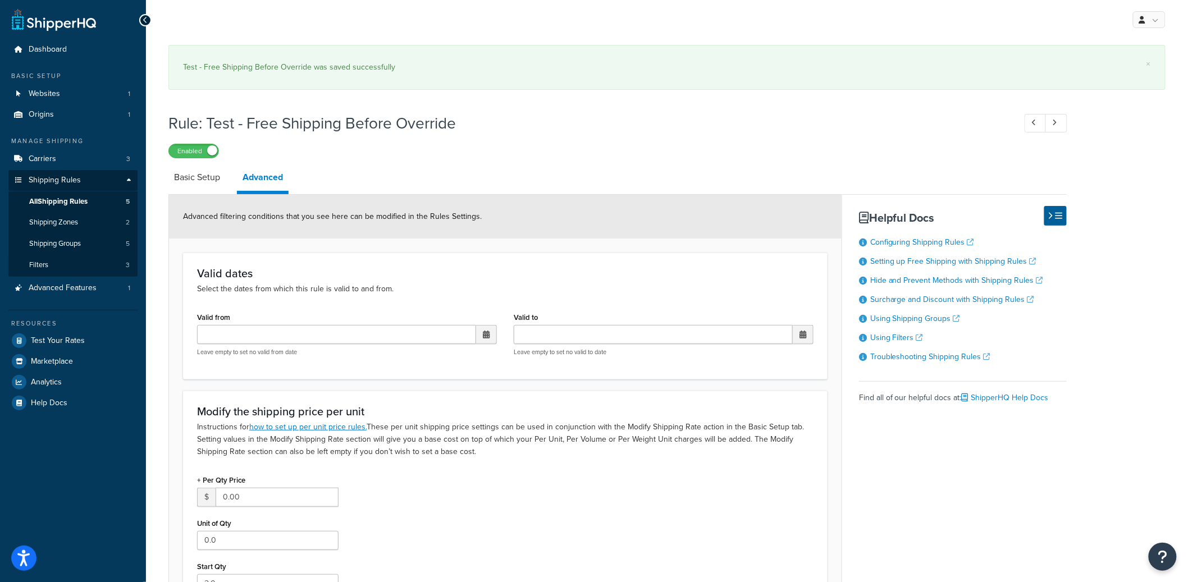
click at [229, 186] on li "Basic Setup" at bounding box center [202, 177] width 69 height 27
click at [217, 183] on link "Basic Setup" at bounding box center [196, 177] width 57 height 27
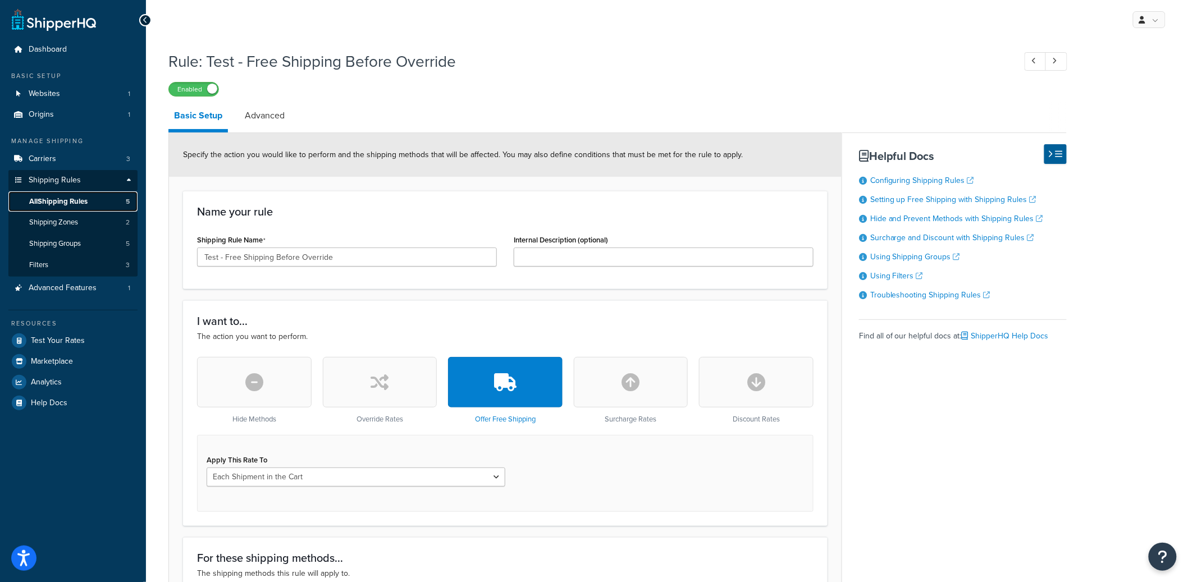
click at [70, 199] on span "All Shipping Rules" at bounding box center [58, 202] width 58 height 10
click at [113, 199] on link "All Shipping Rules 5" at bounding box center [72, 202] width 129 height 21
click at [258, 116] on link "Advanced" at bounding box center [264, 115] width 51 height 27
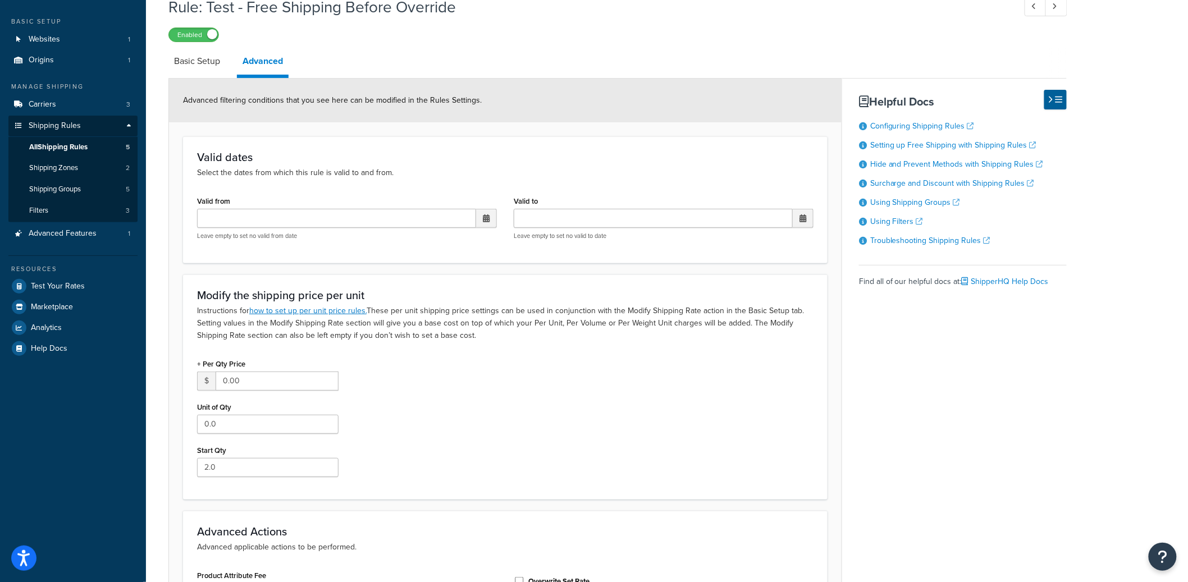
scroll to position [294, 0]
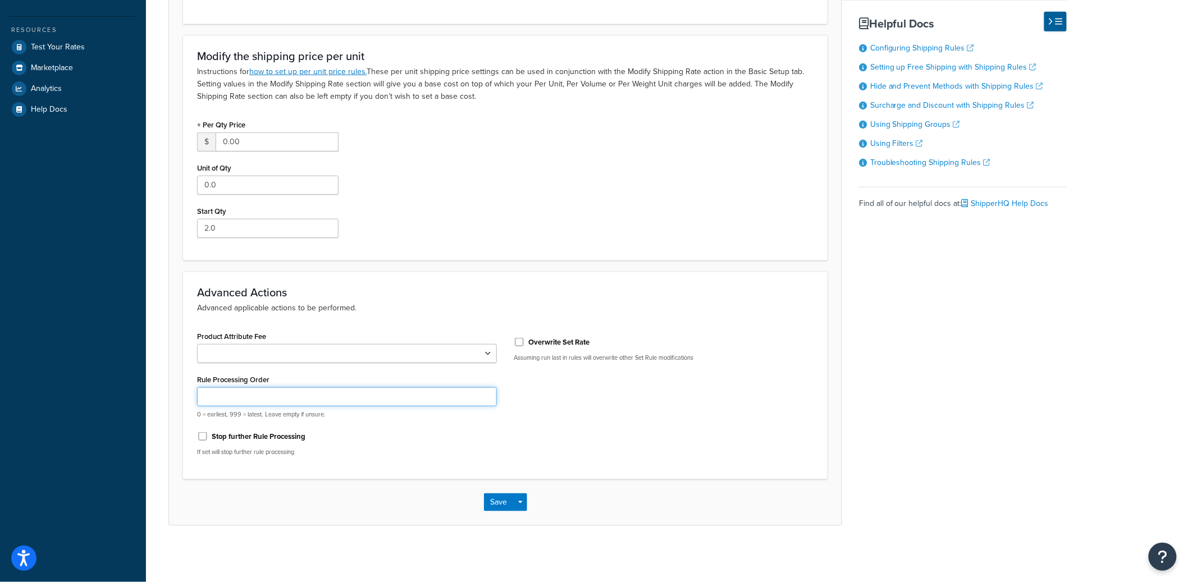
click at [217, 403] on input "Rule Processing Order" at bounding box center [347, 397] width 300 height 19
type input "0"
click at [523, 507] on button "Save Dropdown" at bounding box center [520, 503] width 13 height 18
click at [608, 456] on div "Product Attribute Fee Shipping Price Rule Processing Order 0 0 = earliest, 999 …" at bounding box center [506, 397] width 634 height 137
click at [537, 429] on div "Product Attribute Fee Shipping Price Rule Processing Order 0 0 = earliest, 999 …" at bounding box center [506, 397] width 634 height 137
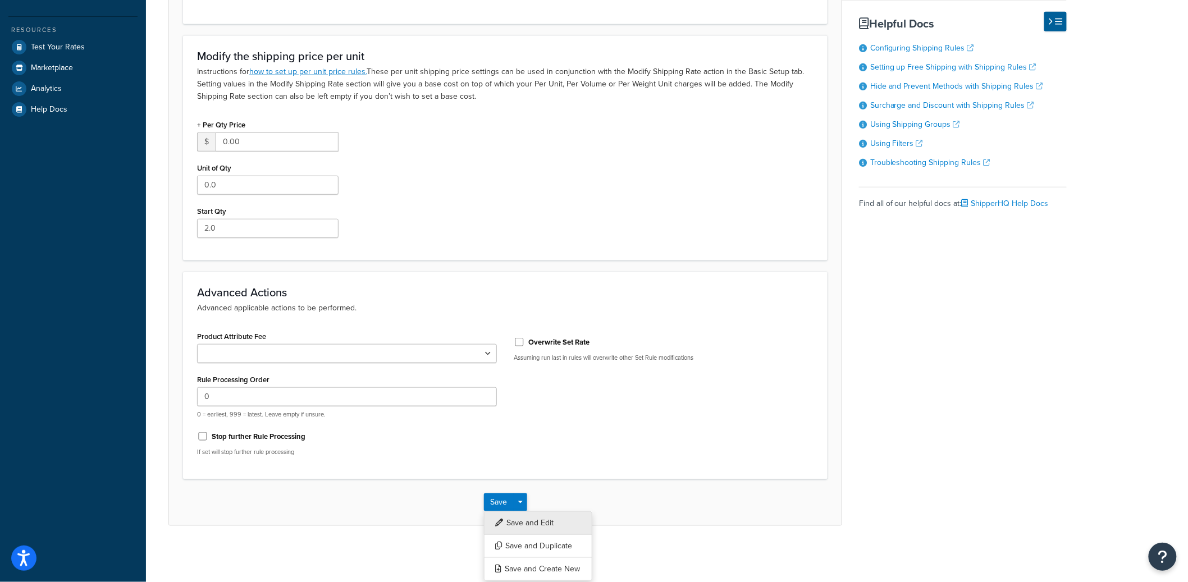
click at [546, 525] on button "Save and Edit" at bounding box center [538, 524] width 108 height 24
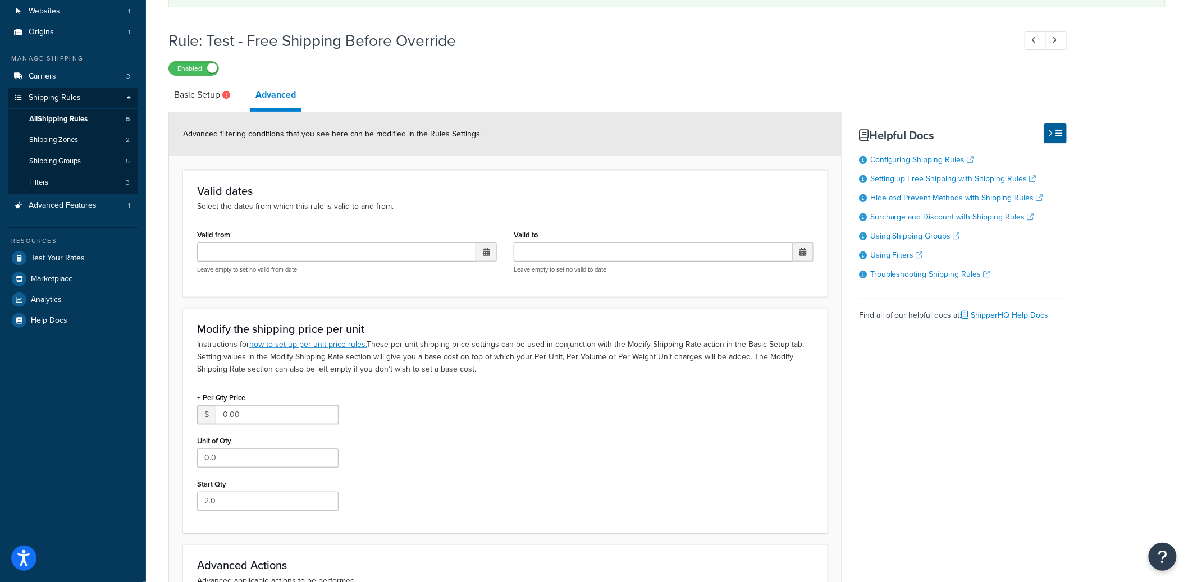
scroll to position [0, 0]
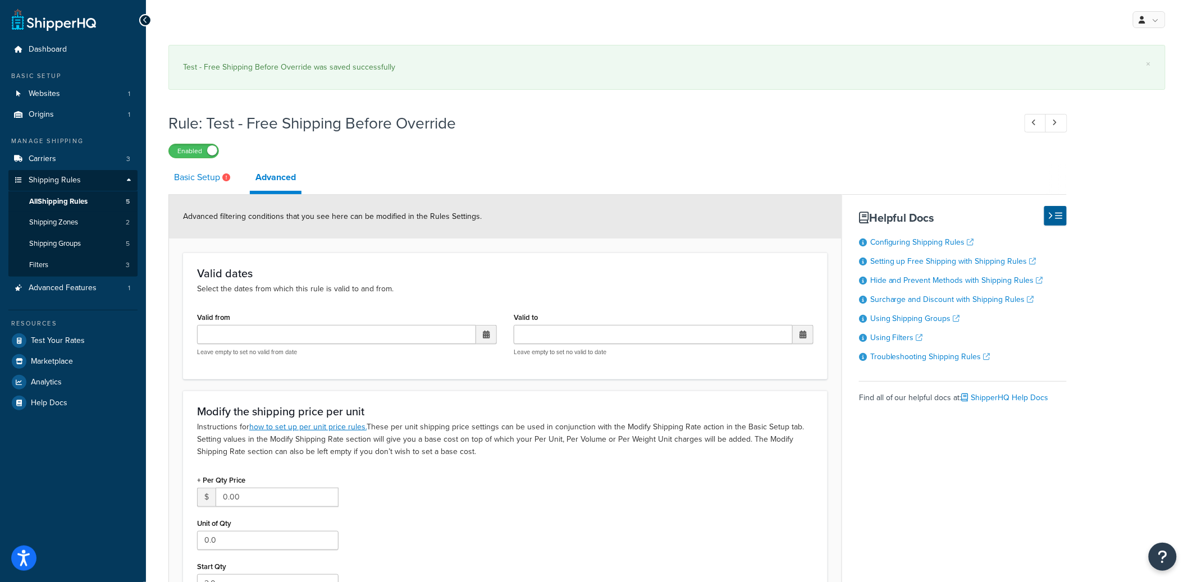
click at [206, 172] on link "Basic Setup" at bounding box center [203, 177] width 70 height 27
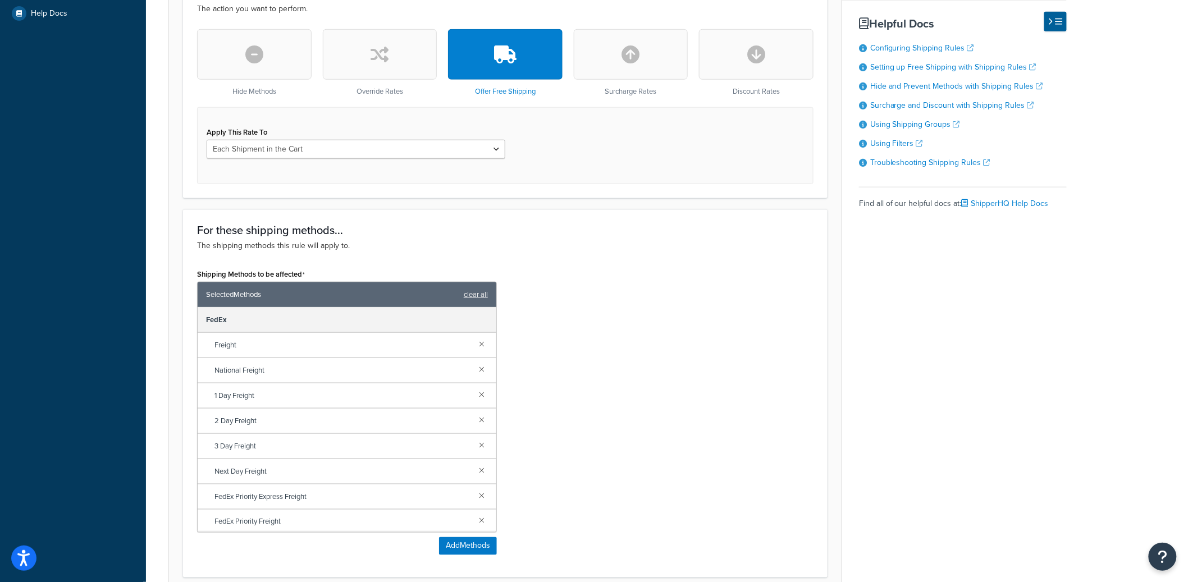
scroll to position [689, 0]
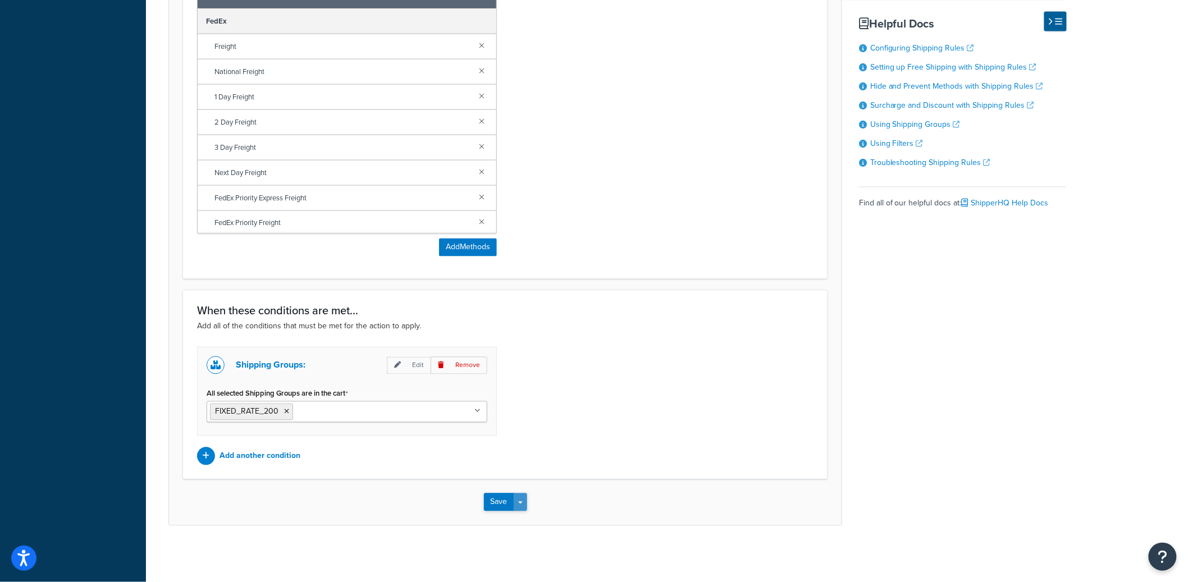
click at [523, 511] on button "Save Dropdown" at bounding box center [520, 503] width 13 height 18
click at [525, 521] on button "Save and Edit" at bounding box center [538, 524] width 108 height 24
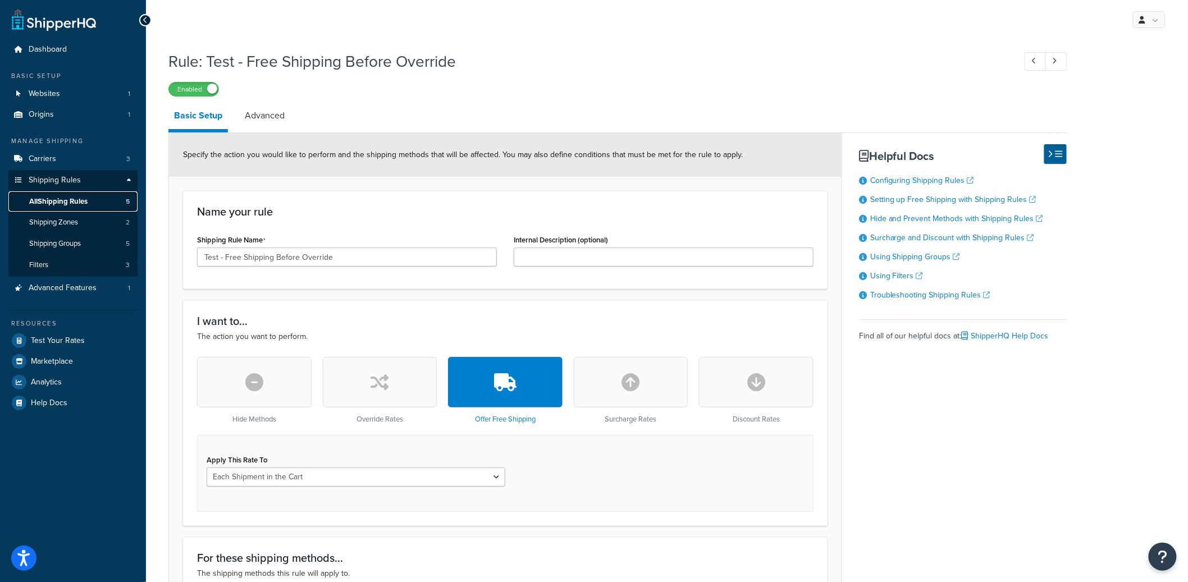
click at [77, 204] on span "All Shipping Rules" at bounding box center [58, 202] width 58 height 10
drag, startPoint x: 438, startPoint y: 62, endPoint x: 402, endPoint y: 52, distance: 37.5
click at [216, 60] on h1 "Rule: Test - Free Shipping Before Override" at bounding box center [586, 62] width 836 height 22
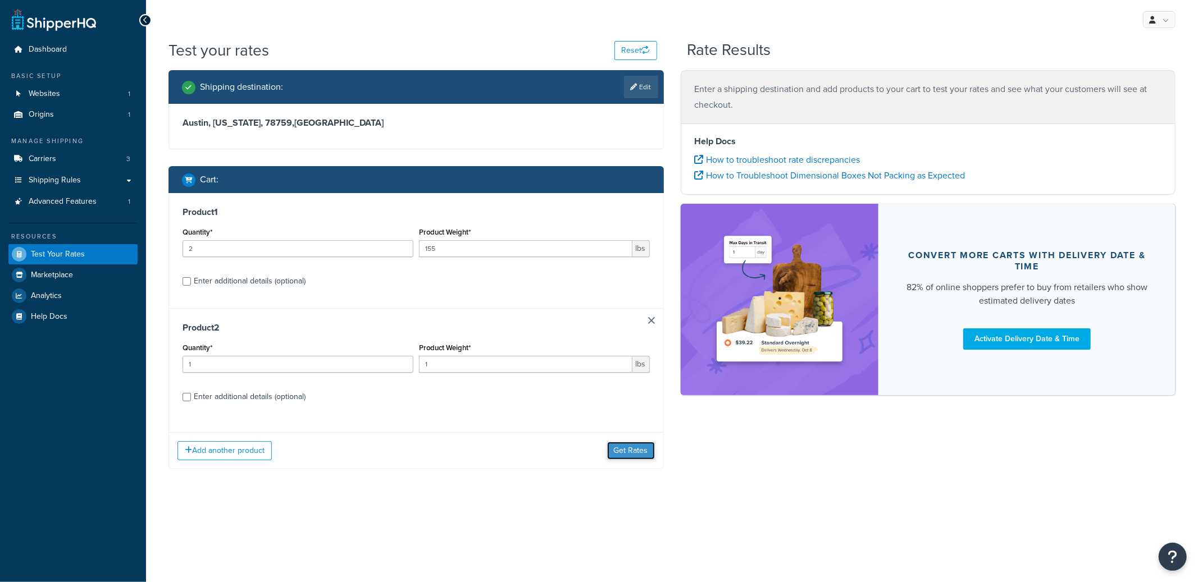
click at [631, 452] on button "Get Rates" at bounding box center [631, 451] width 48 height 18
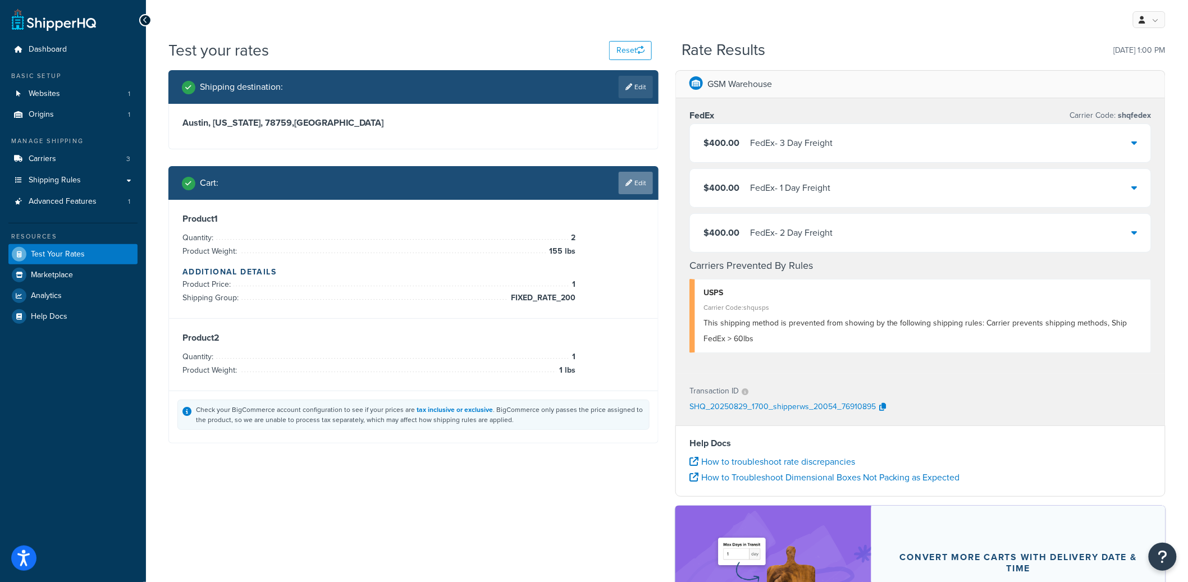
click at [644, 176] on link "Edit" at bounding box center [636, 183] width 34 height 22
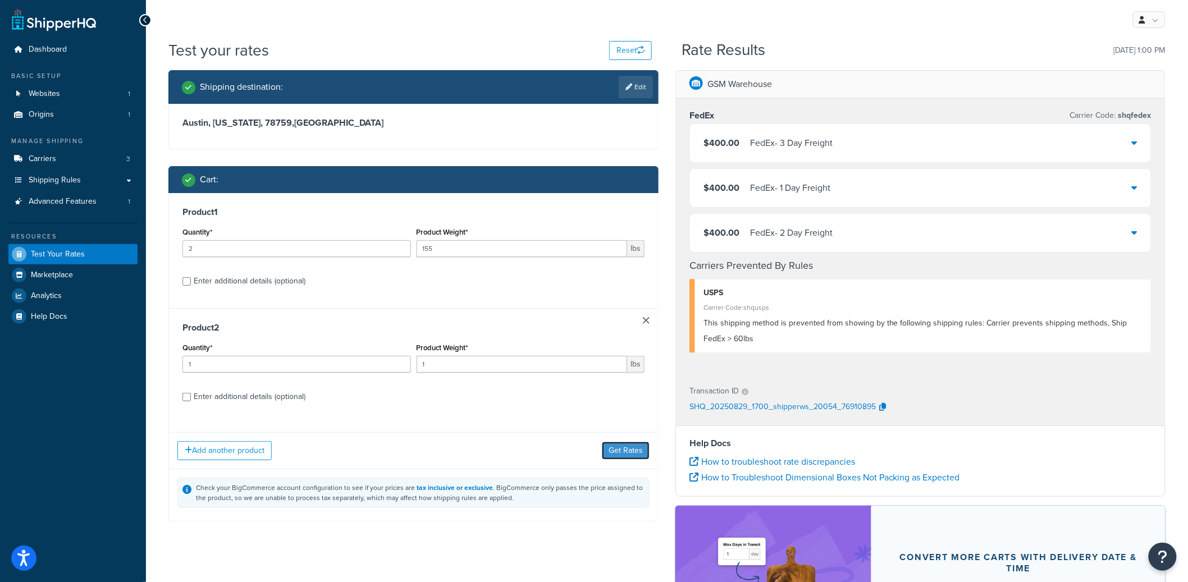
click at [633, 448] on button "Get Rates" at bounding box center [626, 451] width 48 height 18
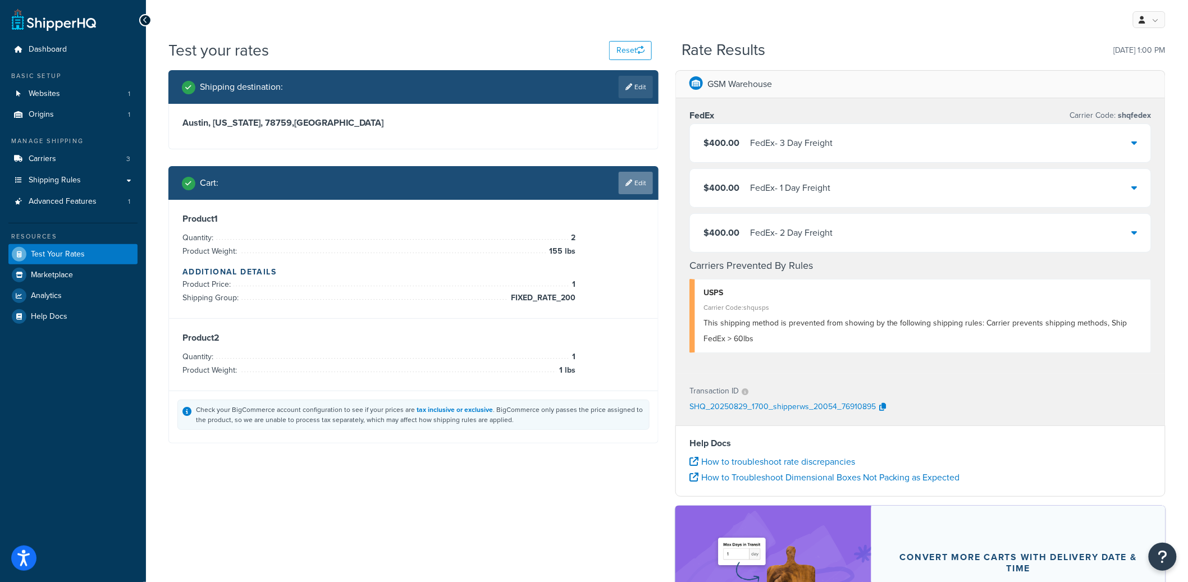
click at [623, 184] on link "Edit" at bounding box center [636, 183] width 34 height 22
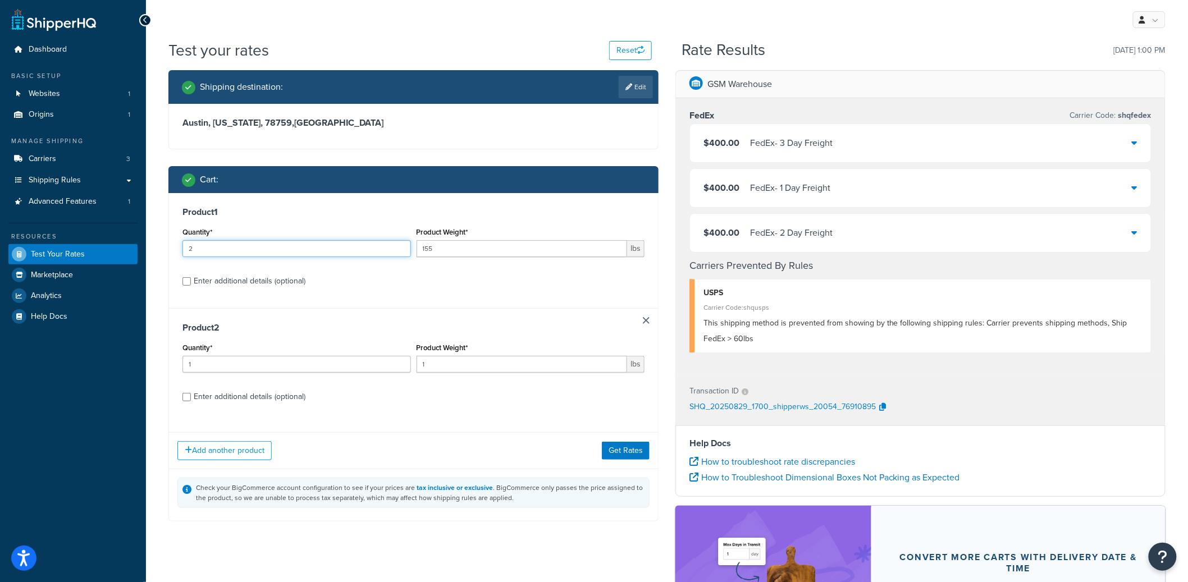
drag, startPoint x: 272, startPoint y: 245, endPoint x: 111, endPoint y: 245, distance: 161.8
click at [111, 245] on div "Dashboard Basic Setup Websites 1 Origins 1 Manage Shipping Carriers 3 Shipping …" at bounding box center [594, 382] width 1188 height 765
type input "3"
click at [628, 456] on button "Get Rates" at bounding box center [626, 451] width 48 height 18
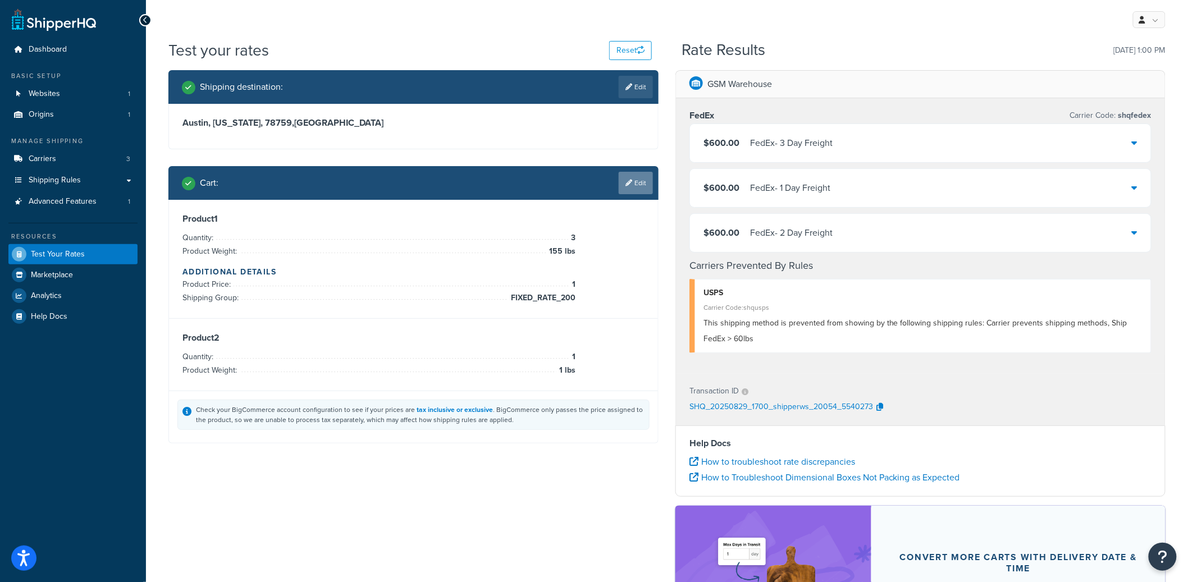
click at [634, 183] on link "Edit" at bounding box center [636, 183] width 34 height 22
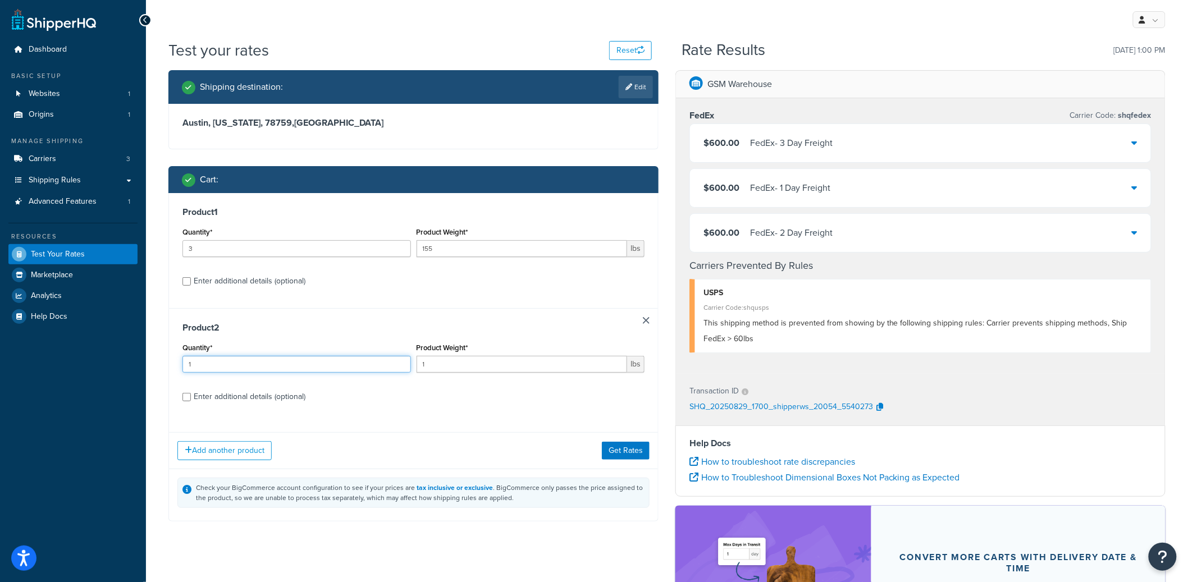
drag, startPoint x: 266, startPoint y: 367, endPoint x: 158, endPoint y: 362, distance: 107.4
click at [158, 362] on div "Test your rates Reset Rate Results 08/29/2025, 1:00 PM Shipping destination : E…" at bounding box center [667, 388] width 1042 height 698
type input "2"
click at [615, 444] on button "Get Rates" at bounding box center [626, 451] width 48 height 18
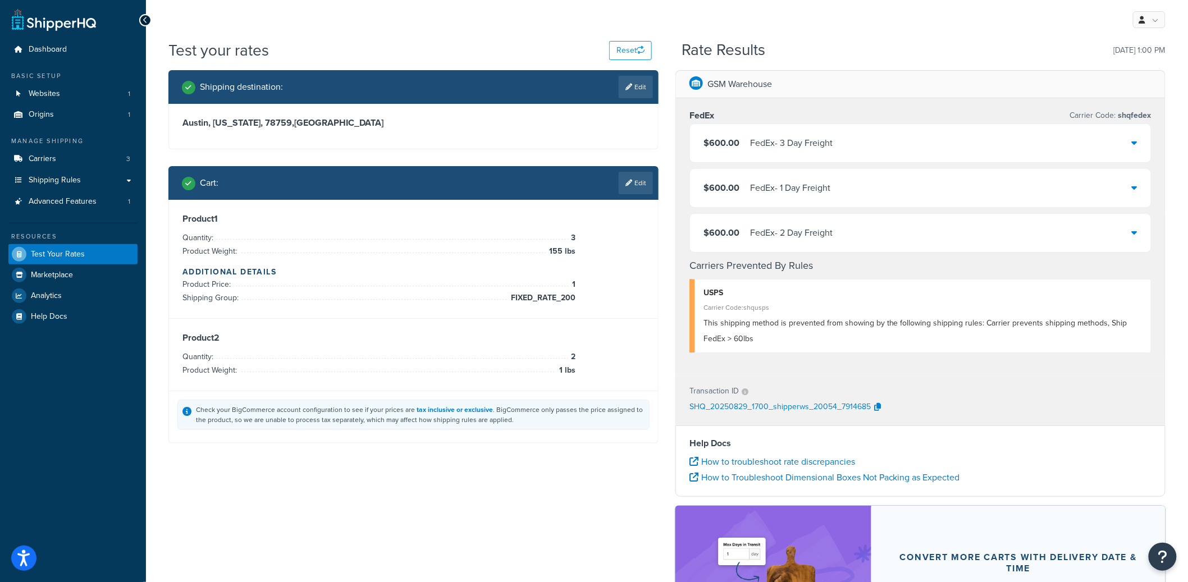
drag, startPoint x: 548, startPoint y: 195, endPoint x: 548, endPoint y: 286, distance: 91.0
click at [546, 285] on div "Cart : Edit Product 1 Quantity: 3 Product Weight: 155 lbs Additional Details Pr…" at bounding box center [413, 304] width 490 height 277
drag, startPoint x: 552, startPoint y: 79, endPoint x: 499, endPoint y: 111, distance: 61.3
click at [551, 80] on div "Shipping destination : Edit" at bounding box center [417, 87] width 471 height 22
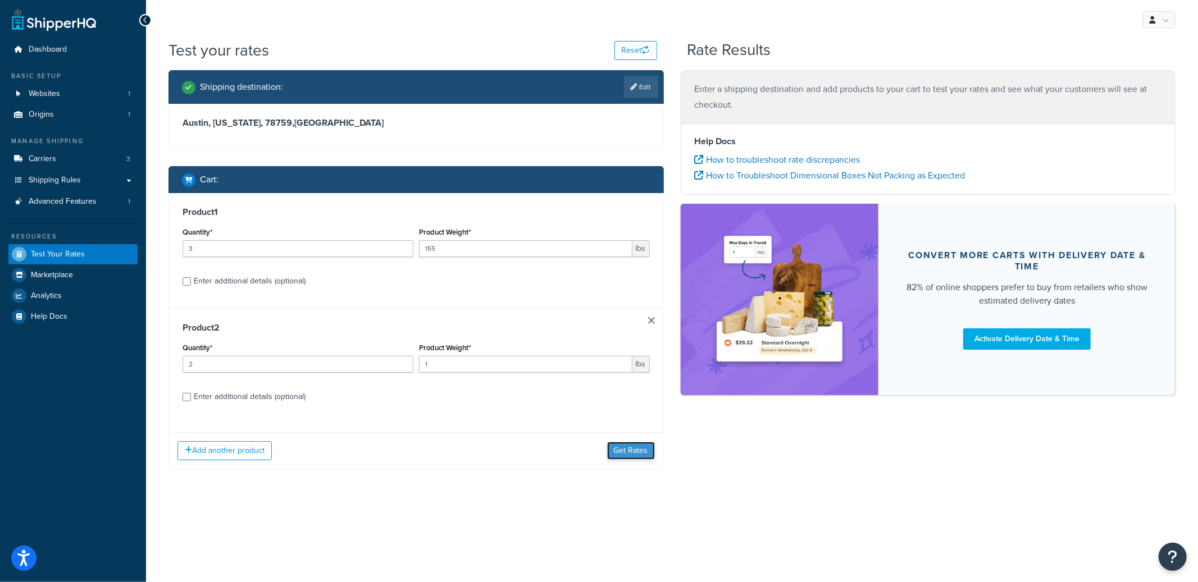
click at [640, 456] on button "Get Rates" at bounding box center [631, 451] width 48 height 18
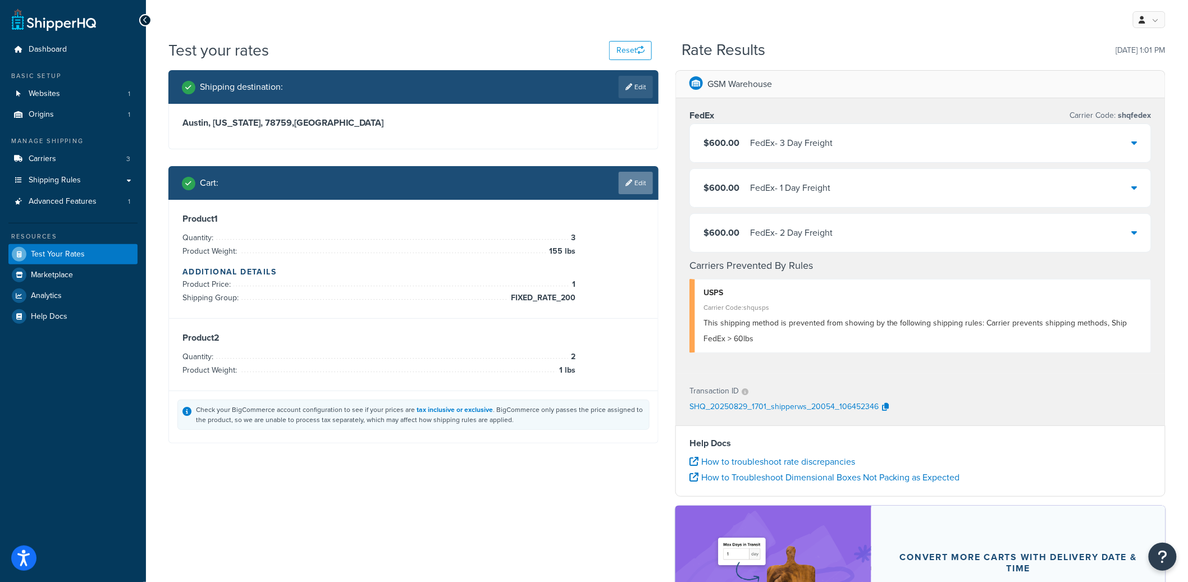
click at [641, 174] on link "Edit" at bounding box center [636, 183] width 34 height 22
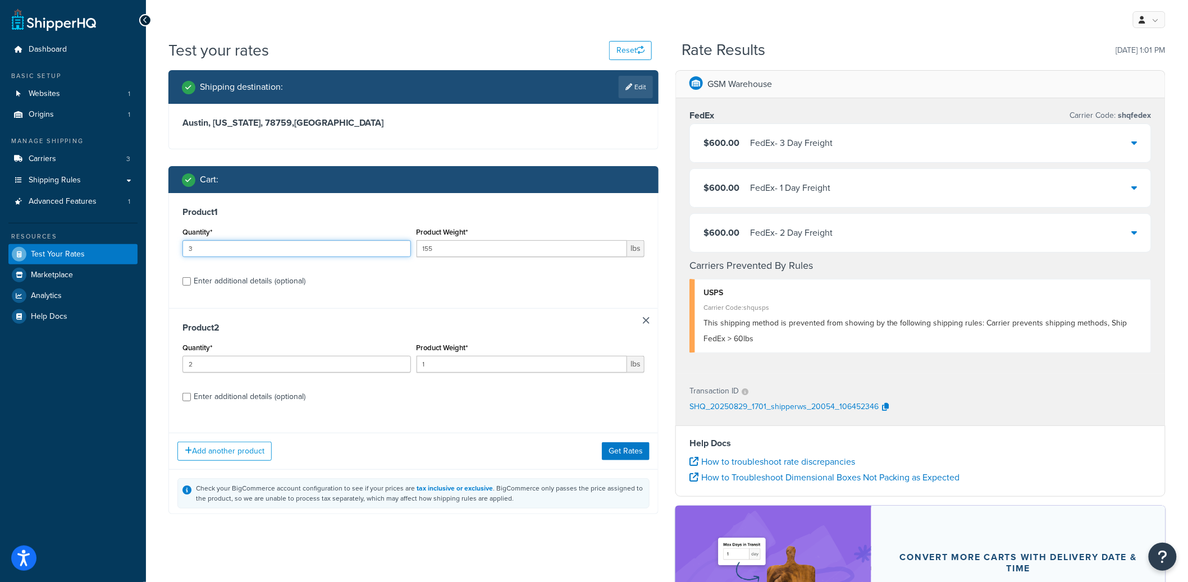
drag, startPoint x: 283, startPoint y: 254, endPoint x: 144, endPoint y: 240, distance: 139.4
click at [144, 240] on div "Dashboard Basic Setup Websites 1 Origins 1 Manage Shipping Carriers 3 Shipping …" at bounding box center [594, 382] width 1188 height 765
type input "4"
click at [631, 453] on button "Get Rates" at bounding box center [626, 451] width 48 height 18
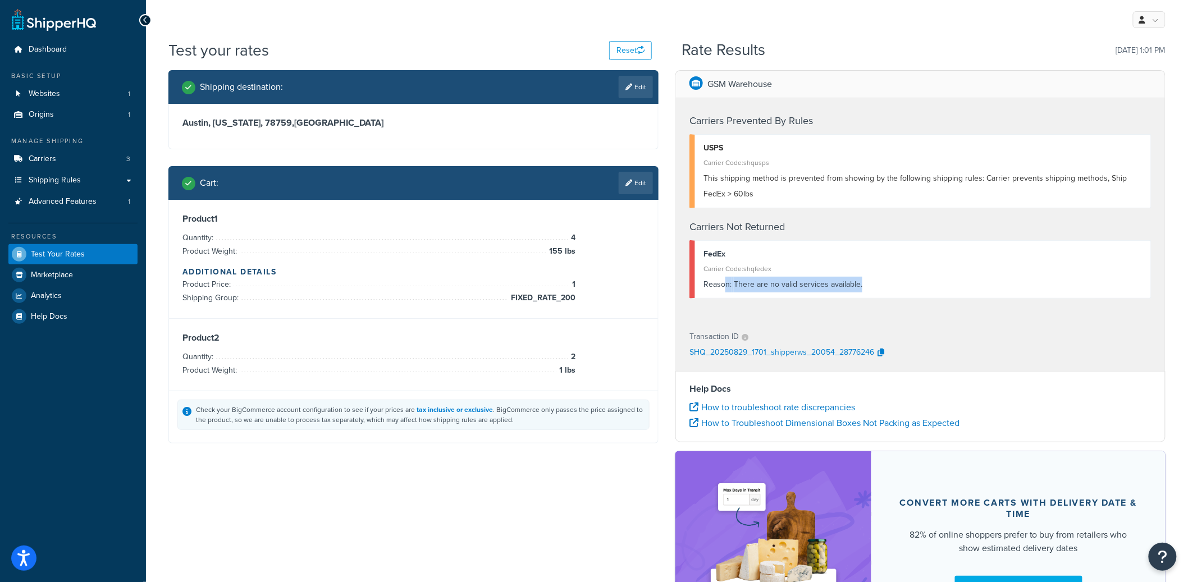
drag, startPoint x: 930, startPoint y: 293, endPoint x: 727, endPoint y: 291, distance: 202.8
click at [727, 291] on div "FedEx Carrier Code: shqfedex Reason: There are no valid services available." at bounding box center [921, 269] width 462 height 58
click at [643, 187] on link "Edit" at bounding box center [636, 183] width 34 height 22
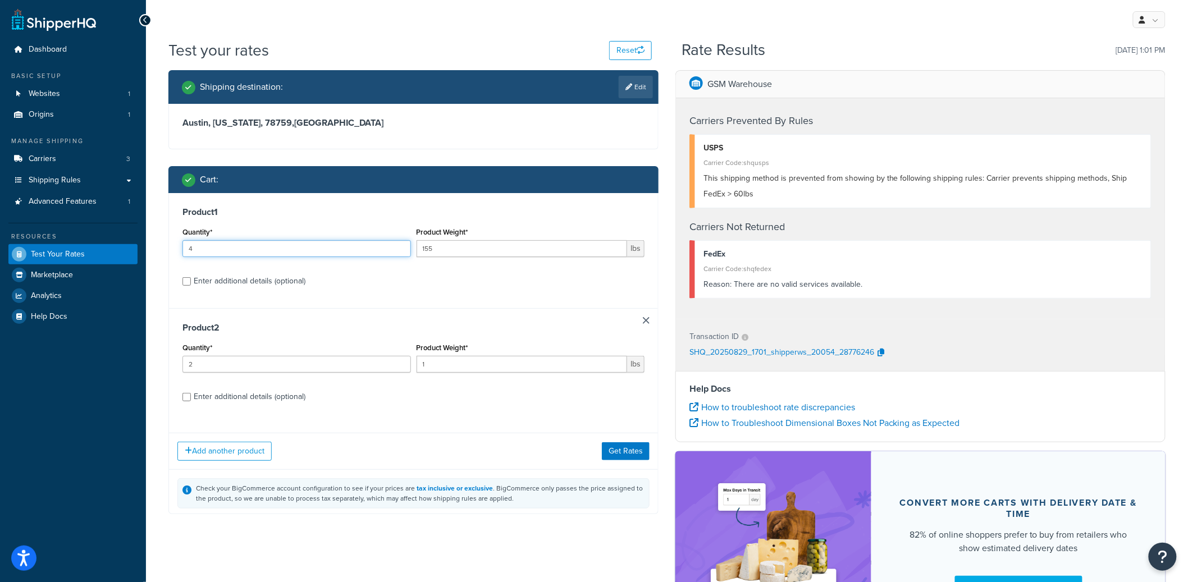
drag, startPoint x: 231, startPoint y: 248, endPoint x: 171, endPoint y: 244, distance: 60.8
click at [171, 244] on div "Product 1 Quantity* 4 Product Weight* 155 lbs Enter additional details (optiona…" at bounding box center [413, 250] width 489 height 115
type input "5"
click at [627, 457] on button "Get Rates" at bounding box center [626, 451] width 48 height 18
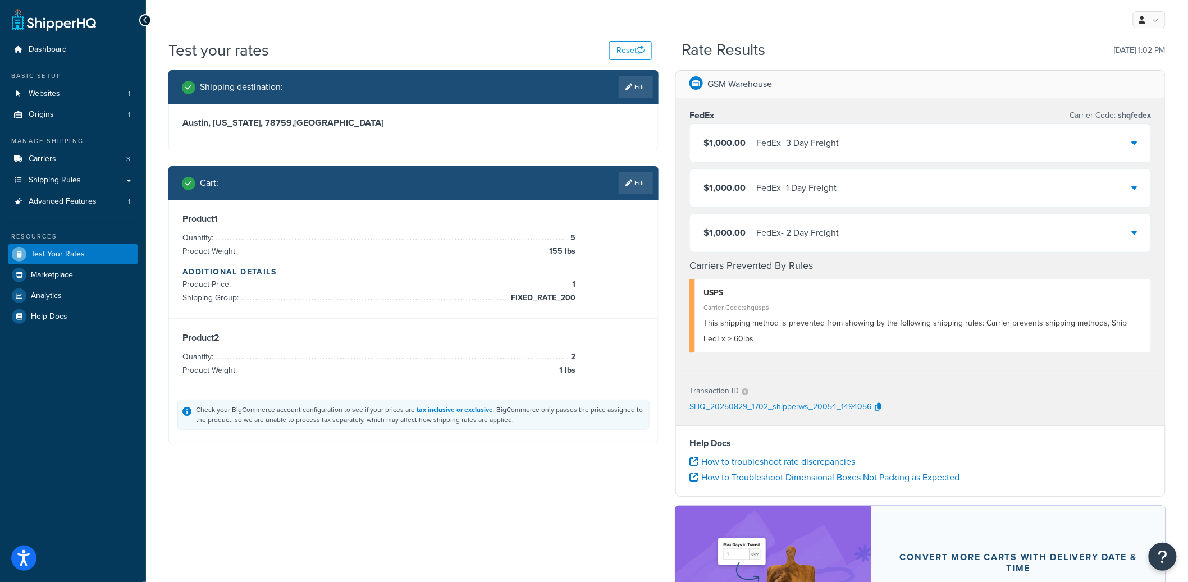
click at [646, 181] on link "Edit" at bounding box center [636, 183] width 34 height 22
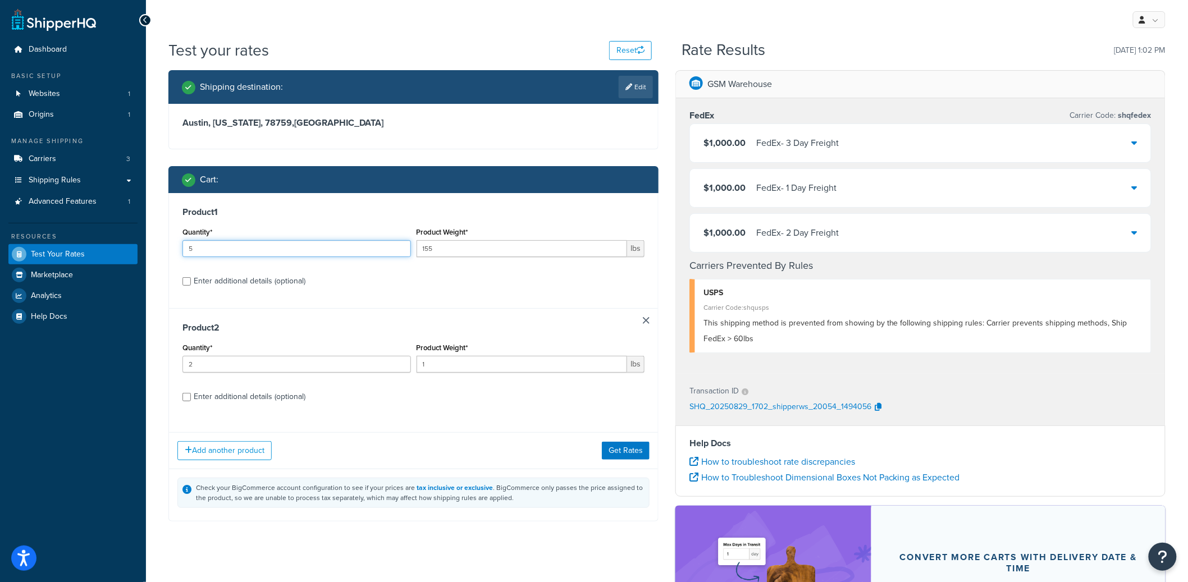
drag, startPoint x: 218, startPoint y: 244, endPoint x: 164, endPoint y: 240, distance: 54.6
click at [164, 240] on div "Shipping destination : Edit Austin, Texas, 78759 , United States Cart : Product…" at bounding box center [413, 304] width 507 height 468
type input "6"
click at [635, 456] on button "Get Rates" at bounding box center [626, 451] width 48 height 18
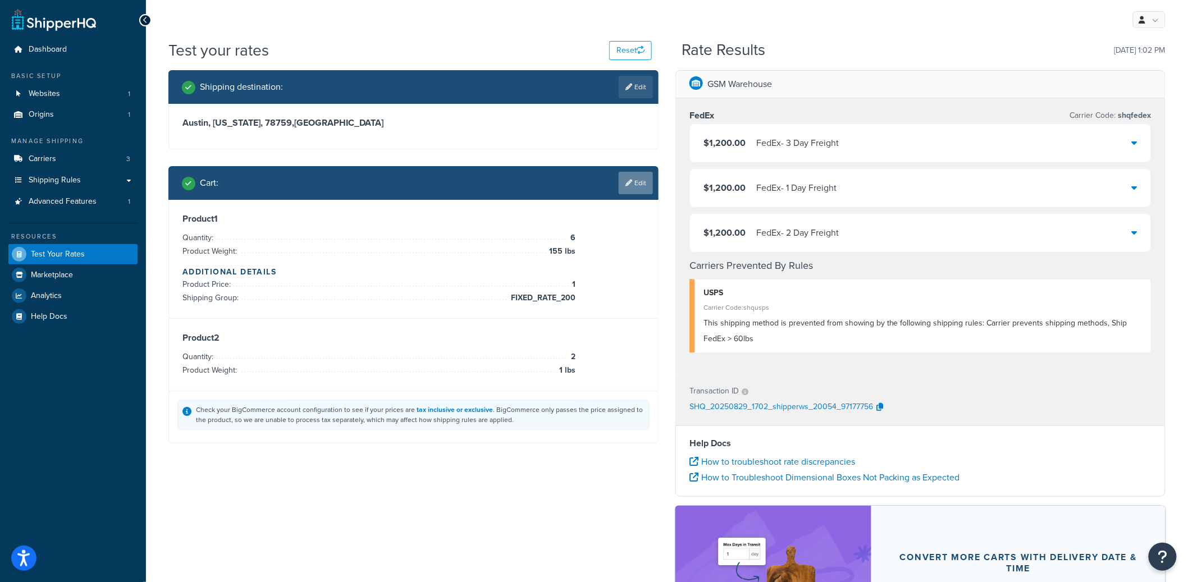
click at [632, 174] on link "Edit" at bounding box center [636, 183] width 34 height 22
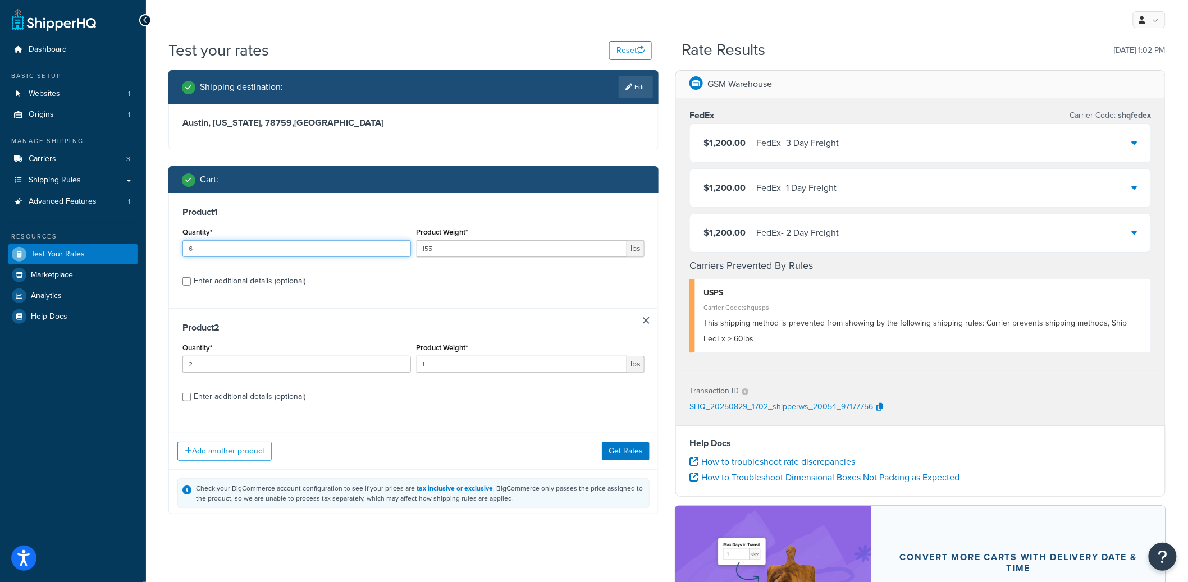
drag, startPoint x: 224, startPoint y: 253, endPoint x: 128, endPoint y: 245, distance: 96.4
click at [128, 245] on div "Dashboard Basic Setup Websites 1 Origins 1 Manage Shipping Carriers 3 Shipping …" at bounding box center [594, 382] width 1188 height 765
type input "1"
click at [622, 454] on button "Get Rates" at bounding box center [626, 451] width 48 height 18
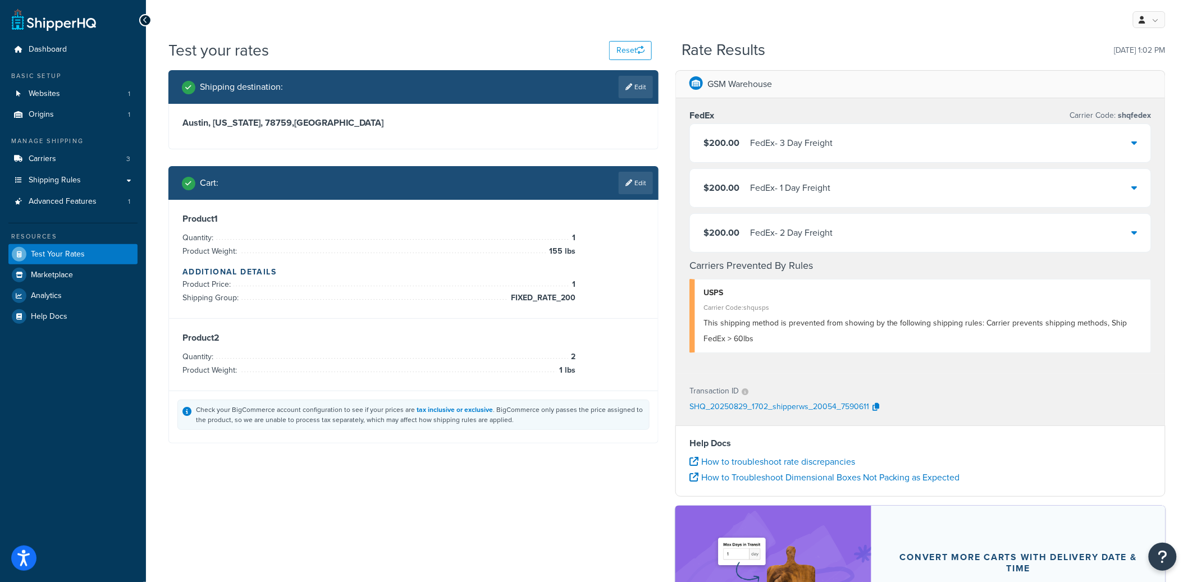
click at [479, 229] on div "Product 1 Quantity: 1 Product Weight: 155 lbs Additional Details Product Price:…" at bounding box center [414, 259] width 462 height 92
click at [480, 209] on div "Product 1 Quantity: 1 Product Weight: 155 lbs Additional Details Product Price:…" at bounding box center [413, 259] width 489 height 119
click at [339, 134] on div "Austin, Texas, 78759 , United States" at bounding box center [413, 126] width 489 height 45
click at [420, 209] on div "Product 1 Quantity: 1 Product Weight: 155 lbs Additional Details Product Price:…" at bounding box center [413, 259] width 489 height 119
click at [405, 305] on div "Product 1 Quantity: 1 Product Weight: 155 lbs Additional Details Product Price:…" at bounding box center [413, 259] width 489 height 119
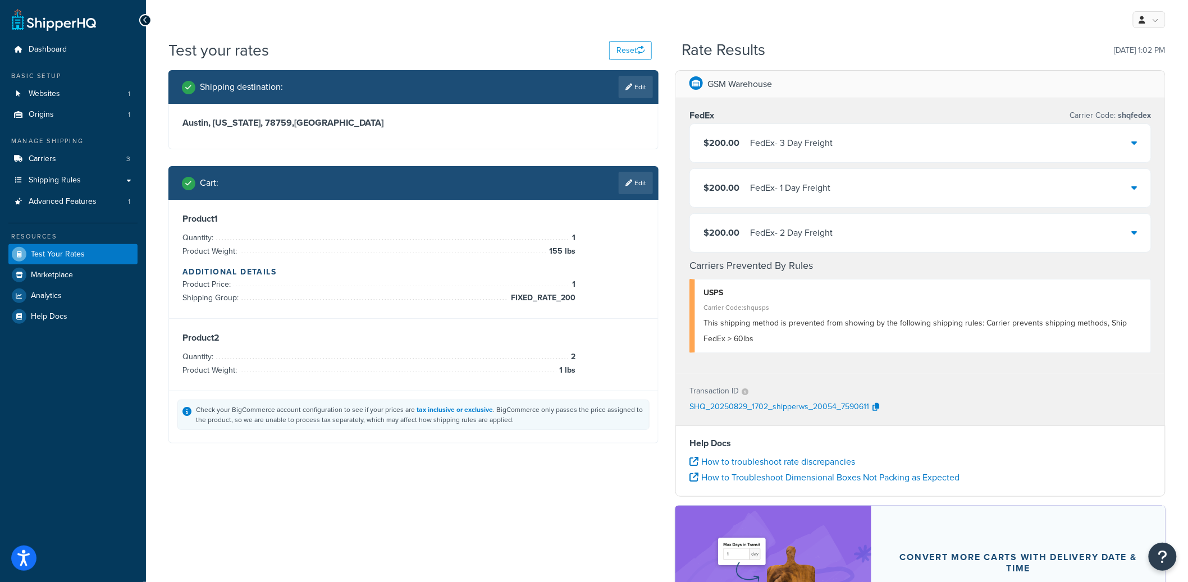
click at [413, 287] on li "Product Price: 1" at bounding box center [379, 284] width 393 height 13
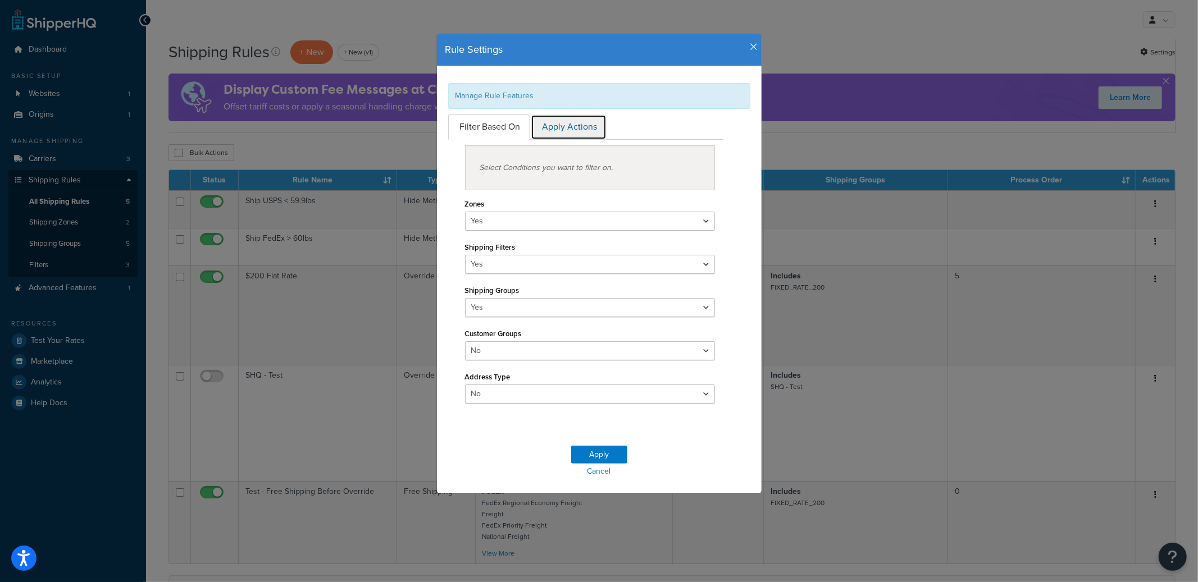
click at [548, 129] on link "Apply Actions" at bounding box center [569, 127] width 76 height 25
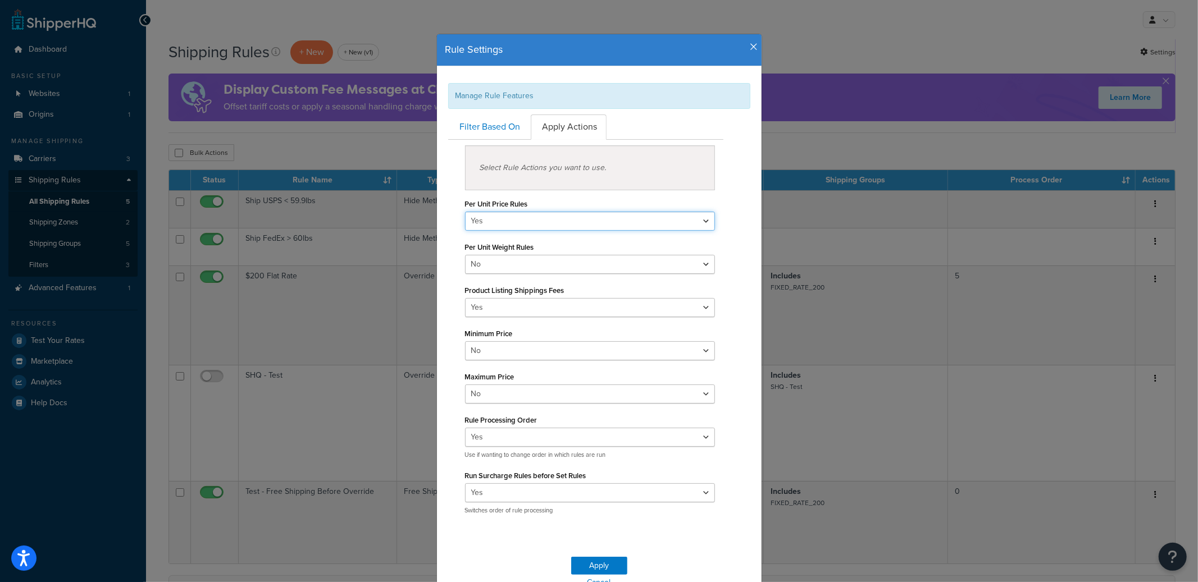
click at [482, 227] on select "Yes No" at bounding box center [590, 221] width 250 height 19
select select "false"
click at [465, 212] on select "Yes No" at bounding box center [590, 221] width 250 height 19
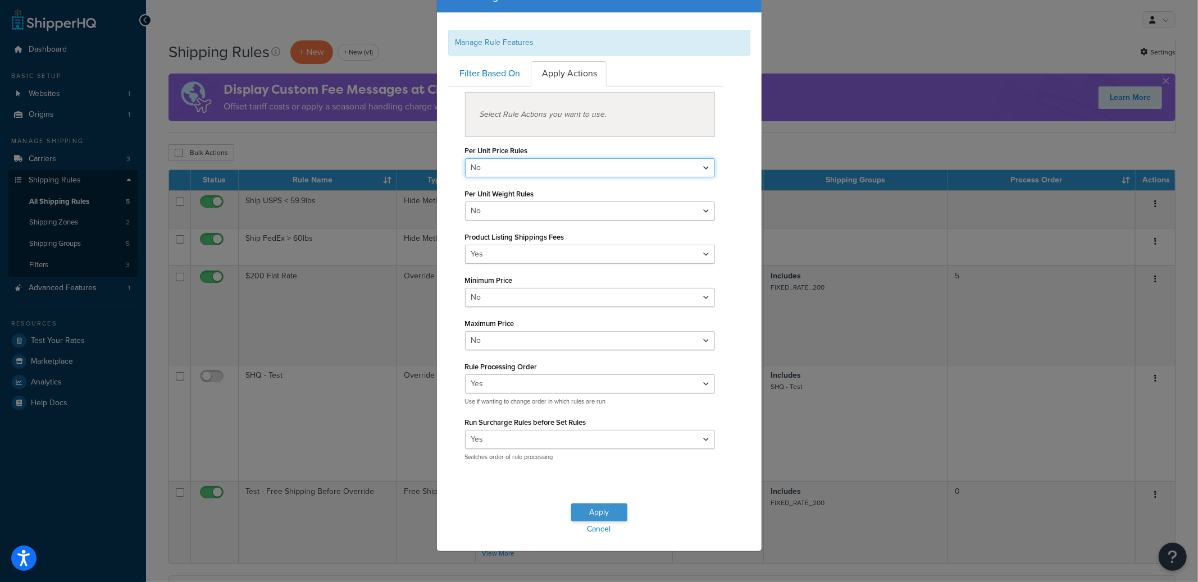
scroll to position [57, 0]
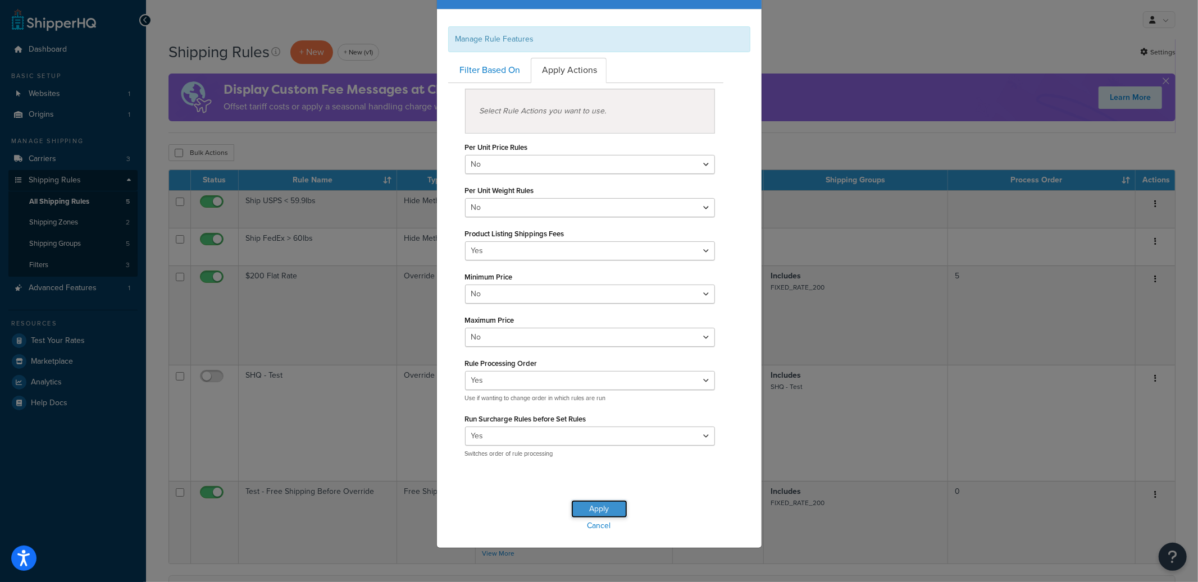
click at [584, 504] on button "Apply" at bounding box center [599, 509] width 56 height 18
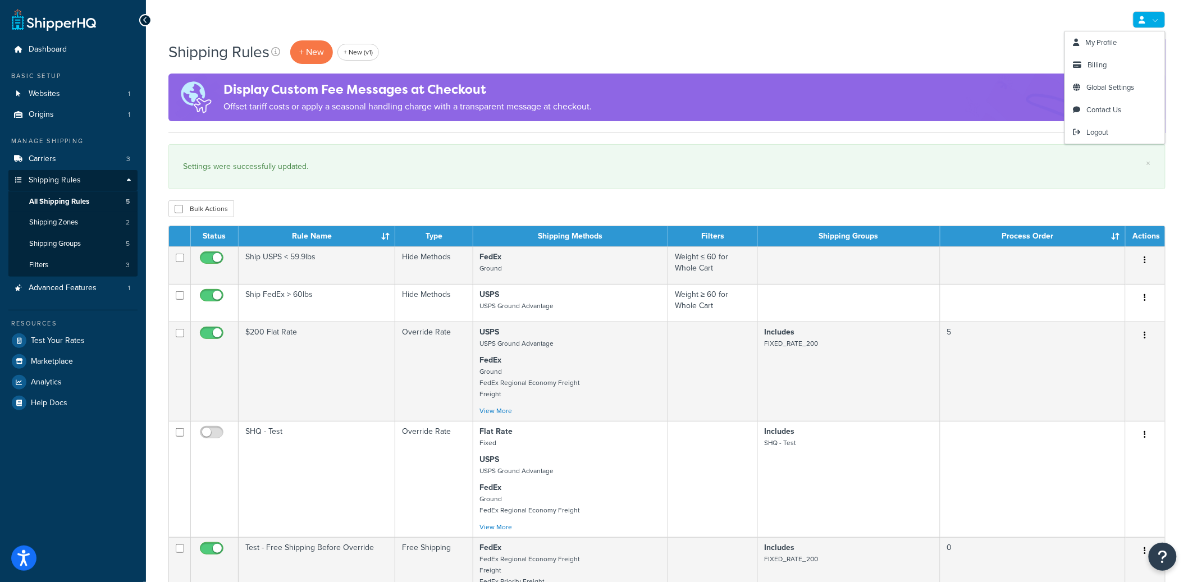
click at [860, 47] on div "Shipping Rules + New + New (v1) Settings" at bounding box center [667, 52] width 998 height 26
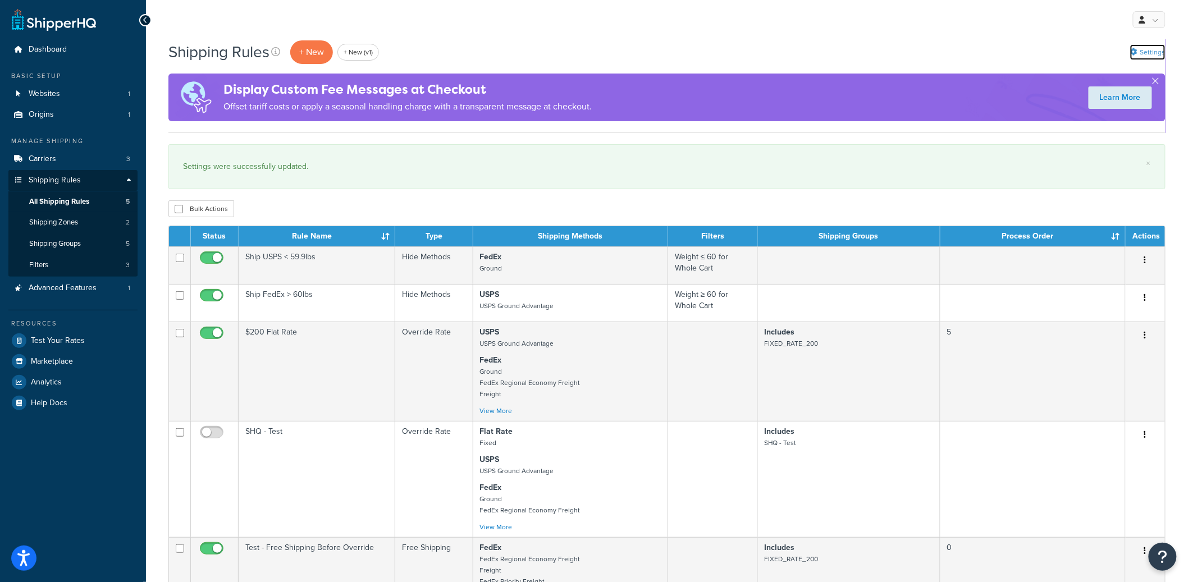
click at [1157, 48] on link "Settings" at bounding box center [1148, 52] width 35 height 16
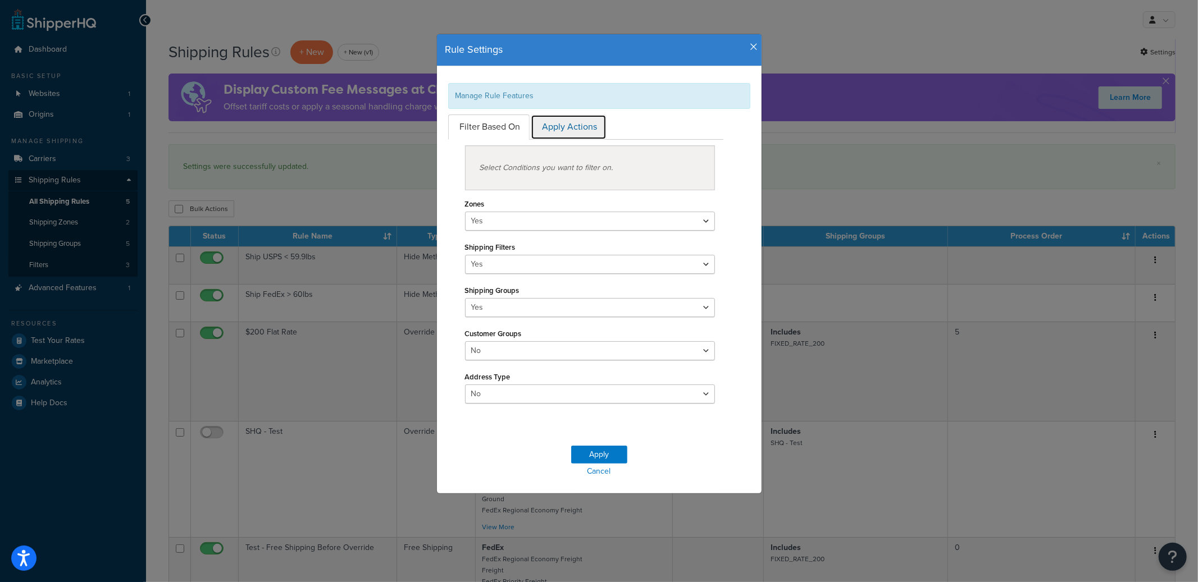
click at [571, 132] on link "Apply Actions" at bounding box center [569, 127] width 76 height 25
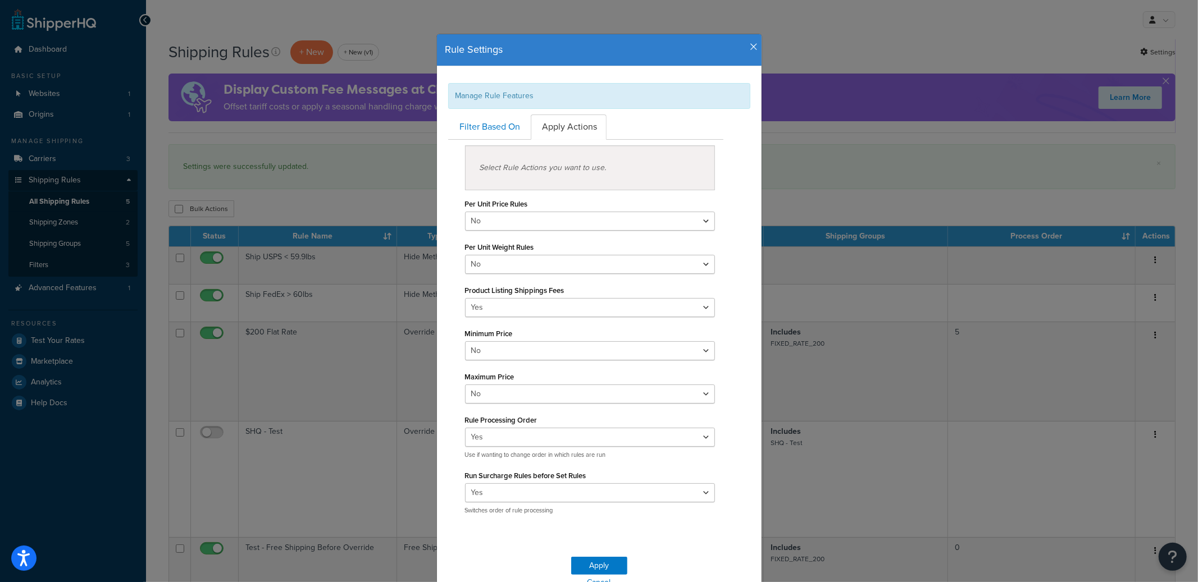
click at [750, 49] on icon "button" at bounding box center [754, 47] width 8 height 10
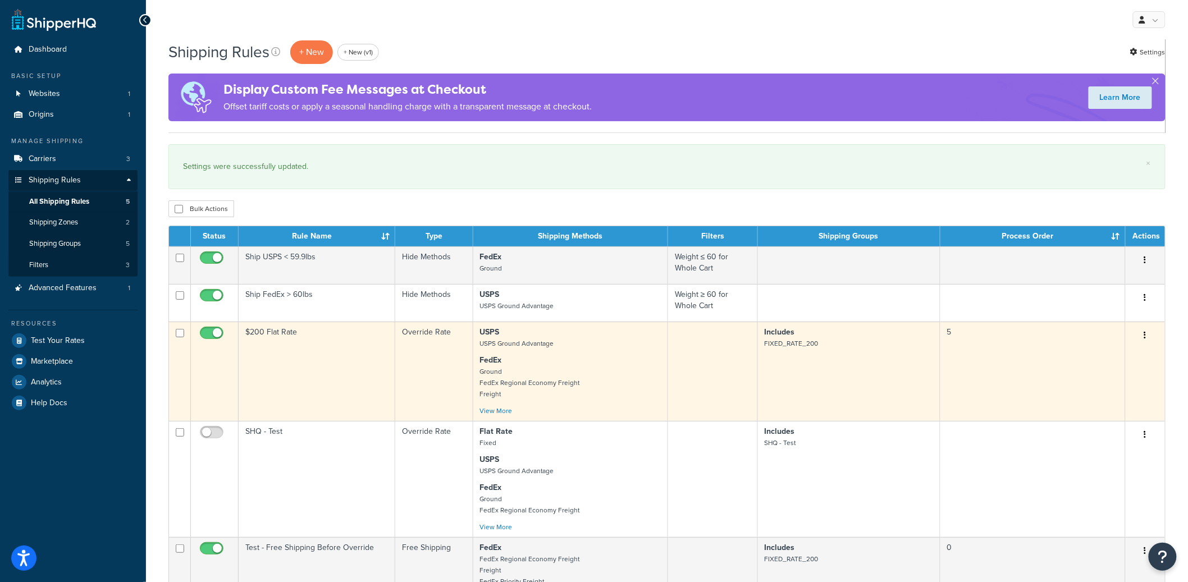
click at [331, 350] on td "$200 Flat Rate" at bounding box center [317, 371] width 157 height 99
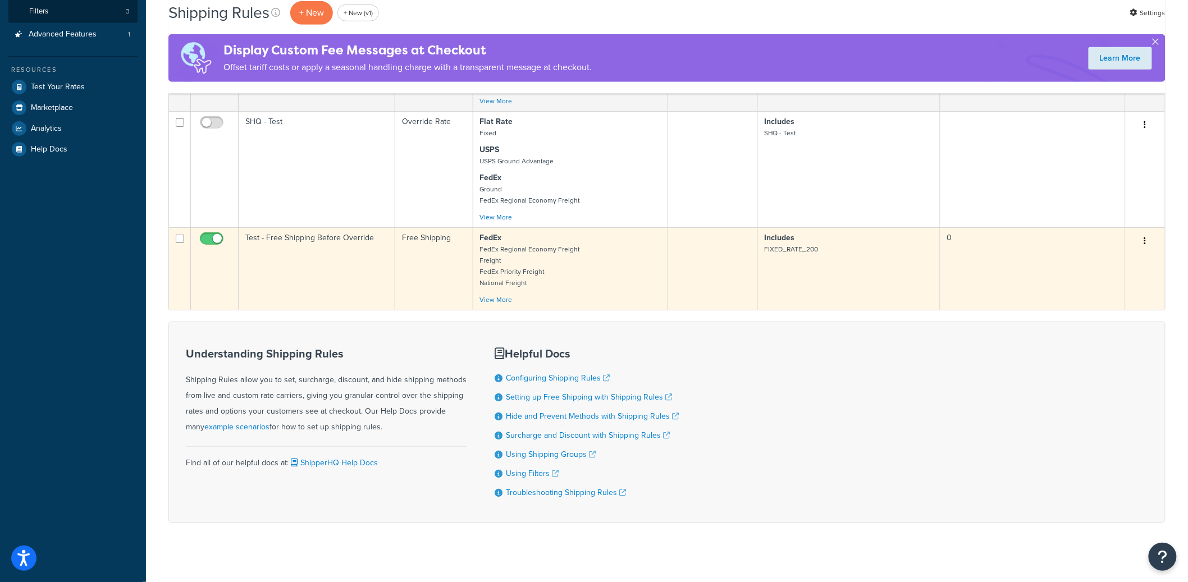
scroll to position [246, 0]
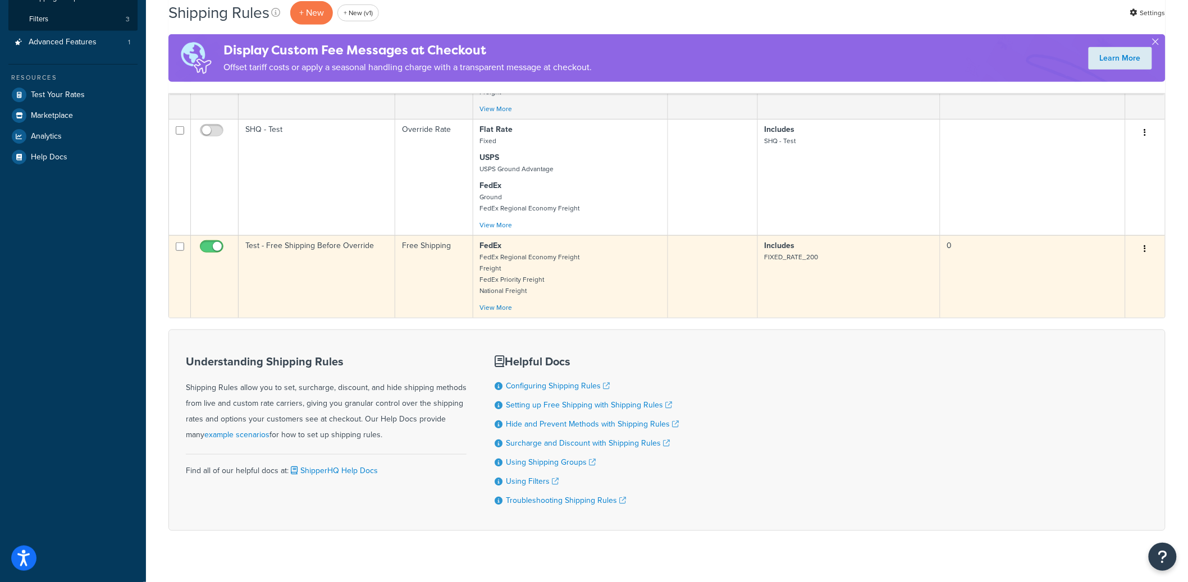
click at [208, 250] on input "checkbox" at bounding box center [213, 250] width 31 height 14
checkbox input "false"
copy td "Test - Free Shipping Before Override"
drag, startPoint x: 374, startPoint y: 253, endPoint x: 245, endPoint y: 249, distance: 128.1
click at [245, 249] on td "Test - Free Shipping Before Override" at bounding box center [317, 276] width 157 height 83
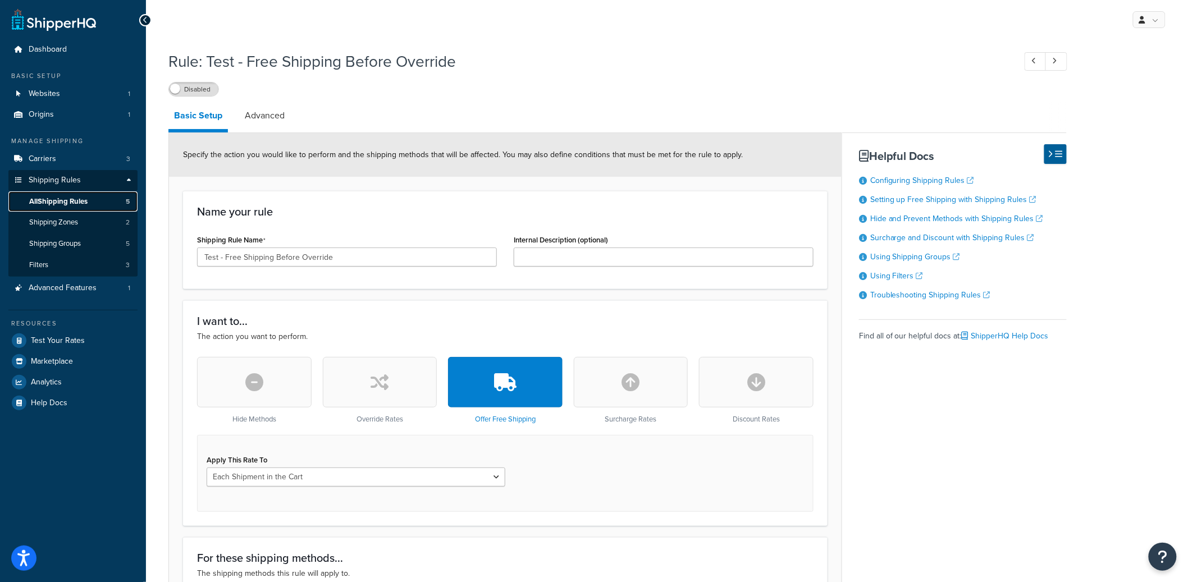
click at [86, 206] on span "All Shipping Rules" at bounding box center [58, 202] width 58 height 10
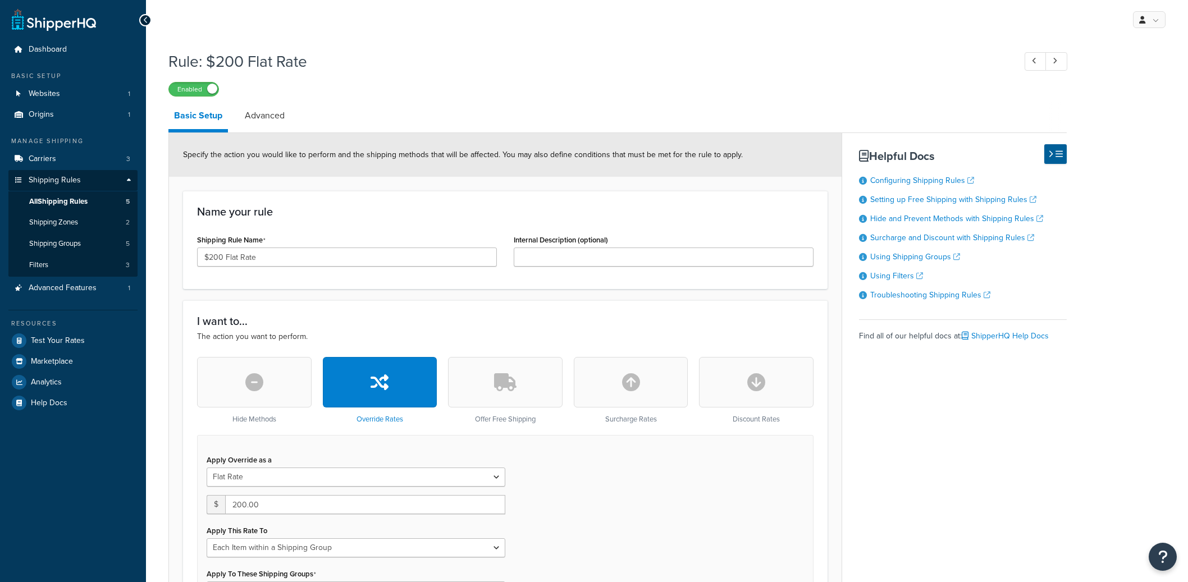
select select "ITEM"
click at [210, 63] on h1 "Rule: $200 Flat Rate" at bounding box center [586, 62] width 836 height 22
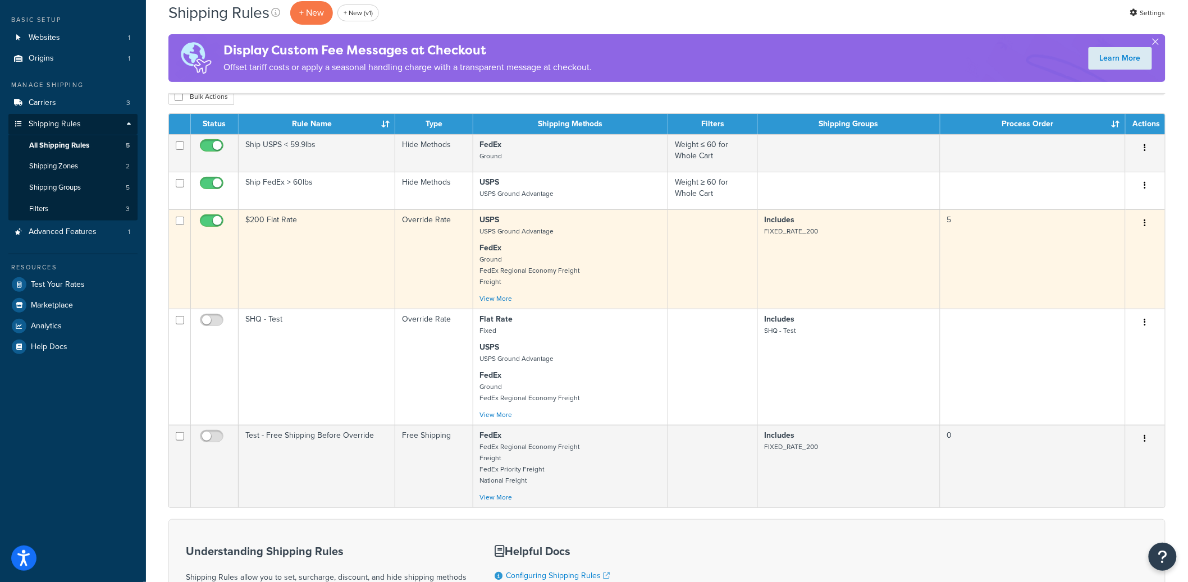
scroll to position [55, 0]
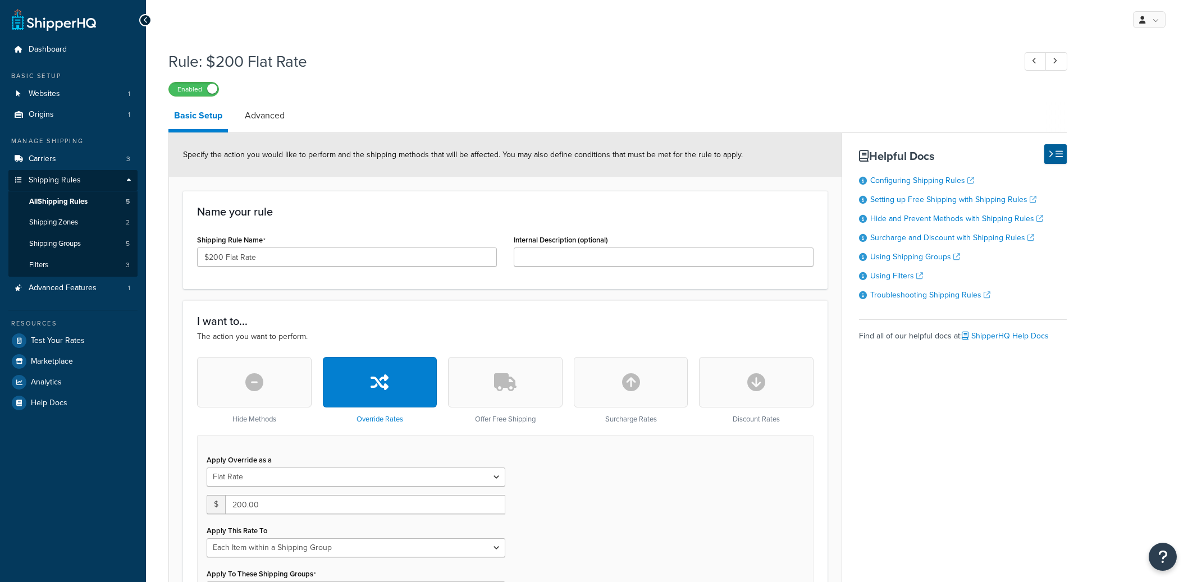
select select "ITEM"
